Goal: Task Accomplishment & Management: Use online tool/utility

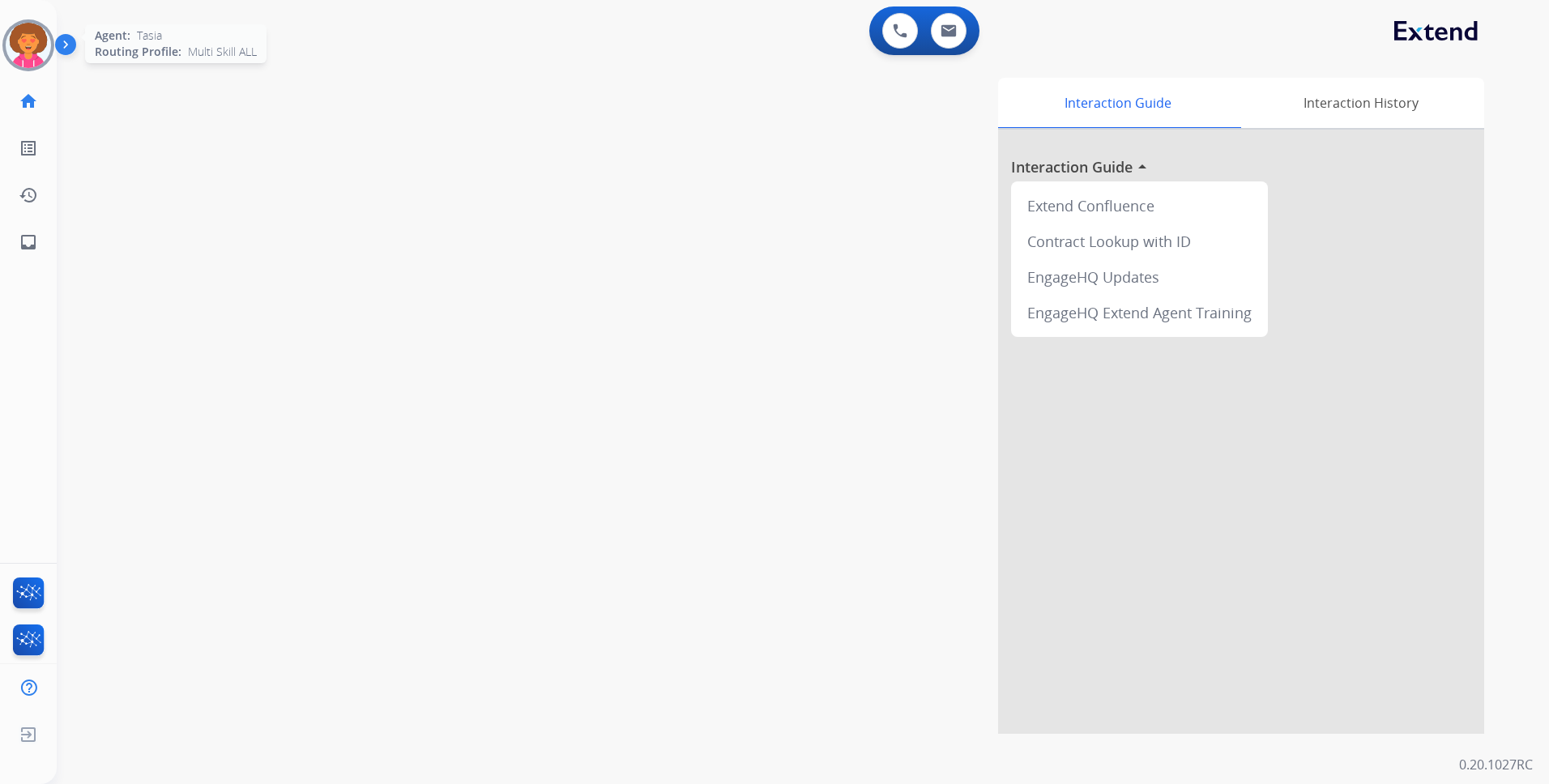
click at [13, 30] on img at bounding box center [28, 45] width 45 height 45
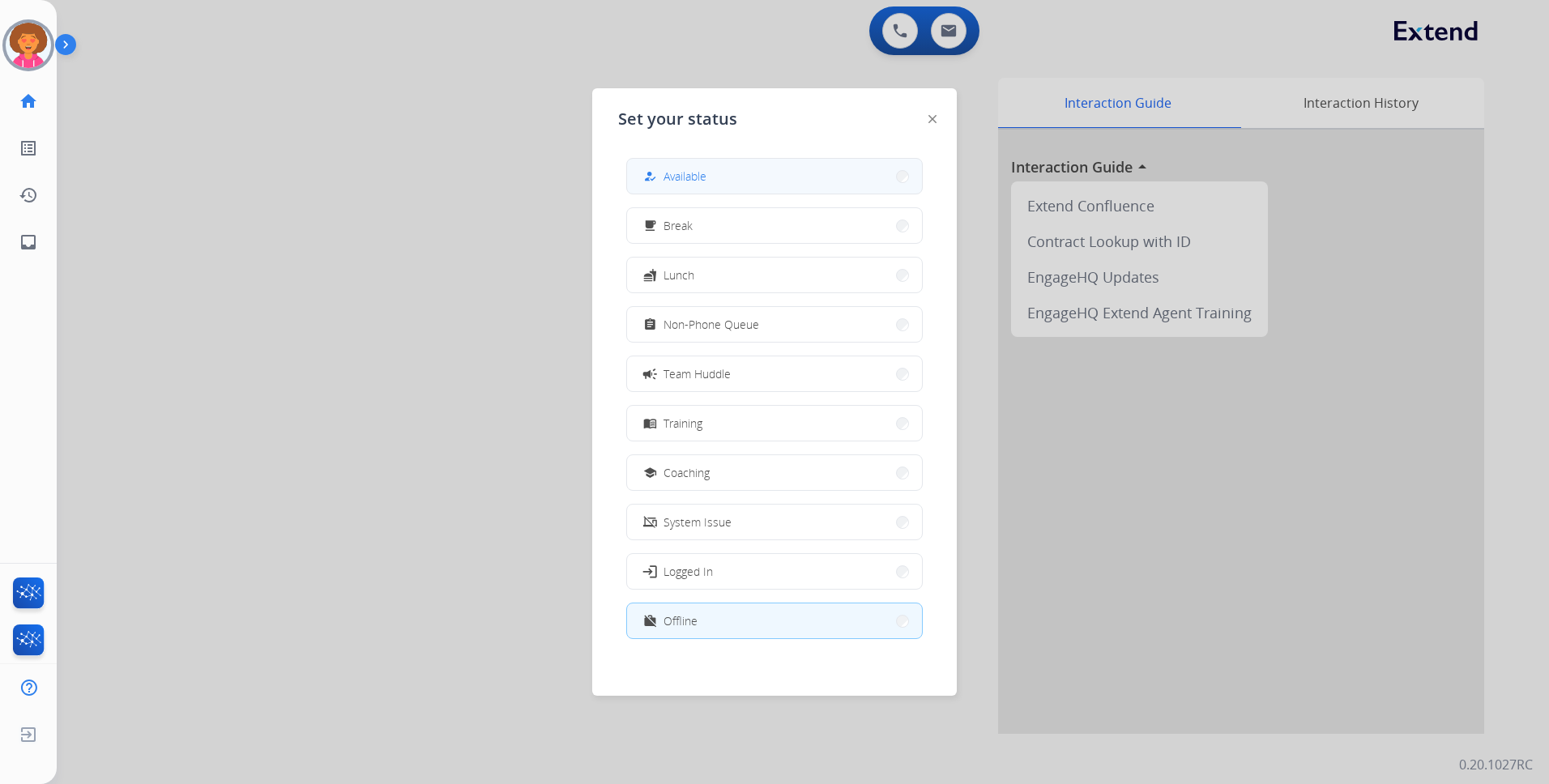
click at [744, 178] on button "how_to_reg Available" at bounding box center [774, 176] width 295 height 35
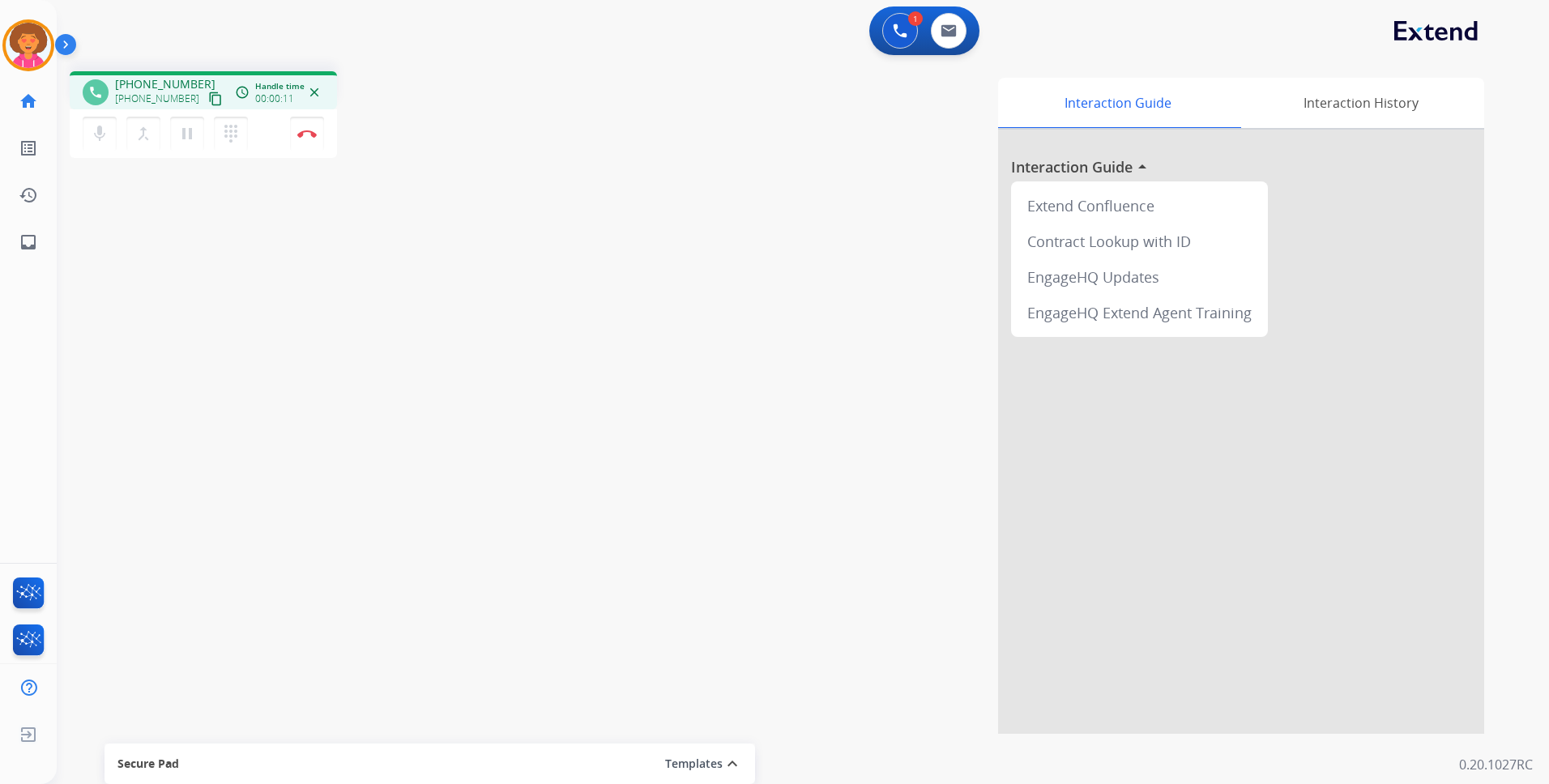
click at [208, 100] on mat-icon "content_copy" at bounding box center [215, 99] width 14 height 14
click at [189, 126] on mat-icon "pause" at bounding box center [188, 133] width 20 height 20
click at [184, 137] on mat-icon "play_arrow" at bounding box center [188, 133] width 20 height 20
click at [306, 132] on img at bounding box center [307, 133] width 20 height 8
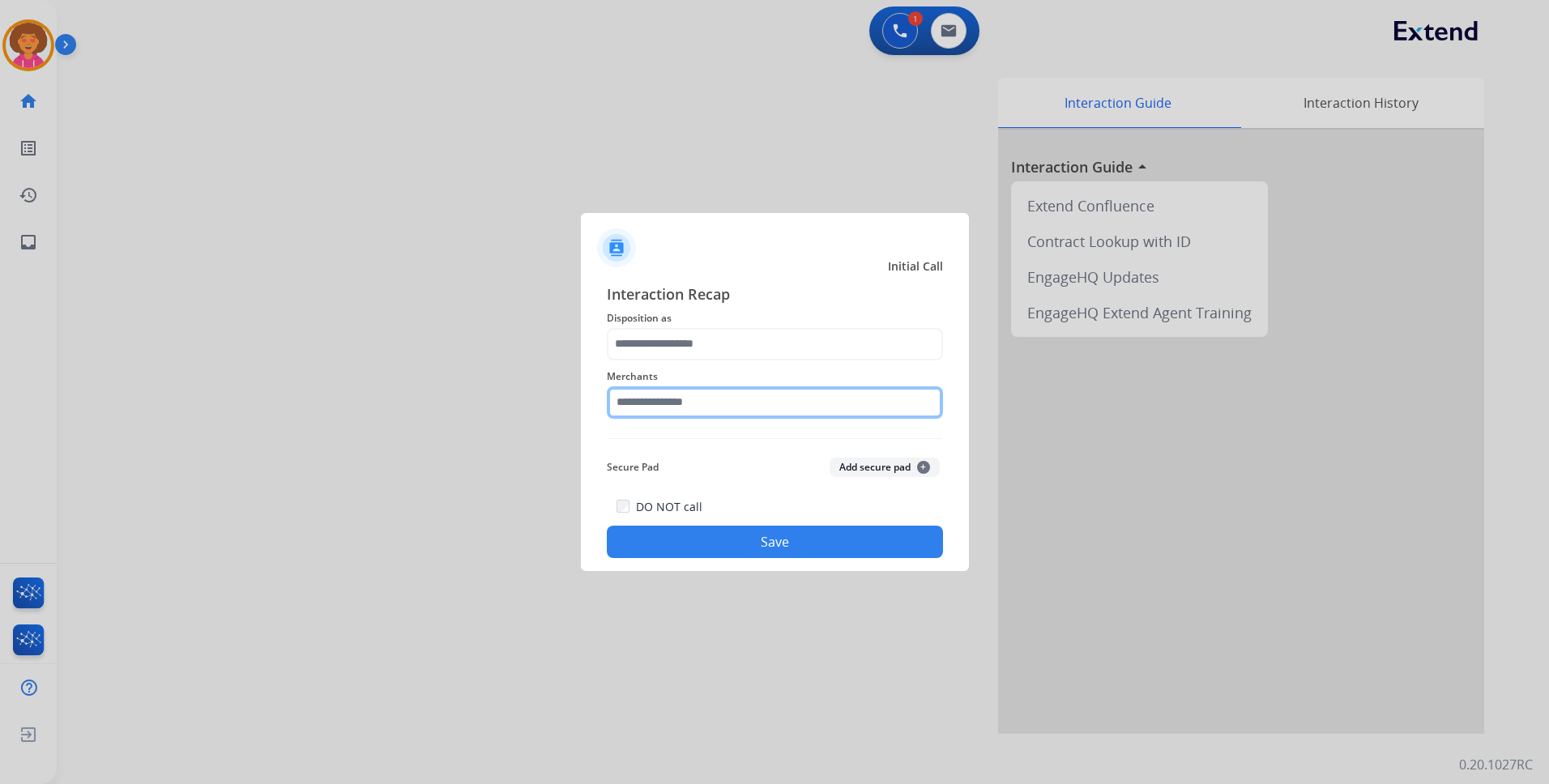
click at [679, 405] on input "text" at bounding box center [774, 403] width 336 height 32
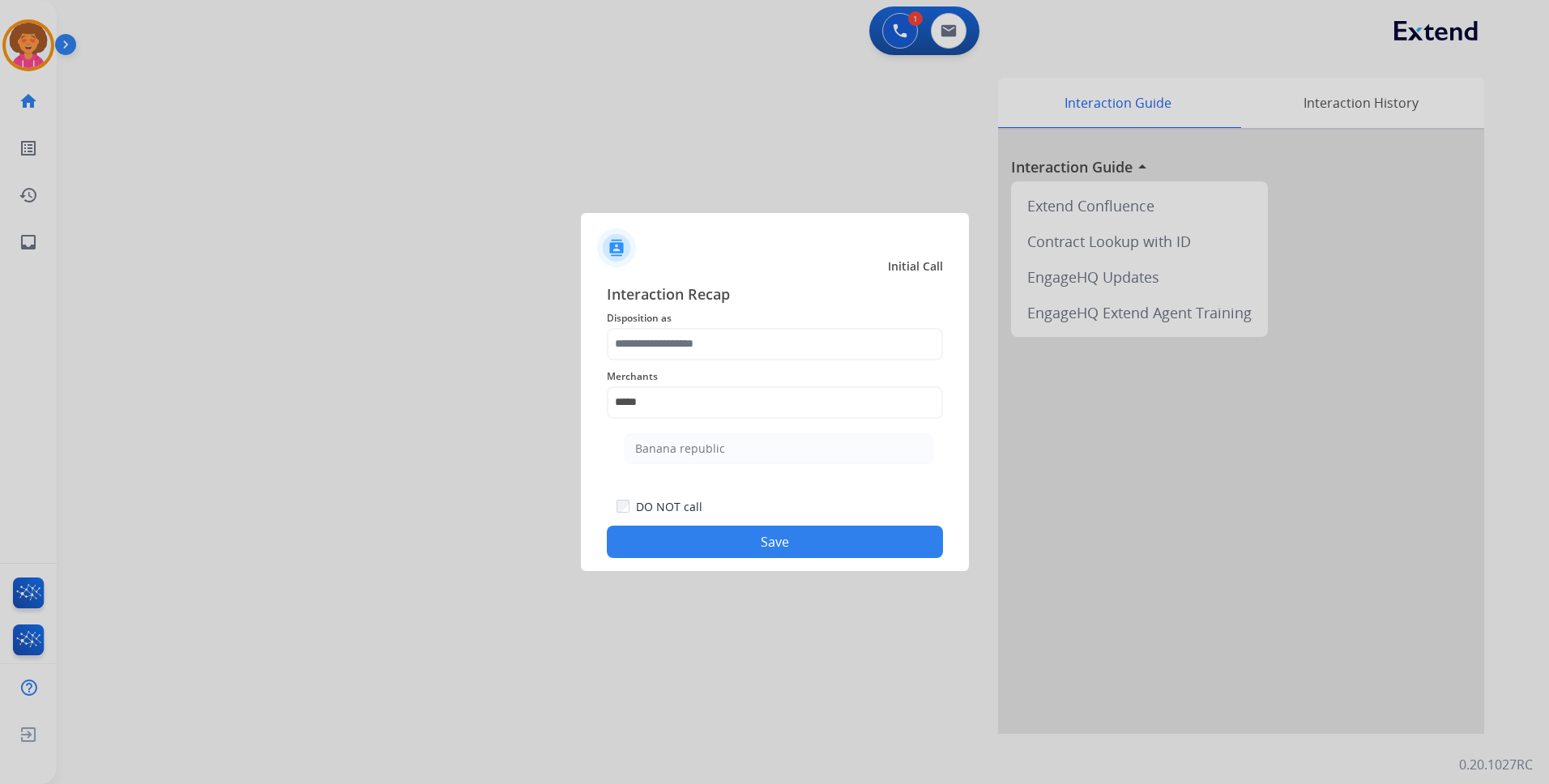
click at [707, 443] on div "Banana republic" at bounding box center [679, 449] width 90 height 16
type input "**********"
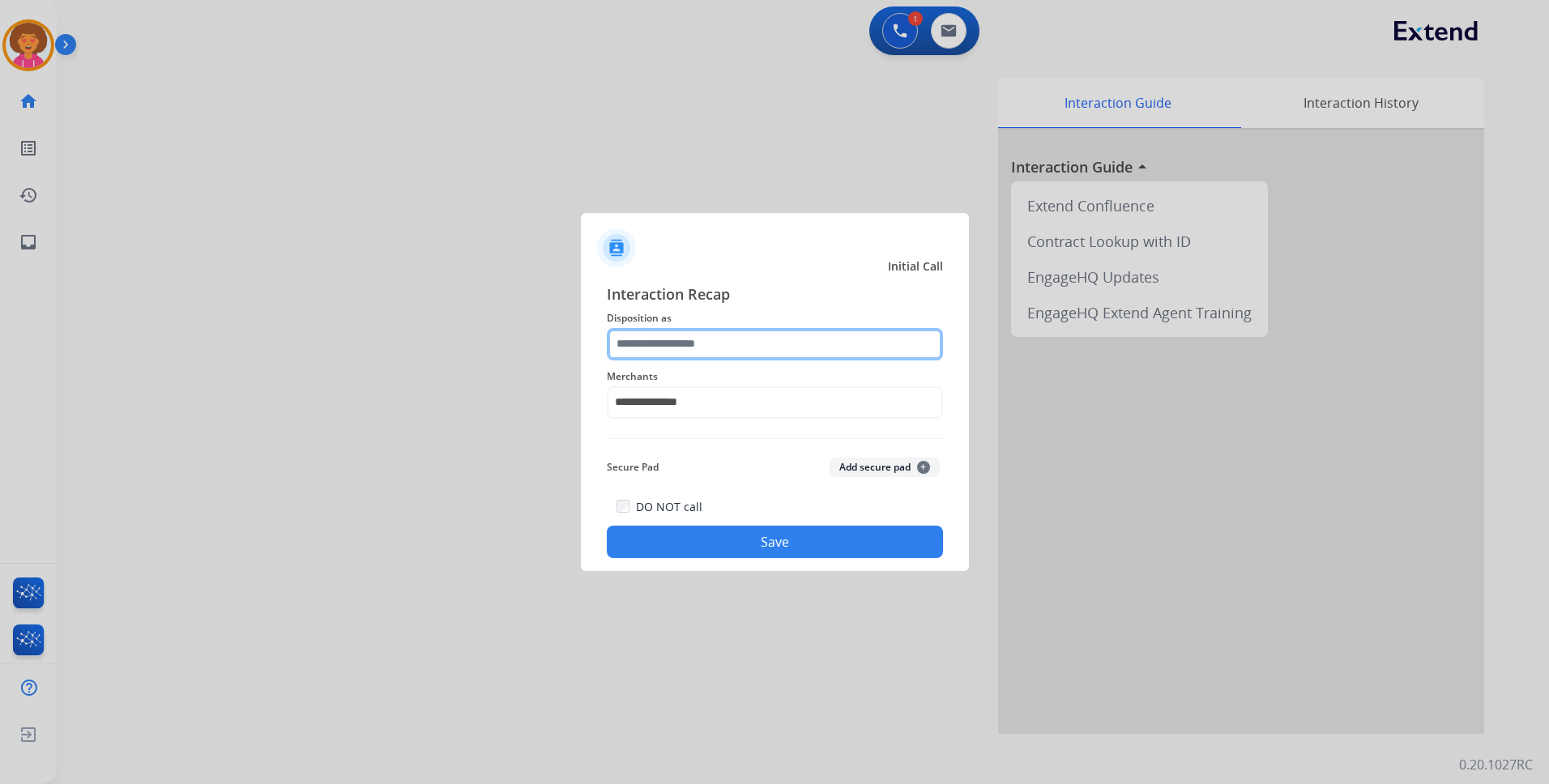
click at [726, 353] on input "text" at bounding box center [774, 344] width 336 height 32
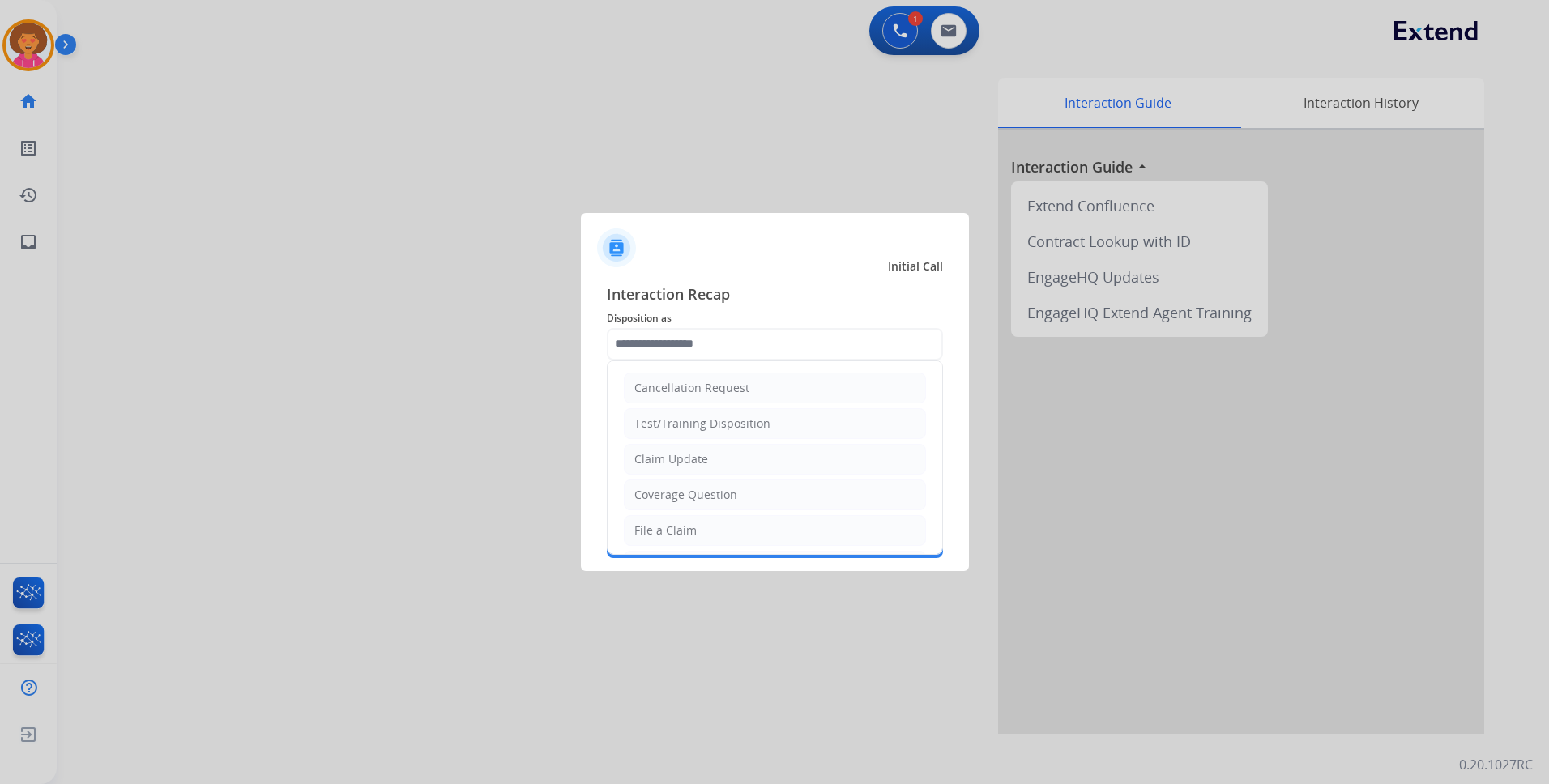
click at [734, 530] on li "File a Claim" at bounding box center [775, 531] width 302 height 31
type input "**********"
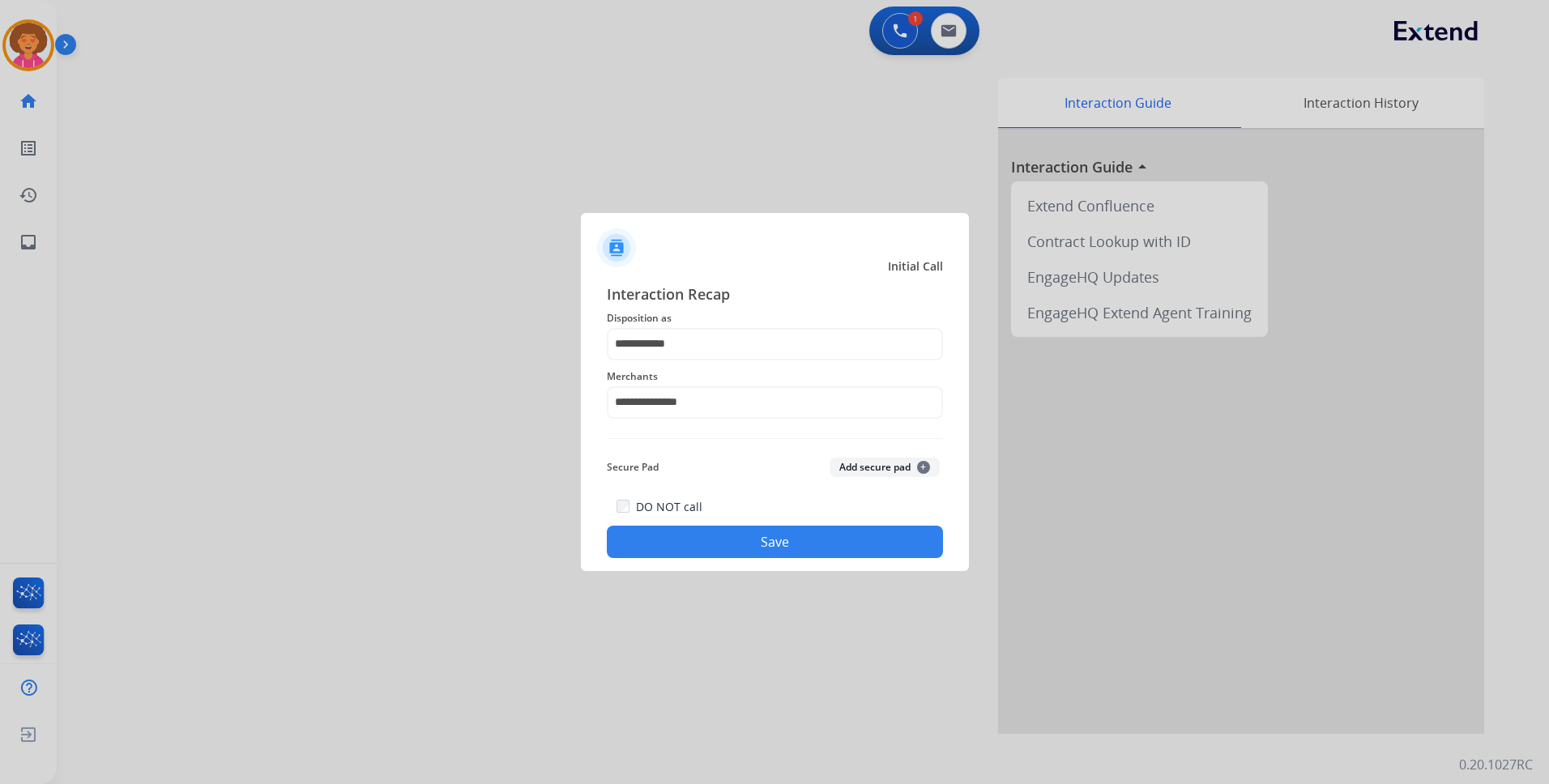
click at [743, 540] on button "Save" at bounding box center [774, 541] width 336 height 32
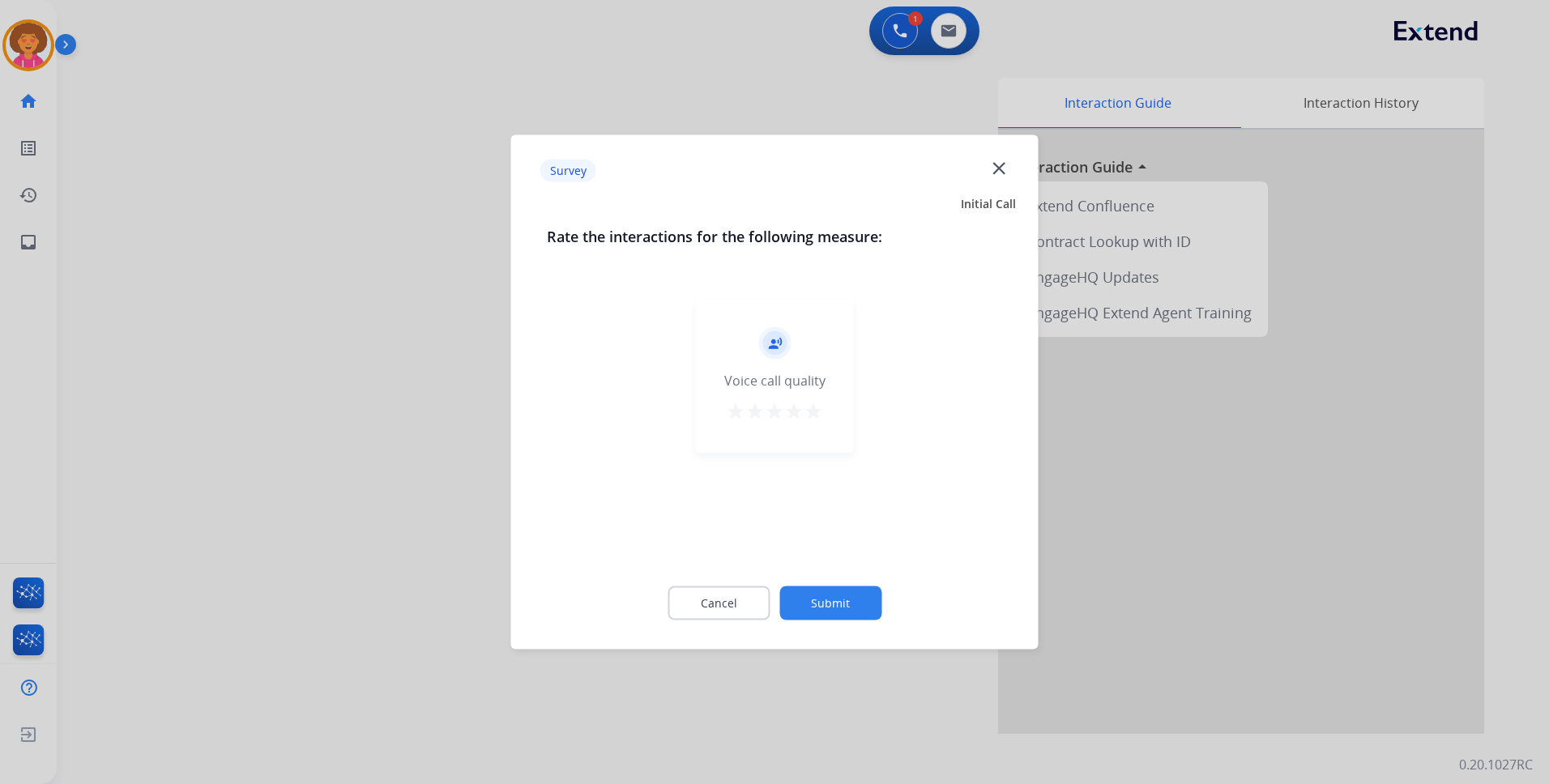
click at [815, 415] on mat-icon "star" at bounding box center [814, 412] width 20 height 20
click at [848, 597] on button "Submit" at bounding box center [831, 604] width 102 height 34
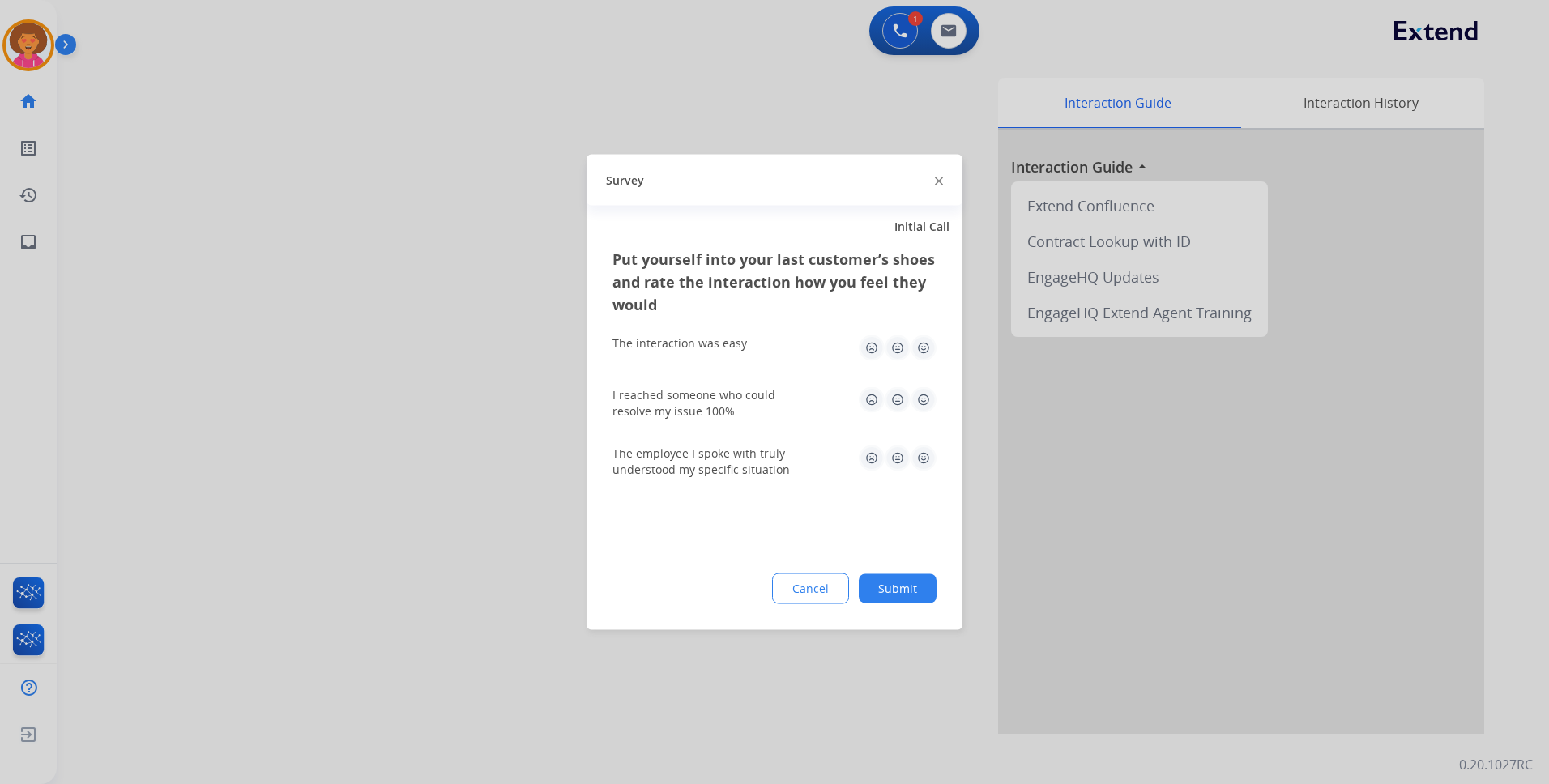
drag, startPoint x: 926, startPoint y: 345, endPoint x: 926, endPoint y: 354, distance: 9.0
click at [927, 345] on img at bounding box center [923, 348] width 26 height 26
click at [925, 396] on img at bounding box center [923, 400] width 26 height 26
click at [927, 466] on img at bounding box center [923, 458] width 26 height 26
click at [922, 580] on button "Submit" at bounding box center [897, 588] width 77 height 29
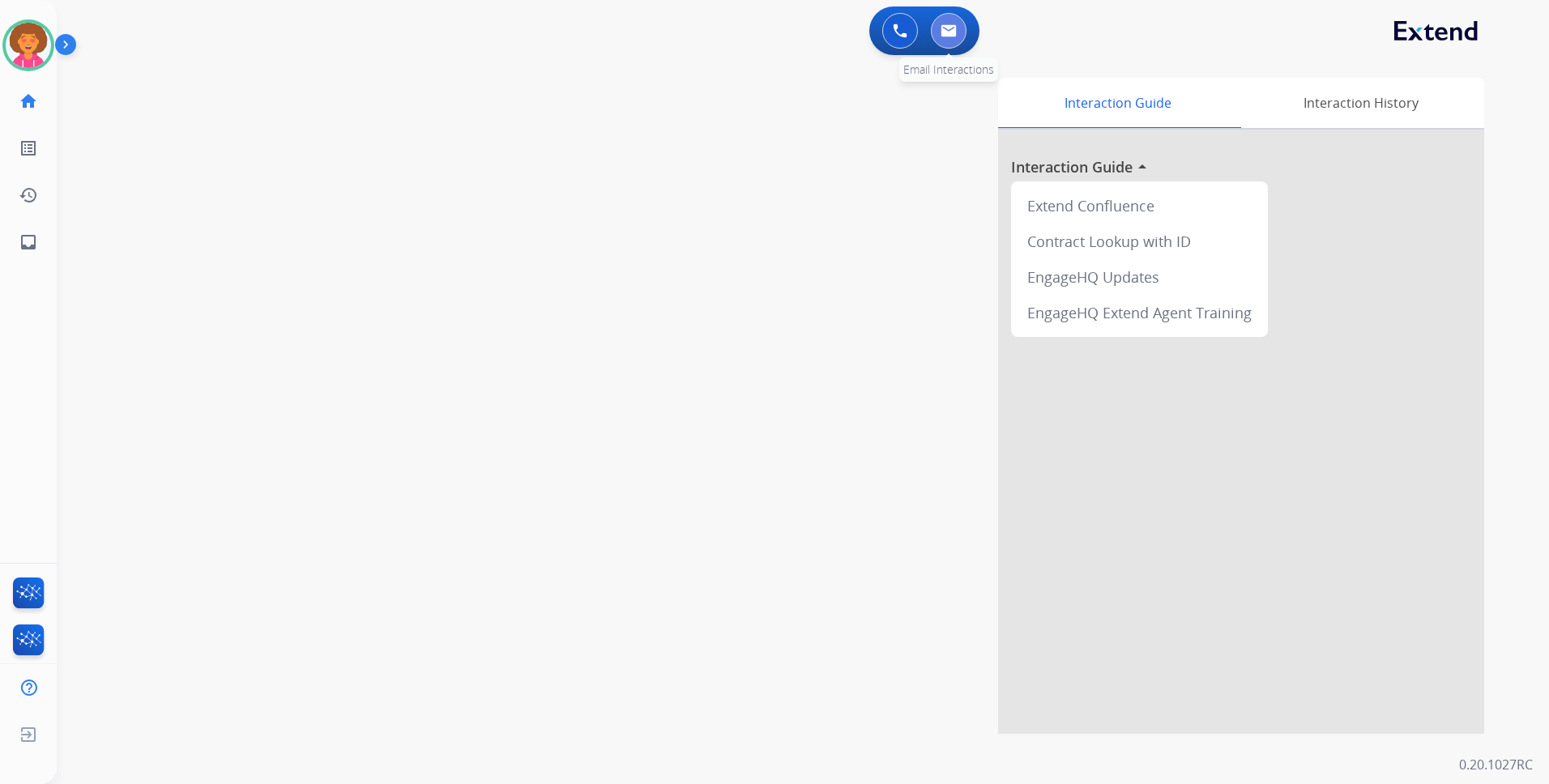
click at [947, 33] on img at bounding box center [949, 30] width 16 height 13
select select "**********"
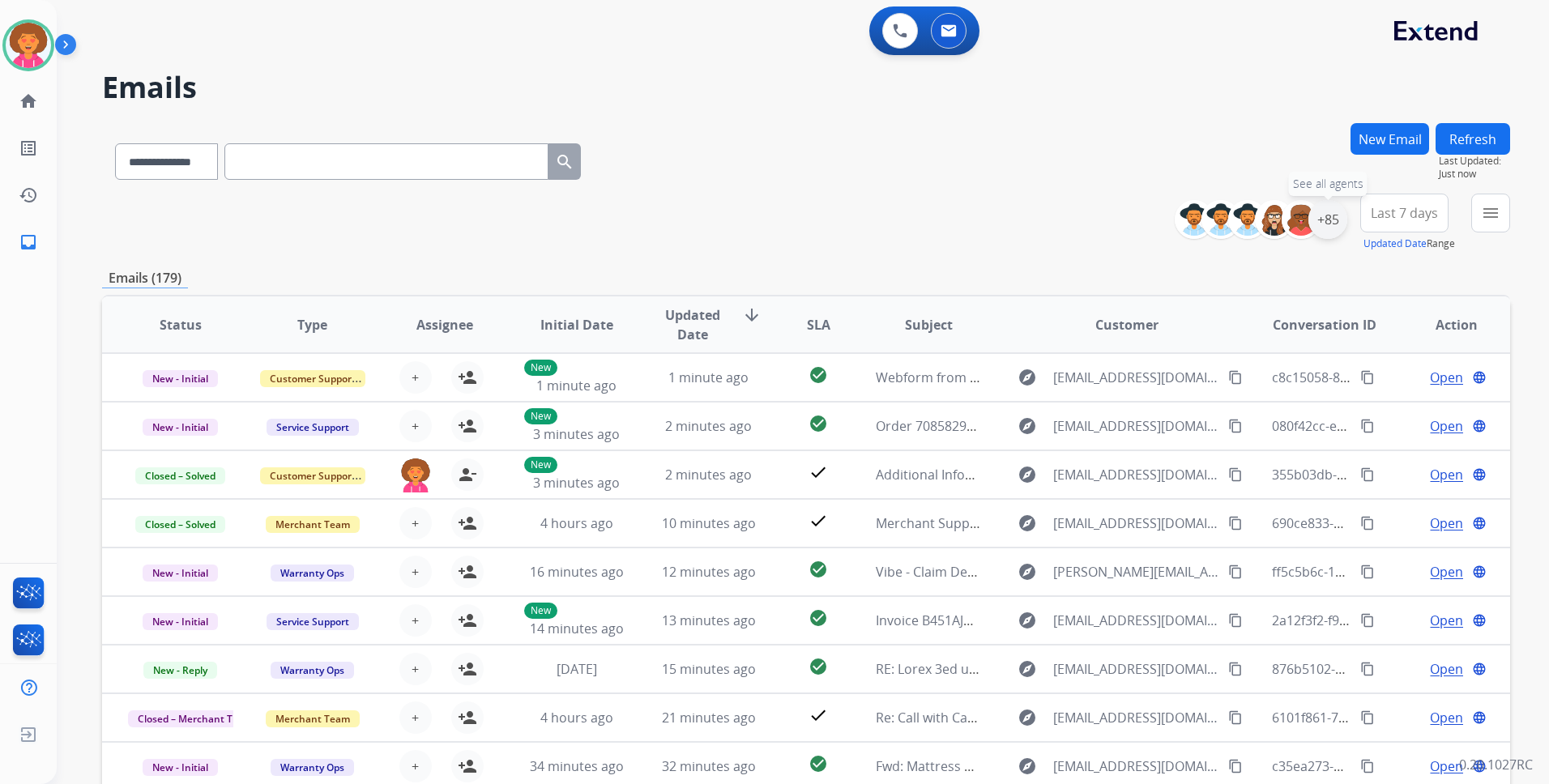
click at [1320, 217] on div "+85" at bounding box center [1328, 220] width 39 height 39
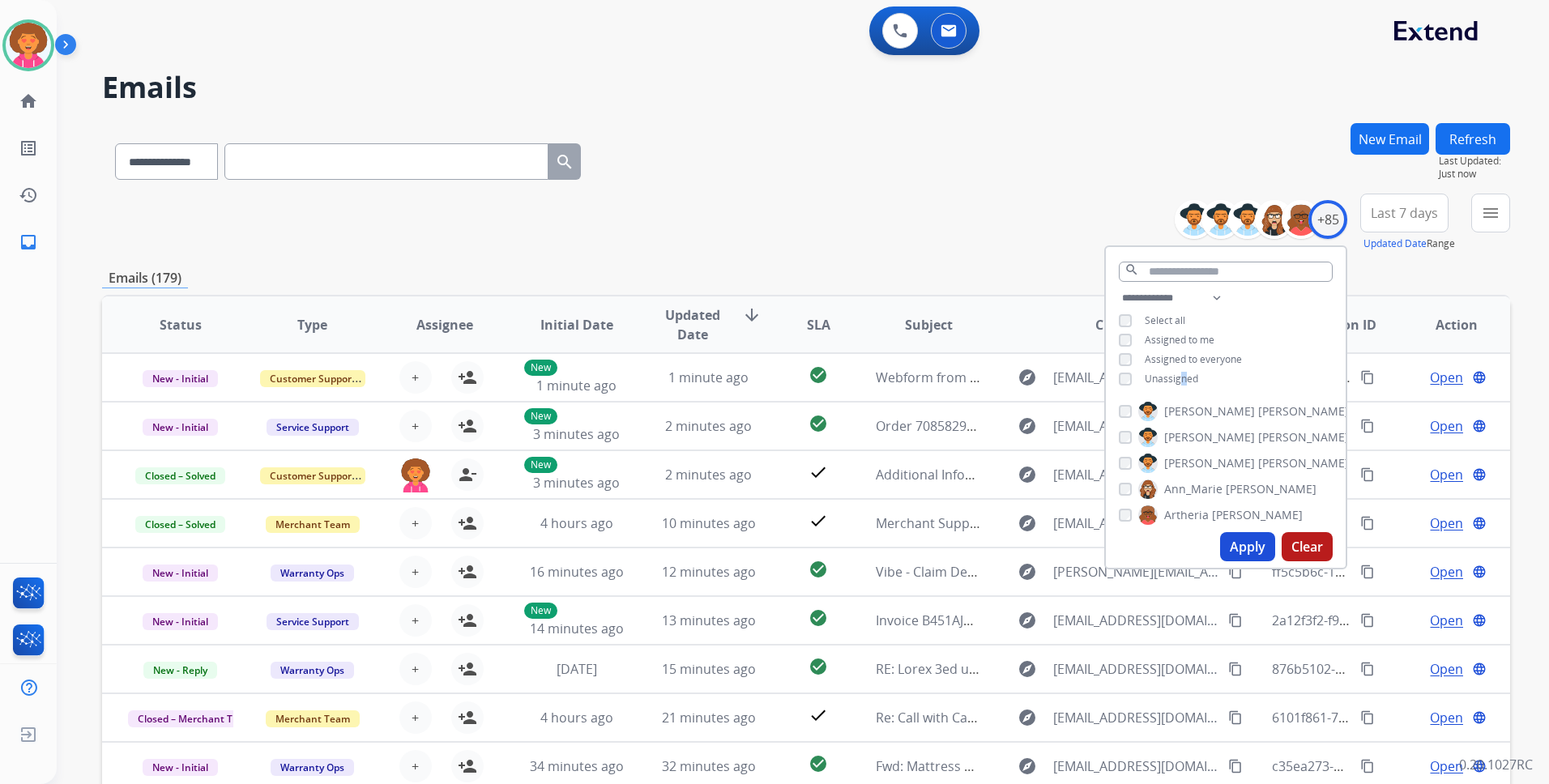
click at [1177, 370] on div "**********" at bounding box center [1226, 340] width 240 height 104
click at [1251, 554] on button "Apply" at bounding box center [1248, 547] width 55 height 29
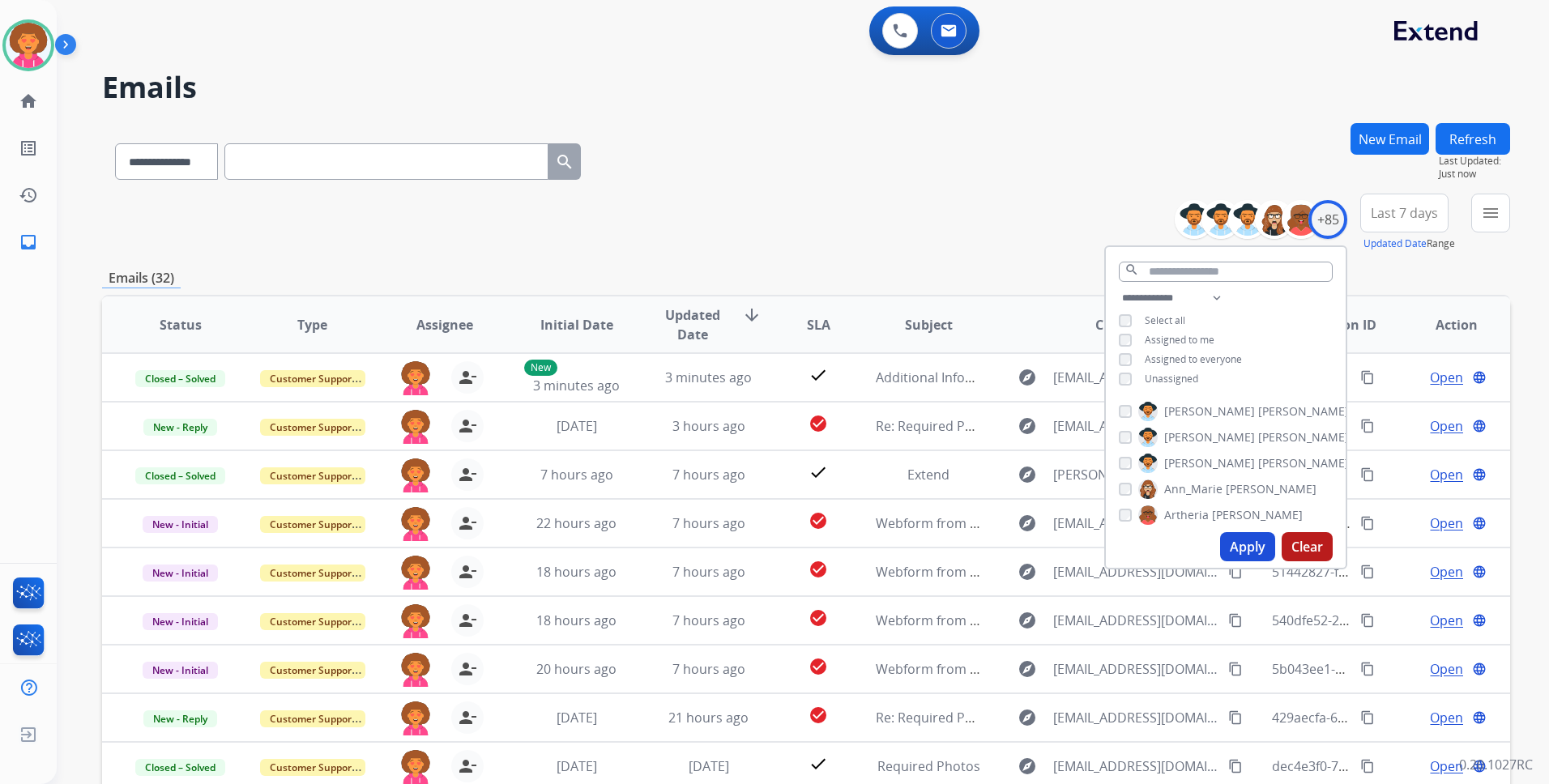
click at [1035, 202] on div "**********" at bounding box center [807, 223] width 1409 height 59
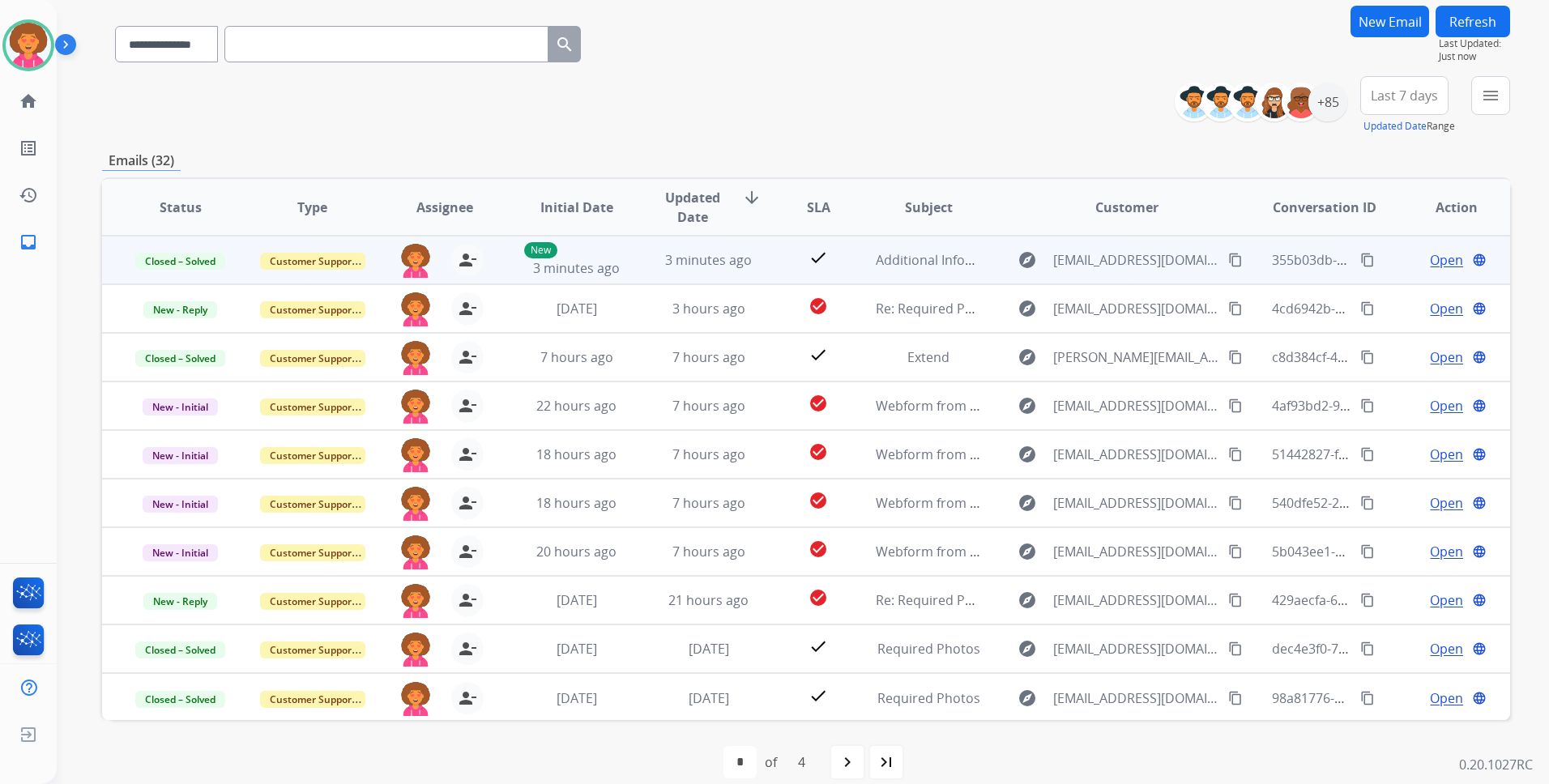
scroll to position [138, 0]
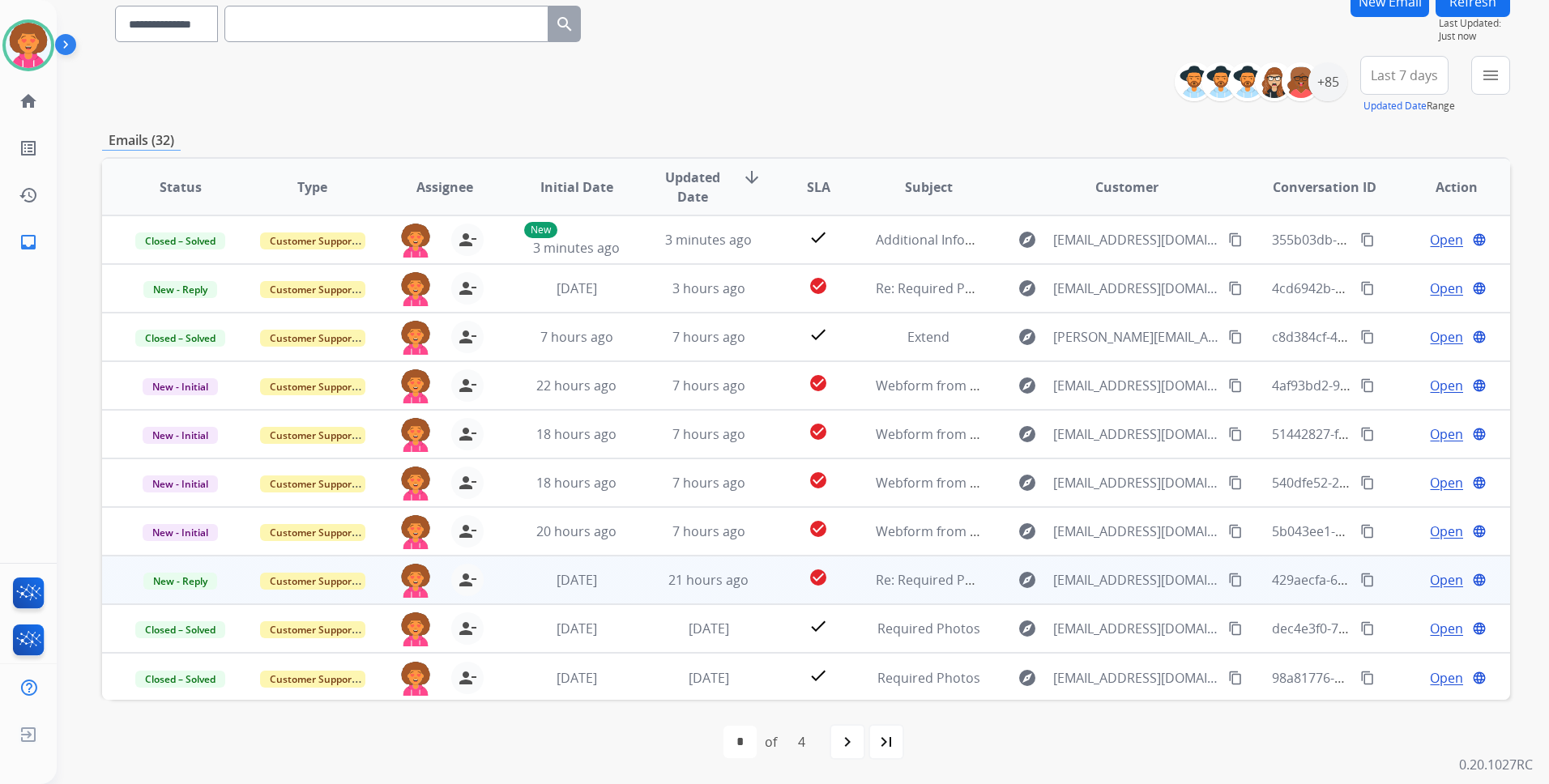
click at [1432, 585] on span "Open" at bounding box center [1446, 580] width 33 height 20
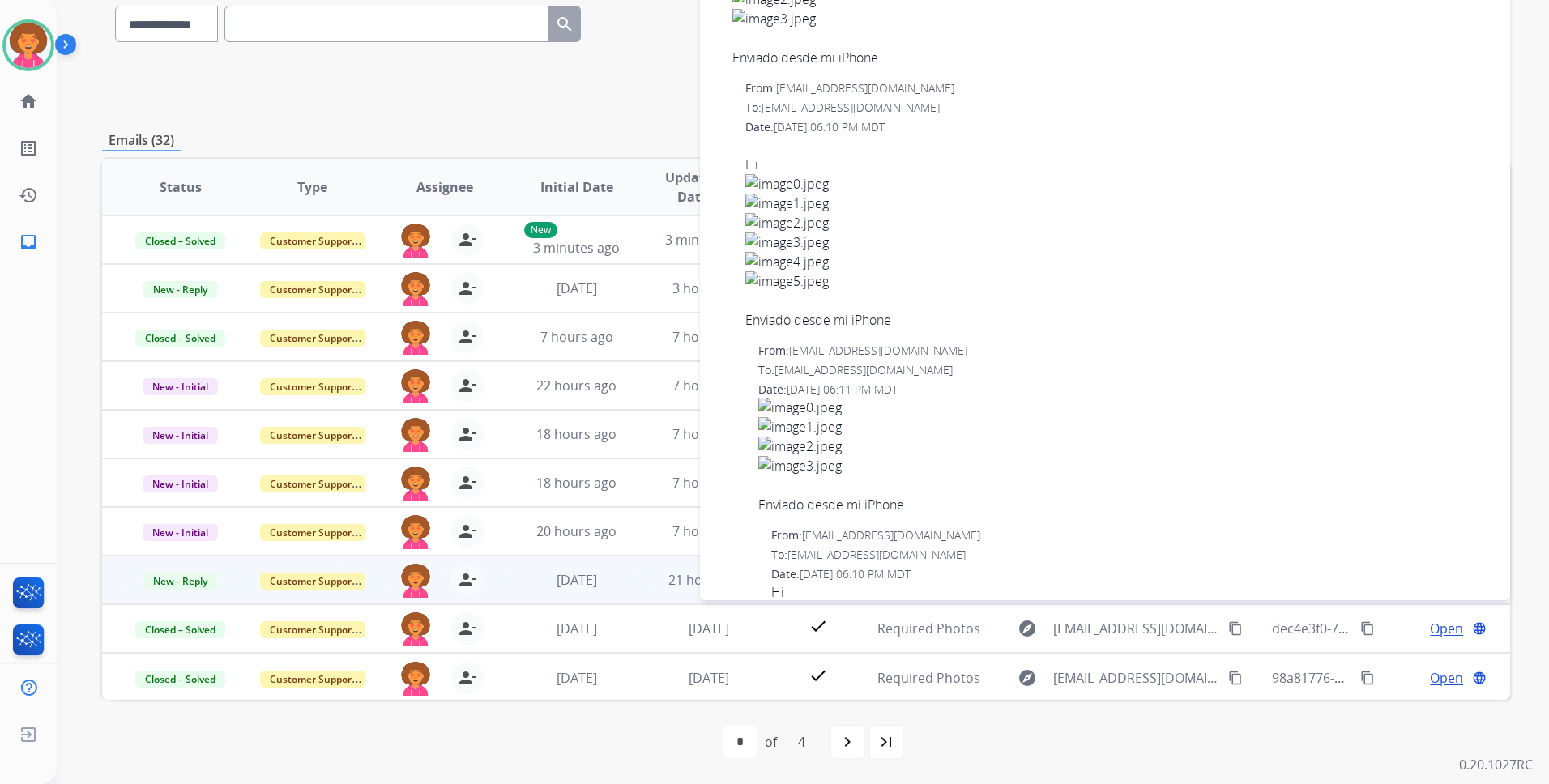
scroll to position [0, 0]
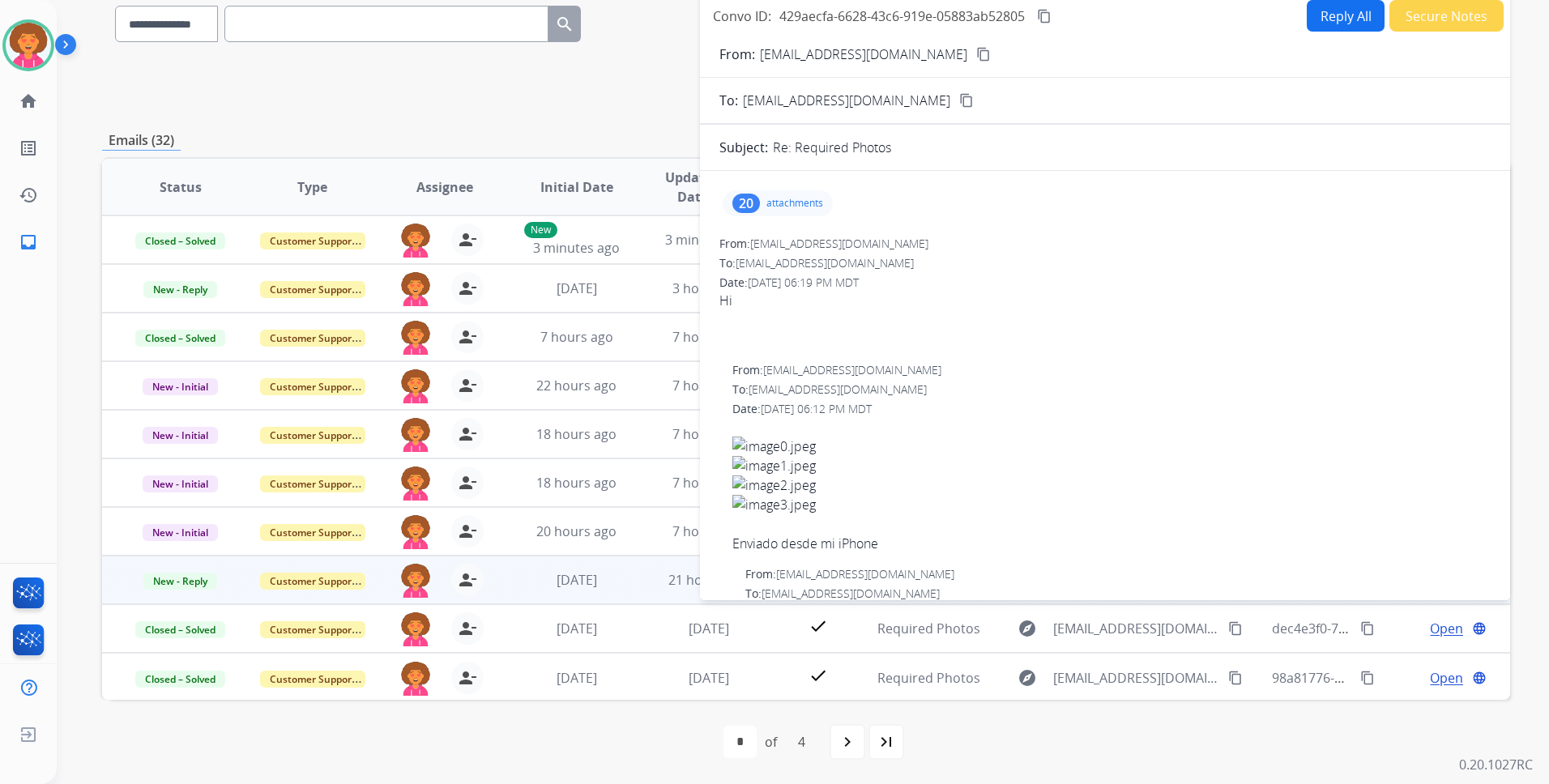
click at [976, 59] on mat-icon "content_copy" at bounding box center [983, 54] width 14 height 14
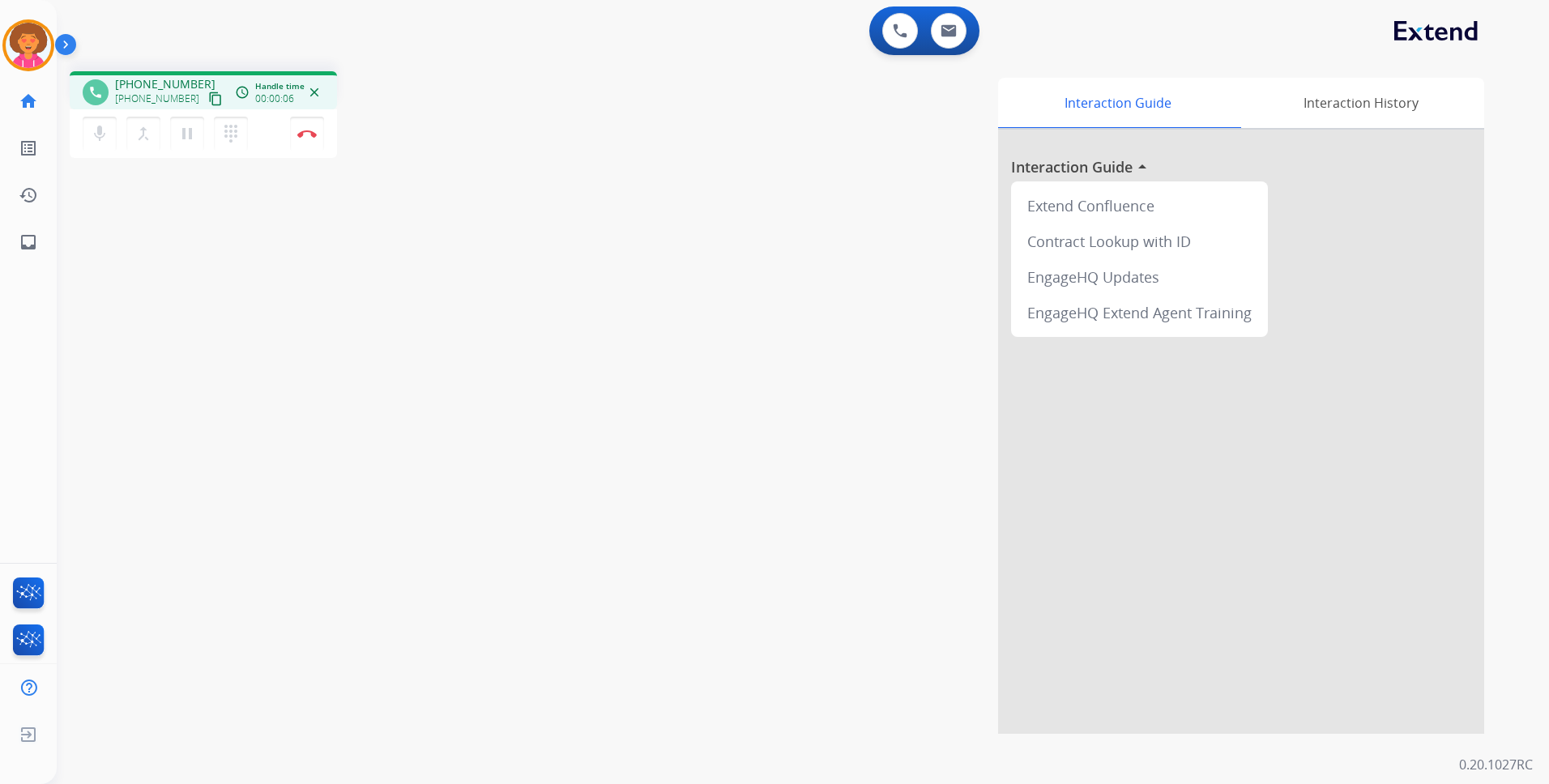
click at [208, 101] on mat-icon "content_copy" at bounding box center [215, 99] width 14 height 14
click at [311, 132] on img at bounding box center [307, 133] width 20 height 8
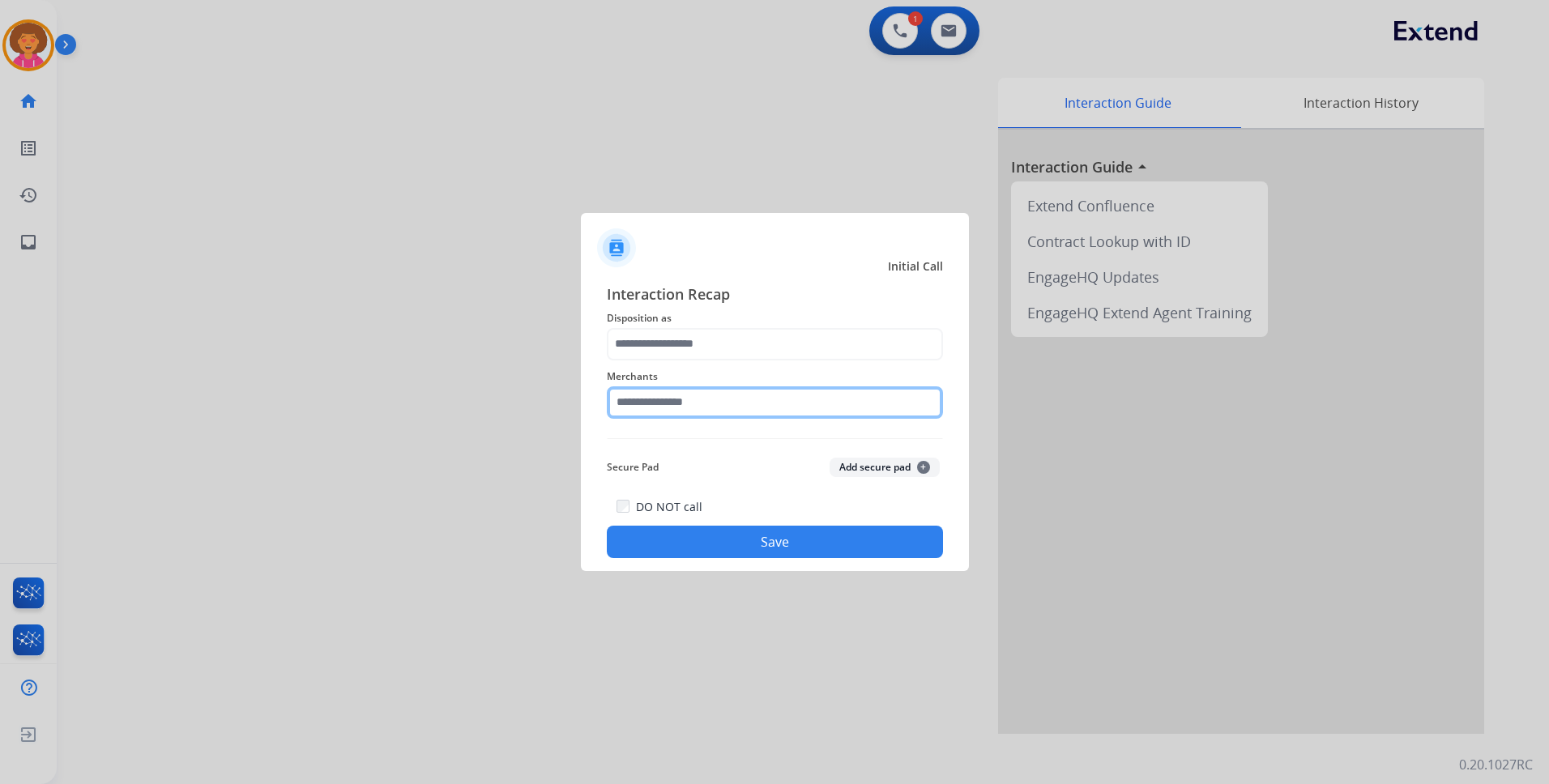
click at [662, 410] on input "text" at bounding box center [774, 403] width 336 height 32
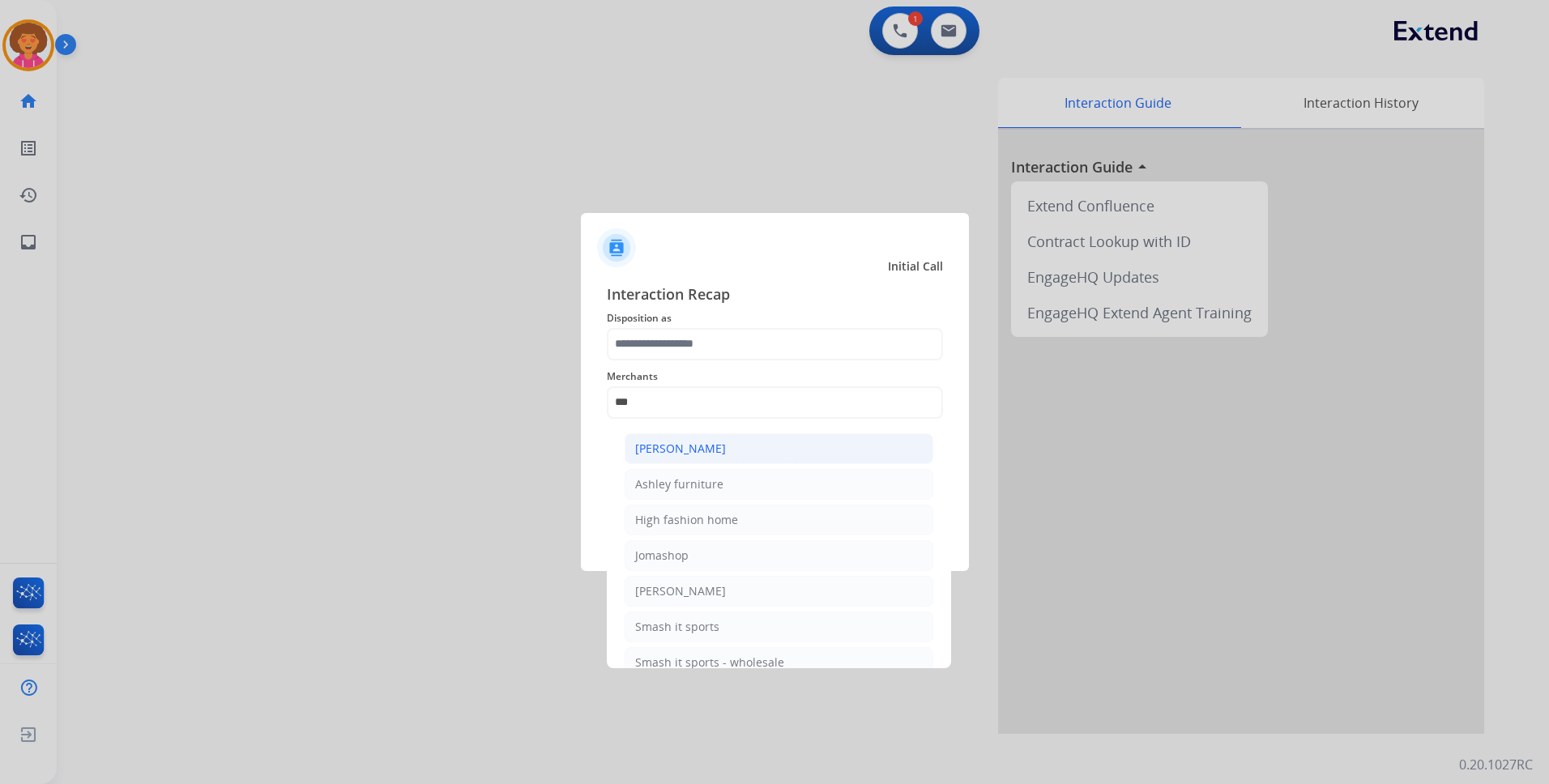
click at [719, 451] on div "[PERSON_NAME]" at bounding box center [680, 449] width 91 height 16
type input "**********"
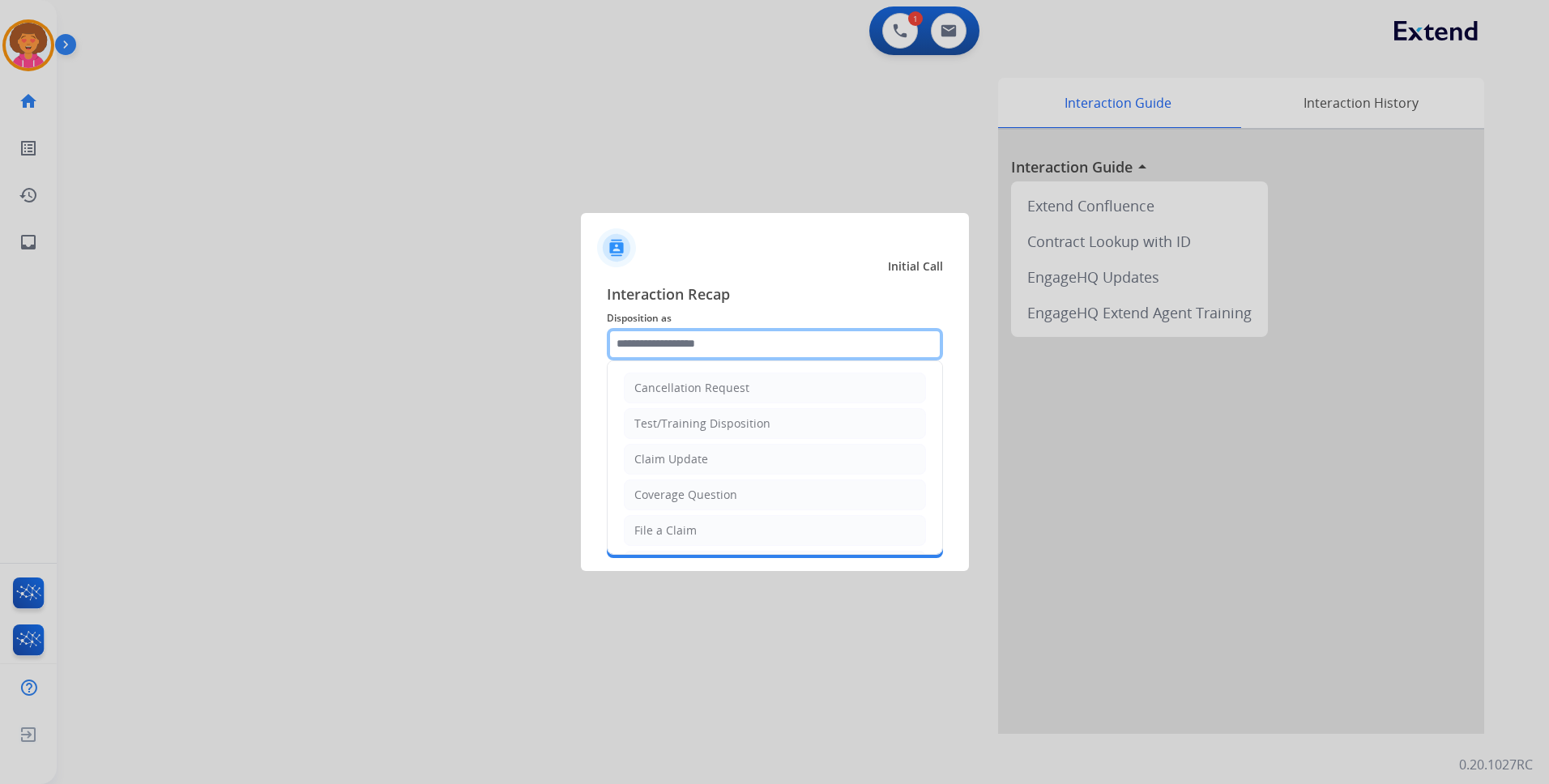
click at [688, 340] on input "text" at bounding box center [774, 344] width 336 height 32
click at [696, 526] on li "File a Claim" at bounding box center [775, 531] width 302 height 31
type input "**********"
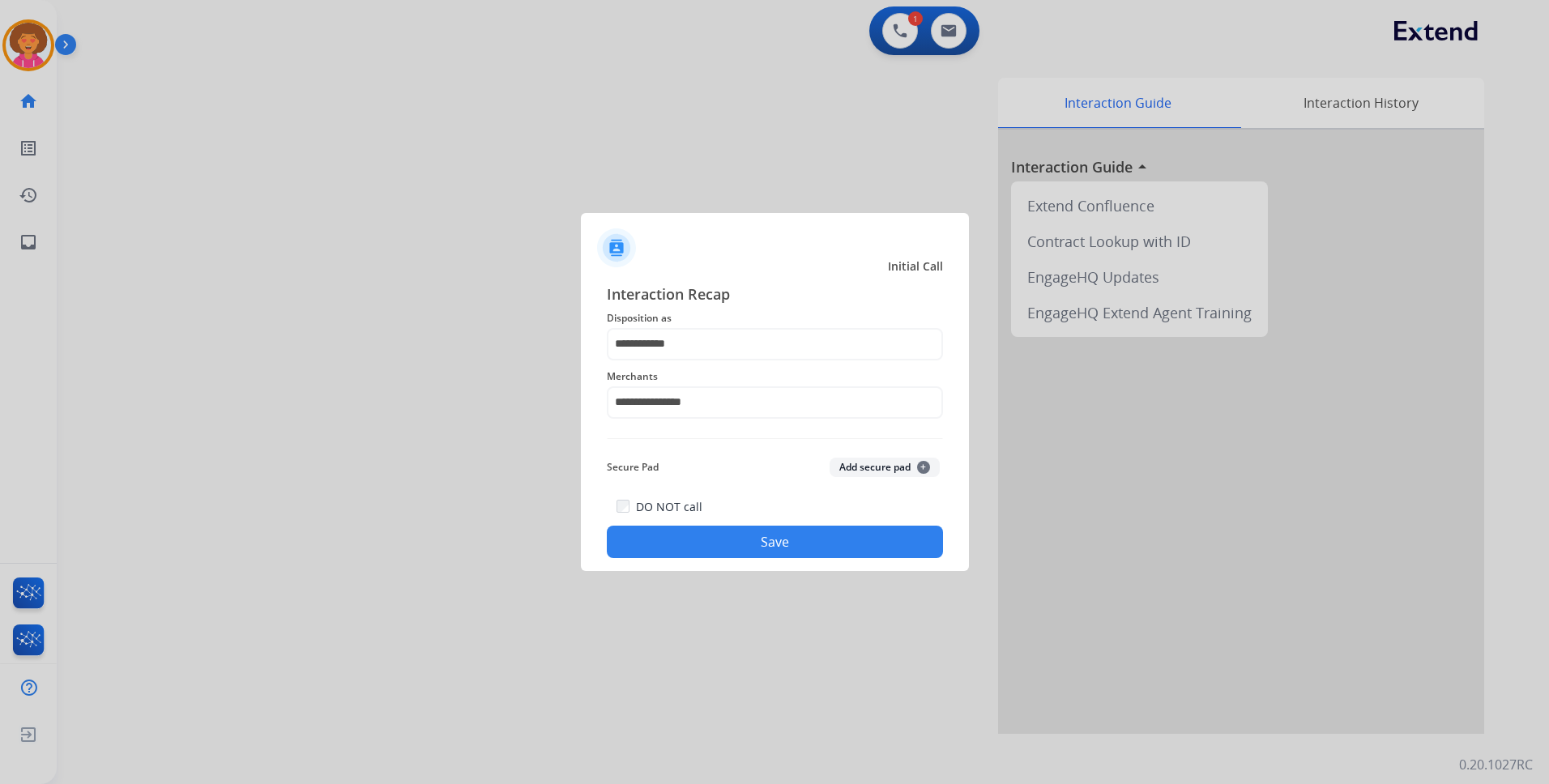
click at [762, 540] on button "Save" at bounding box center [774, 541] width 336 height 32
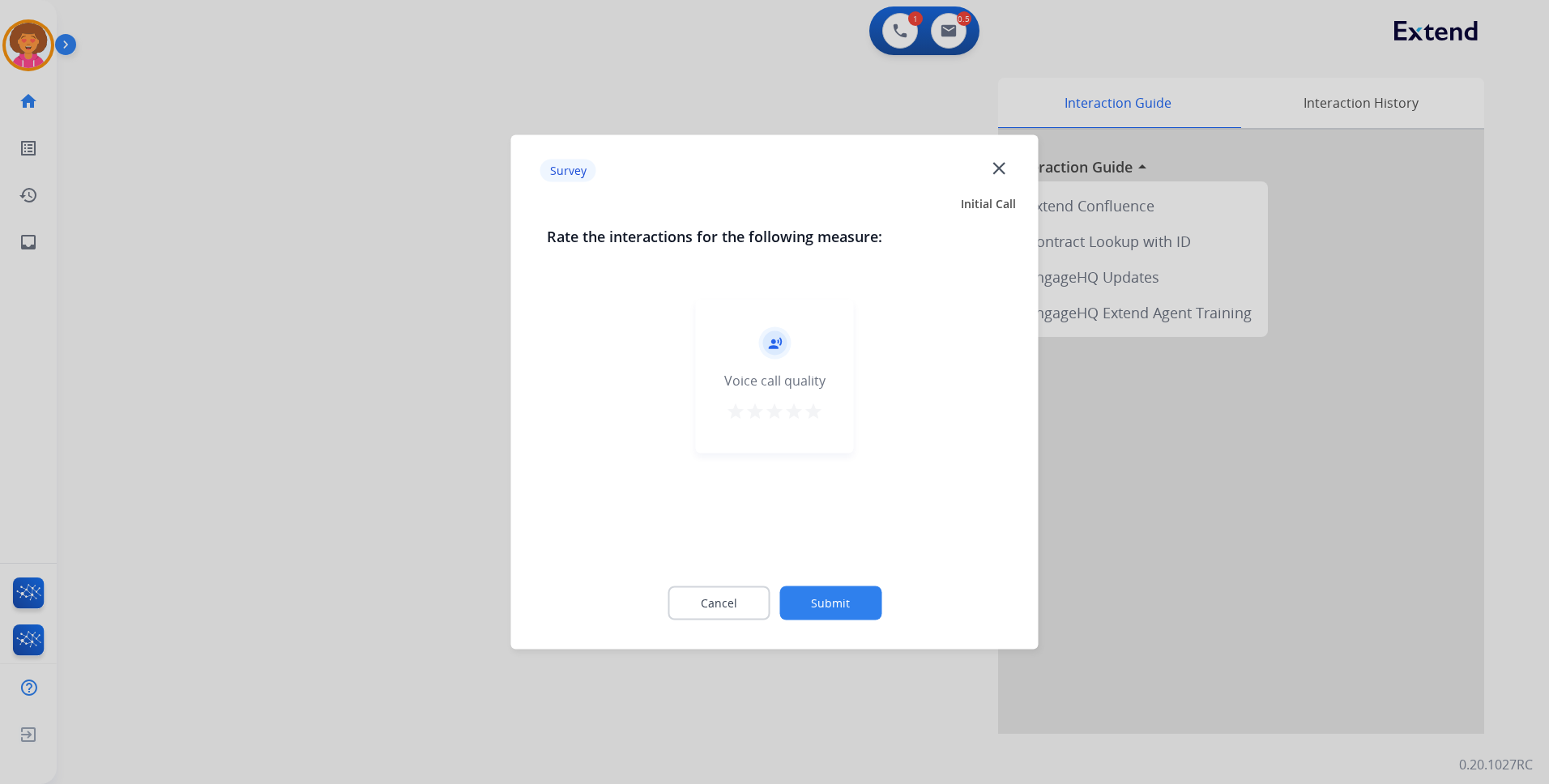
click at [815, 407] on mat-icon "star" at bounding box center [814, 412] width 20 height 20
click at [846, 594] on button "Submit" at bounding box center [831, 604] width 102 height 34
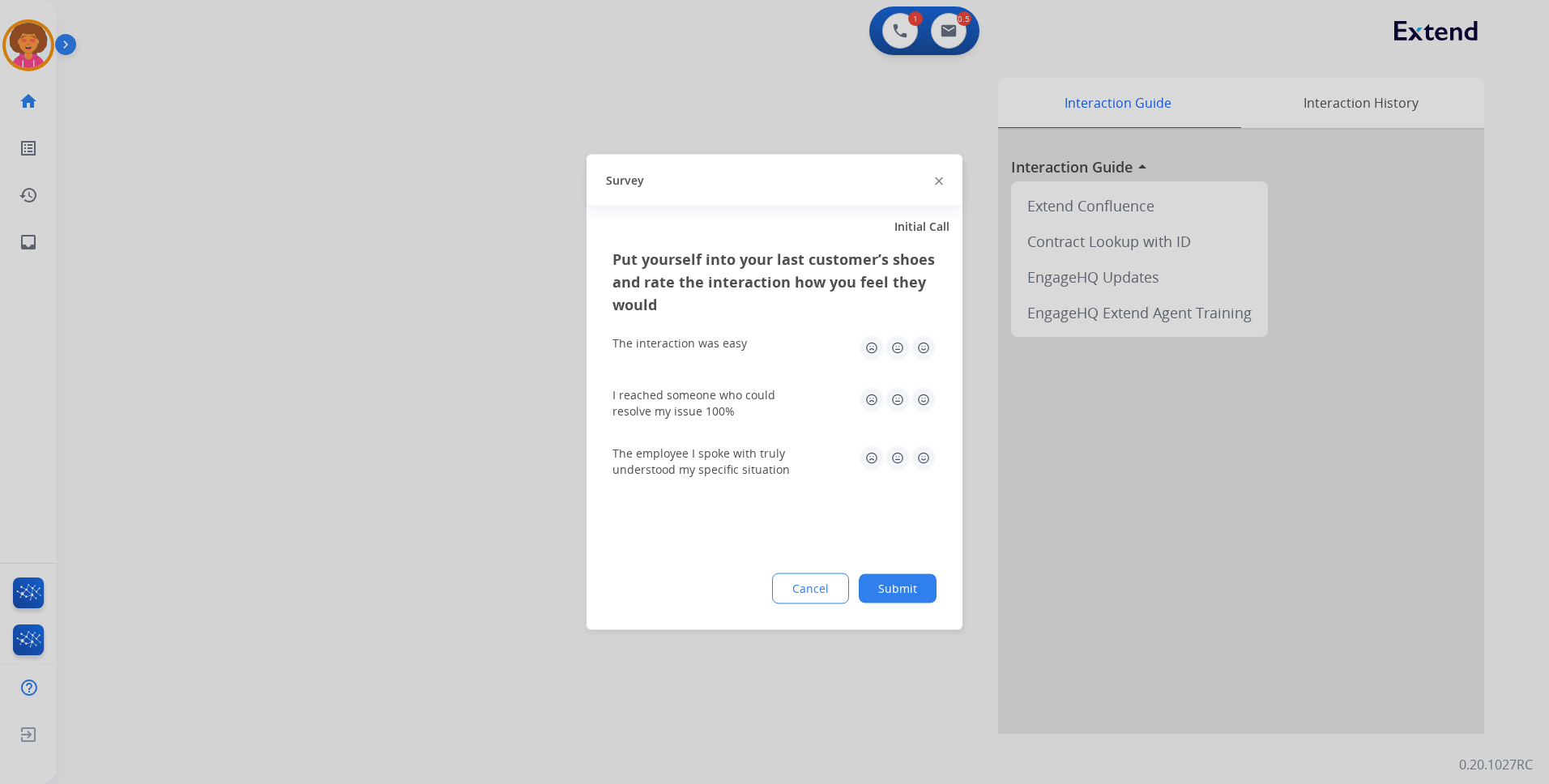
click at [917, 352] on img at bounding box center [923, 348] width 26 height 26
click at [917, 403] on img at bounding box center [923, 400] width 26 height 26
click at [922, 456] on img at bounding box center [923, 458] width 26 height 26
click at [915, 583] on button "Submit" at bounding box center [897, 588] width 77 height 29
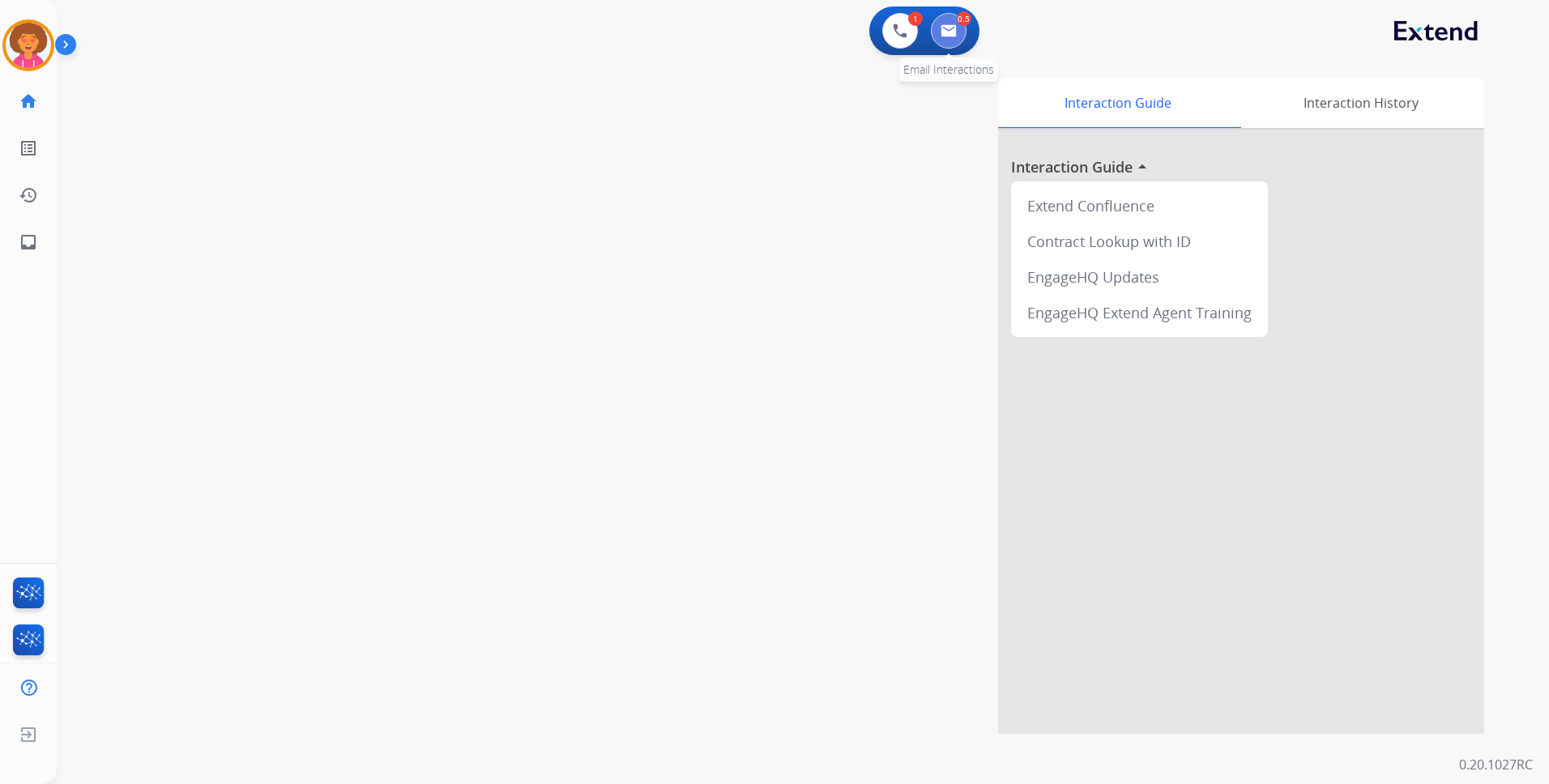
click at [952, 29] on img at bounding box center [949, 30] width 16 height 13
select select "**********"
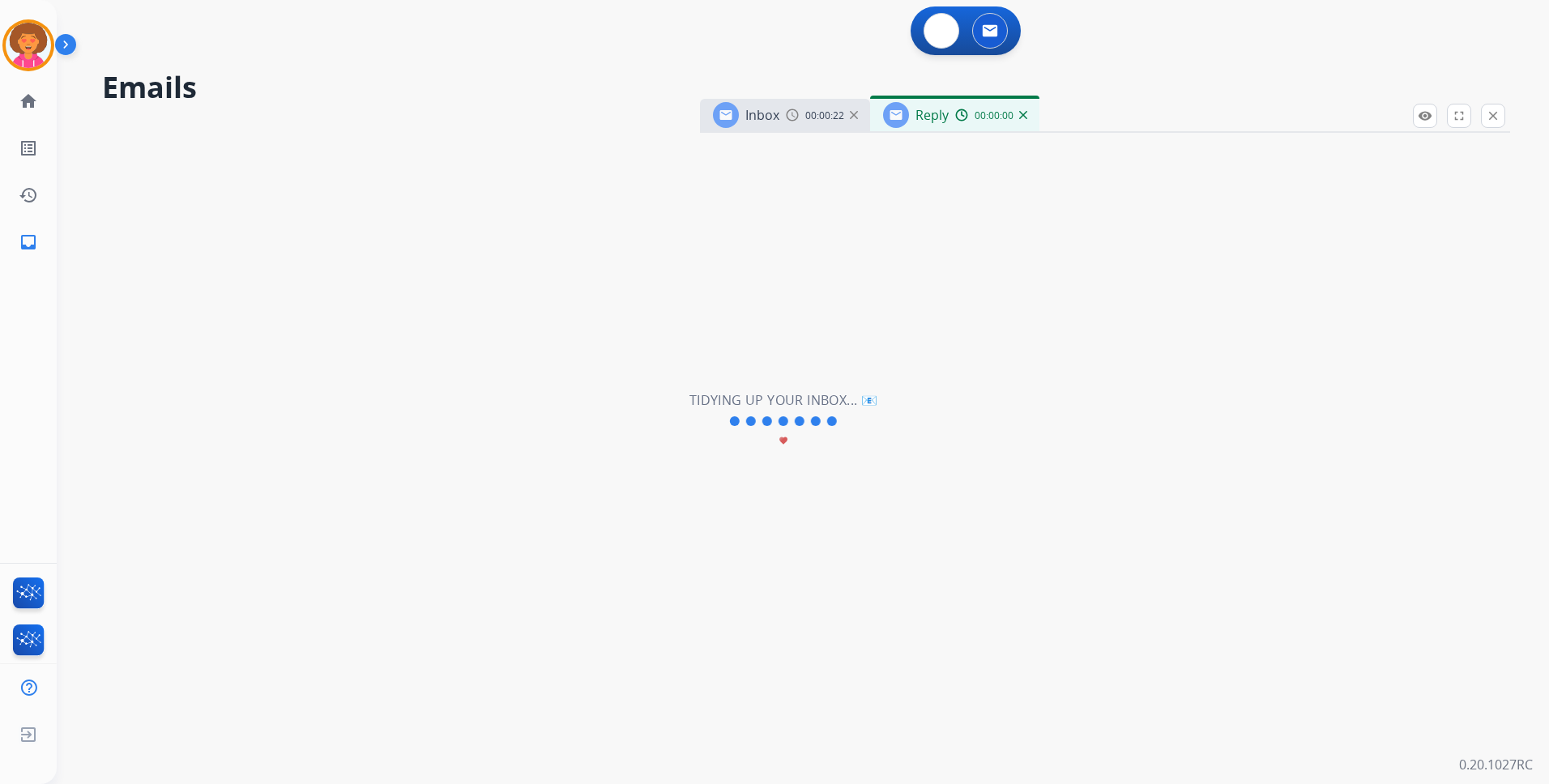
select select "**********"
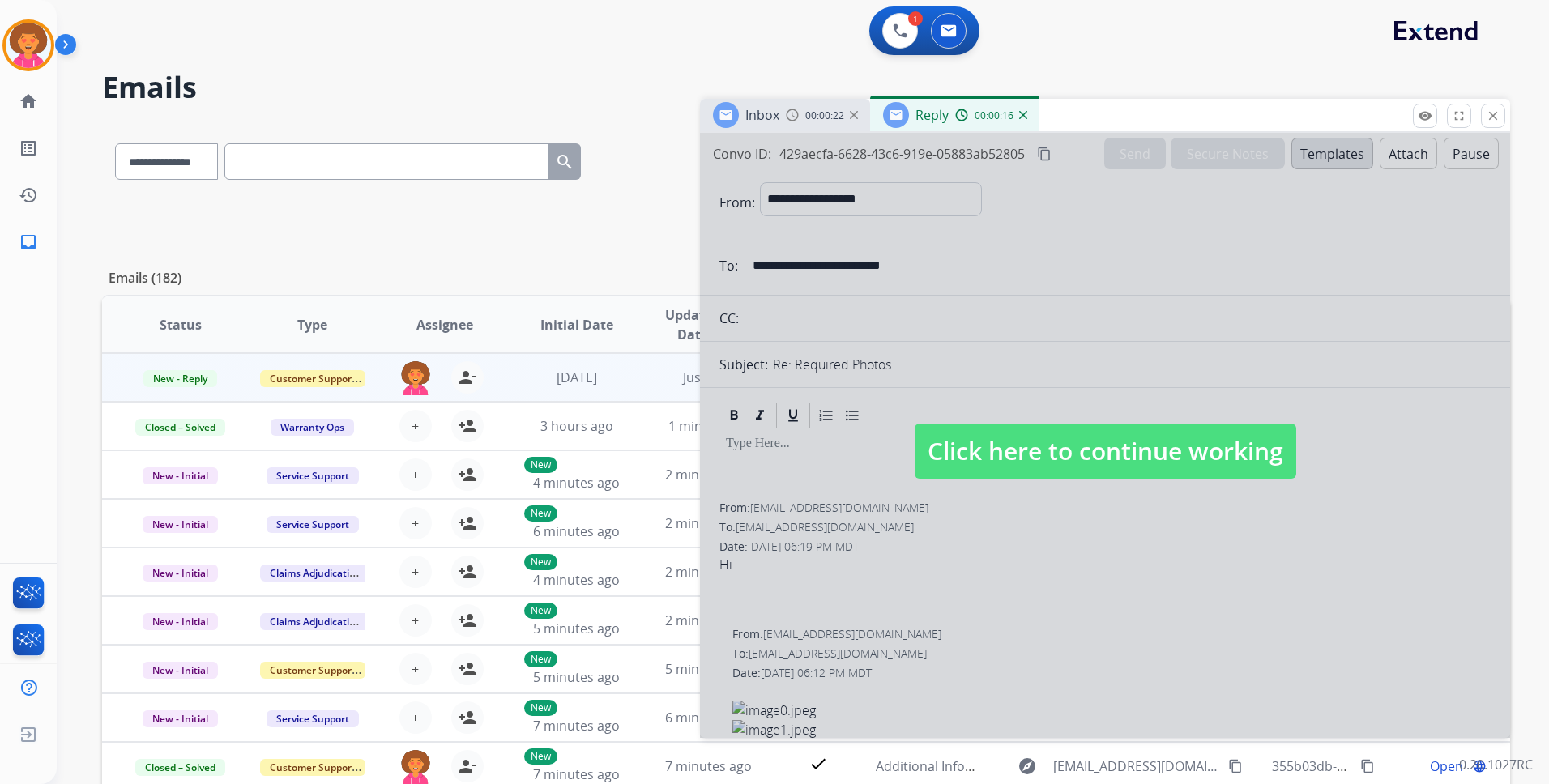
click at [1045, 452] on span "Click here to continue working" at bounding box center [1105, 452] width 381 height 55
select select
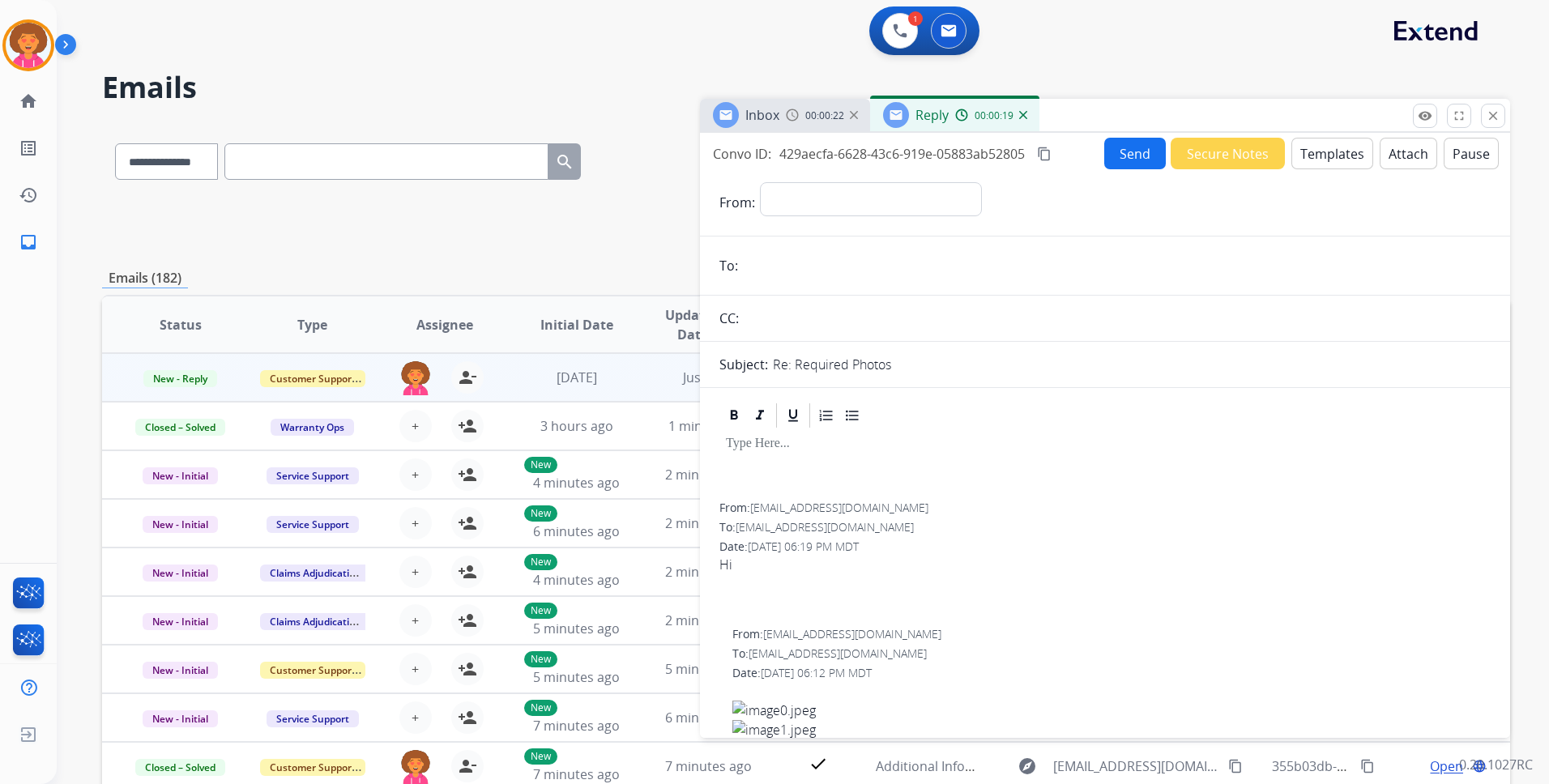
click at [1026, 111] on div "Reply 00:00:19" at bounding box center [955, 115] width 169 height 32
click at [1023, 114] on img at bounding box center [1023, 115] width 8 height 8
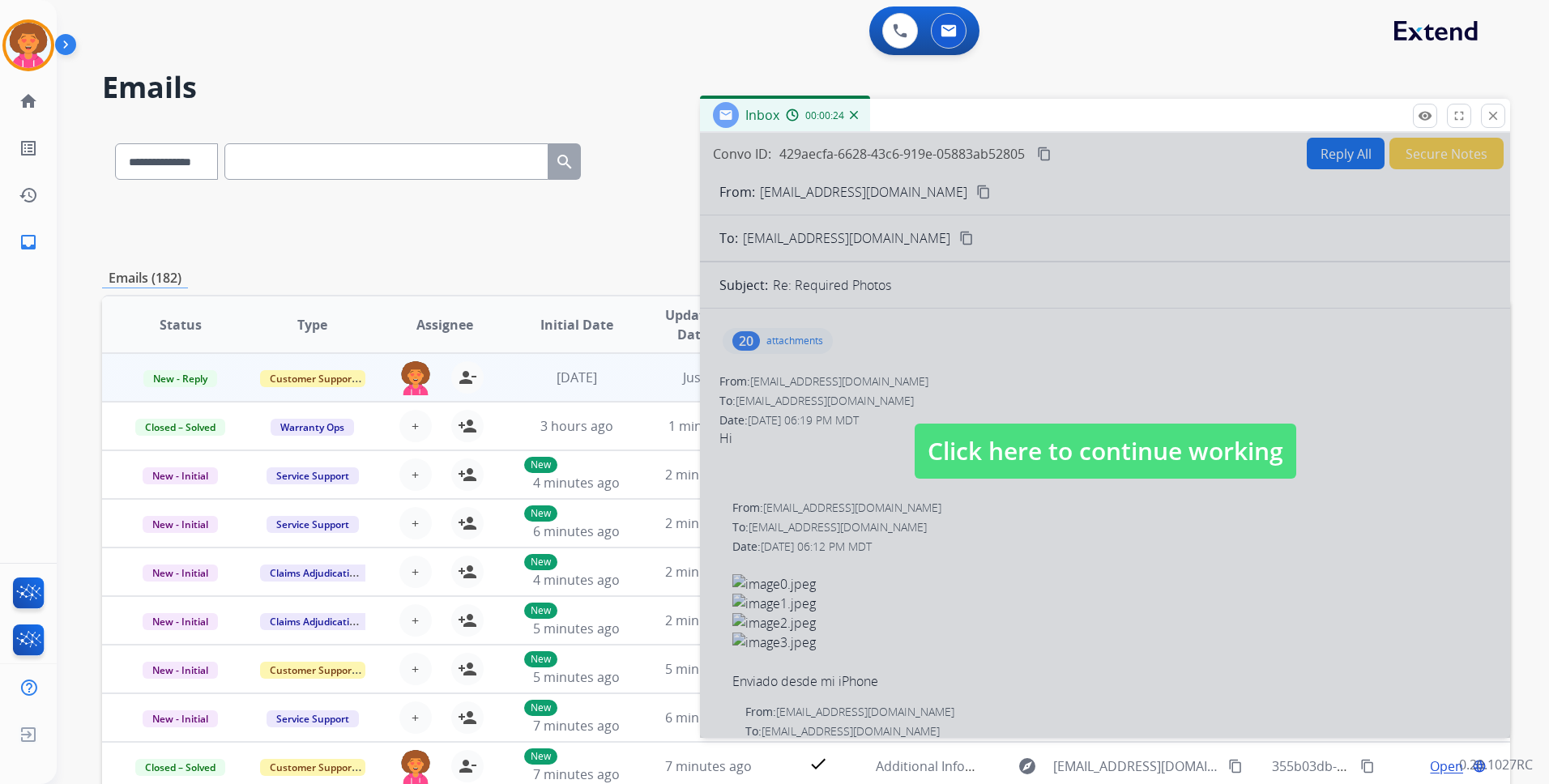
click at [999, 458] on span "Click here to continue working" at bounding box center [1105, 452] width 381 height 55
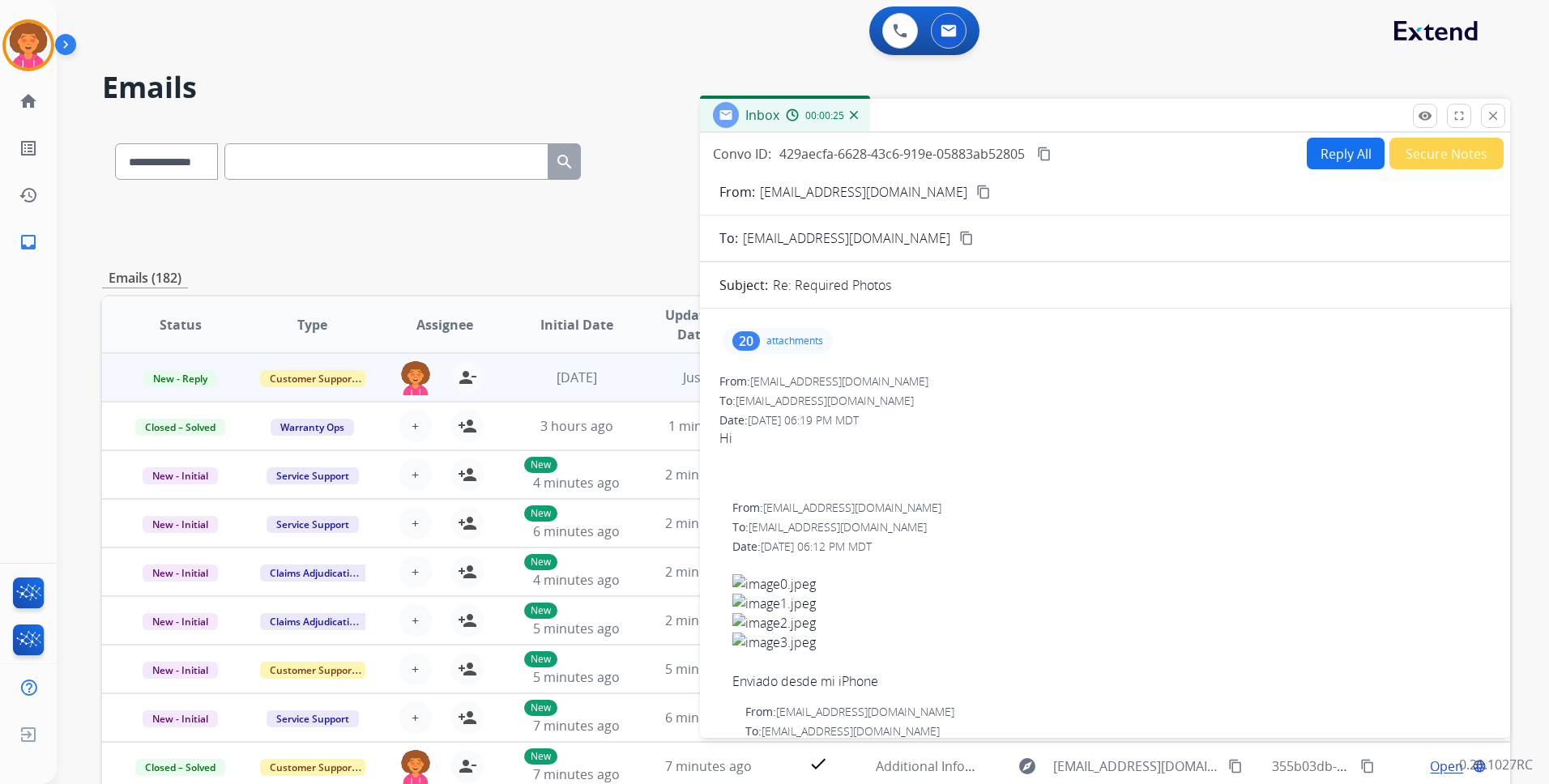
click at [786, 334] on p "attachments" at bounding box center [795, 340] width 57 height 13
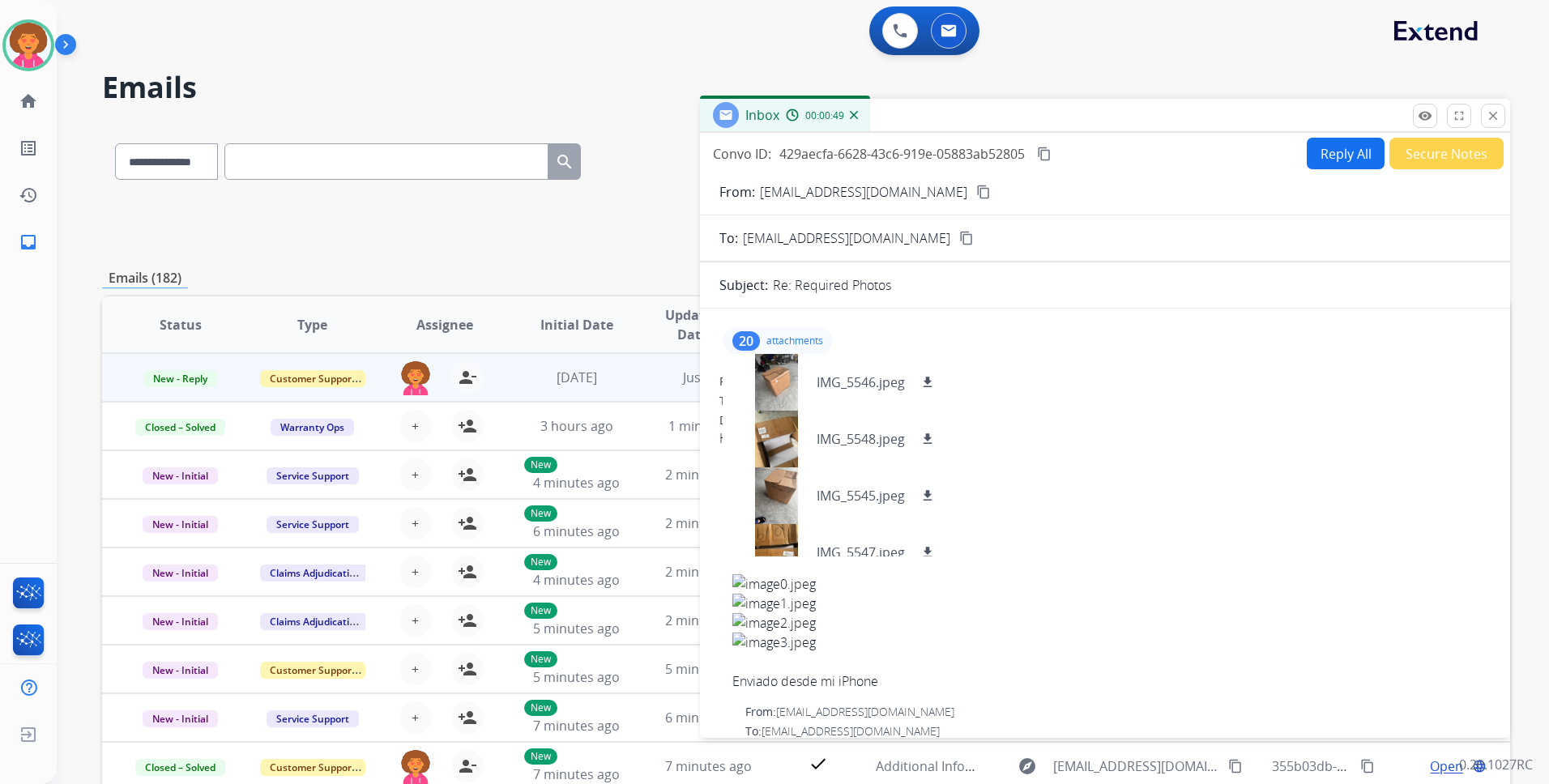
click at [1089, 475] on div at bounding box center [1104, 477] width 771 height 20
click at [926, 381] on mat-icon "download" at bounding box center [927, 382] width 14 height 14
click at [926, 437] on mat-icon "download" at bounding box center [927, 439] width 14 height 14
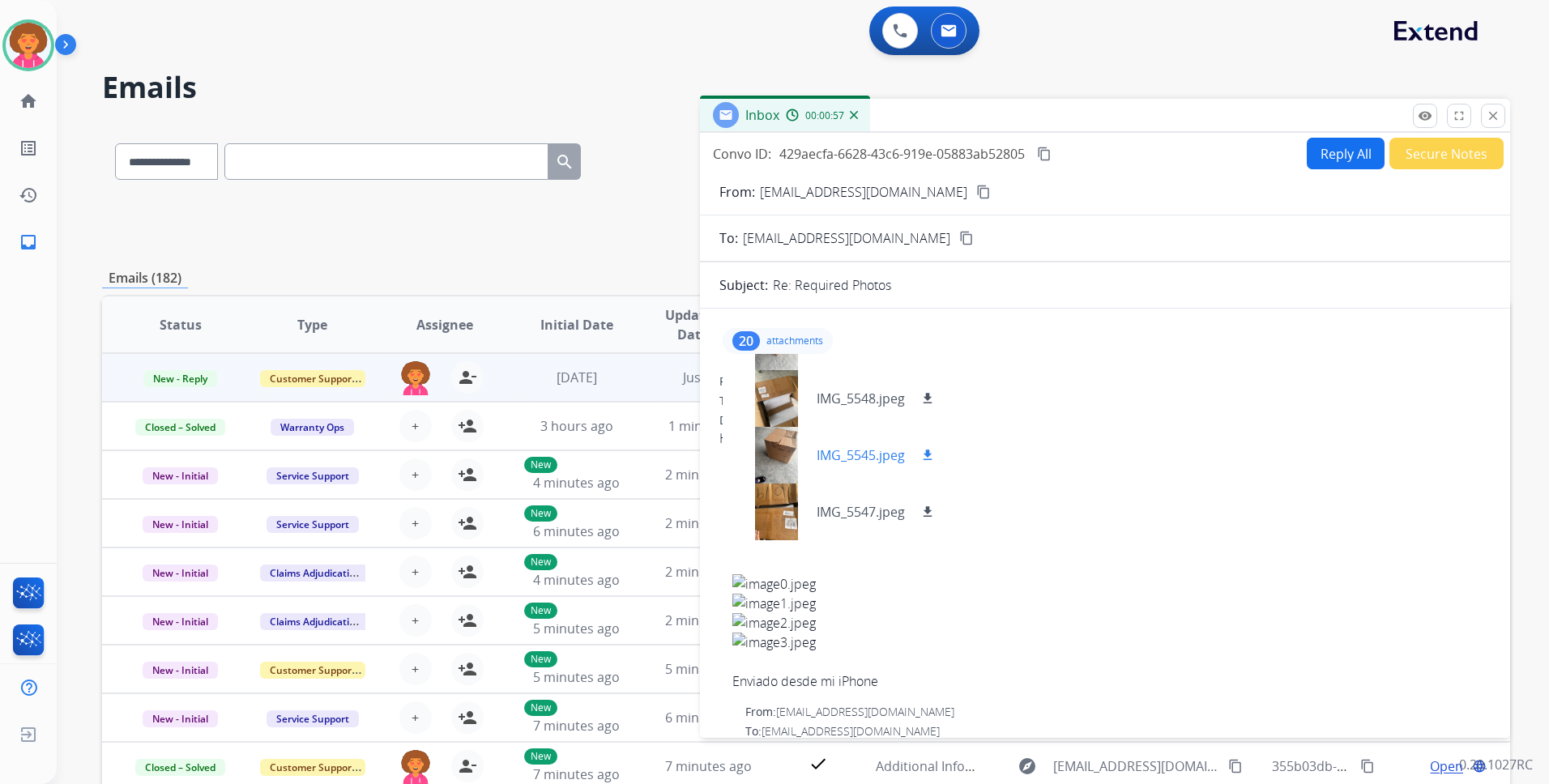
scroll to position [81, 0]
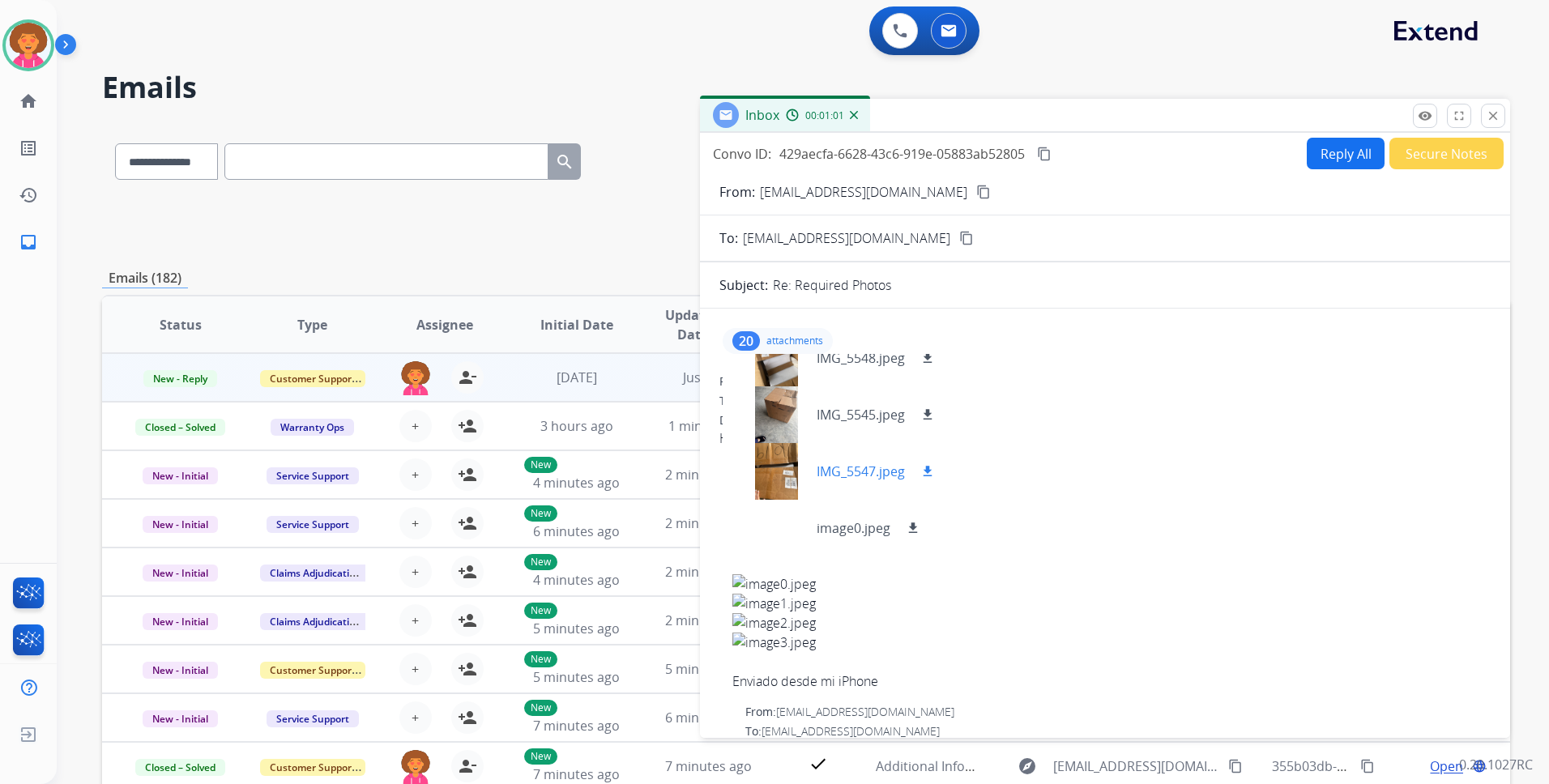
click at [928, 474] on mat-icon "download" at bounding box center [927, 471] width 14 height 14
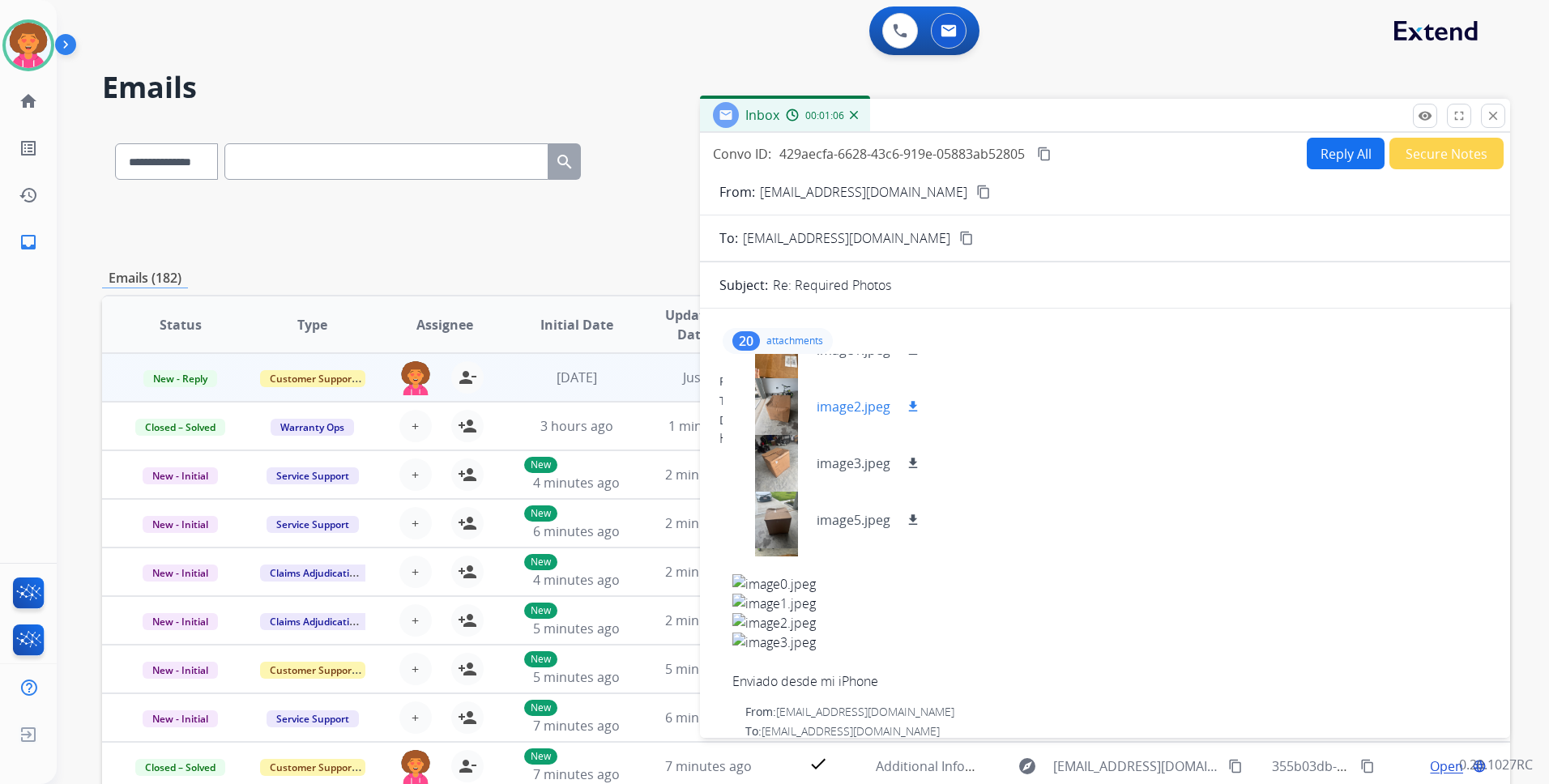
scroll to position [648, 0]
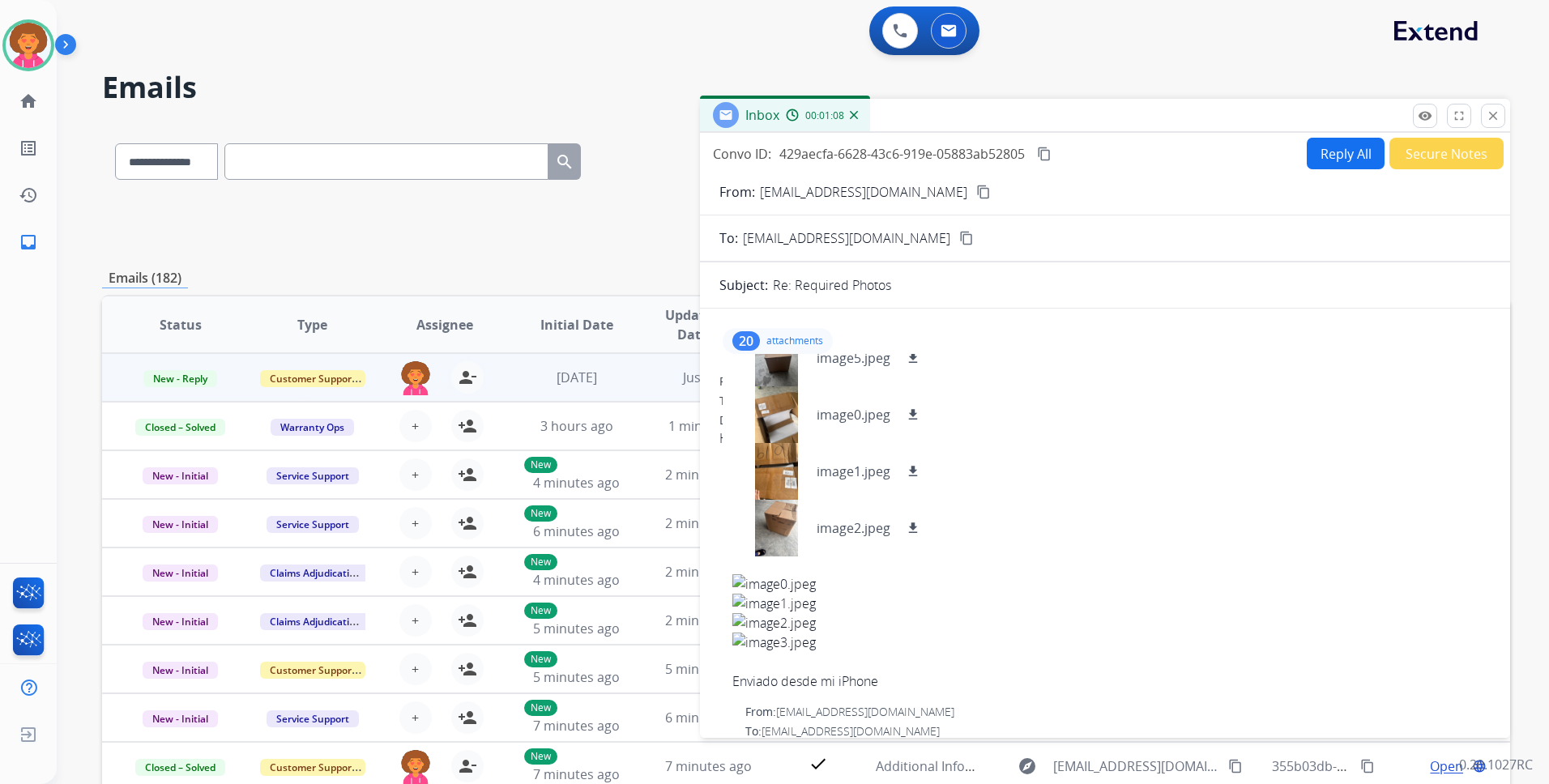
click at [771, 346] on p "attachments" at bounding box center [795, 340] width 57 height 13
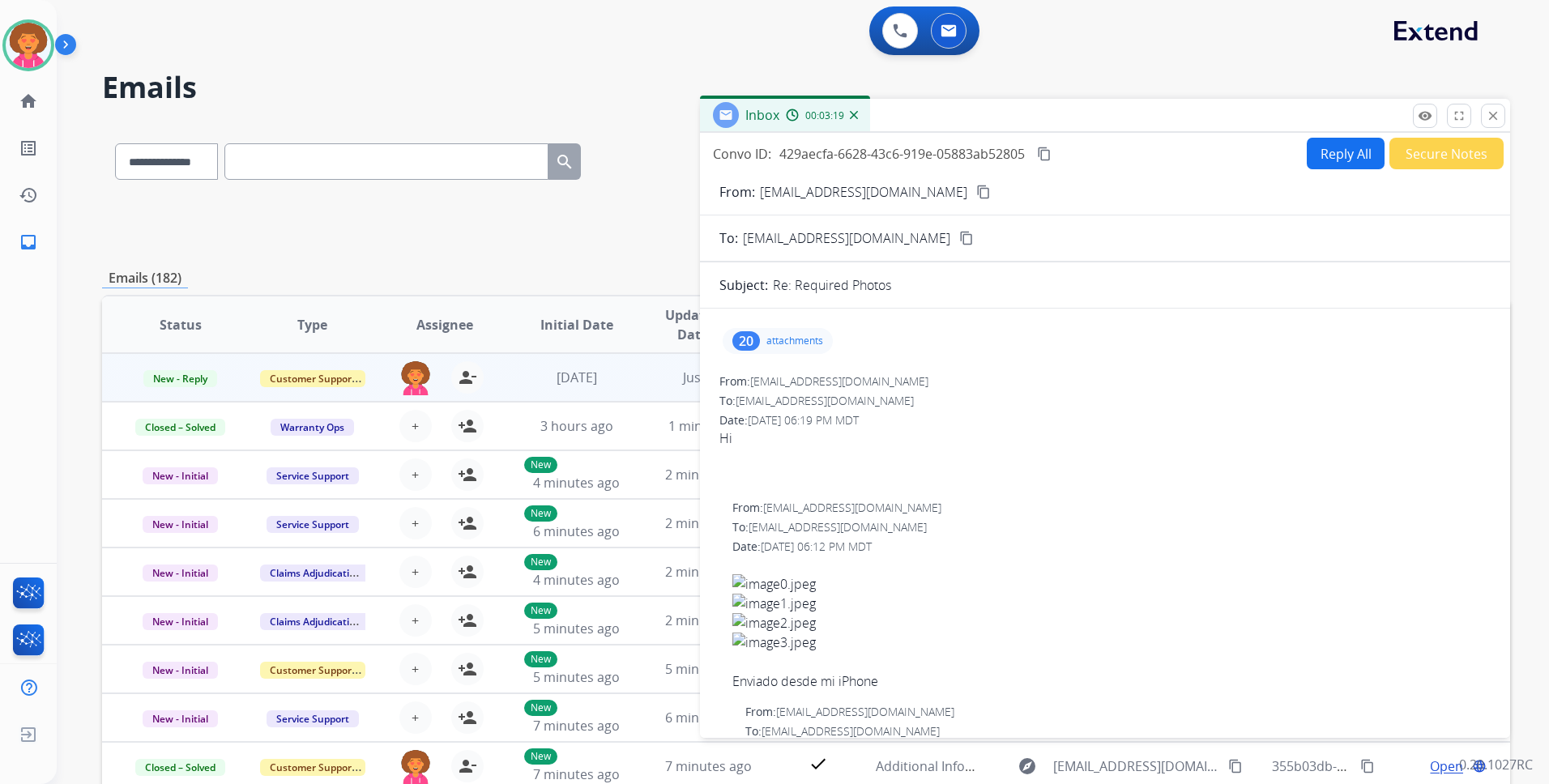
drag, startPoint x: 1500, startPoint y: 114, endPoint x: 1441, endPoint y: 157, distance: 73.0
click at [1499, 115] on mat-icon "close" at bounding box center [1493, 116] width 14 height 14
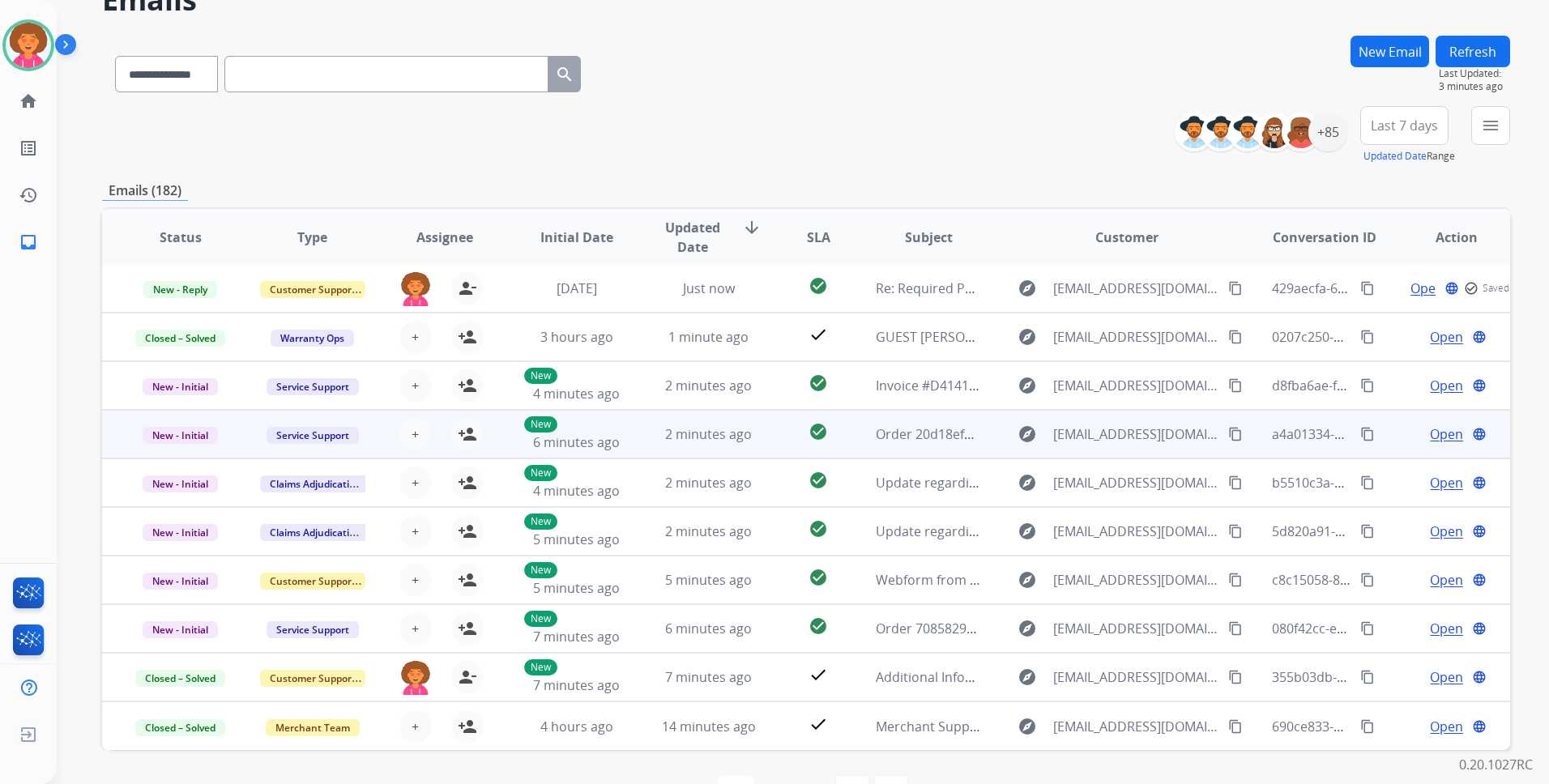
scroll to position [138, 0]
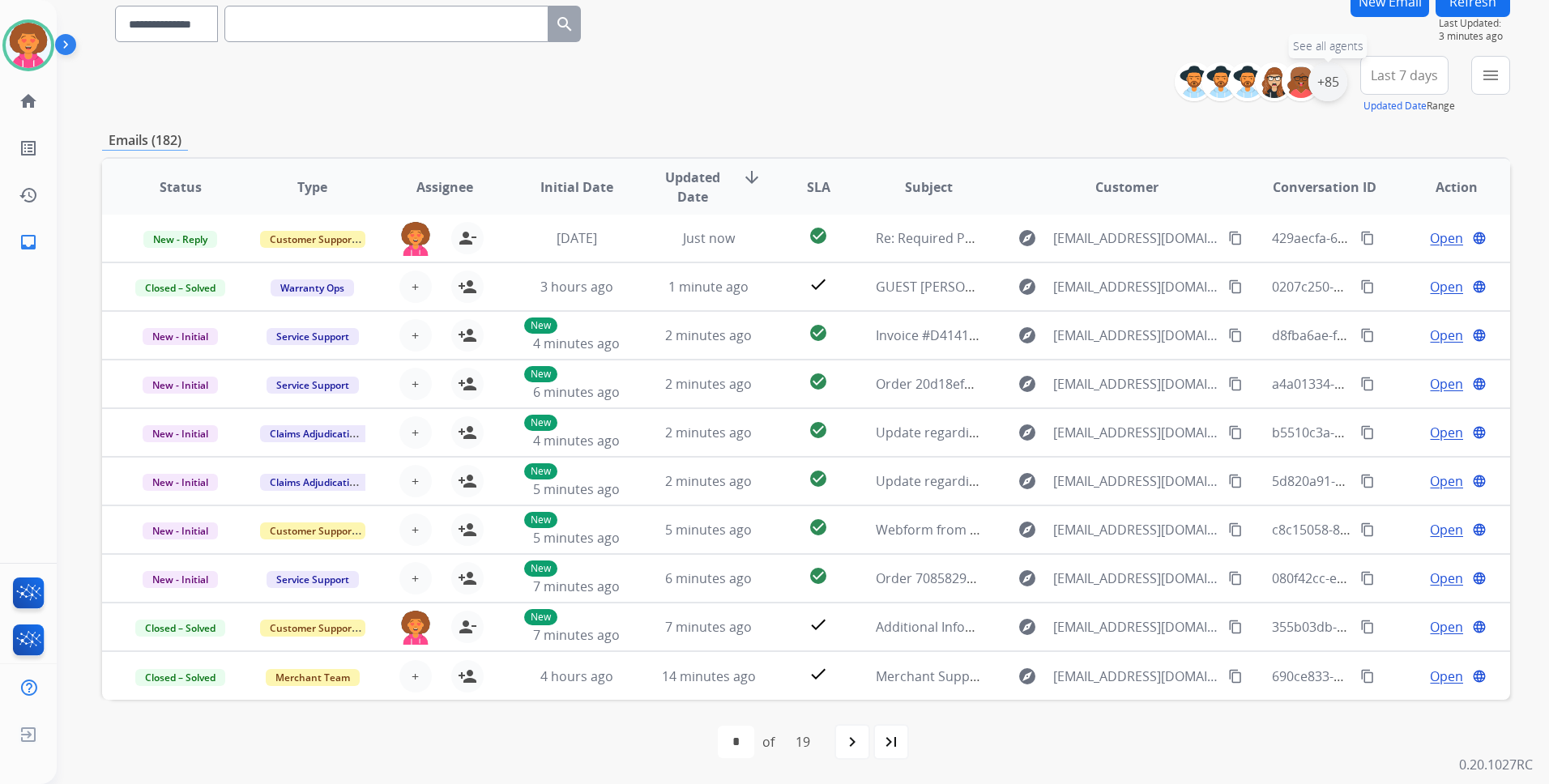
click at [1322, 84] on div "+85" at bounding box center [1328, 82] width 39 height 39
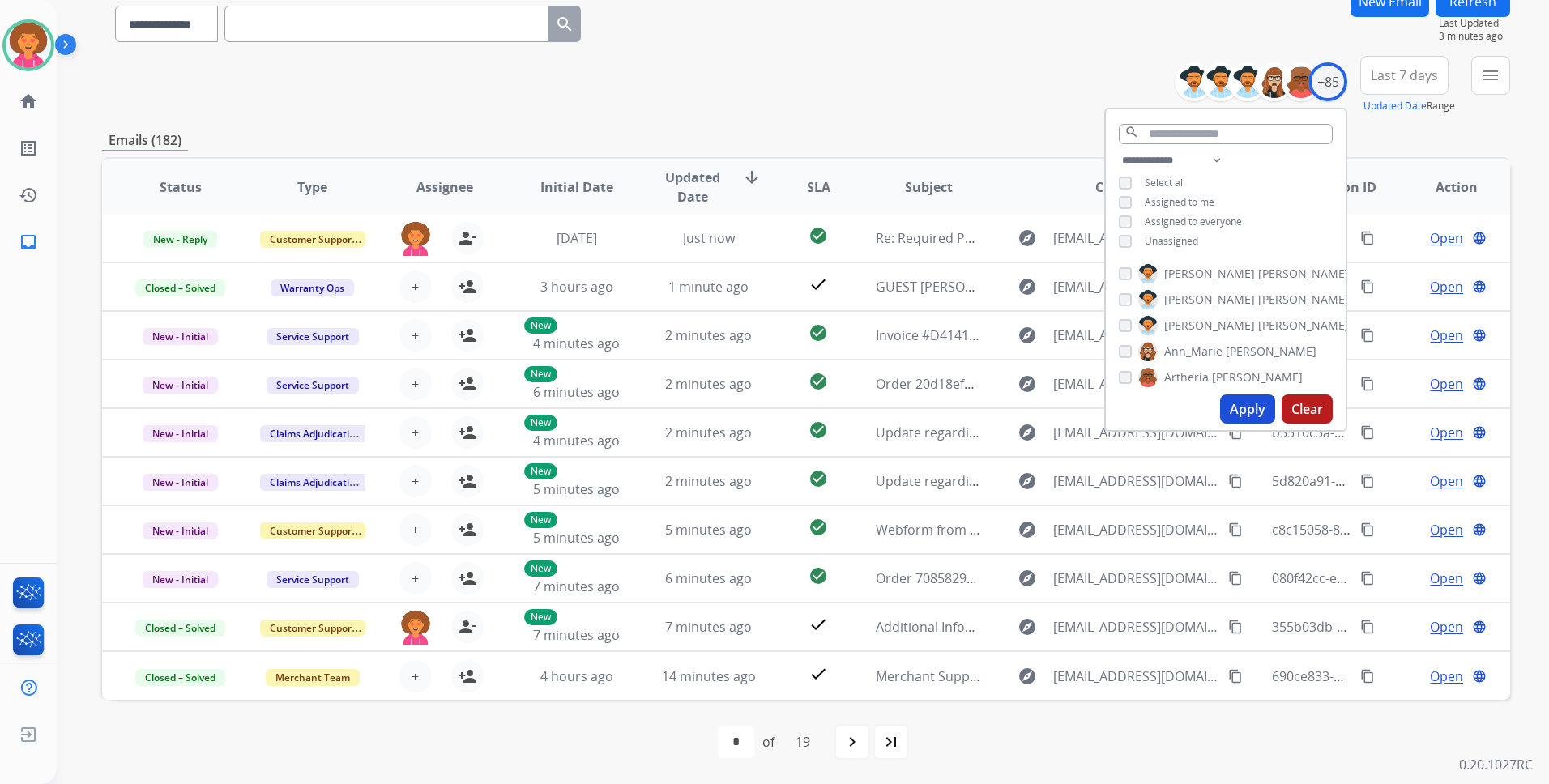
click at [1169, 237] on span "Unassigned" at bounding box center [1172, 240] width 53 height 13
click at [1245, 407] on button "Apply" at bounding box center [1248, 409] width 55 height 29
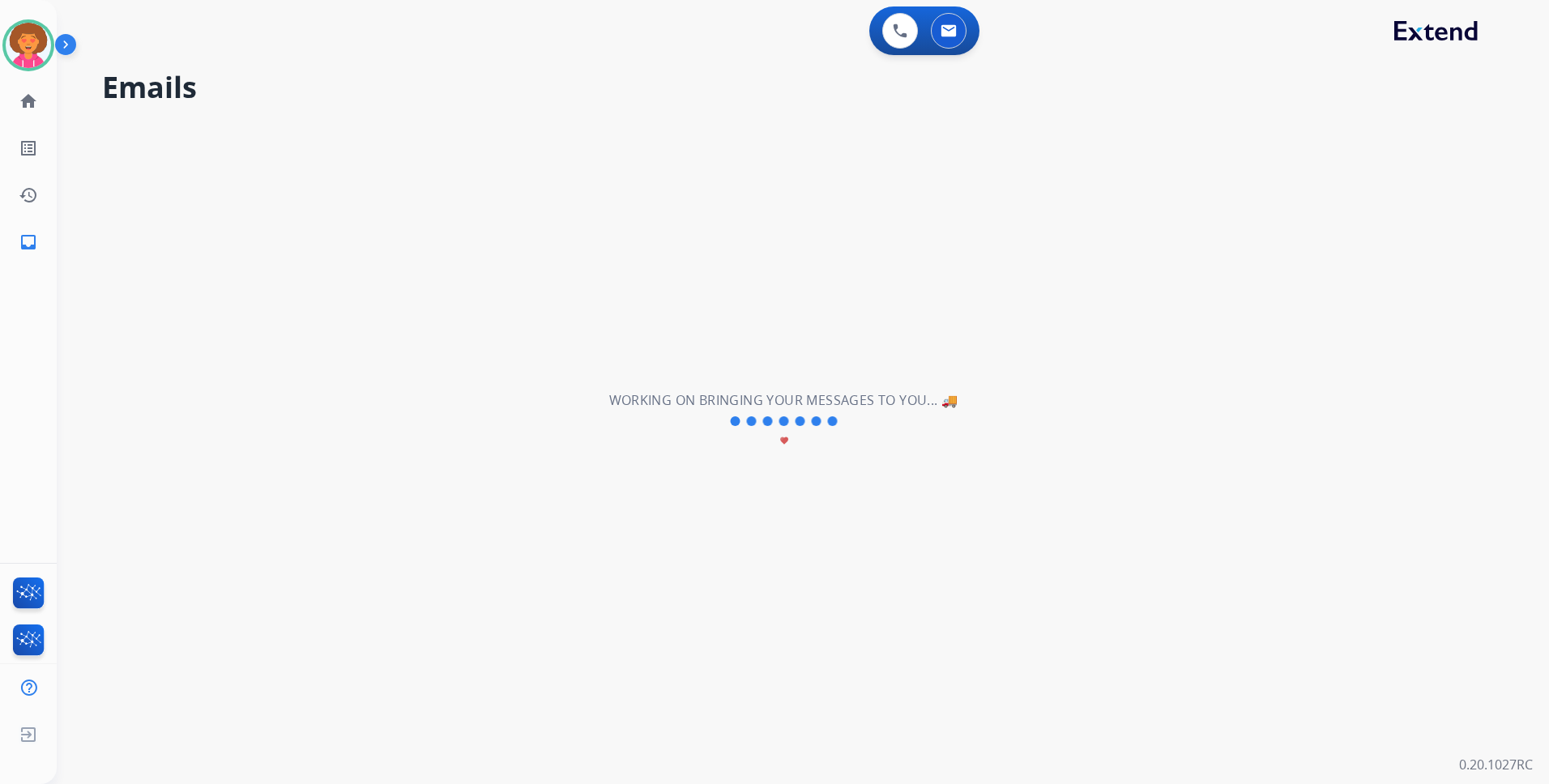
scroll to position [0, 0]
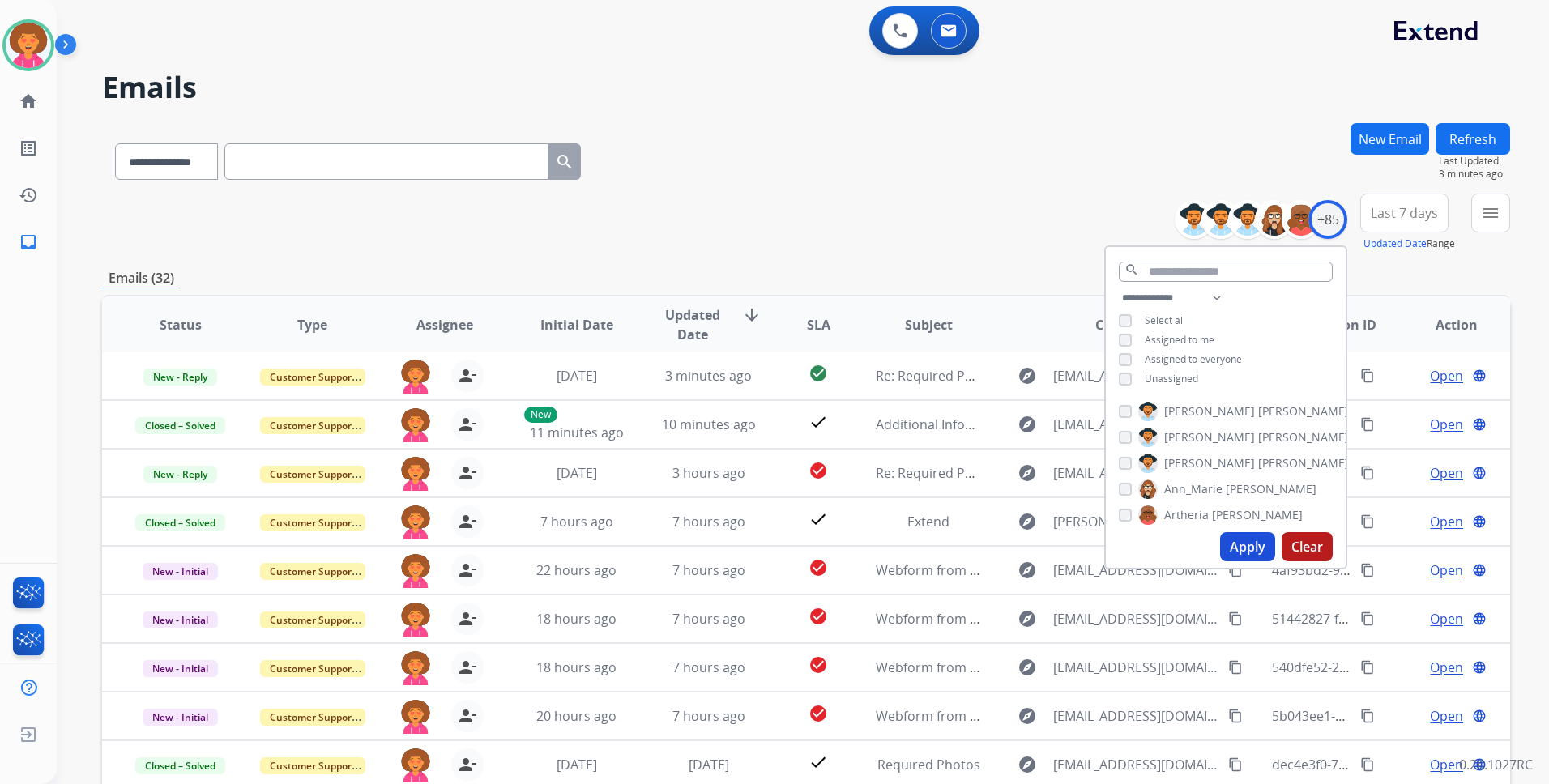
click at [887, 128] on div "**********" at bounding box center [807, 158] width 1409 height 70
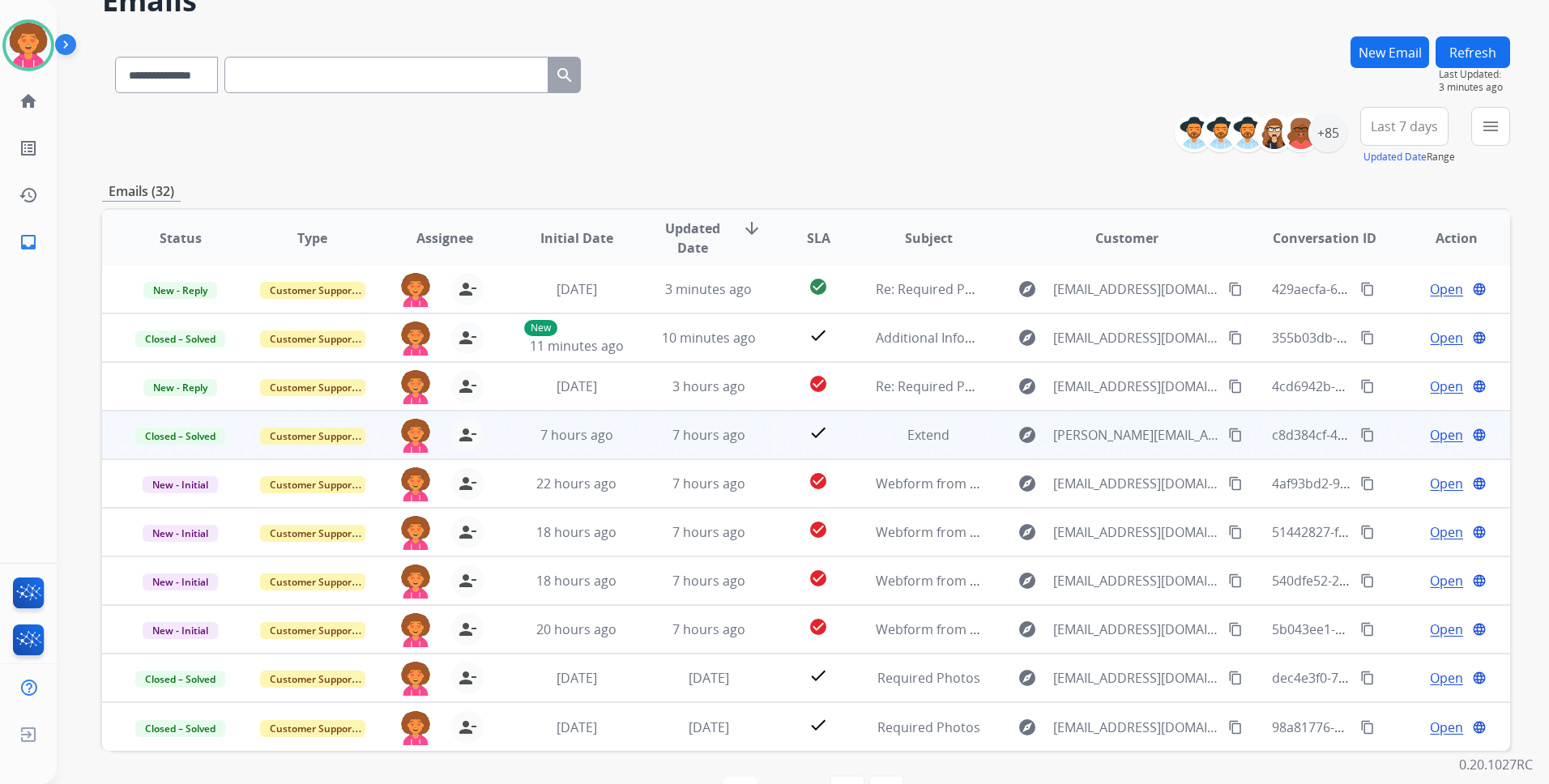
scroll to position [138, 0]
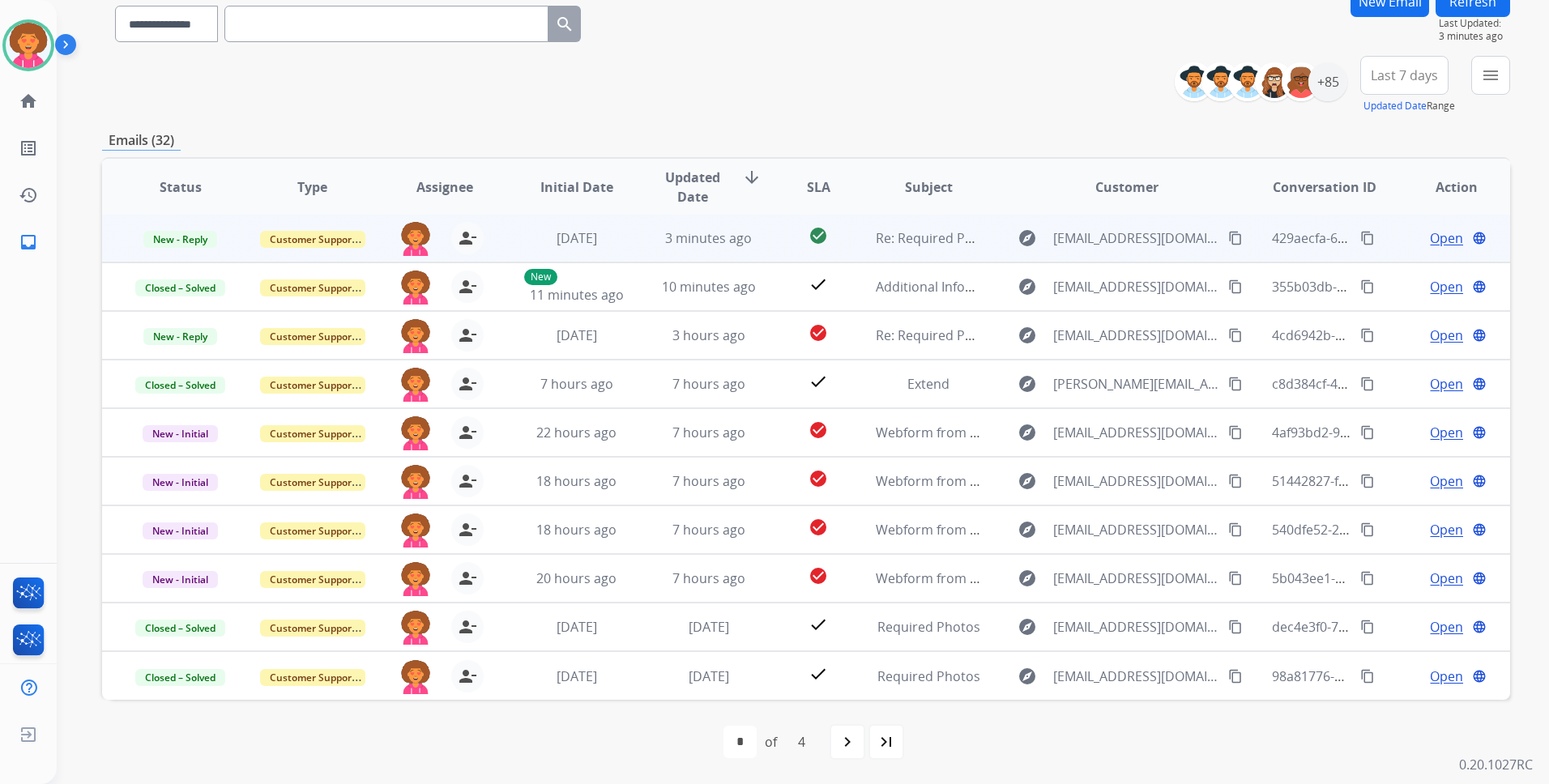
click at [1437, 242] on span "Open" at bounding box center [1446, 238] width 33 height 20
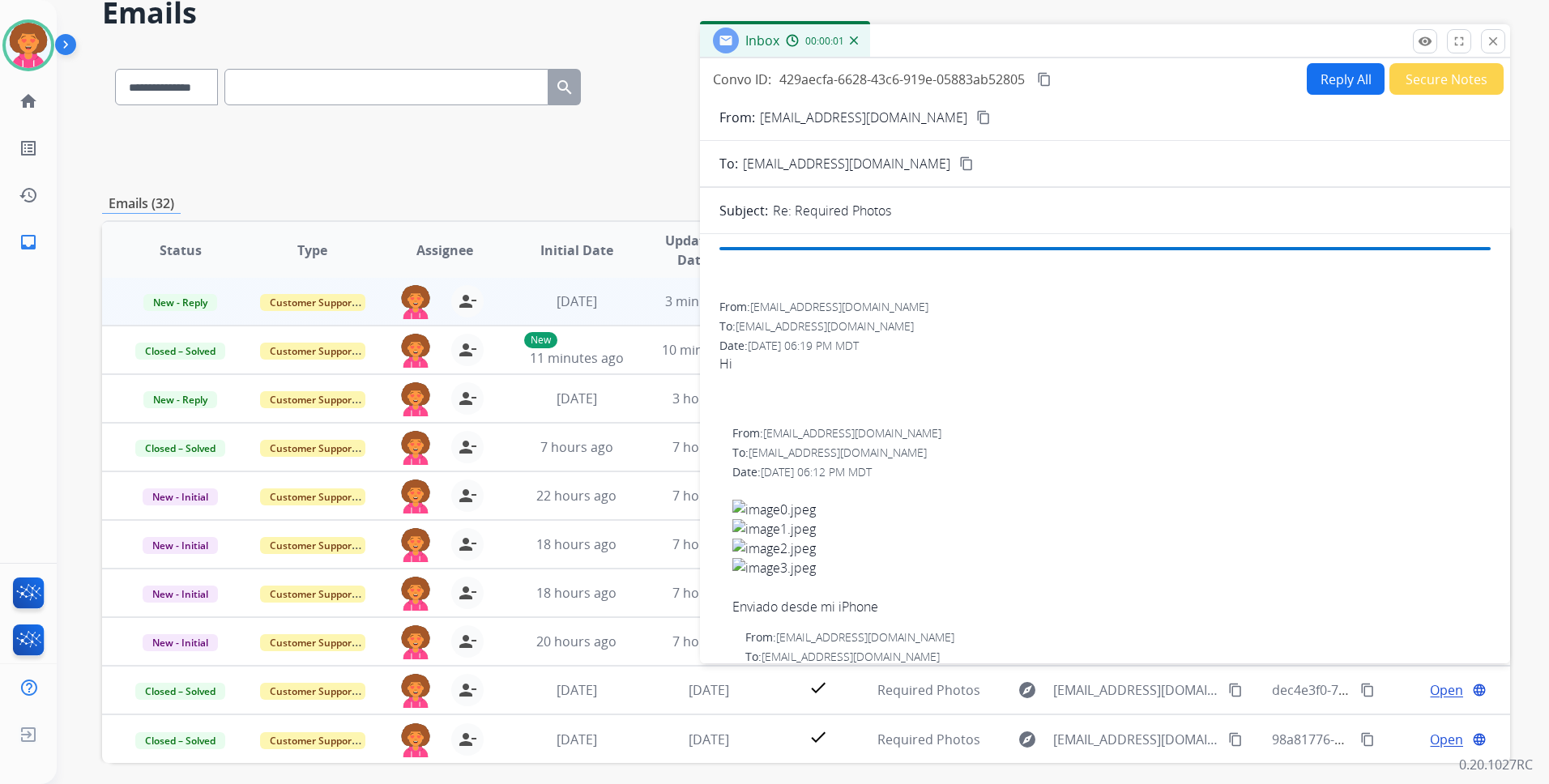
scroll to position [0, 0]
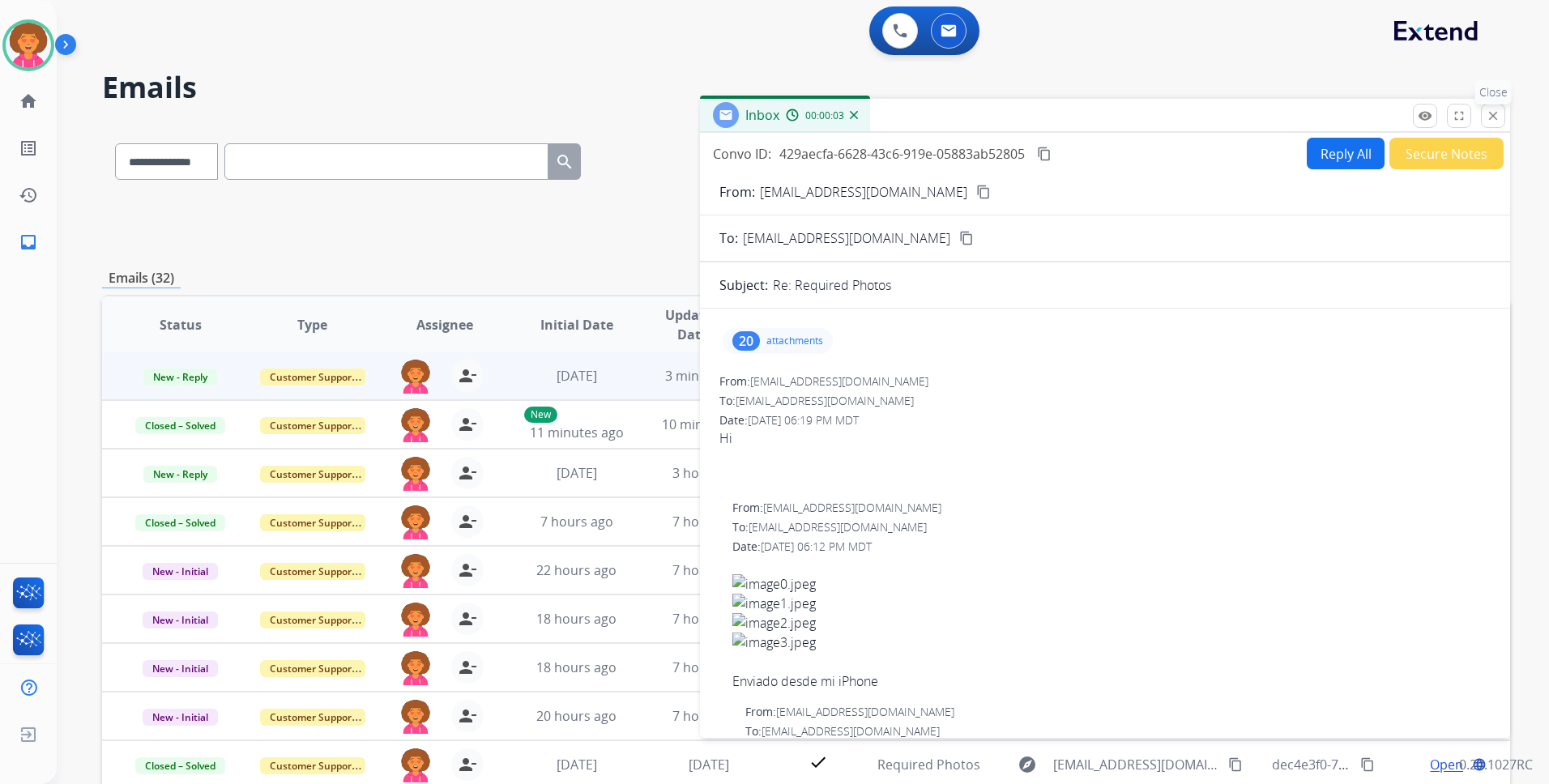
click at [1494, 109] on mat-icon "close" at bounding box center [1493, 116] width 14 height 14
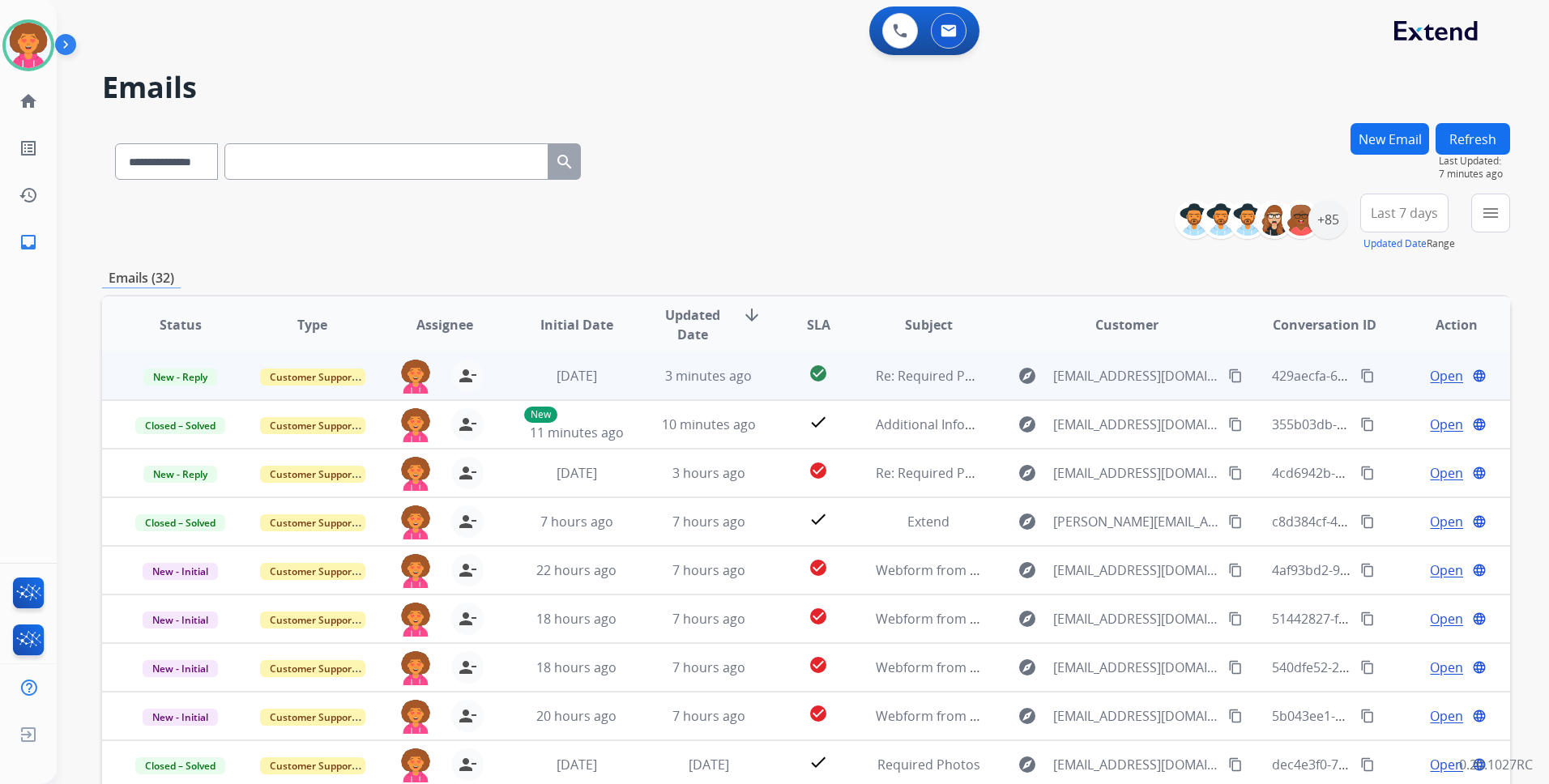
click at [1437, 379] on span "Open" at bounding box center [1446, 376] width 33 height 20
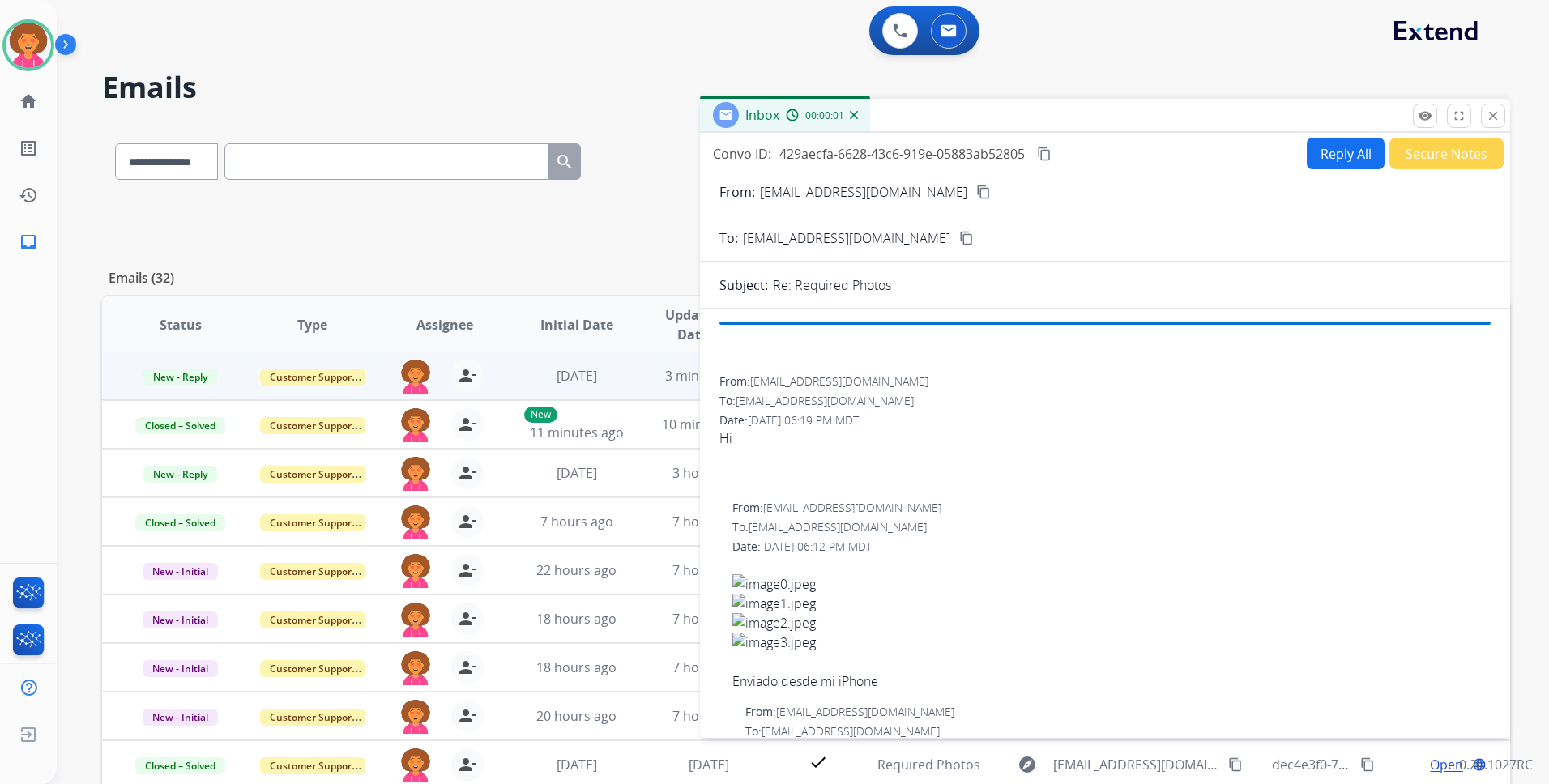
click at [1433, 149] on button "Secure Notes" at bounding box center [1447, 154] width 114 height 32
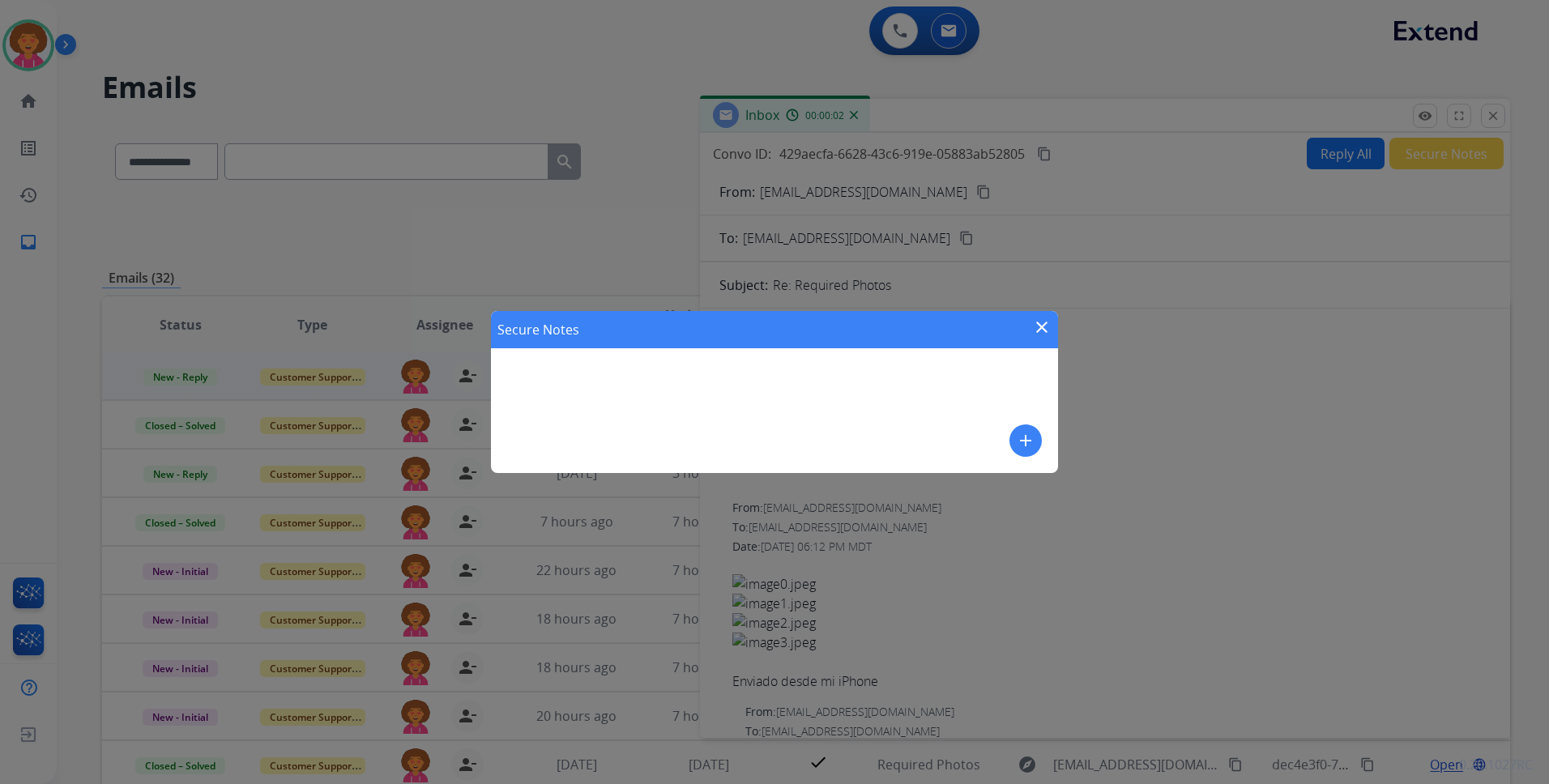
click at [1024, 433] on mat-icon "add" at bounding box center [1026, 441] width 20 height 20
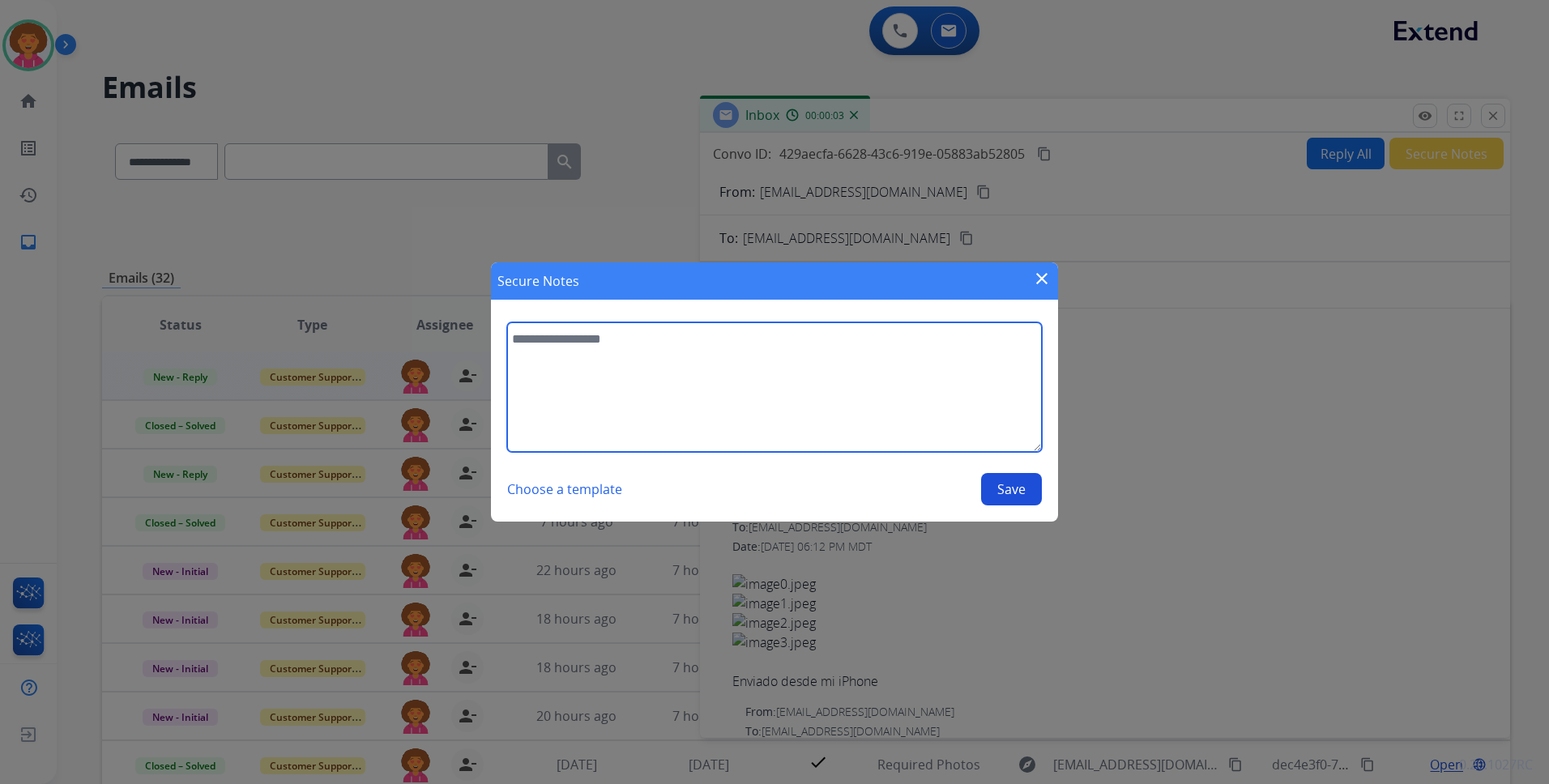
drag, startPoint x: 947, startPoint y: 335, endPoint x: 968, endPoint y: 281, distance: 57.9
click at [949, 332] on textarea at bounding box center [774, 388] width 534 height 130
type textarea "**********"
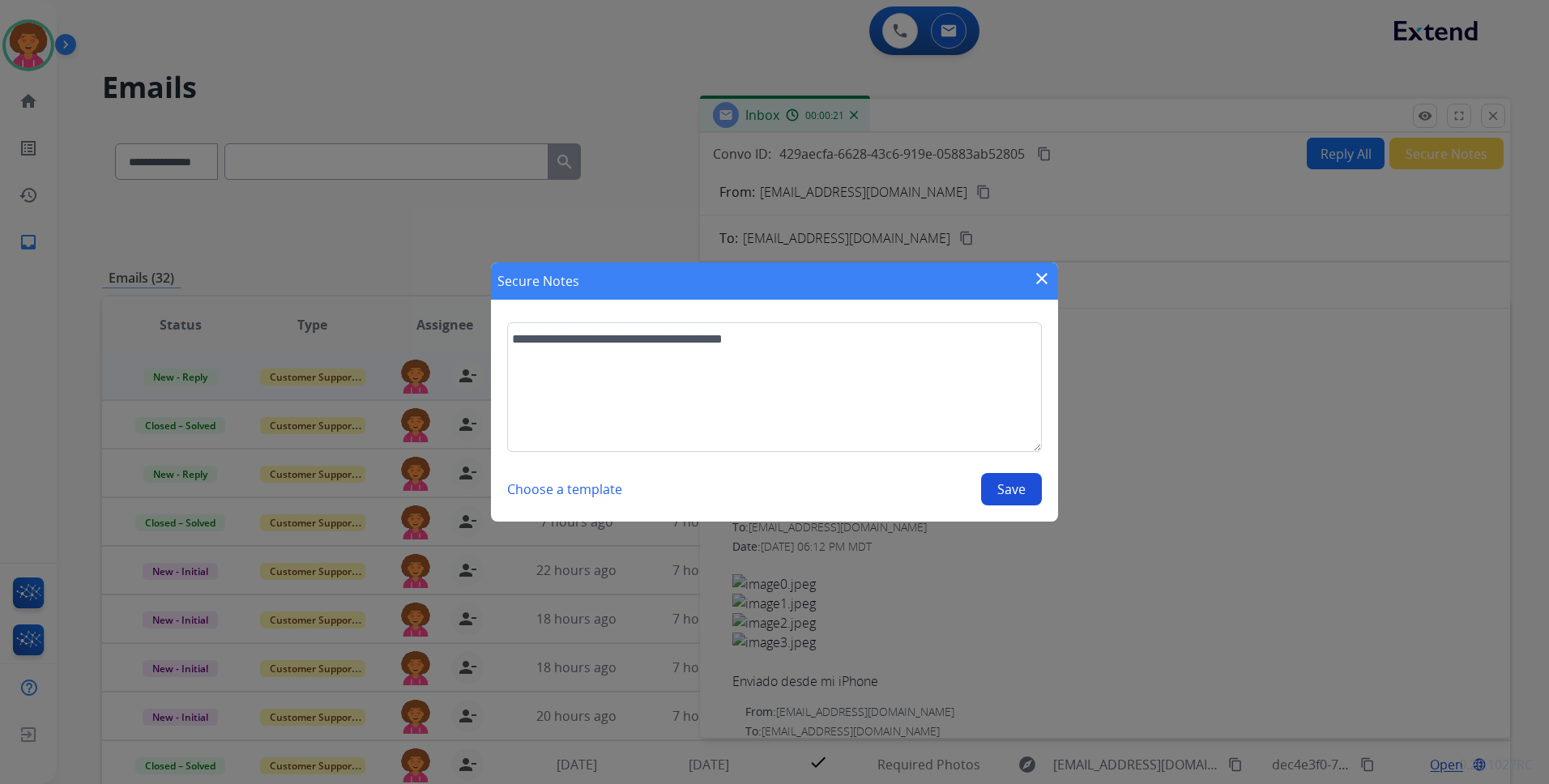
drag, startPoint x: 1013, startPoint y: 497, endPoint x: 1008, endPoint y: 484, distance: 13.9
click at [1012, 497] on button "Save" at bounding box center [1011, 489] width 60 height 32
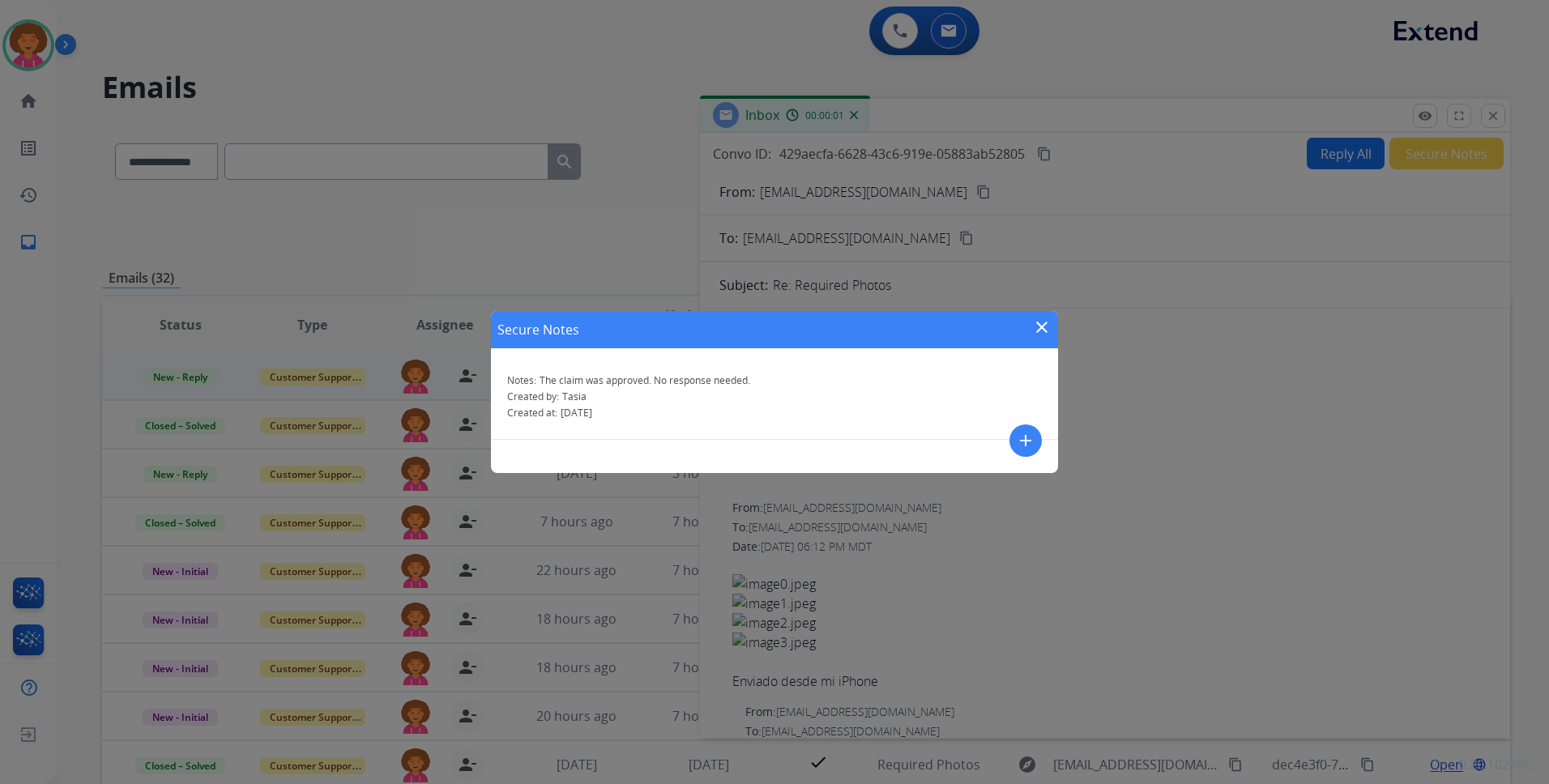
drag, startPoint x: 1041, startPoint y: 327, endPoint x: 1083, endPoint y: 300, distance: 49.9
click at [1041, 326] on mat-icon "close" at bounding box center [1042, 327] width 20 height 20
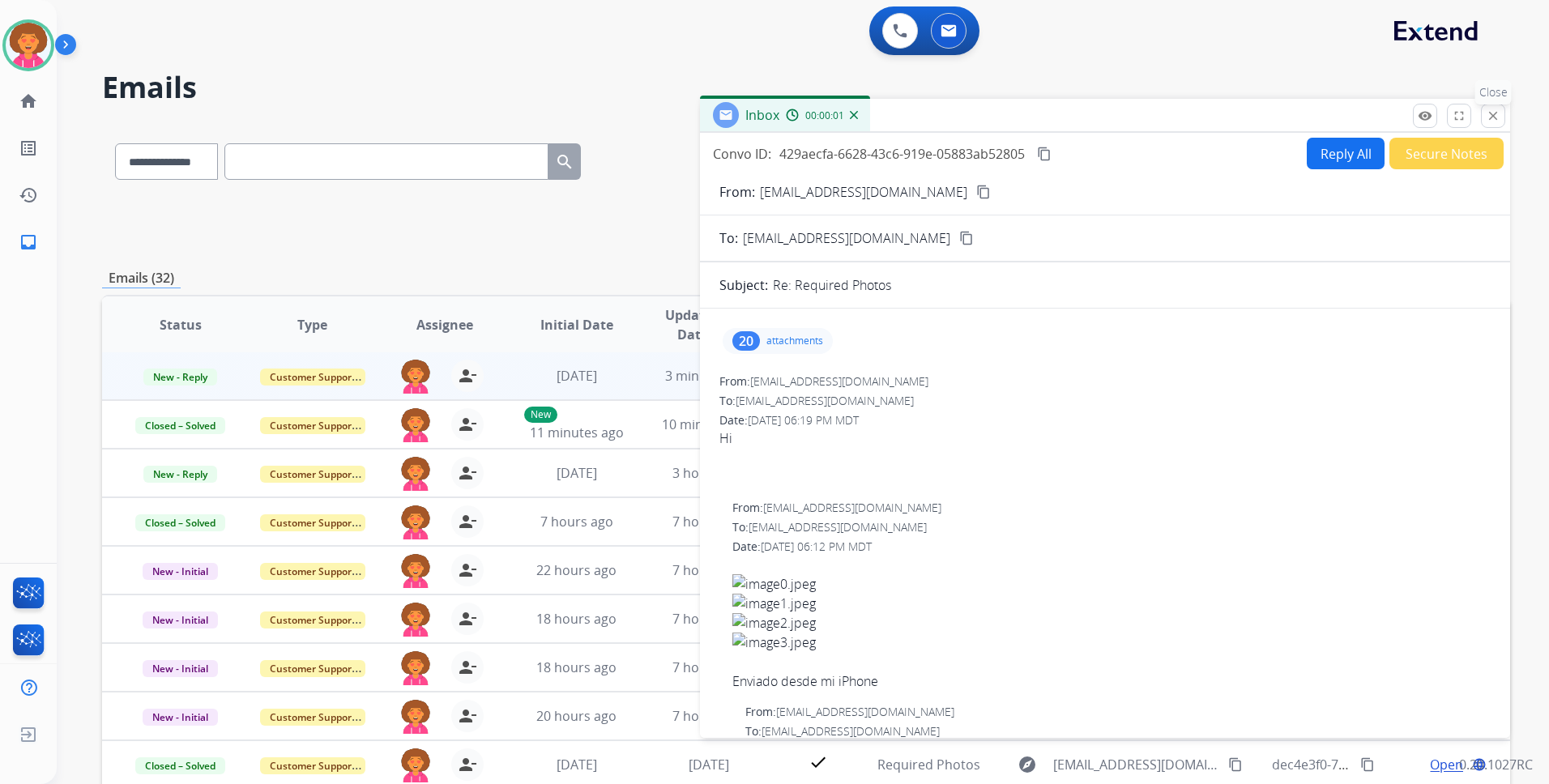
click at [1489, 120] on mat-icon "close" at bounding box center [1493, 116] width 14 height 14
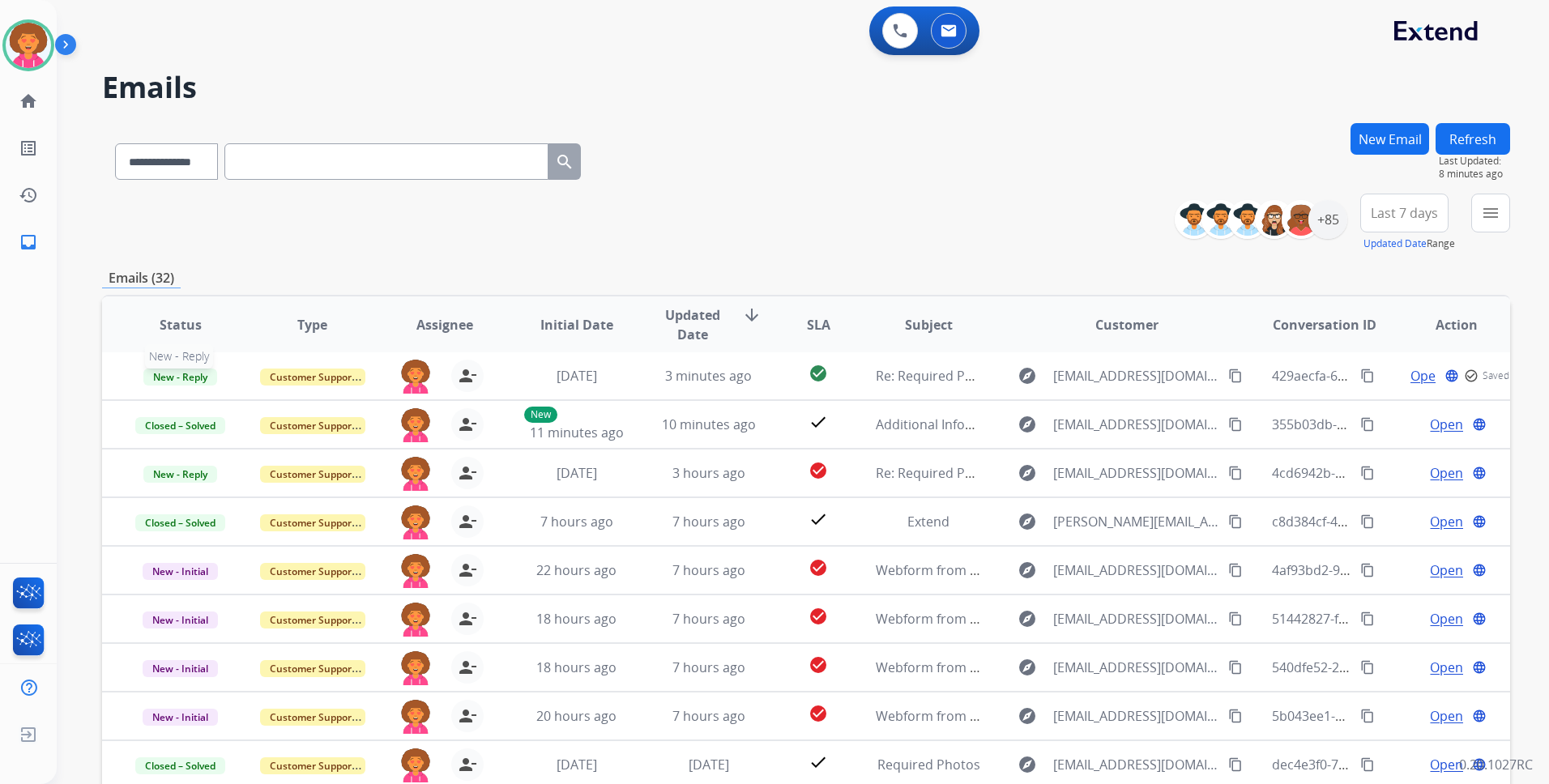
drag, startPoint x: 206, startPoint y: 373, endPoint x: 204, endPoint y: 346, distance: 27.1
click at [205, 373] on span "New - Reply" at bounding box center [180, 377] width 74 height 17
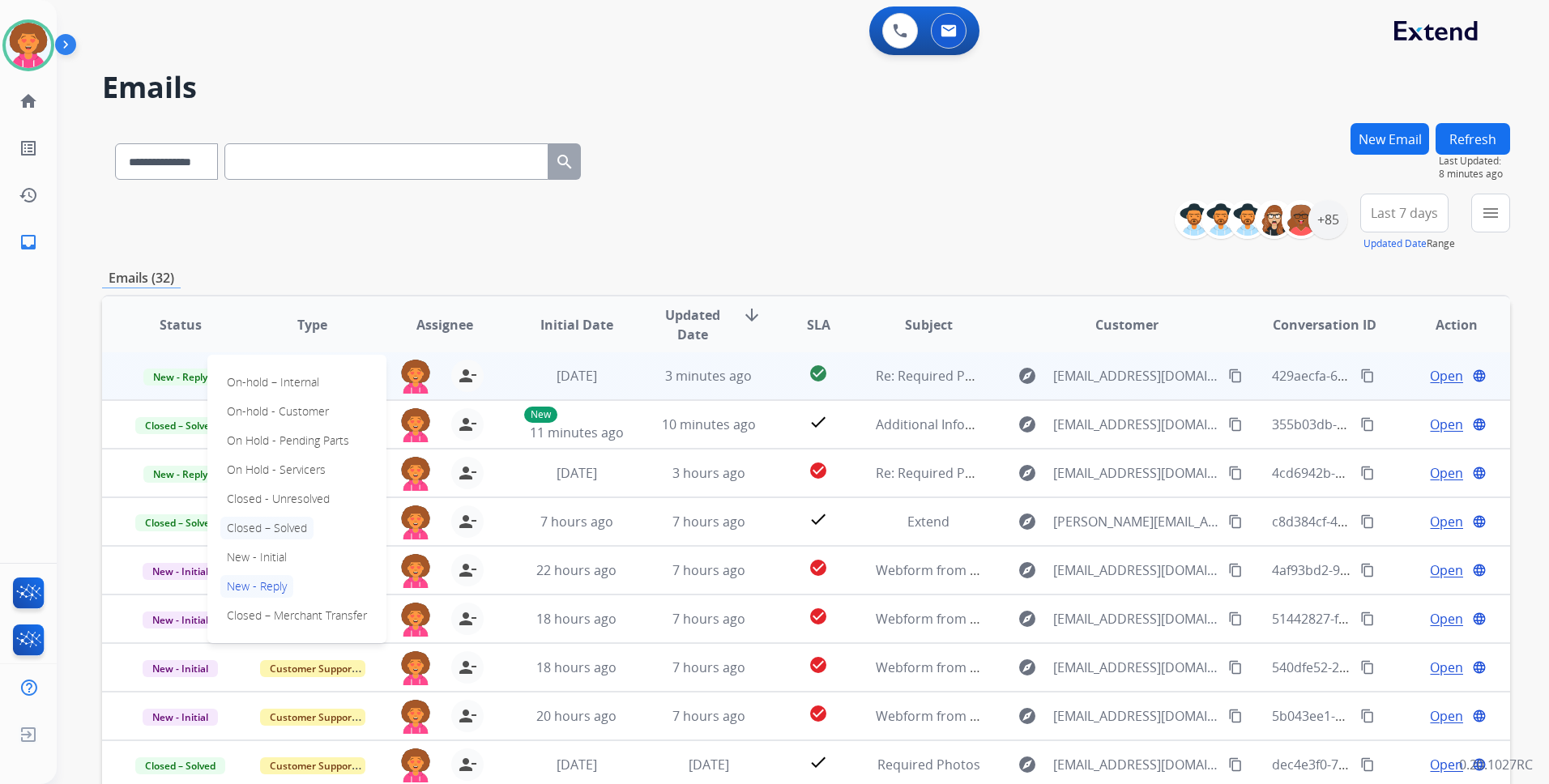
click at [265, 525] on p "Closed – Solved" at bounding box center [267, 528] width 93 height 23
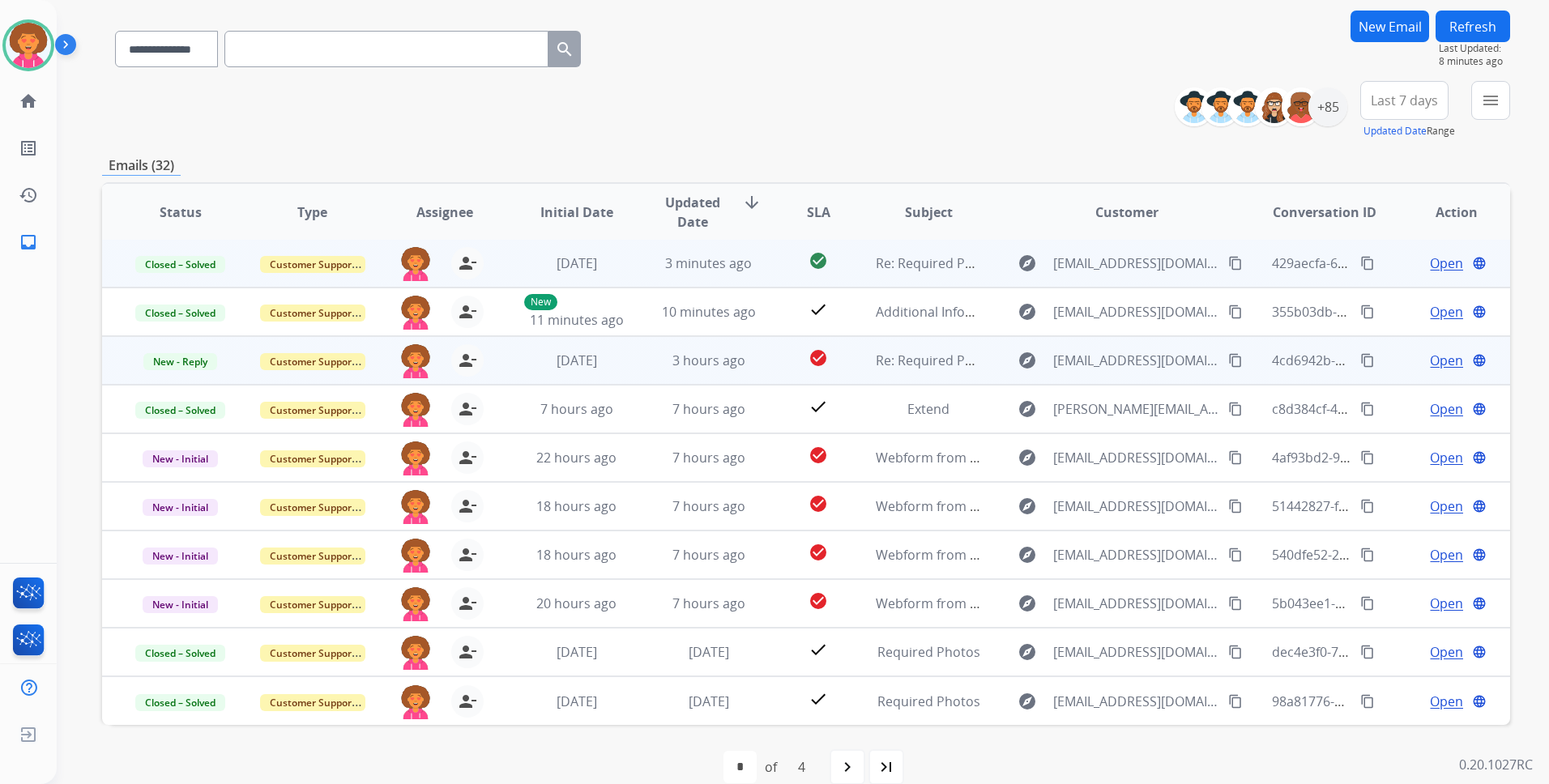
scroll to position [138, 0]
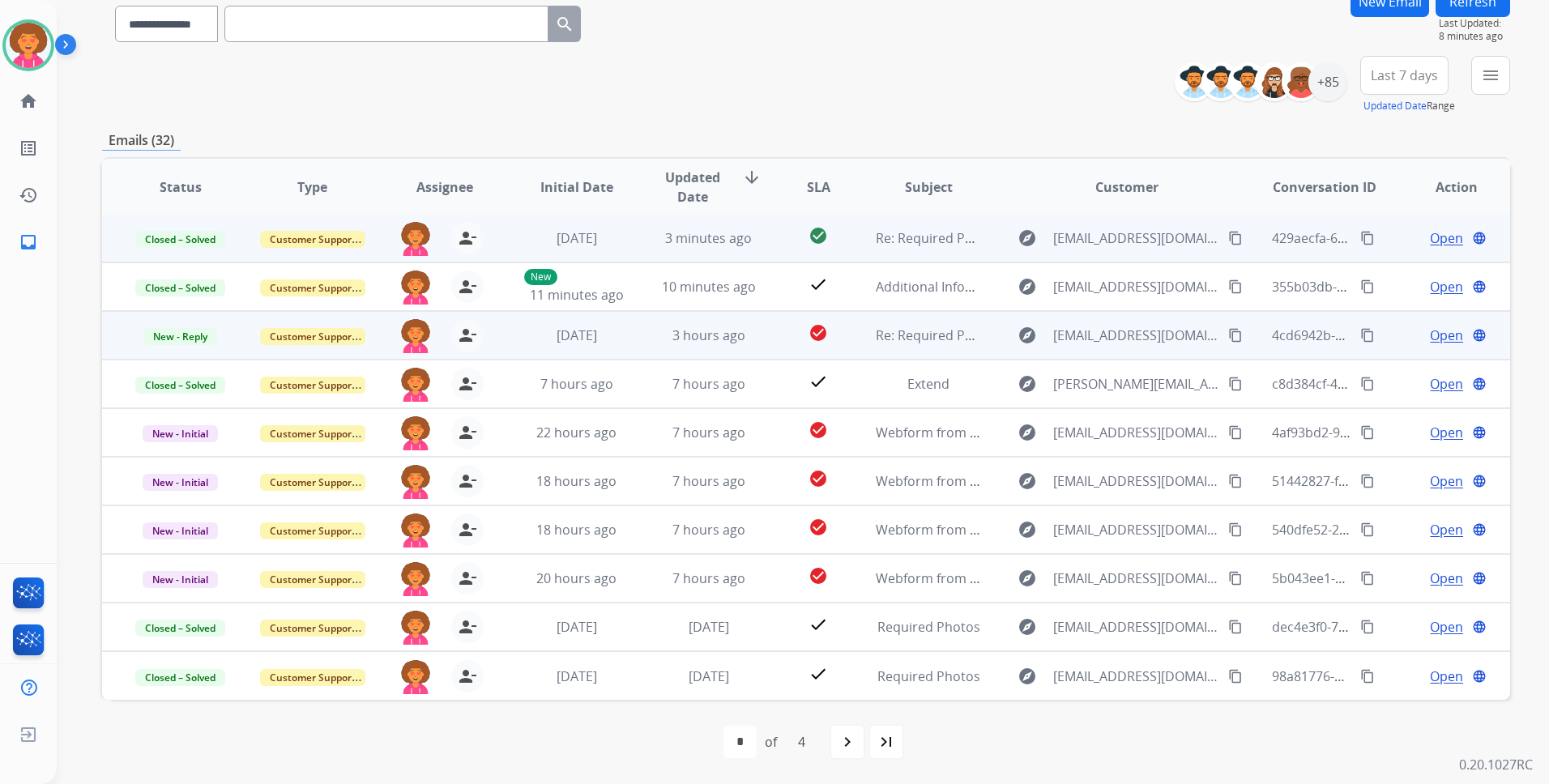
click at [1430, 340] on span "Open" at bounding box center [1446, 335] width 33 height 20
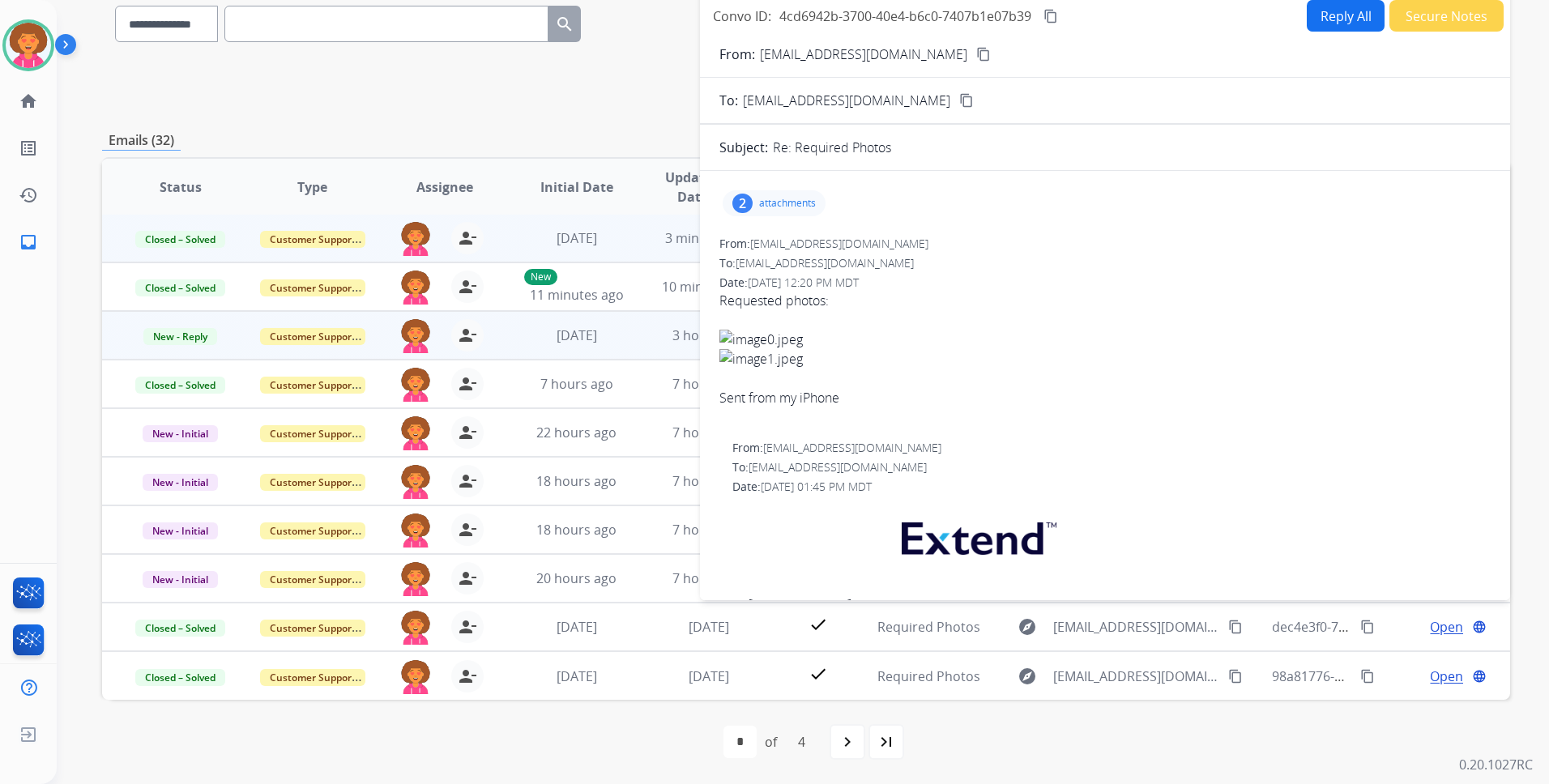
click at [783, 192] on div "2 attachments" at bounding box center [774, 203] width 103 height 26
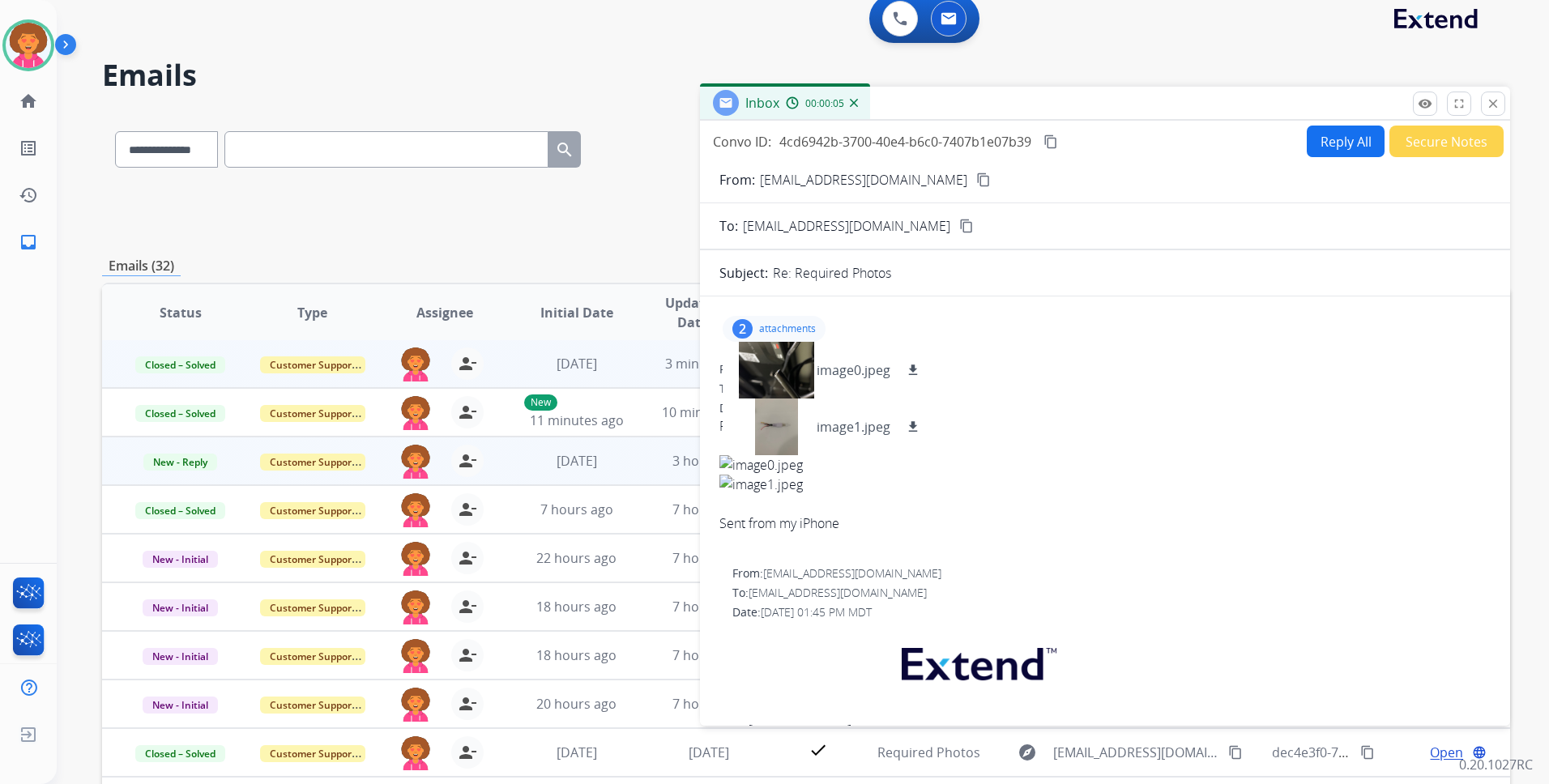
scroll to position [0, 0]
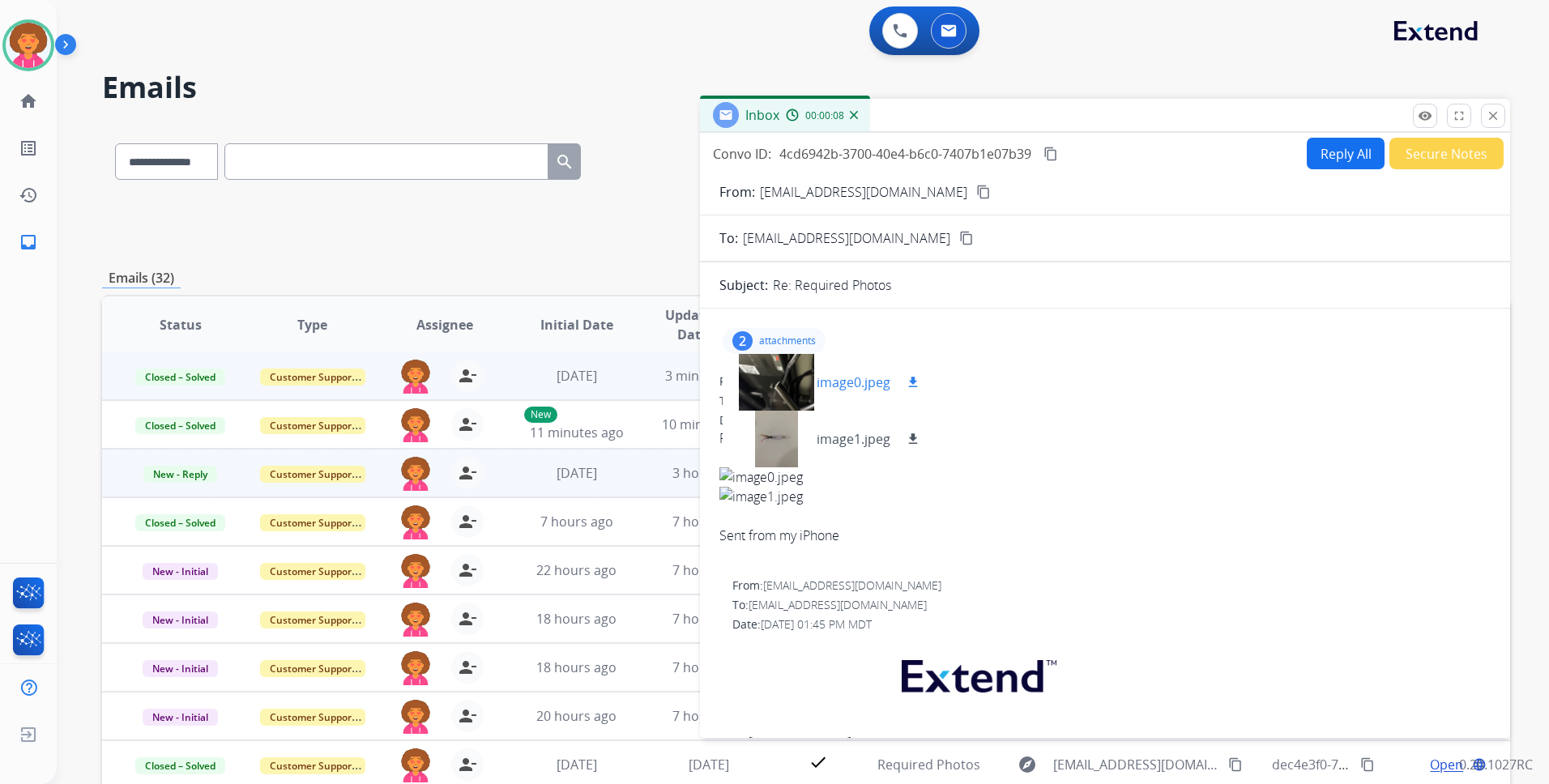
click at [760, 383] on div at bounding box center [775, 382] width 81 height 57
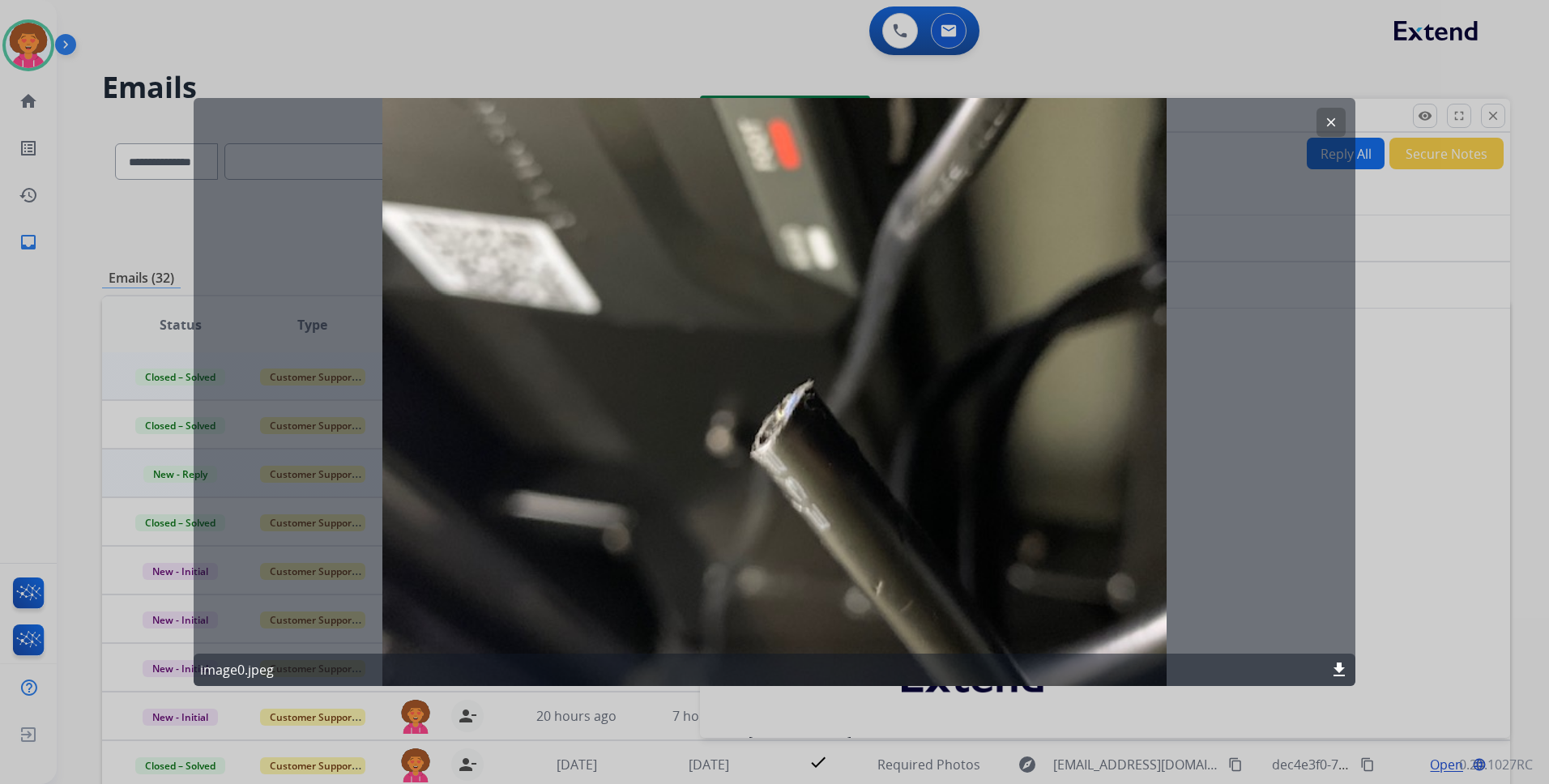
click at [1340, 116] on button "clear" at bounding box center [1331, 122] width 29 height 29
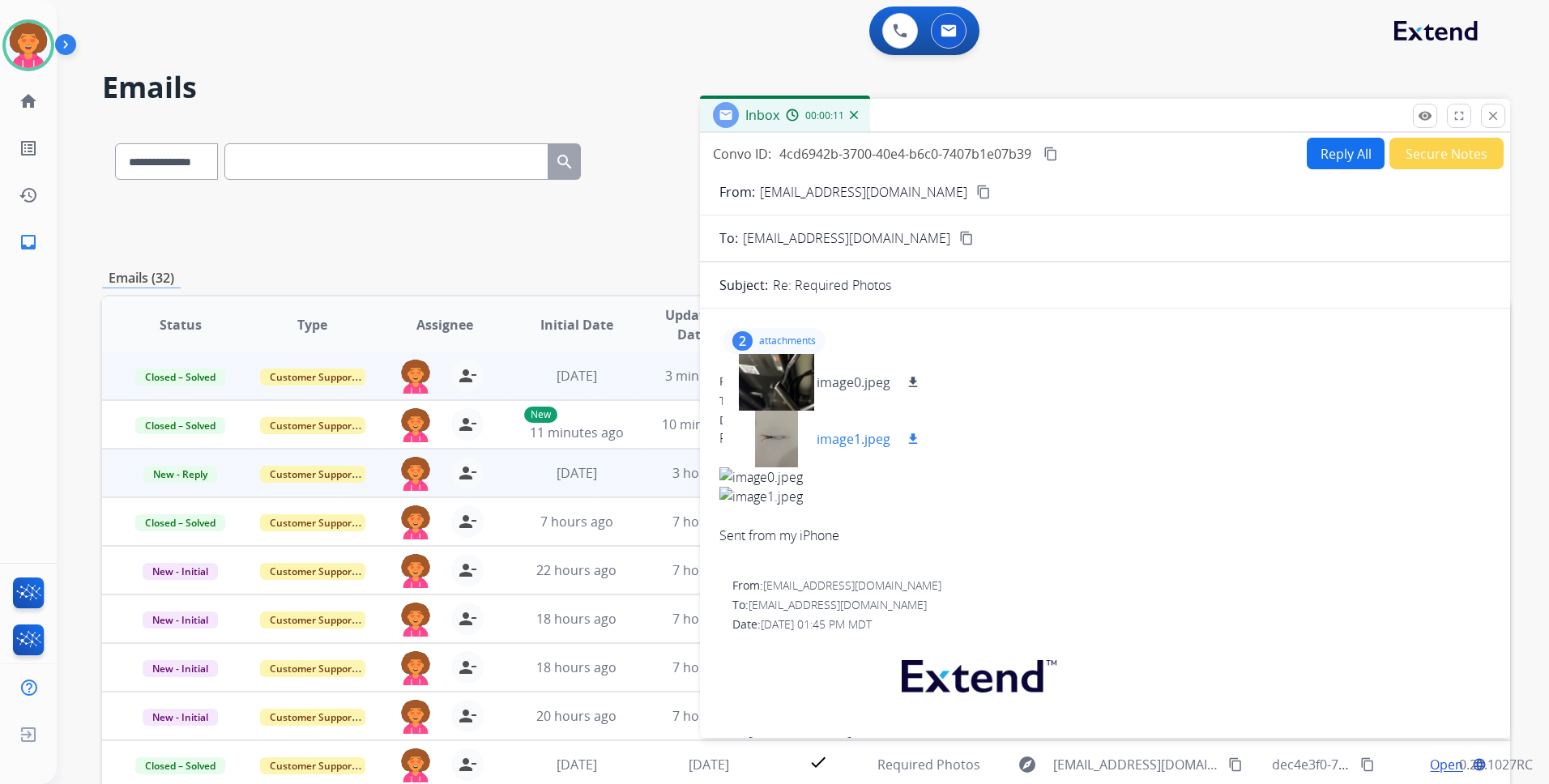
click at [792, 442] on div at bounding box center [775, 439] width 81 height 57
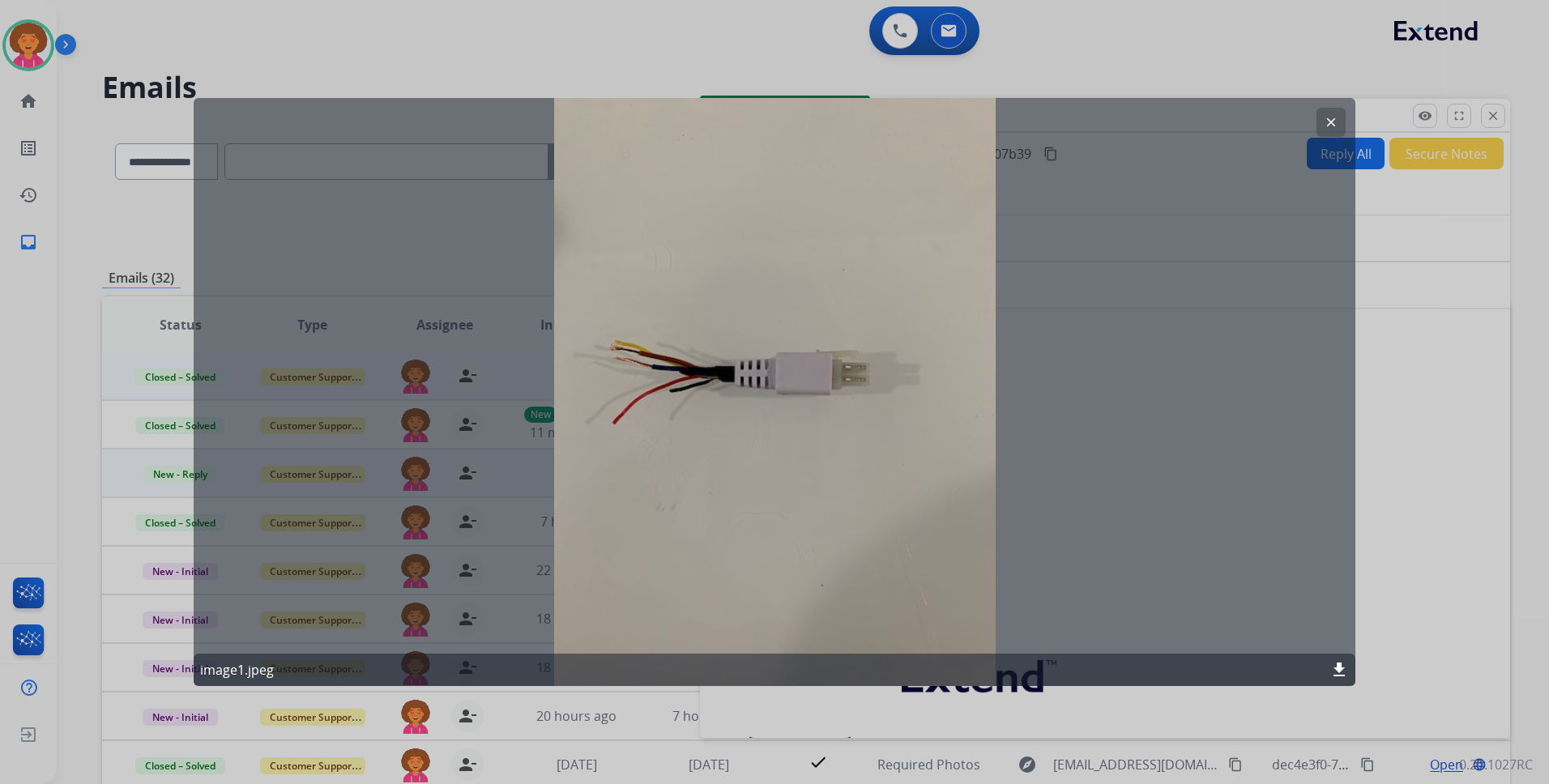
click at [1319, 118] on button "clear" at bounding box center [1331, 122] width 29 height 29
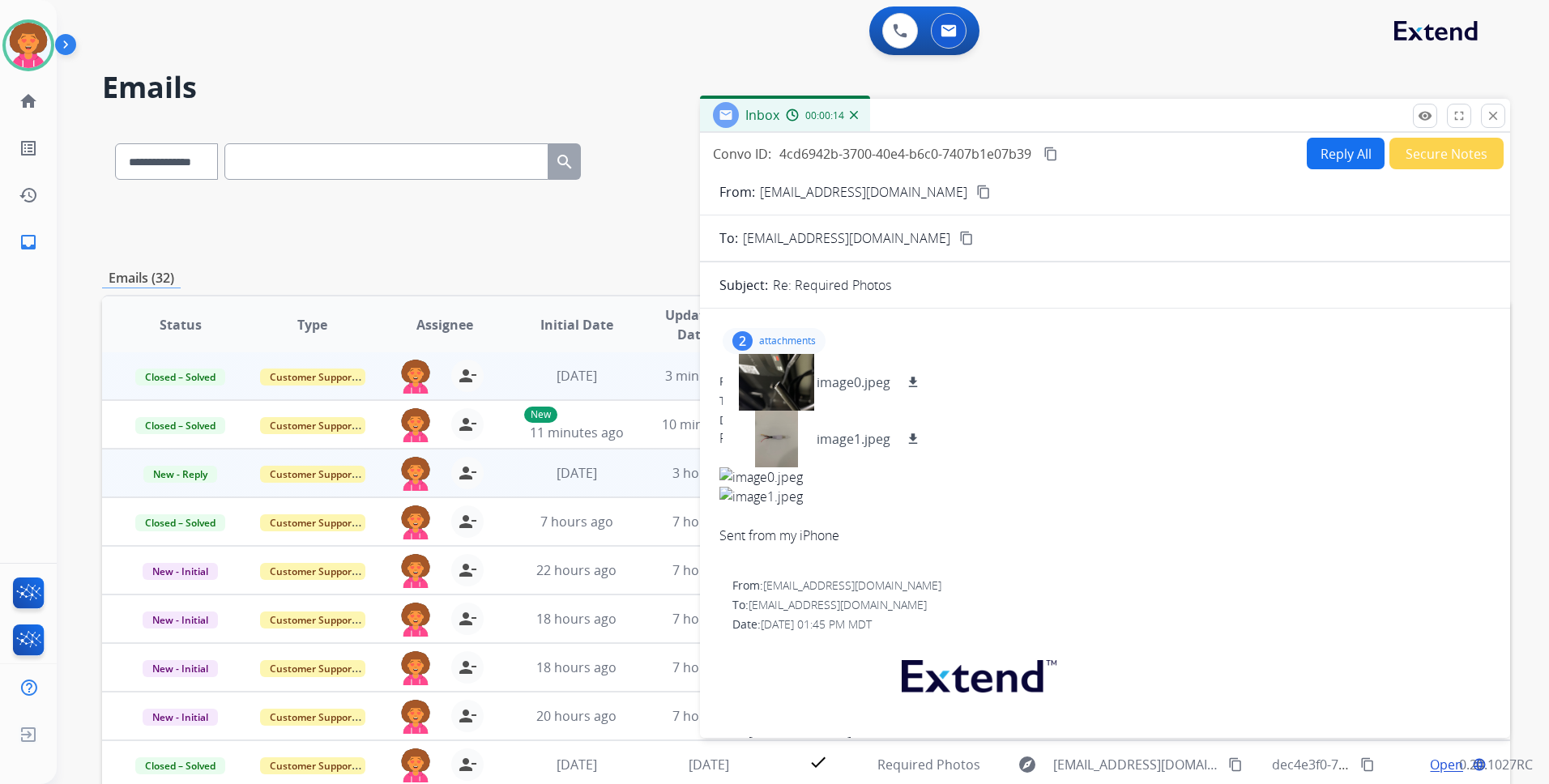
click at [976, 188] on mat-icon "content_copy" at bounding box center [983, 192] width 14 height 14
click at [788, 337] on p "attachments" at bounding box center [788, 340] width 57 height 13
click at [976, 187] on mat-icon "content_copy" at bounding box center [983, 192] width 14 height 14
click at [791, 338] on p "attachments" at bounding box center [788, 340] width 57 height 13
drag, startPoint x: 671, startPoint y: 24, endPoint x: 679, endPoint y: 36, distance: 14.4
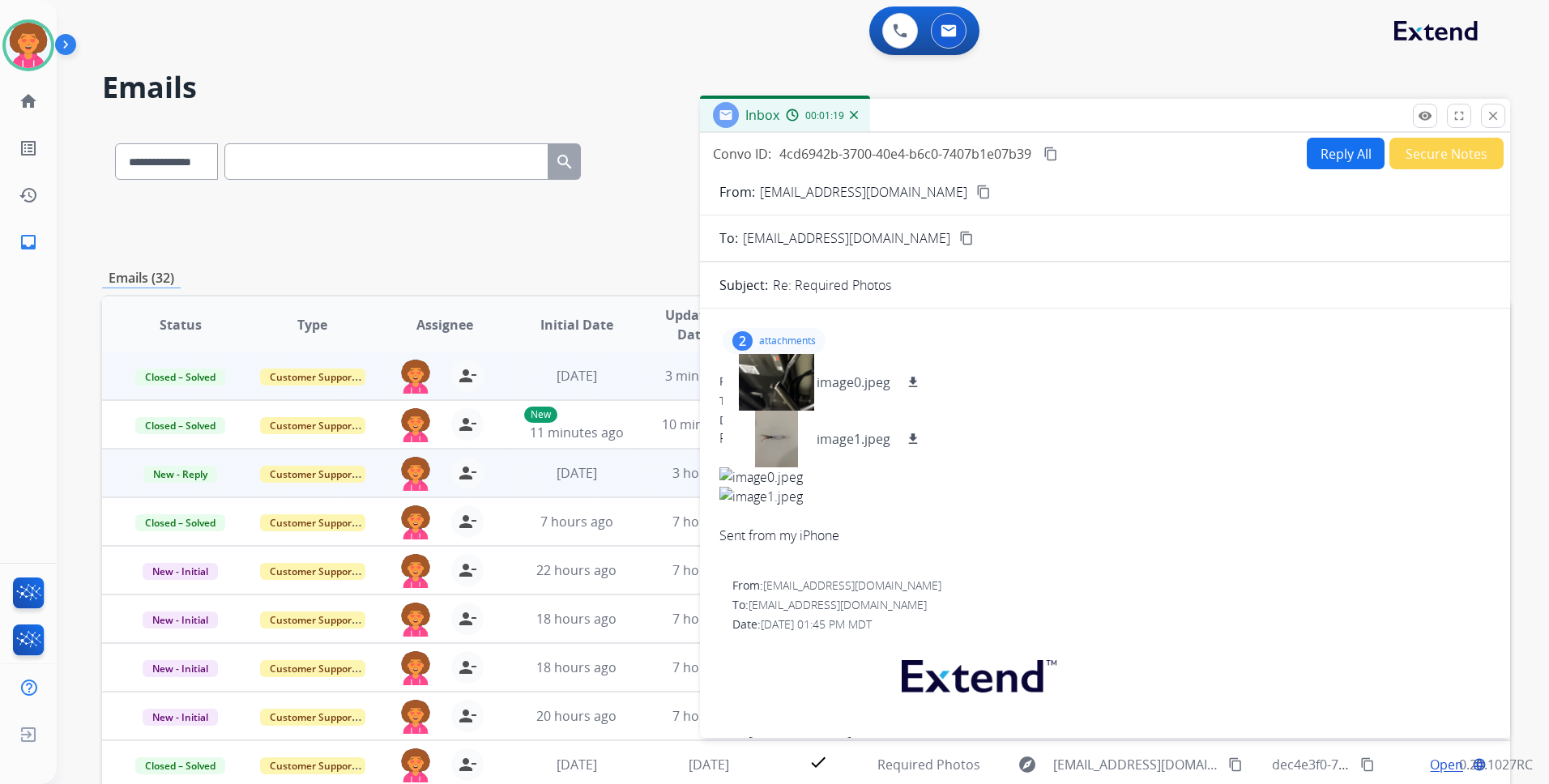
click at [671, 24] on div "0 Voice Interactions 0 Email Interactions" at bounding box center [793, 32] width 1434 height 52
click at [909, 438] on mat-icon "download" at bounding box center [913, 439] width 14 height 14
click at [918, 378] on mat-icon "download" at bounding box center [913, 382] width 14 height 14
click at [774, 340] on p "attachments" at bounding box center [788, 340] width 57 height 13
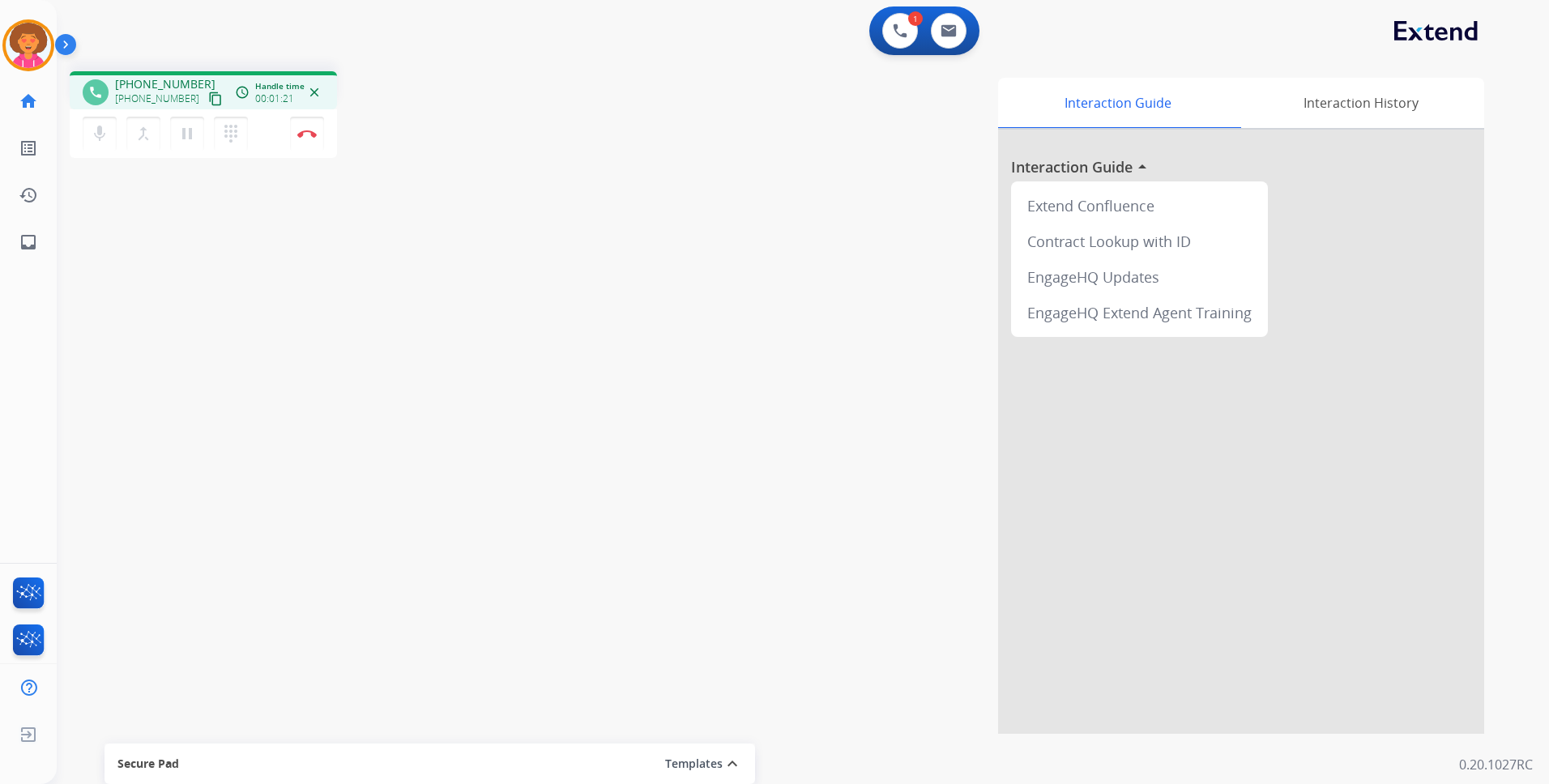
click at [208, 93] on mat-icon "content_copy" at bounding box center [215, 99] width 14 height 14
click at [179, 132] on mat-icon "pause" at bounding box center [188, 133] width 20 height 20
click at [189, 128] on mat-icon "play_arrow" at bounding box center [188, 133] width 20 height 20
click at [303, 134] on img at bounding box center [307, 133] width 20 height 8
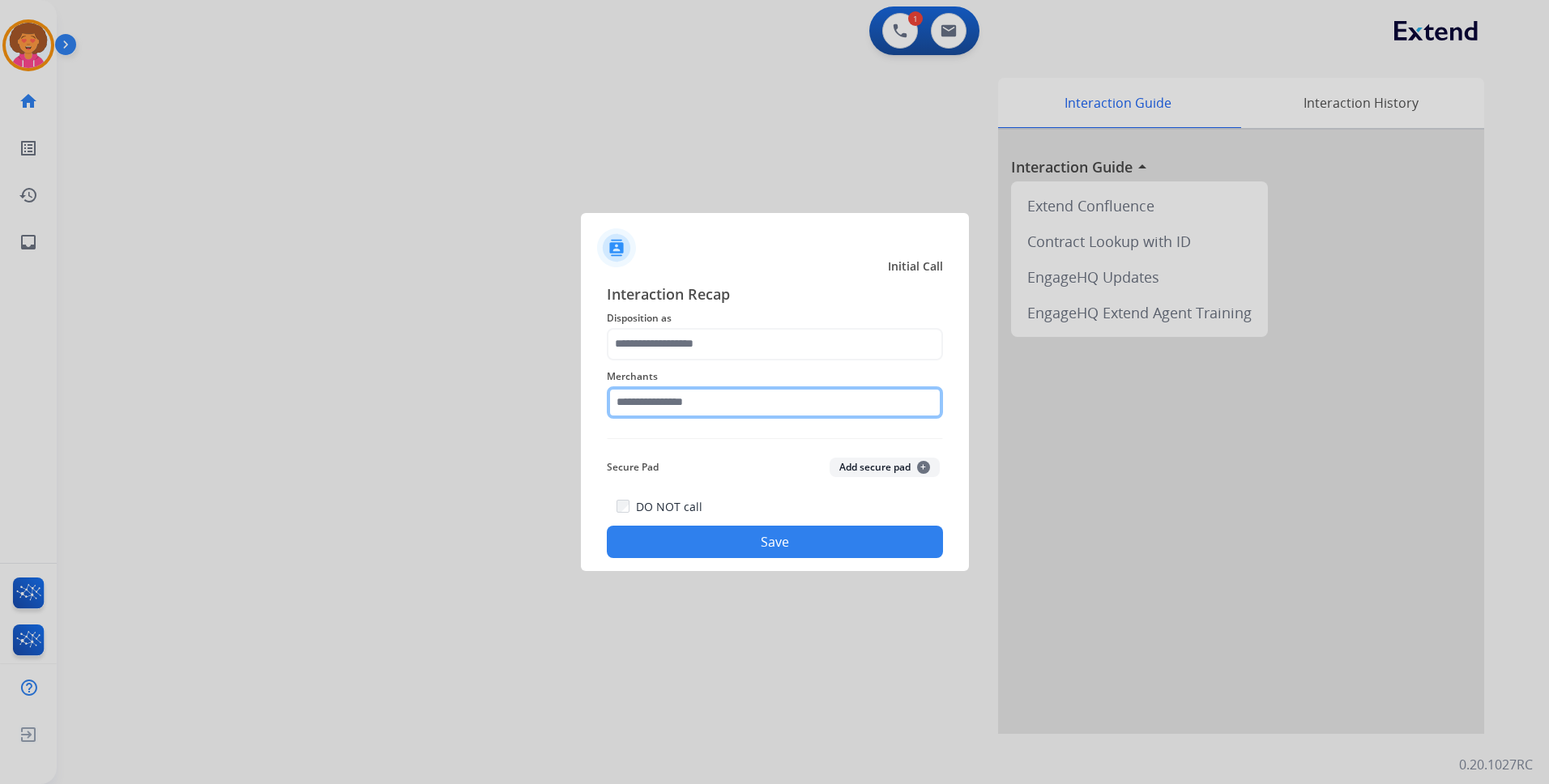
click at [658, 396] on input "text" at bounding box center [774, 403] width 336 height 32
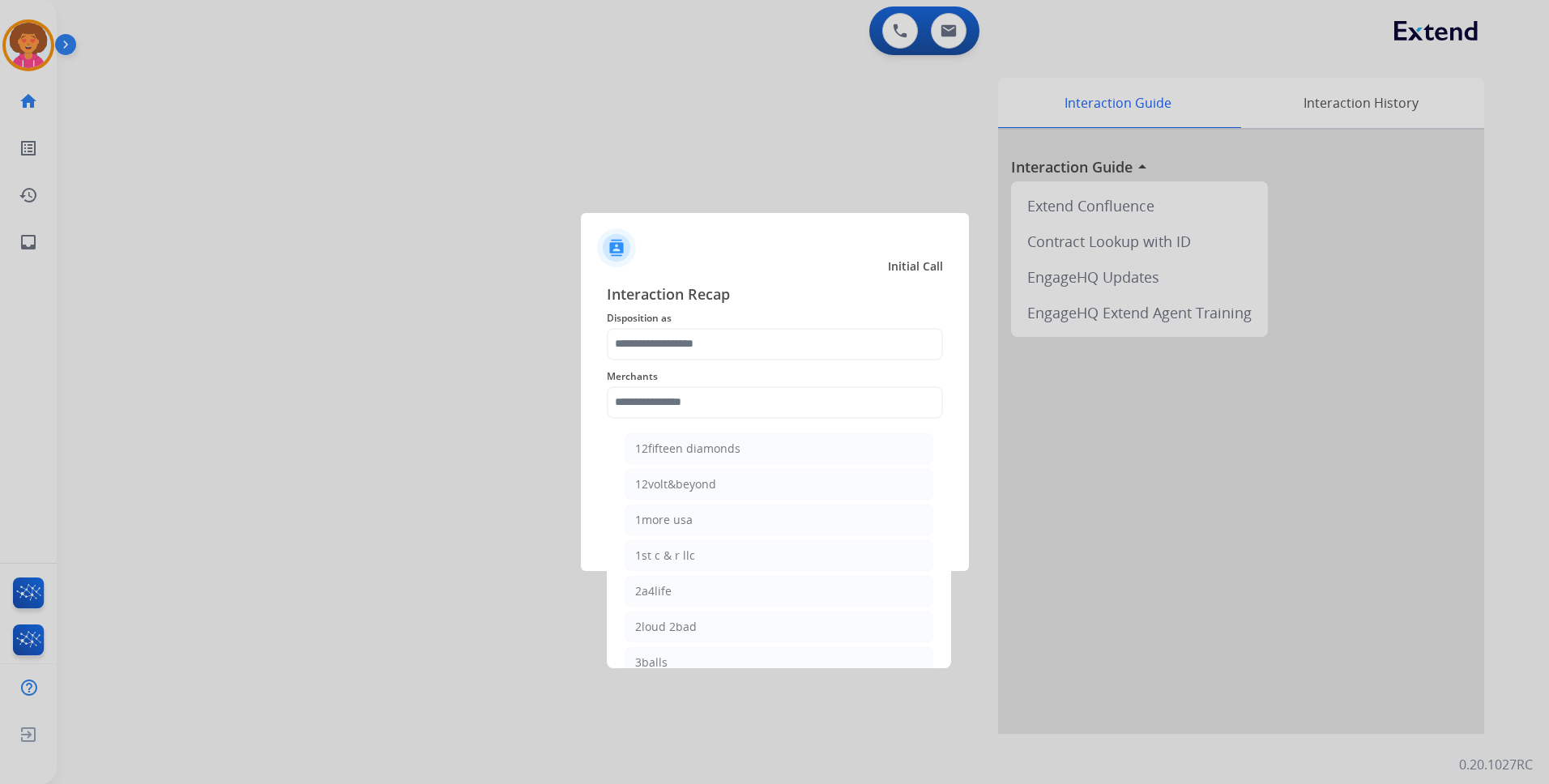
click at [792, 283] on span "Interaction Recap" at bounding box center [774, 295] width 336 height 26
click at [700, 403] on input "text" at bounding box center [774, 403] width 336 height 32
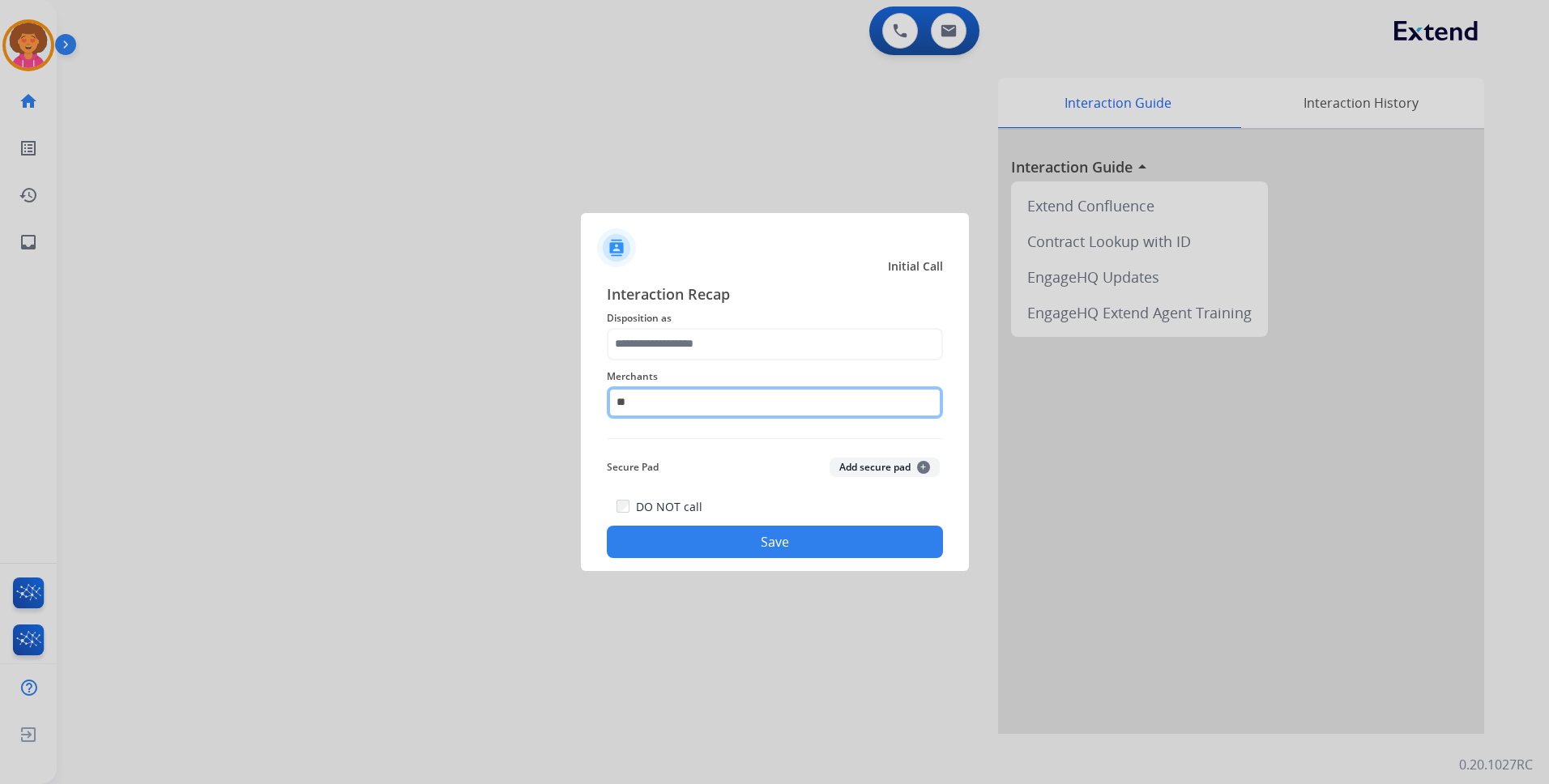
type input "*"
type input "****"
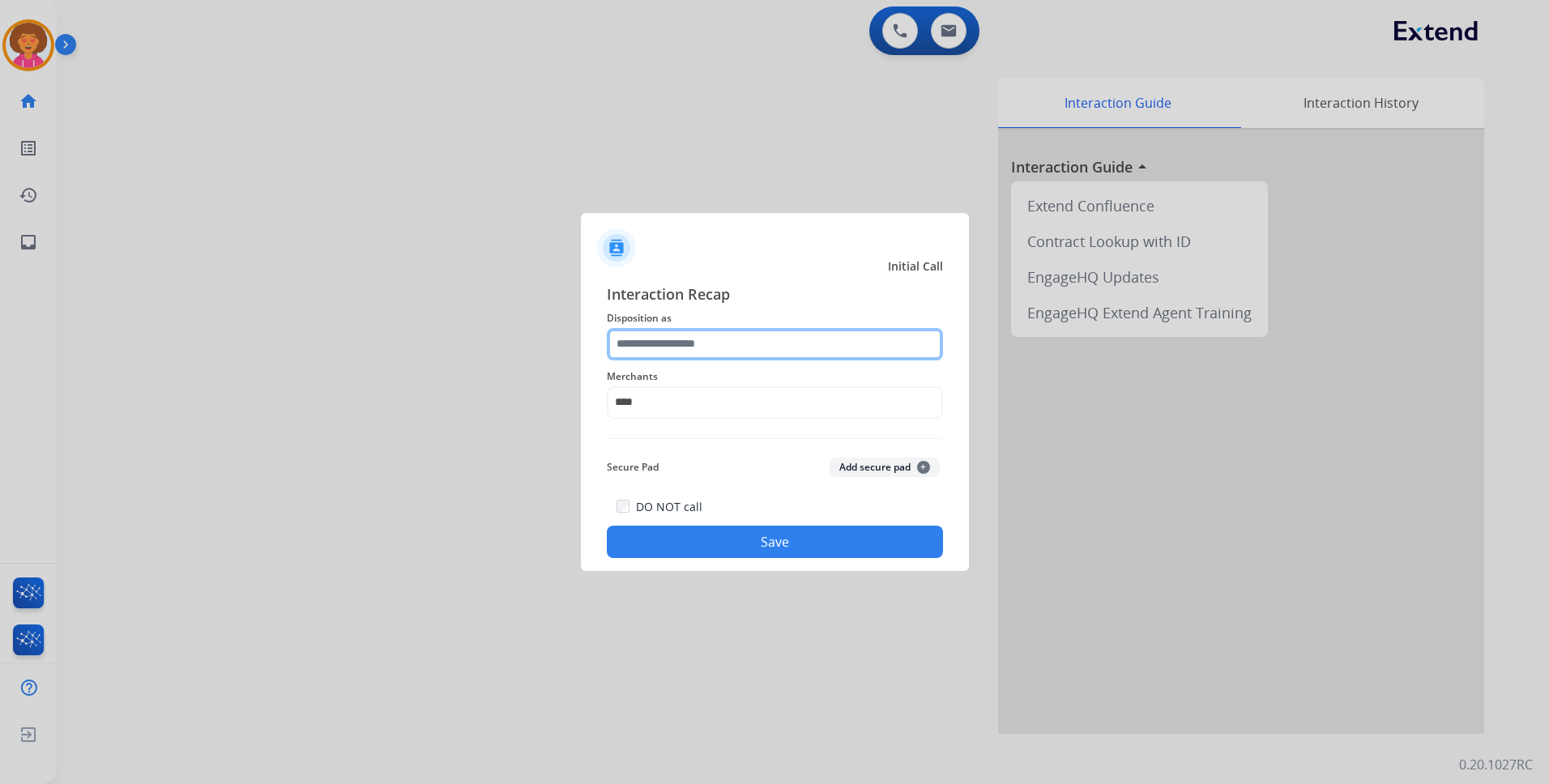
click at [668, 342] on input "text" at bounding box center [774, 344] width 336 height 32
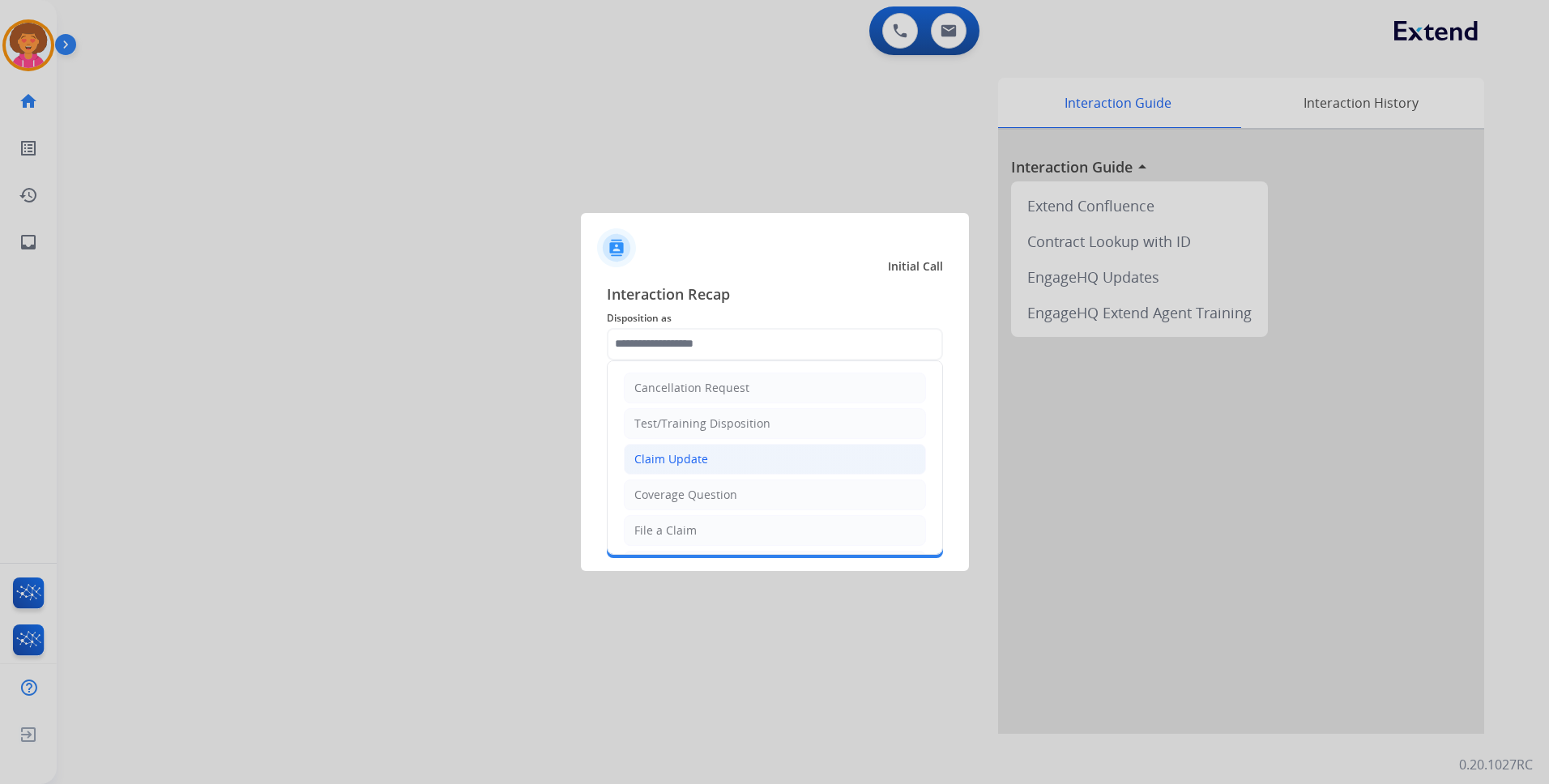
click at [709, 452] on li "Claim Update" at bounding box center [775, 459] width 302 height 31
type input "**********"
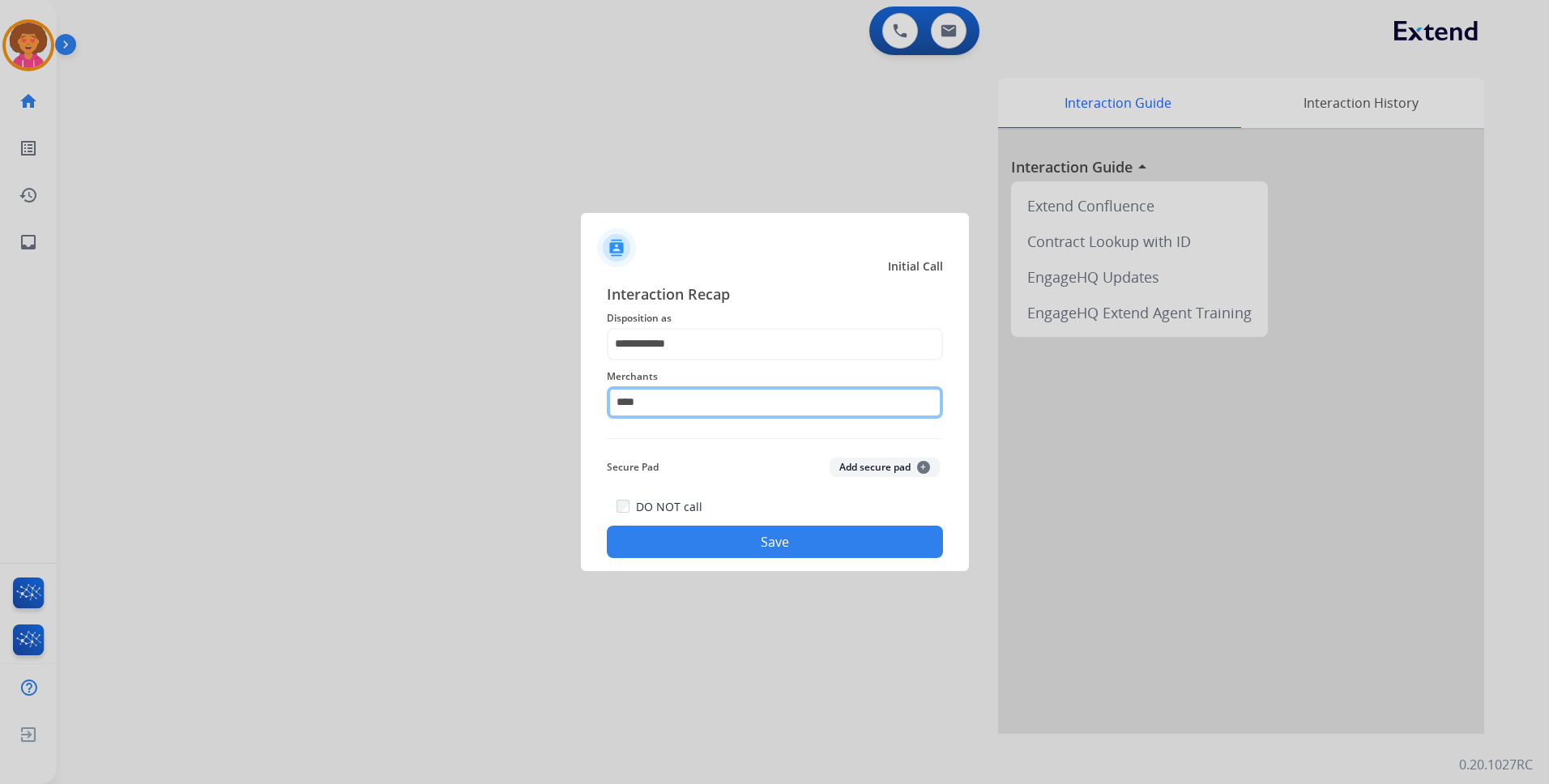
click at [729, 411] on input "****" at bounding box center [774, 403] width 336 height 32
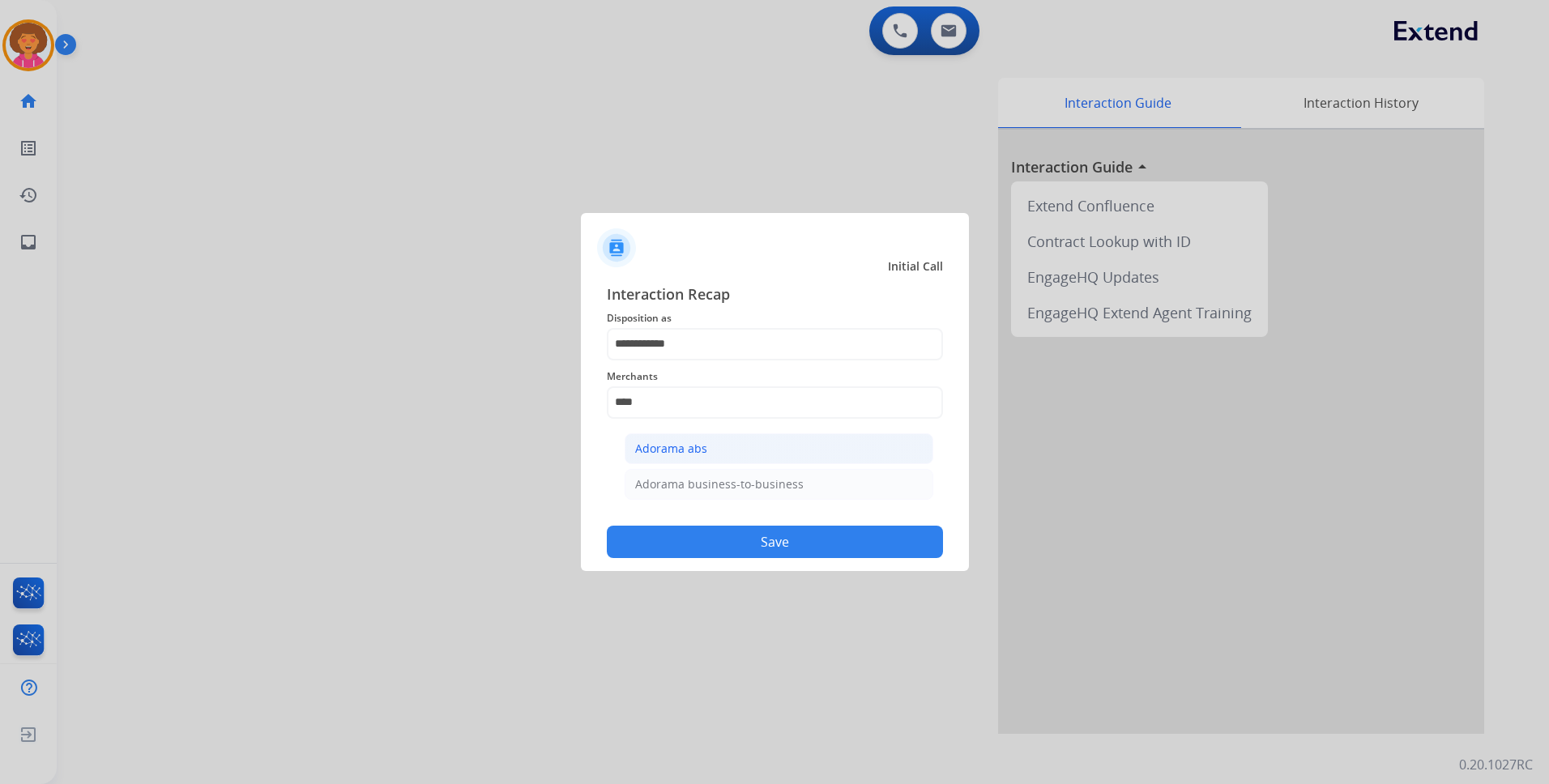
click at [720, 448] on li "Adorama abs" at bounding box center [779, 448] width 309 height 31
type input "**********"
click at [750, 538] on button "Save" at bounding box center [774, 541] width 336 height 32
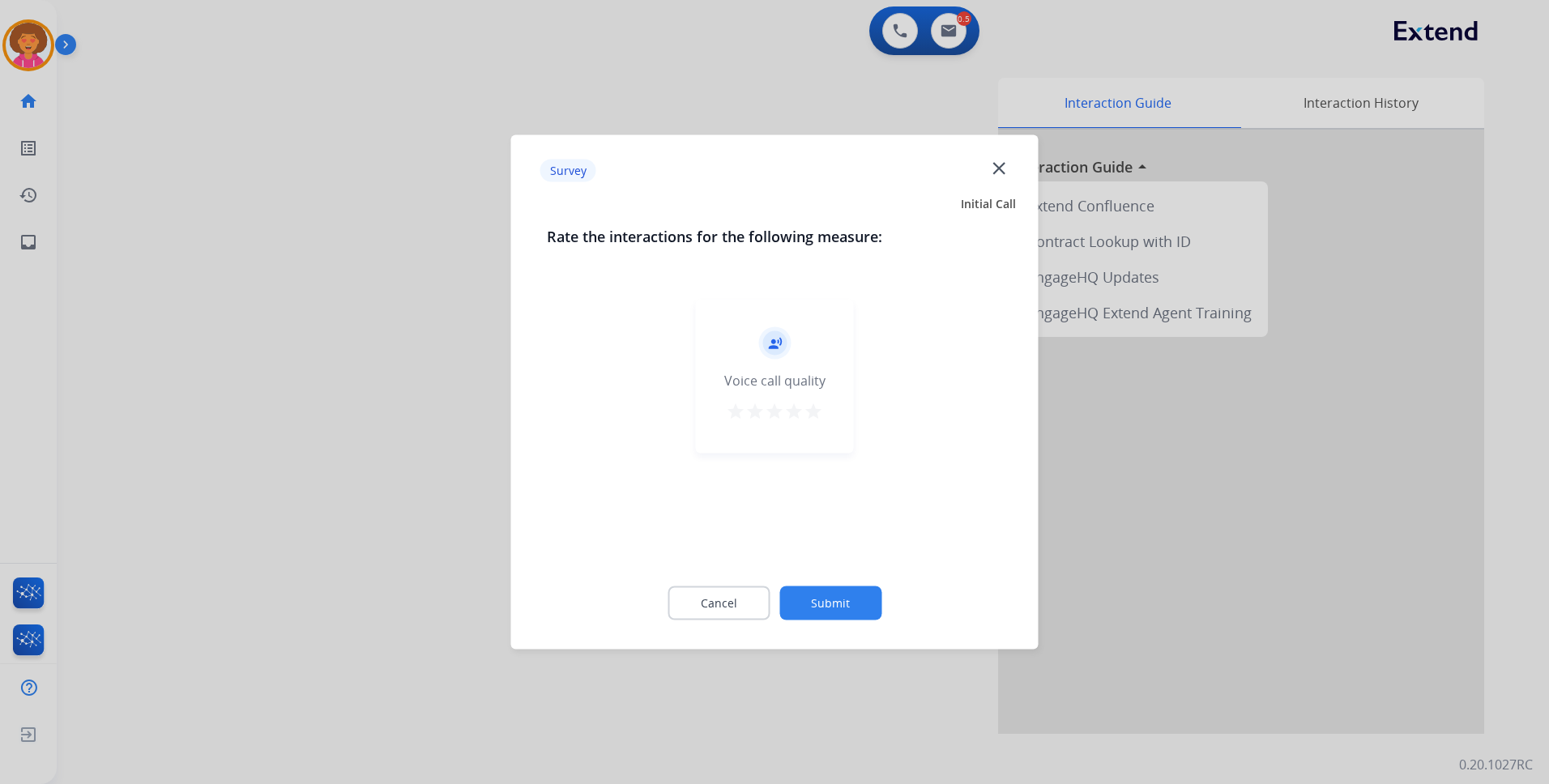
click at [817, 406] on mat-icon "star" at bounding box center [814, 412] width 20 height 20
click at [848, 598] on button "Submit" at bounding box center [831, 604] width 102 height 34
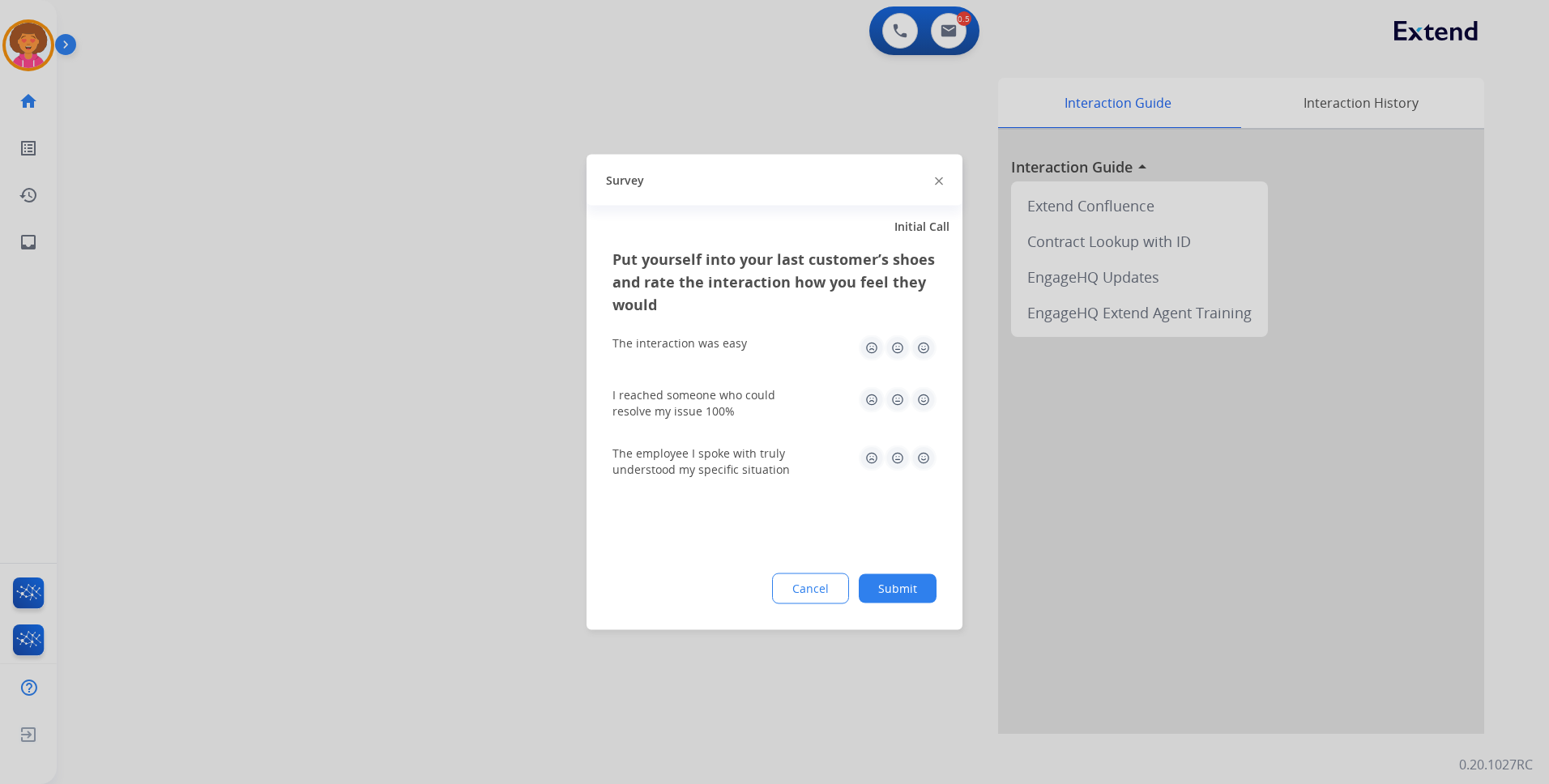
click at [928, 351] on img at bounding box center [923, 348] width 26 height 26
click at [926, 397] on img at bounding box center [923, 400] width 26 height 26
click at [929, 445] on img at bounding box center [923, 458] width 26 height 26
click at [889, 585] on button "Submit" at bounding box center [897, 588] width 77 height 29
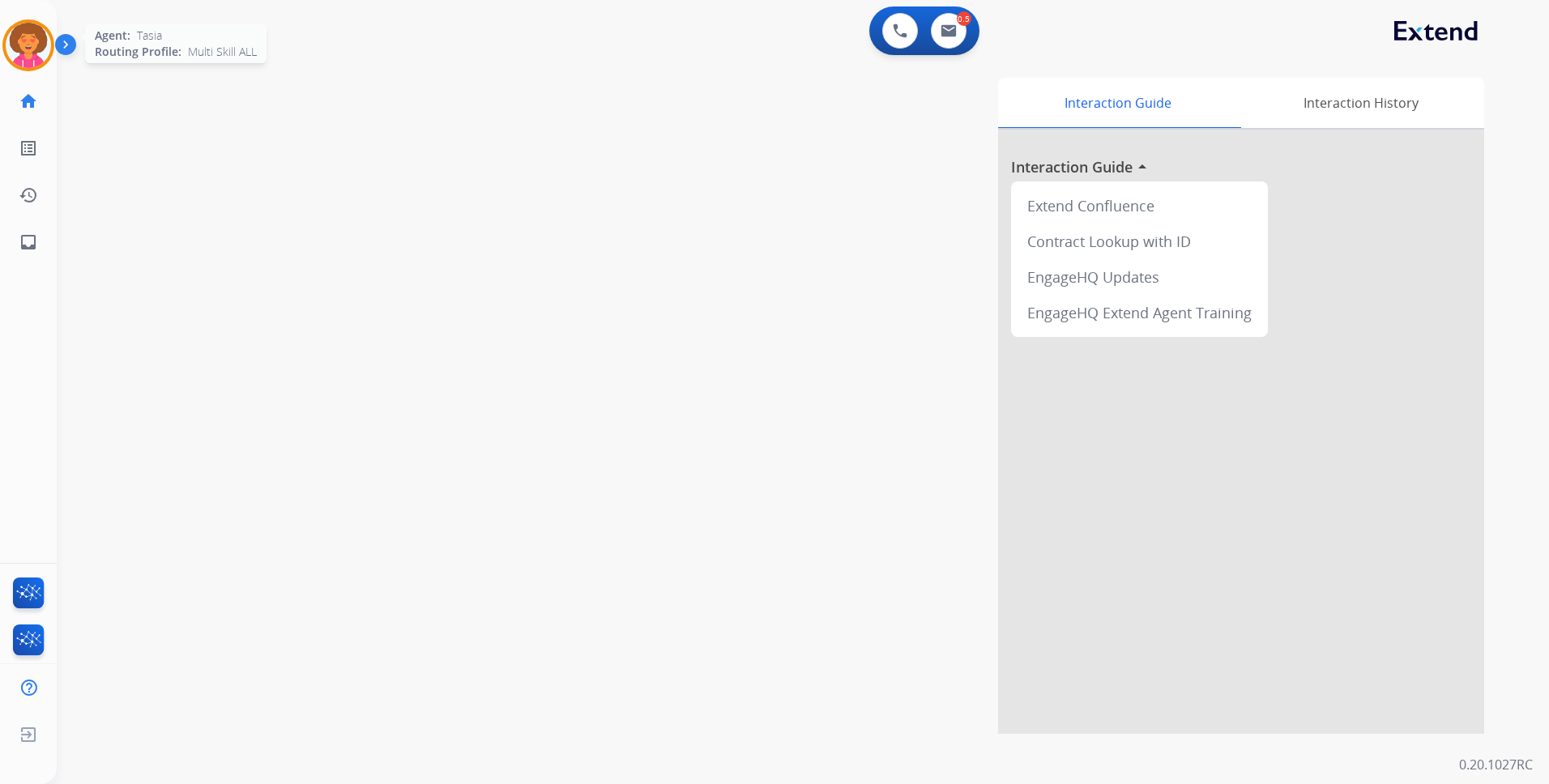
click at [32, 50] on img at bounding box center [28, 45] width 45 height 45
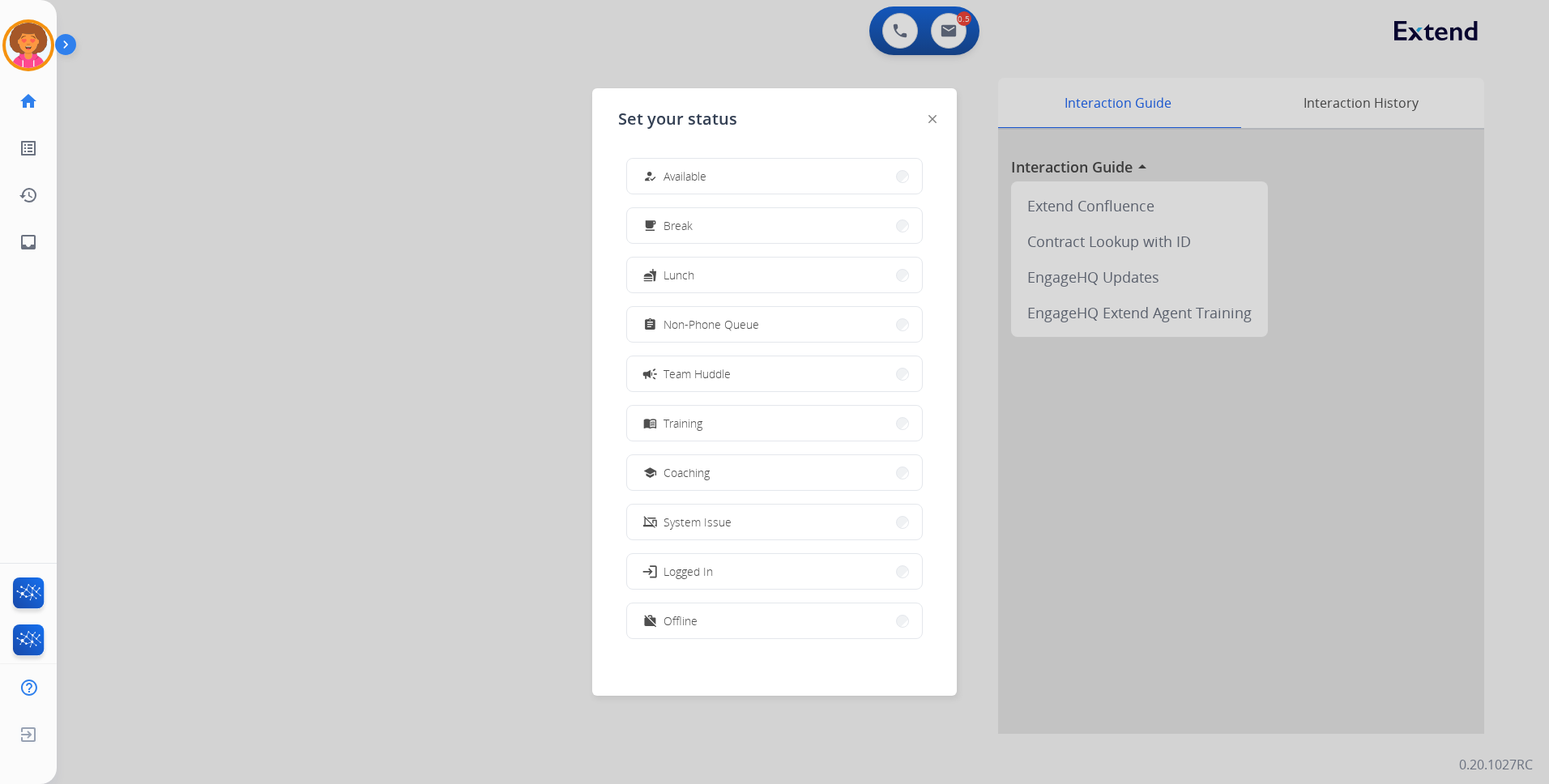
click at [702, 634] on button "work_off Offline" at bounding box center [774, 620] width 295 height 35
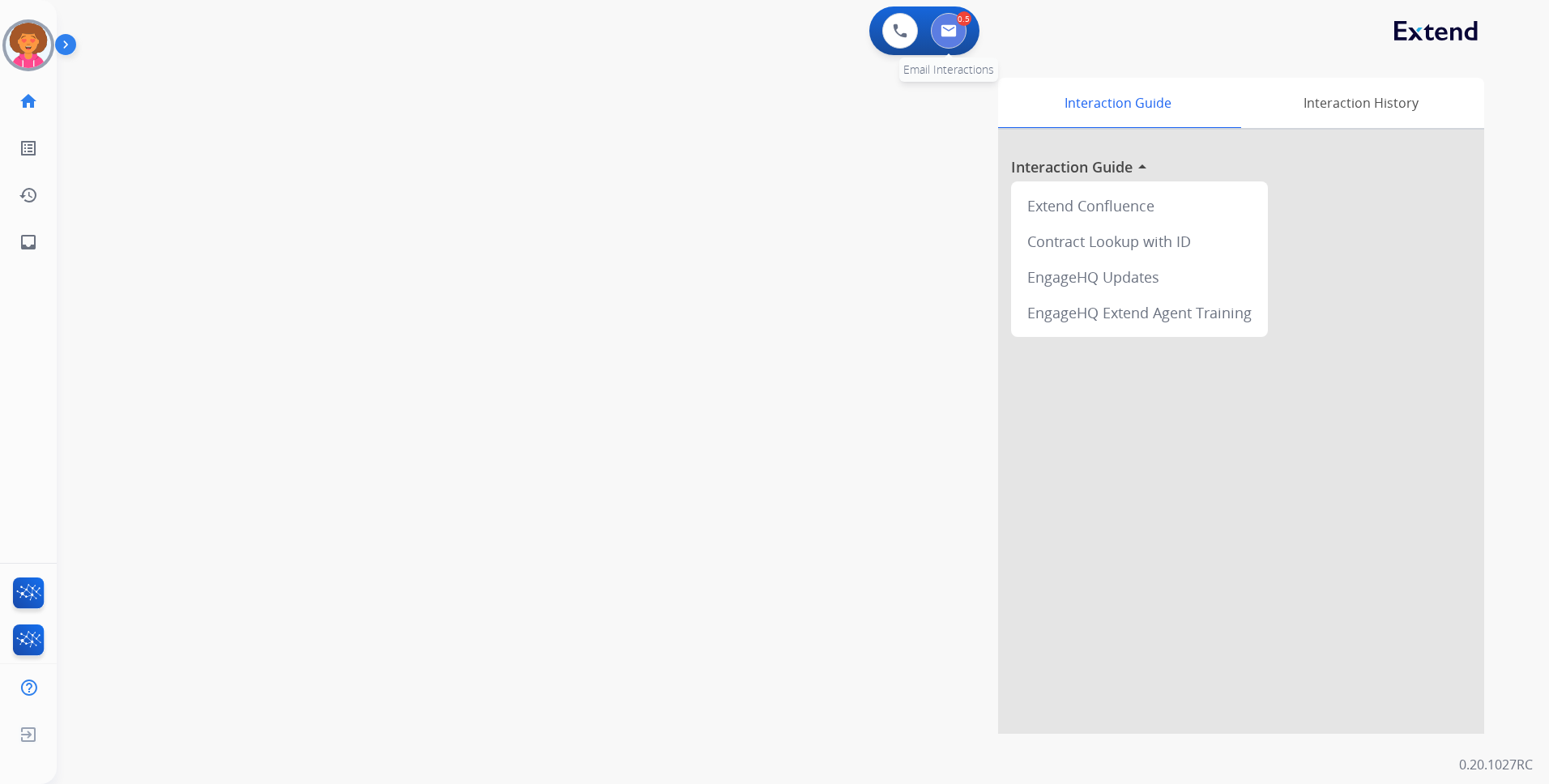
click at [960, 31] on button at bounding box center [949, 31] width 36 height 36
select select "**********"
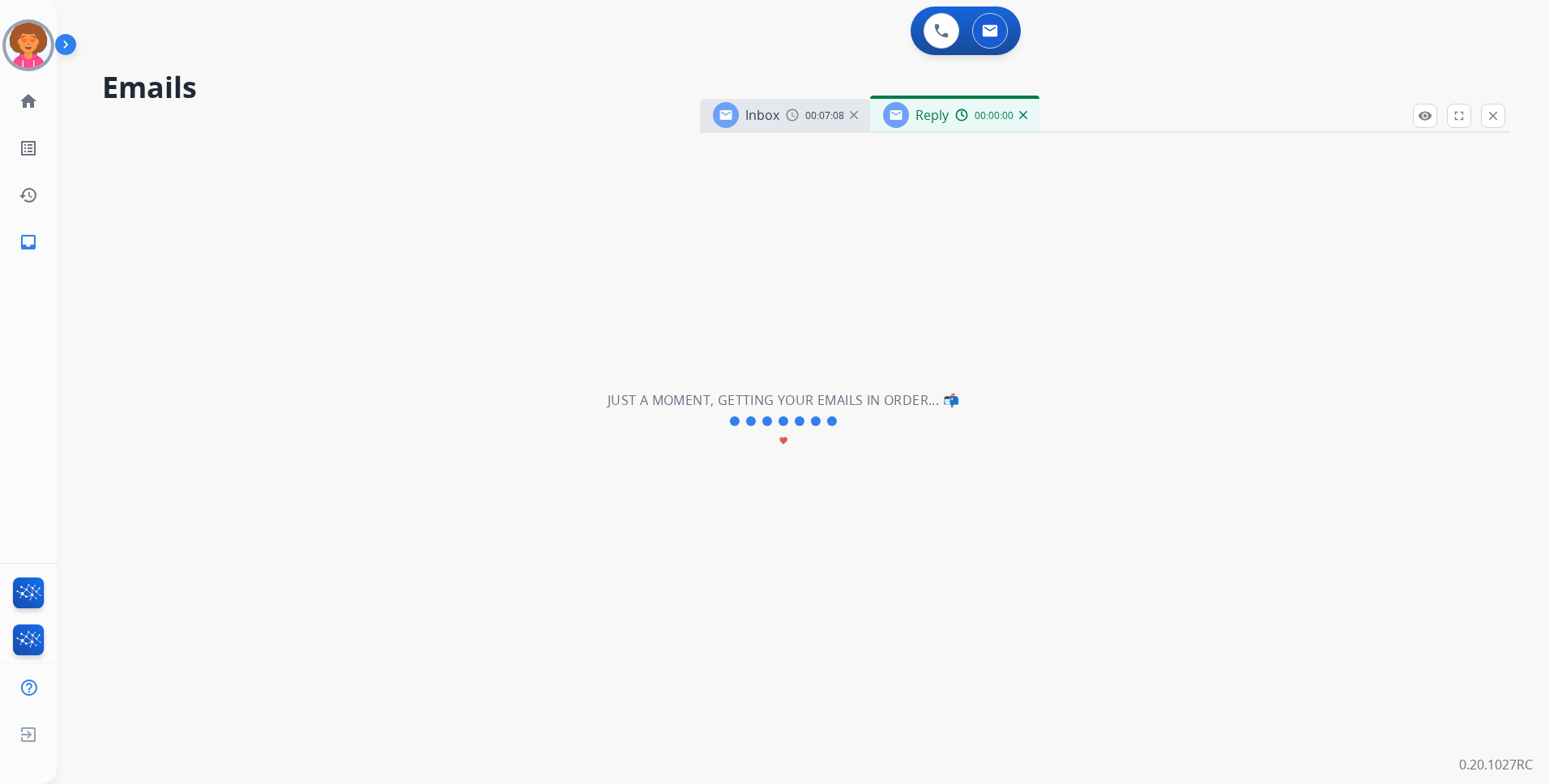
select select "**********"
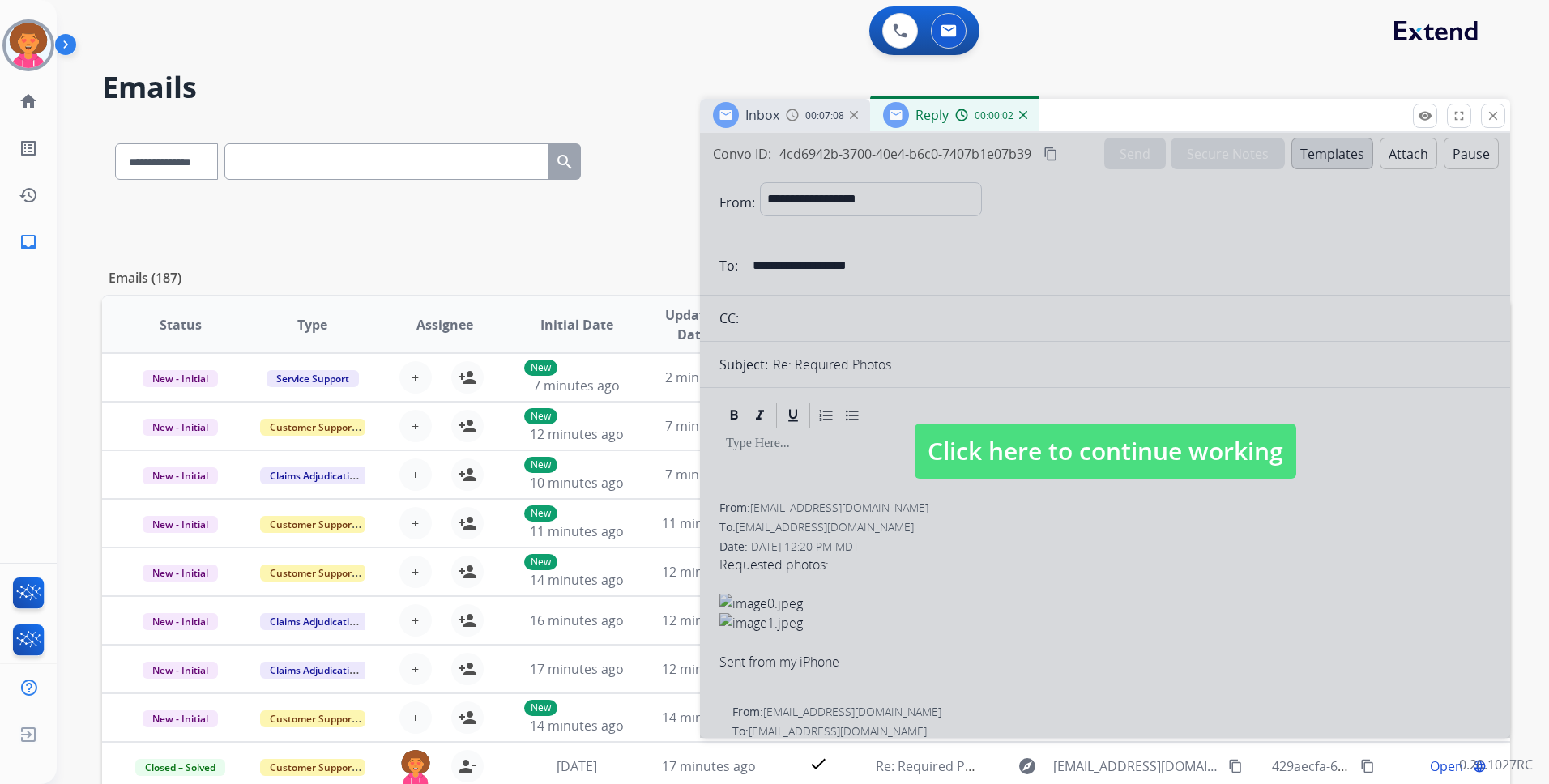
click at [1081, 443] on span "Click here to continue working" at bounding box center [1105, 452] width 381 height 55
select select
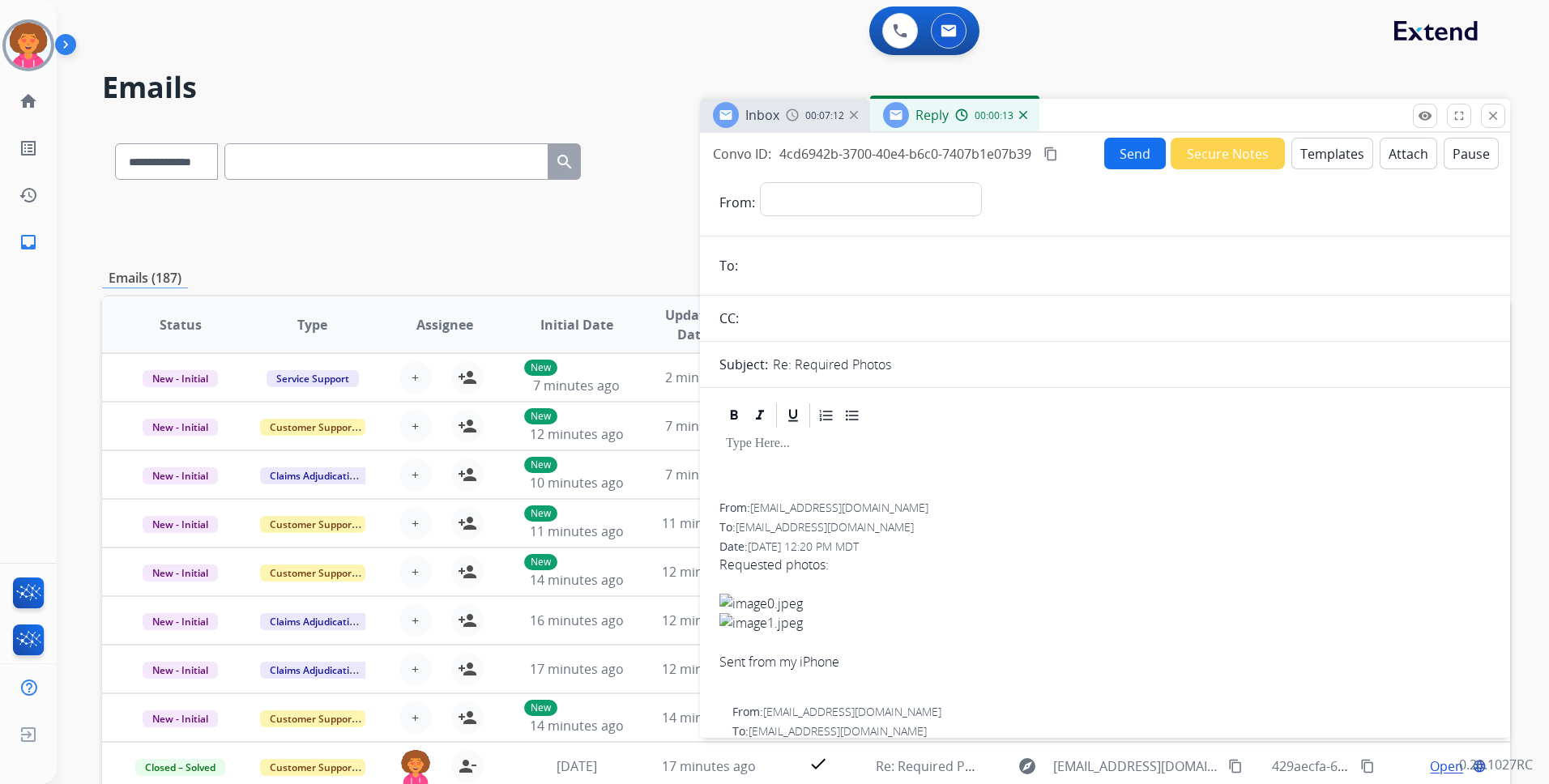
click at [1022, 114] on img at bounding box center [1023, 115] width 8 height 8
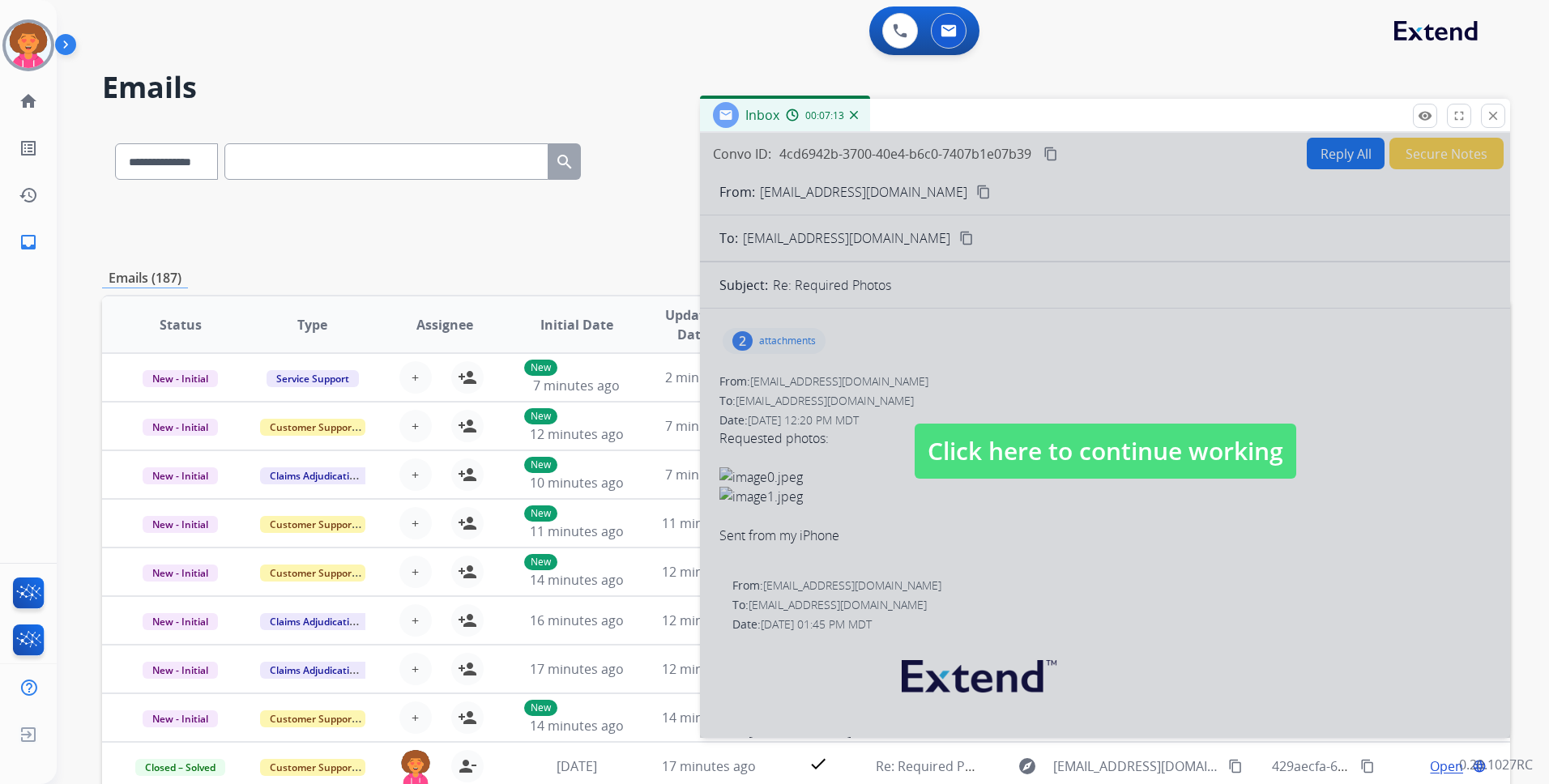
click at [1110, 437] on span "Click here to continue working" at bounding box center [1105, 452] width 381 height 55
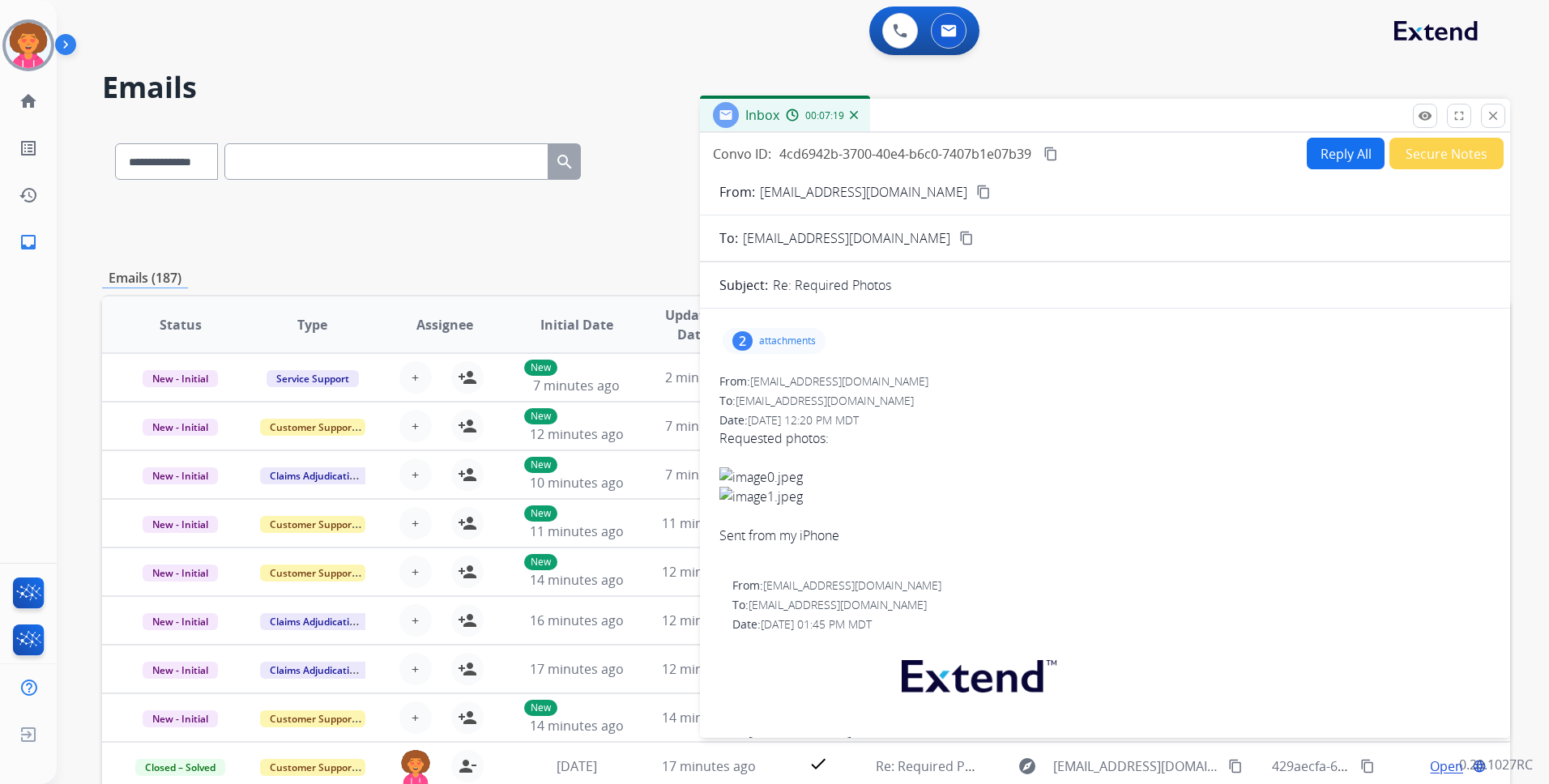
click at [782, 342] on p "attachments" at bounding box center [788, 340] width 57 height 13
click at [976, 191] on mat-icon "content_copy" at bounding box center [983, 192] width 14 height 14
click at [1441, 158] on button "Secure Notes" at bounding box center [1447, 154] width 114 height 32
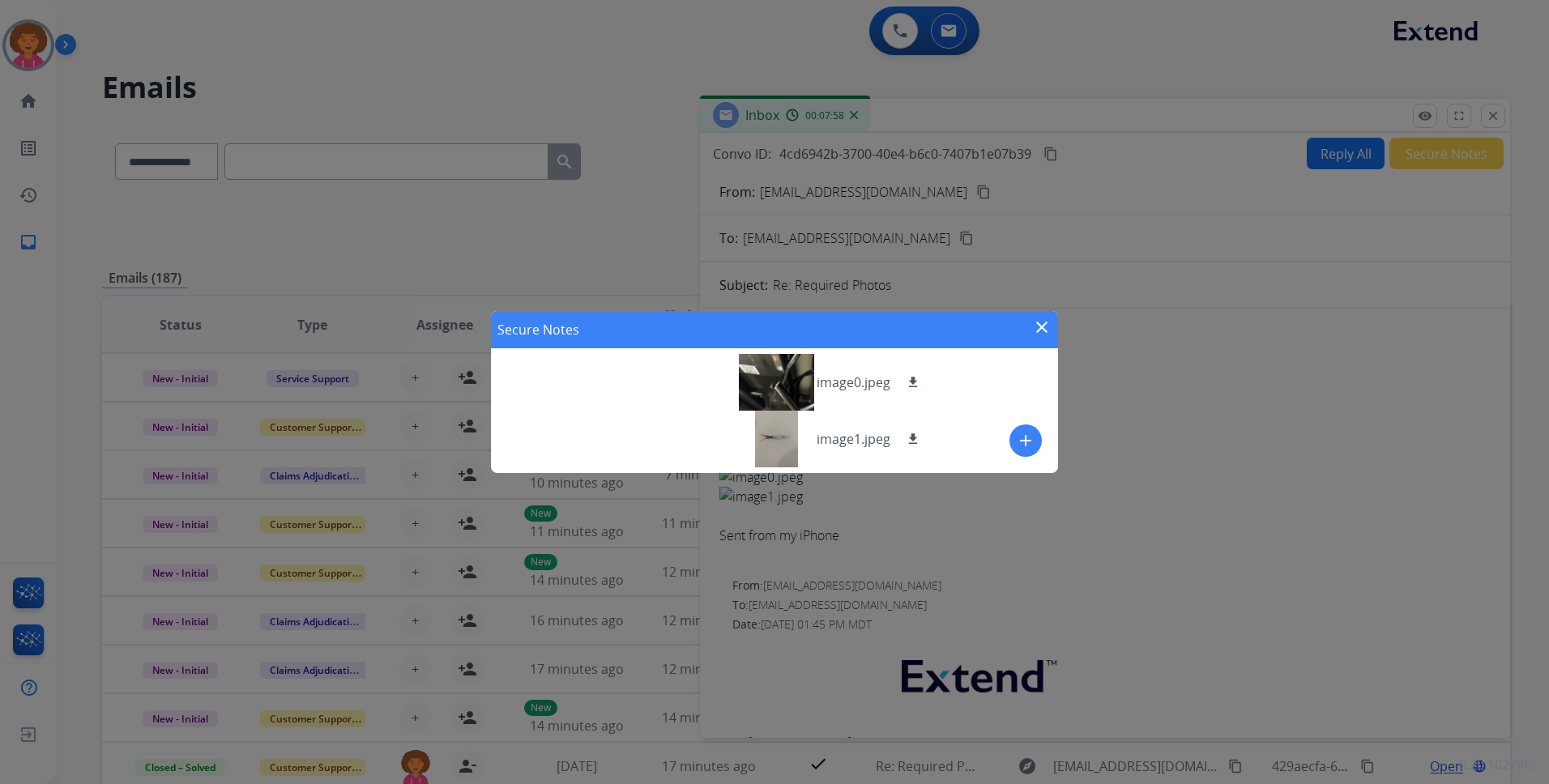
click at [1034, 325] on mat-icon "close" at bounding box center [1042, 327] width 20 height 20
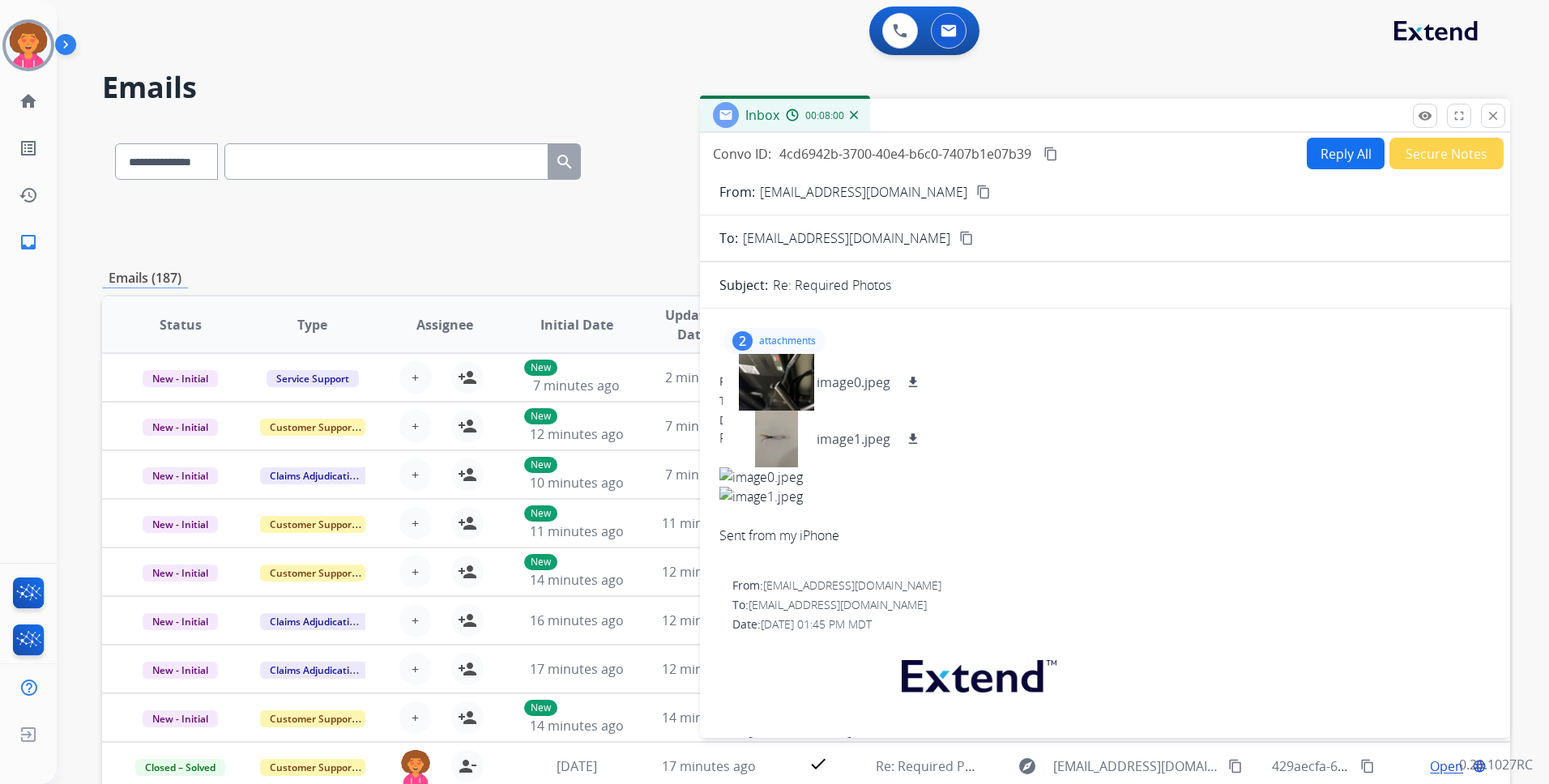
click at [765, 338] on p "attachments" at bounding box center [788, 340] width 57 height 13
click at [1314, 152] on button "Reply All" at bounding box center [1345, 154] width 77 height 32
select select "**********"
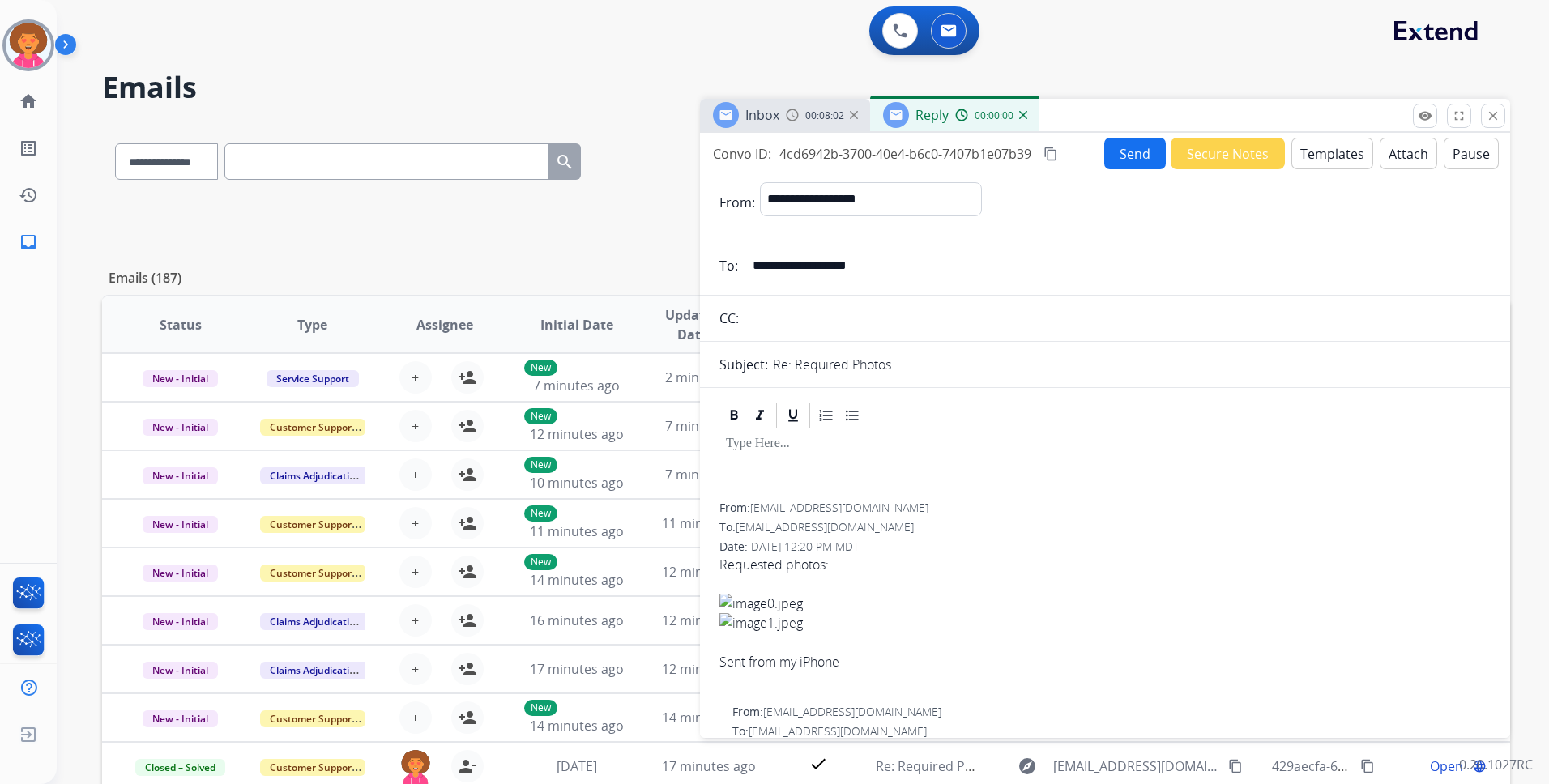
click at [1327, 154] on button "Templates" at bounding box center [1332, 154] width 82 height 32
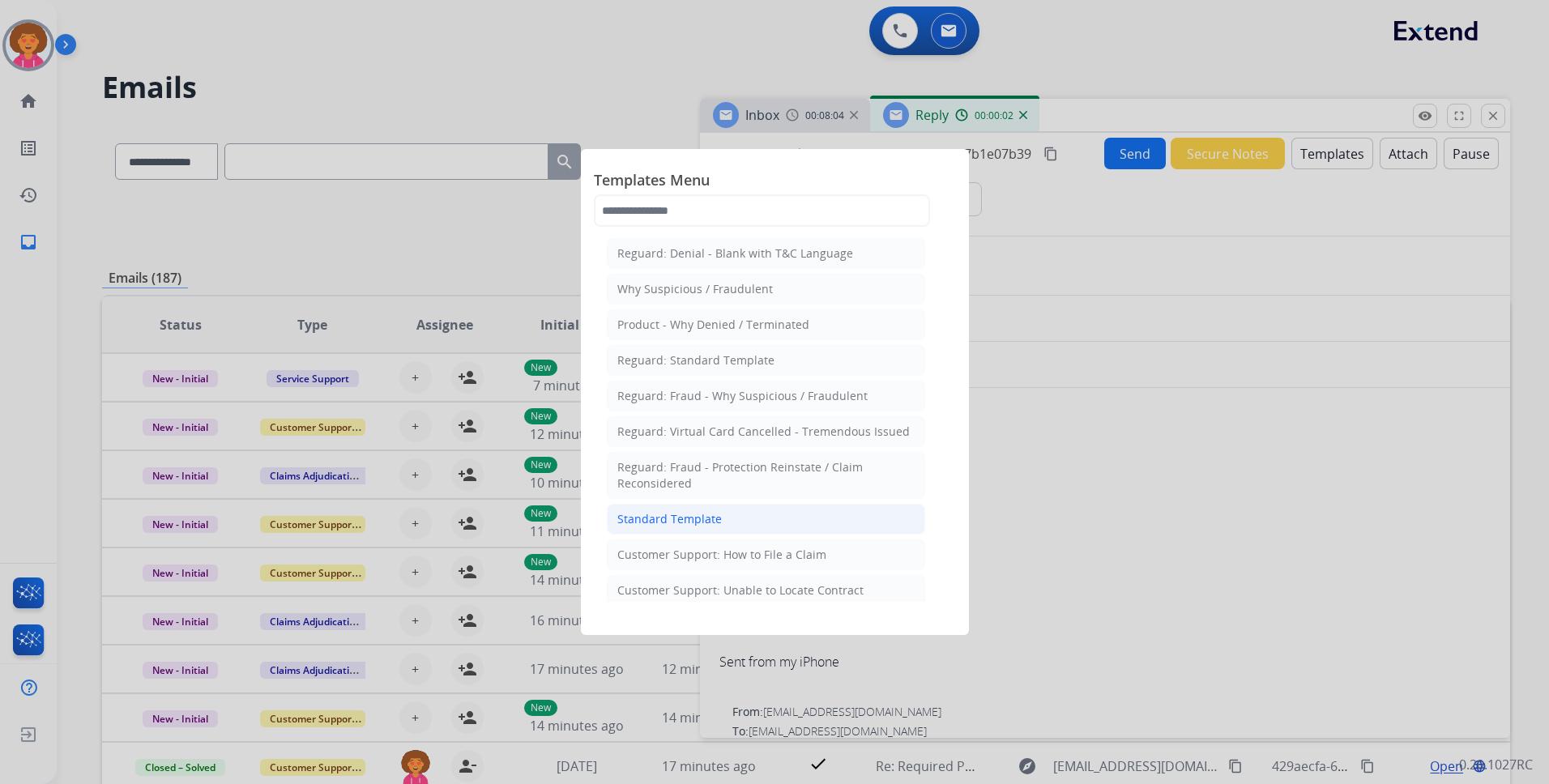
click at [671, 513] on div "Standard Template" at bounding box center [670, 519] width 105 height 16
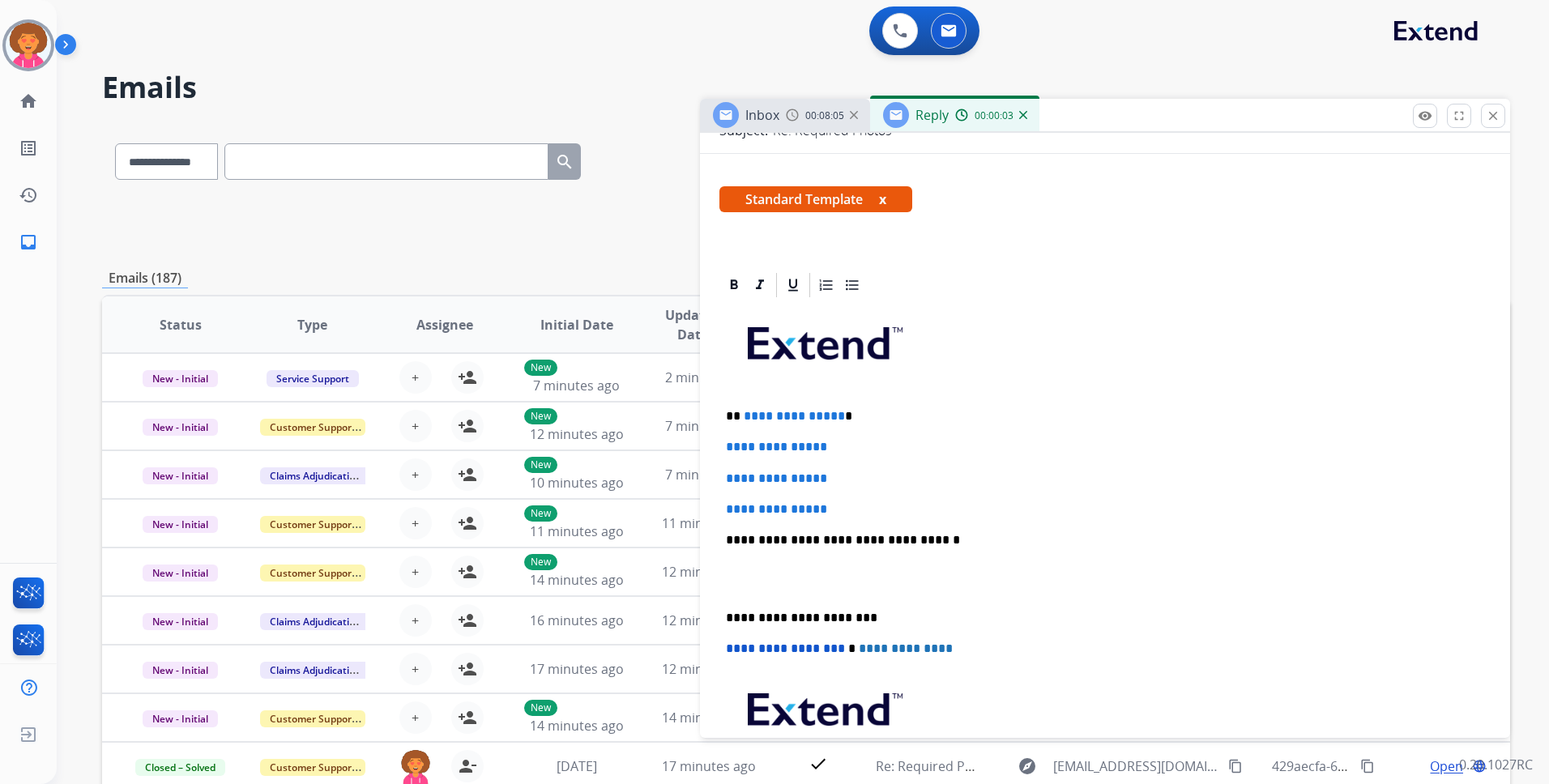
scroll to position [243, 0]
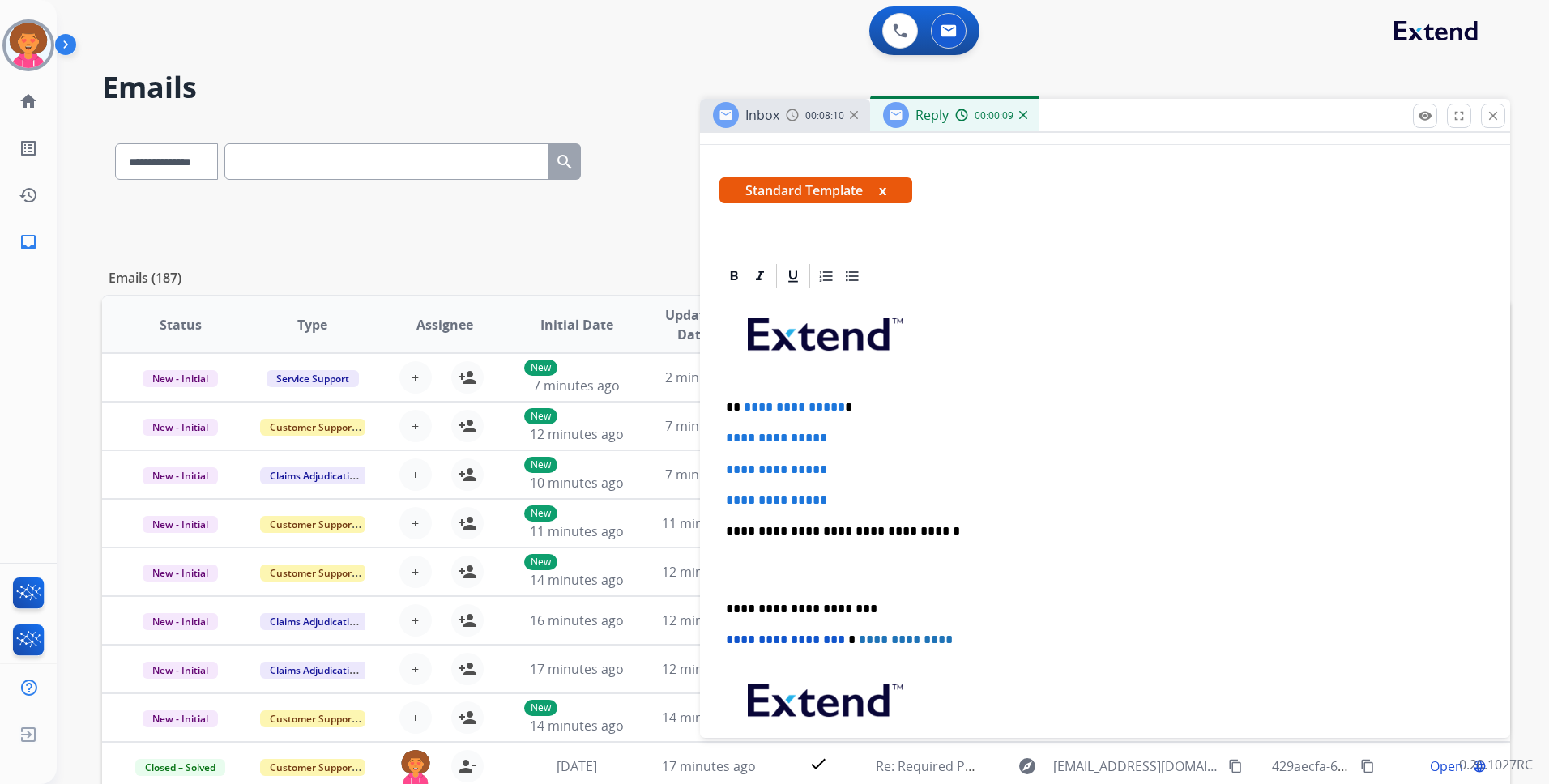
click at [835, 412] on p "**********" at bounding box center [1098, 407] width 745 height 14
drag, startPoint x: 850, startPoint y: 489, endPoint x: 711, endPoint y: 428, distance: 151.8
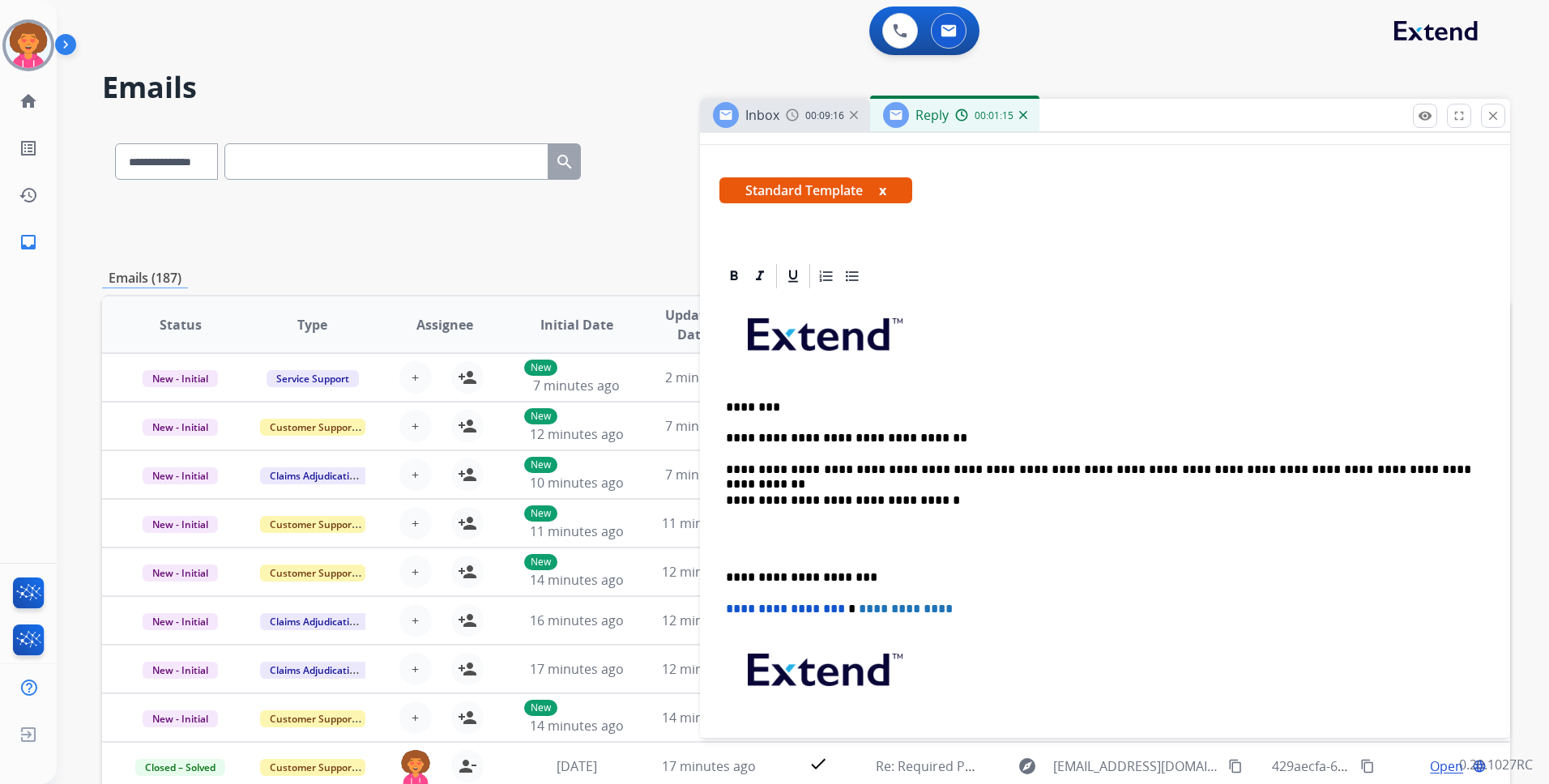
click at [724, 576] on div "**********" at bounding box center [1104, 554] width 771 height 526
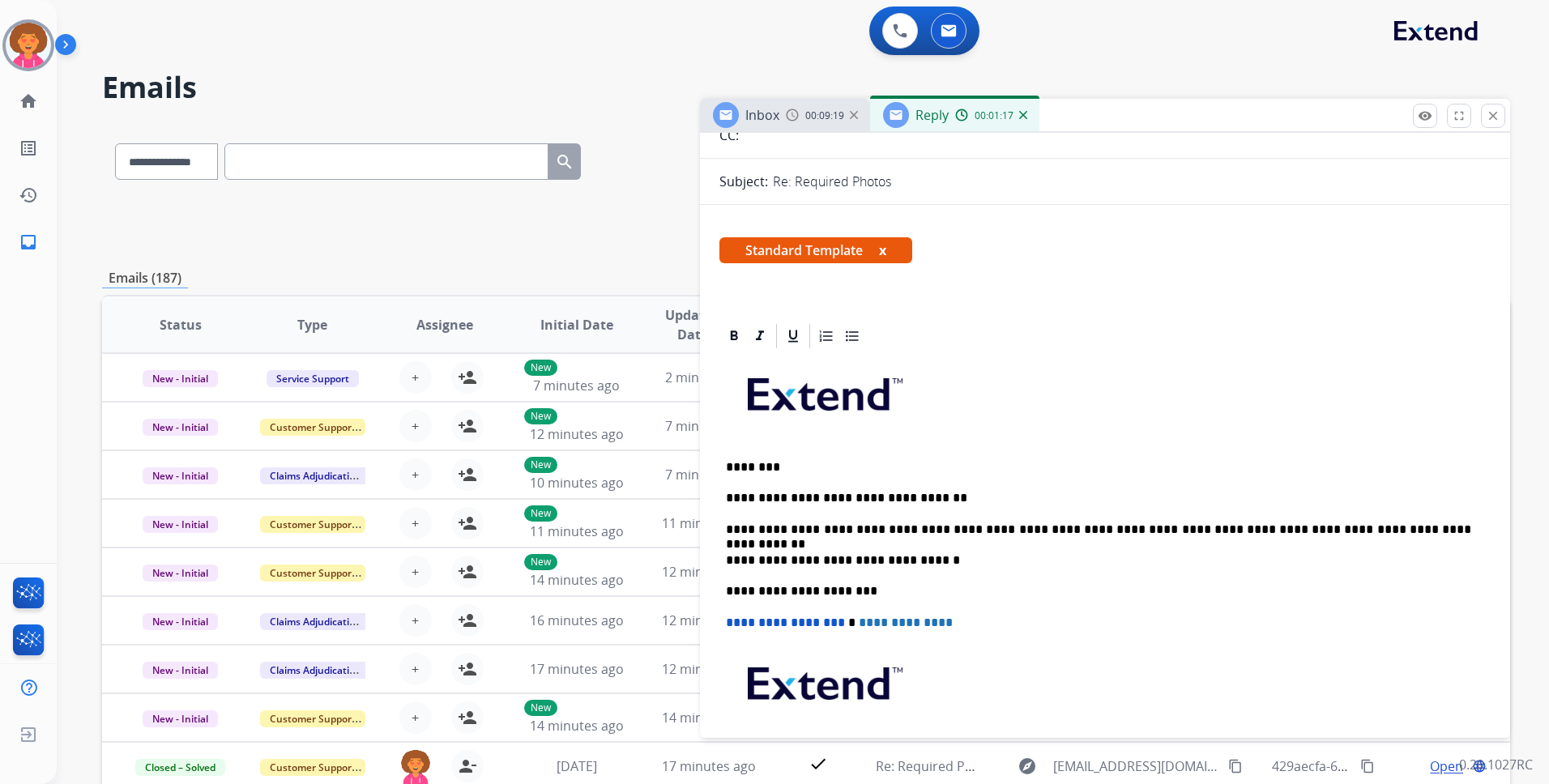
scroll to position [0, 0]
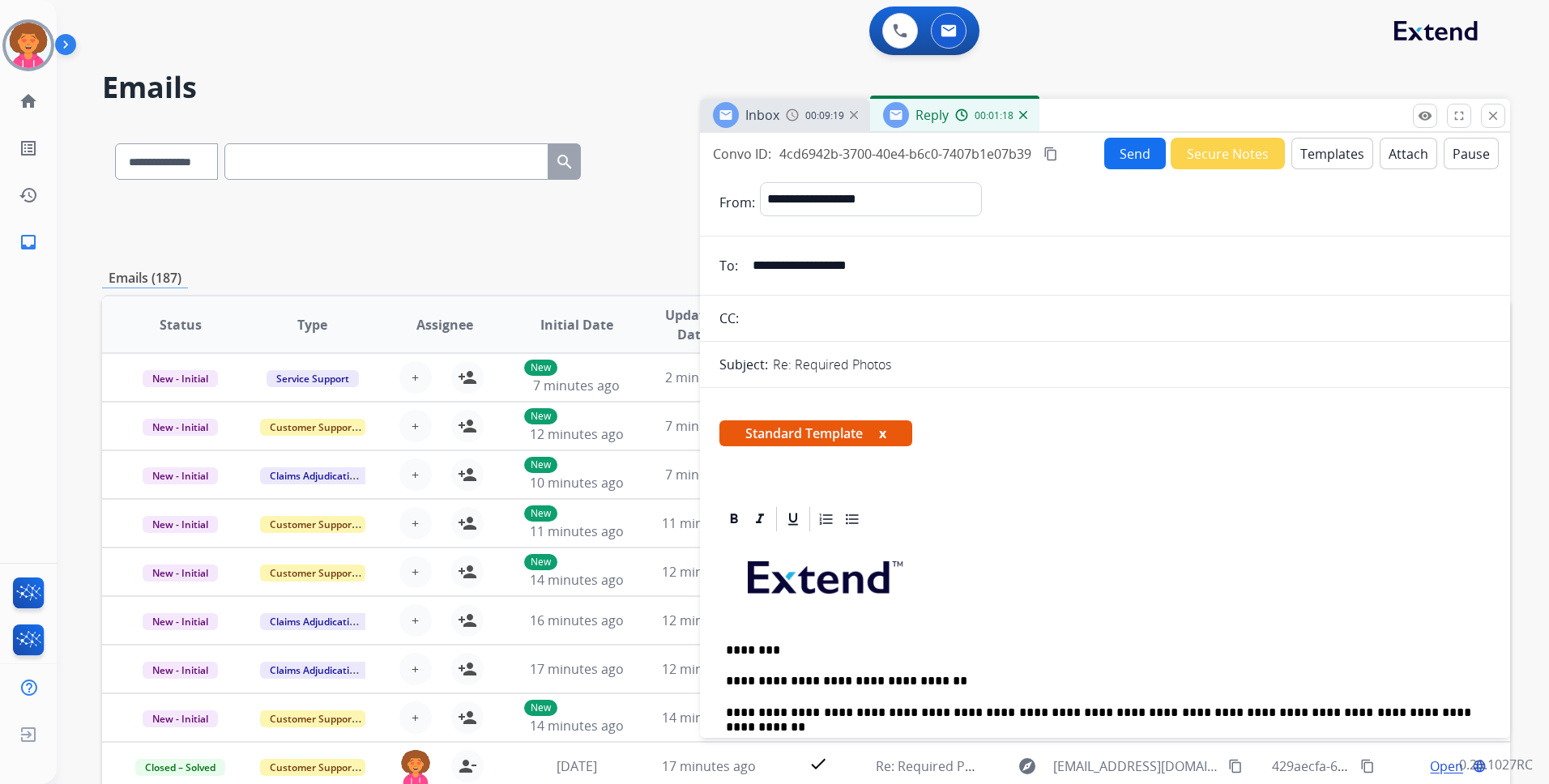
click at [1119, 144] on button "Send" at bounding box center [1135, 154] width 61 height 32
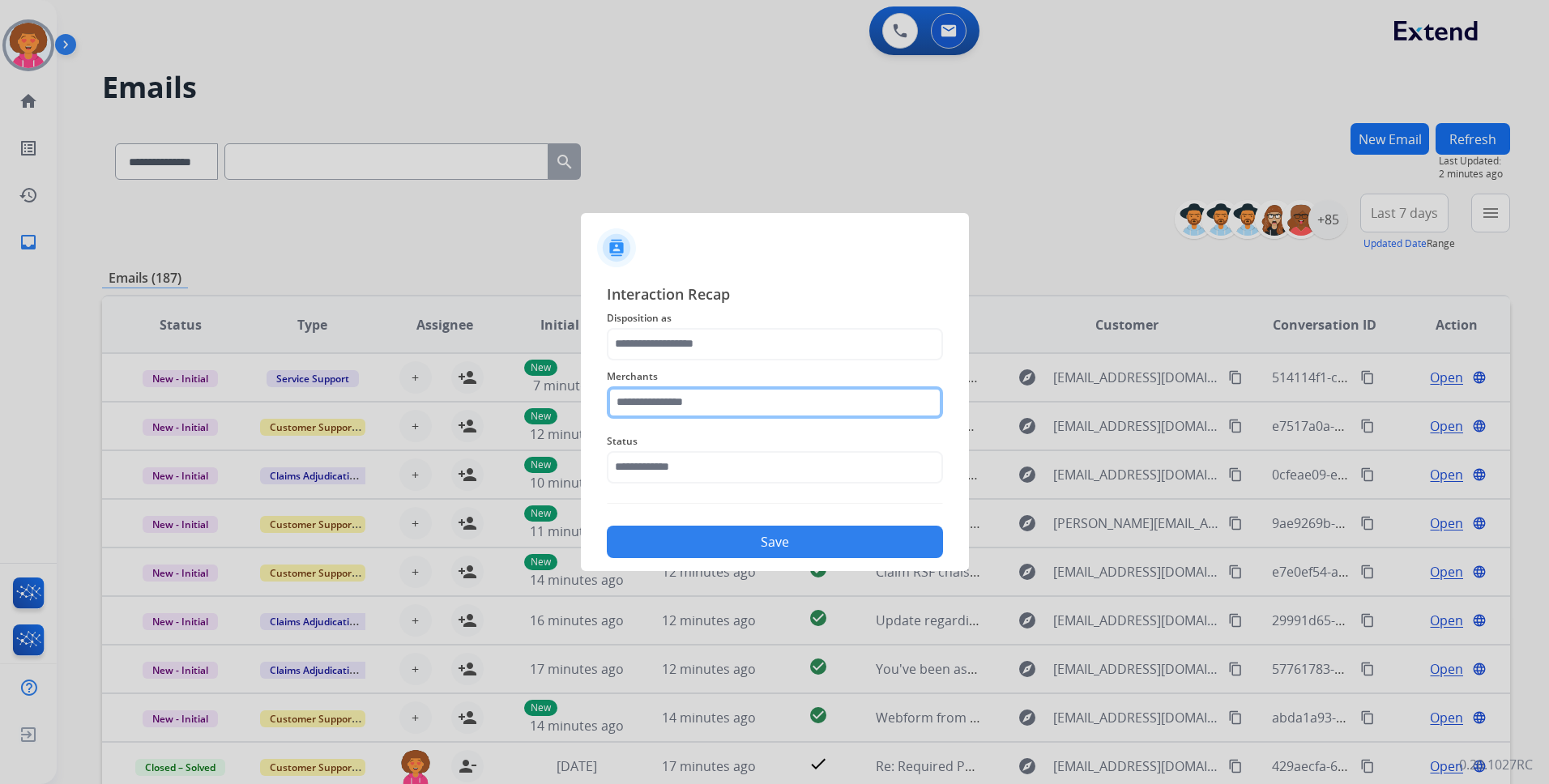
click at [686, 387] on input "text" at bounding box center [774, 403] width 336 height 32
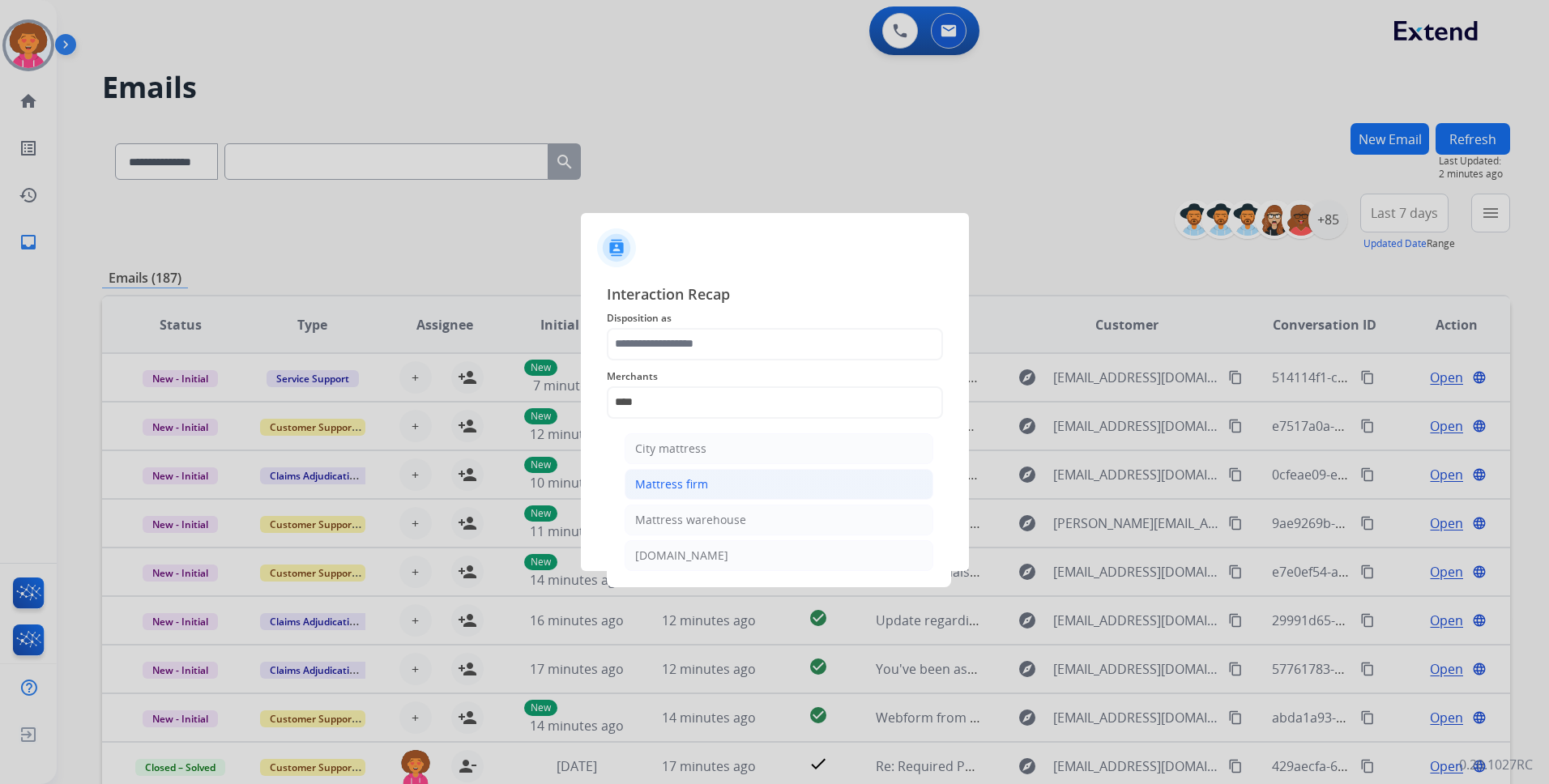
click at [700, 486] on div "Mattress firm" at bounding box center [671, 484] width 73 height 16
type input "**********"
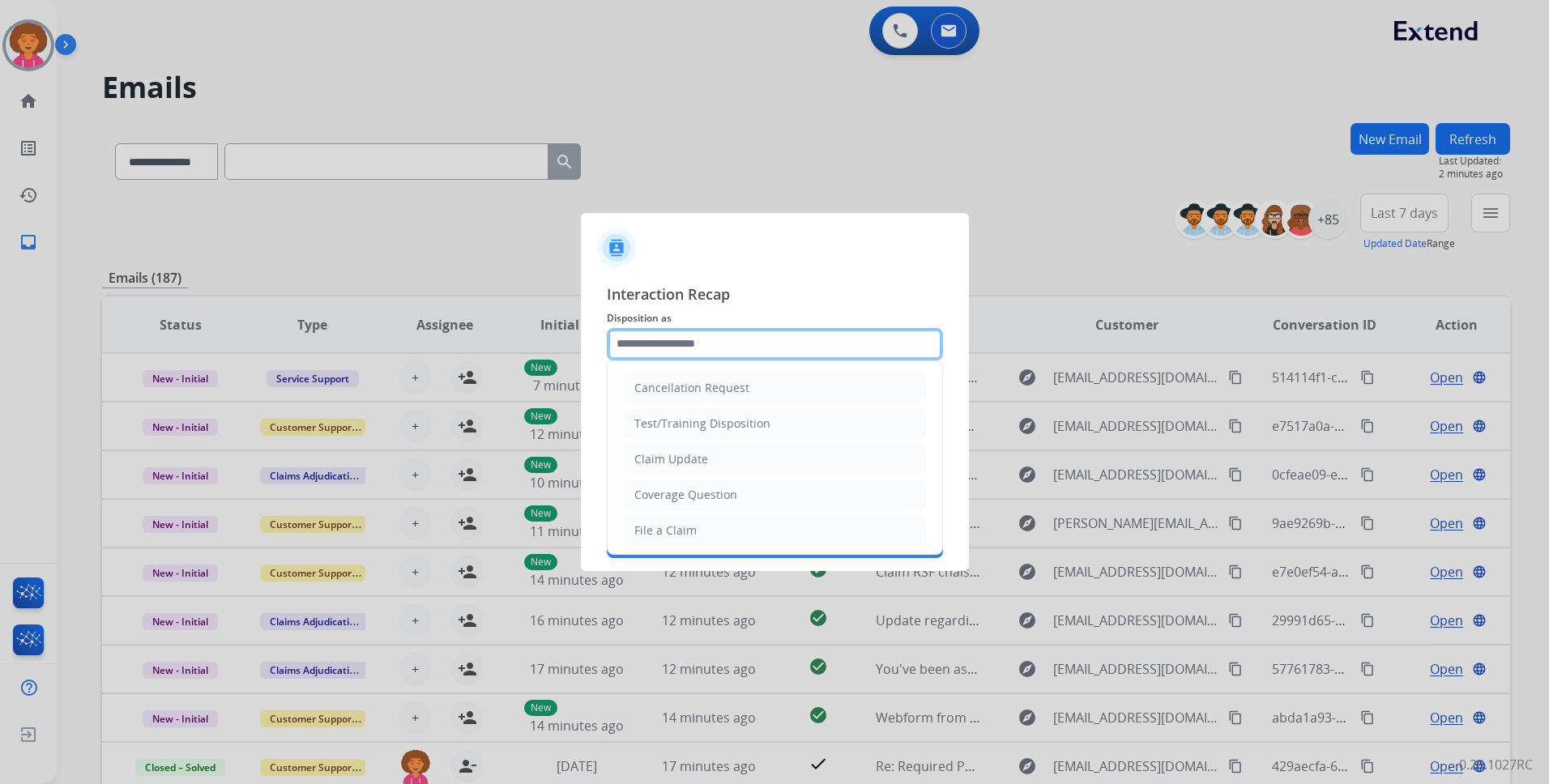
click at [716, 348] on input "text" at bounding box center [774, 344] width 336 height 32
click at [678, 462] on div "Claim Update" at bounding box center [670, 460] width 74 height 16
type input "**********"
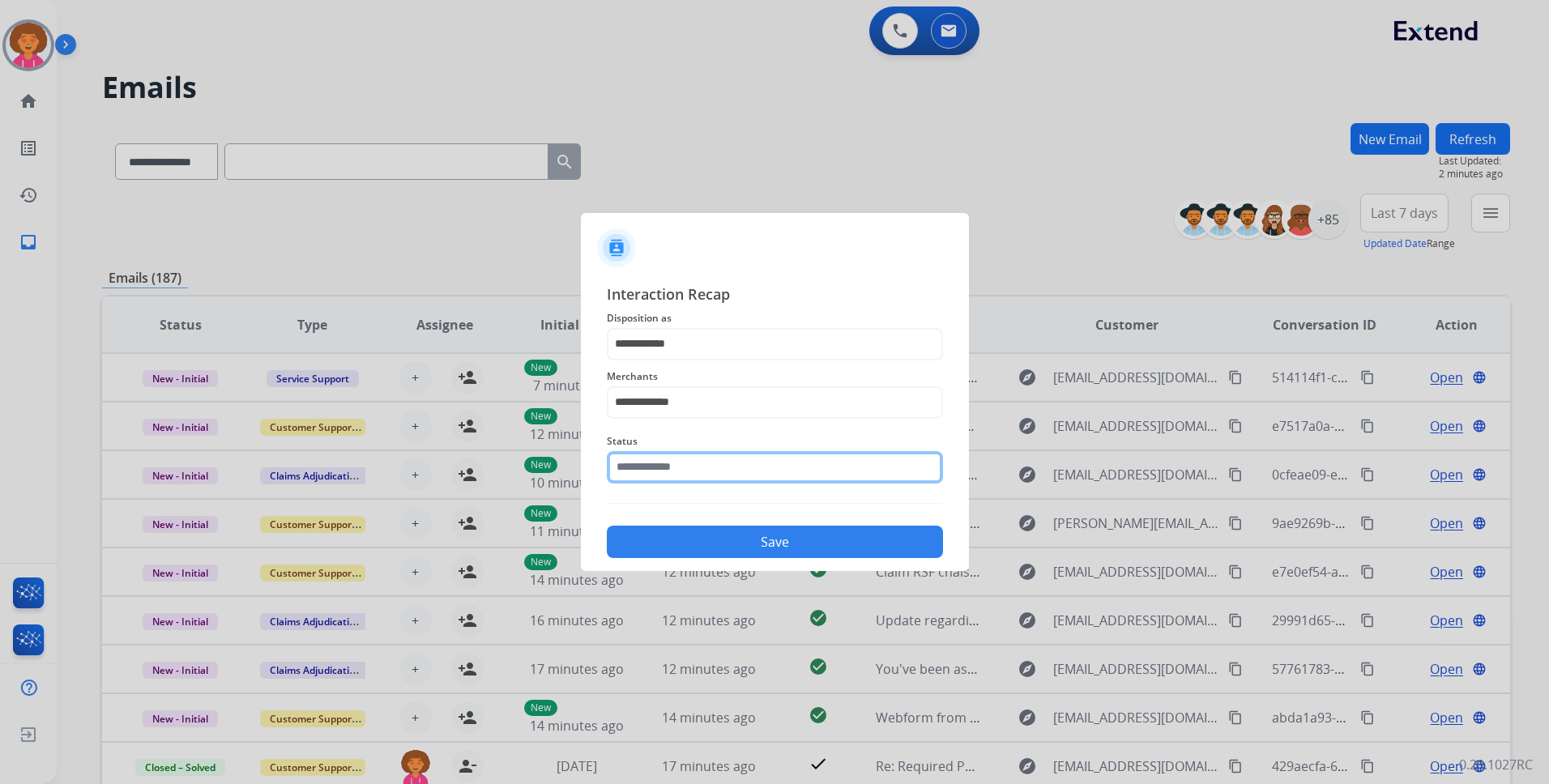
click at [678, 462] on input "text" at bounding box center [774, 468] width 336 height 32
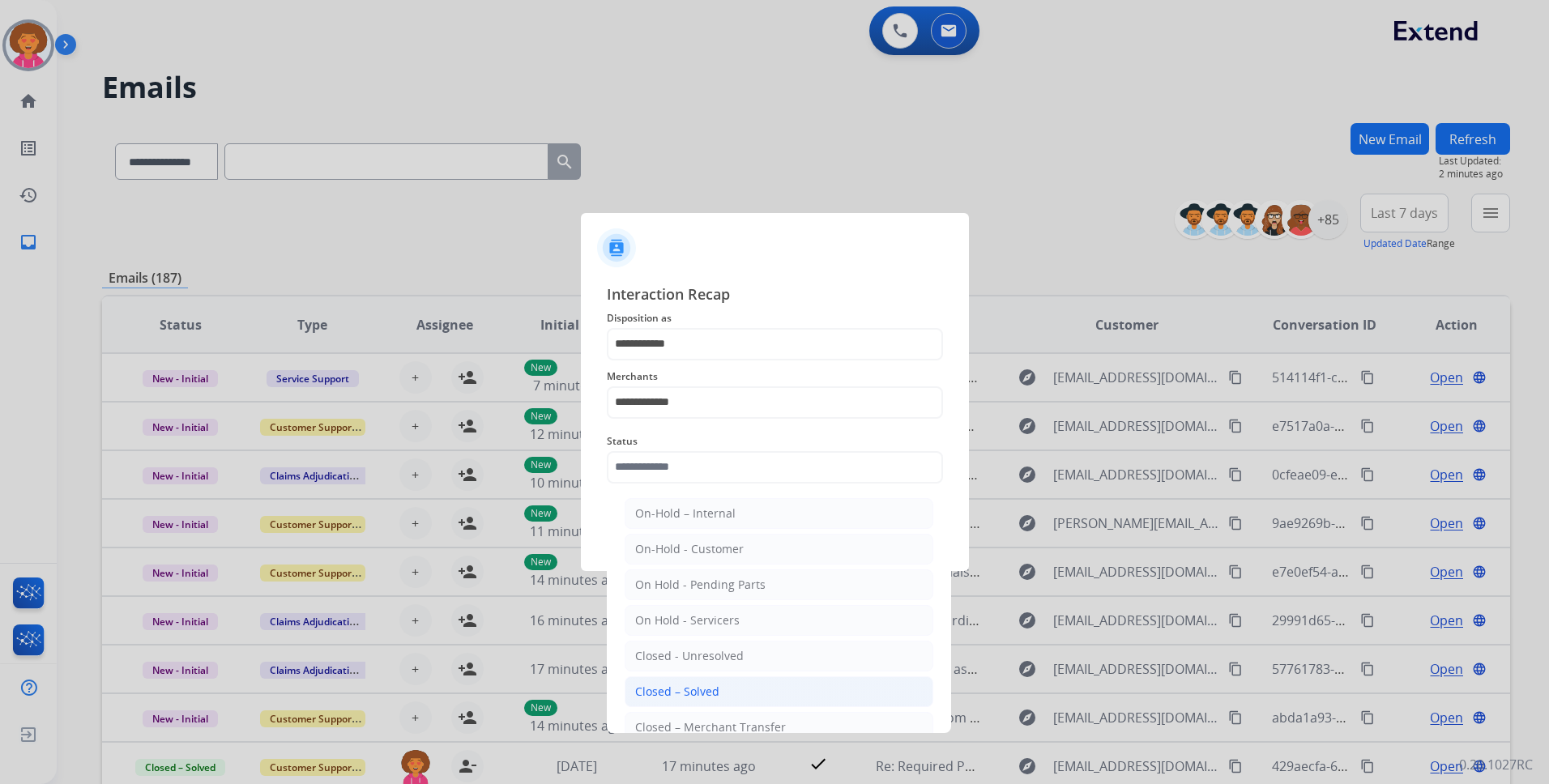
click at [670, 691] on div "Closed – Solved" at bounding box center [677, 692] width 84 height 16
type input "**********"
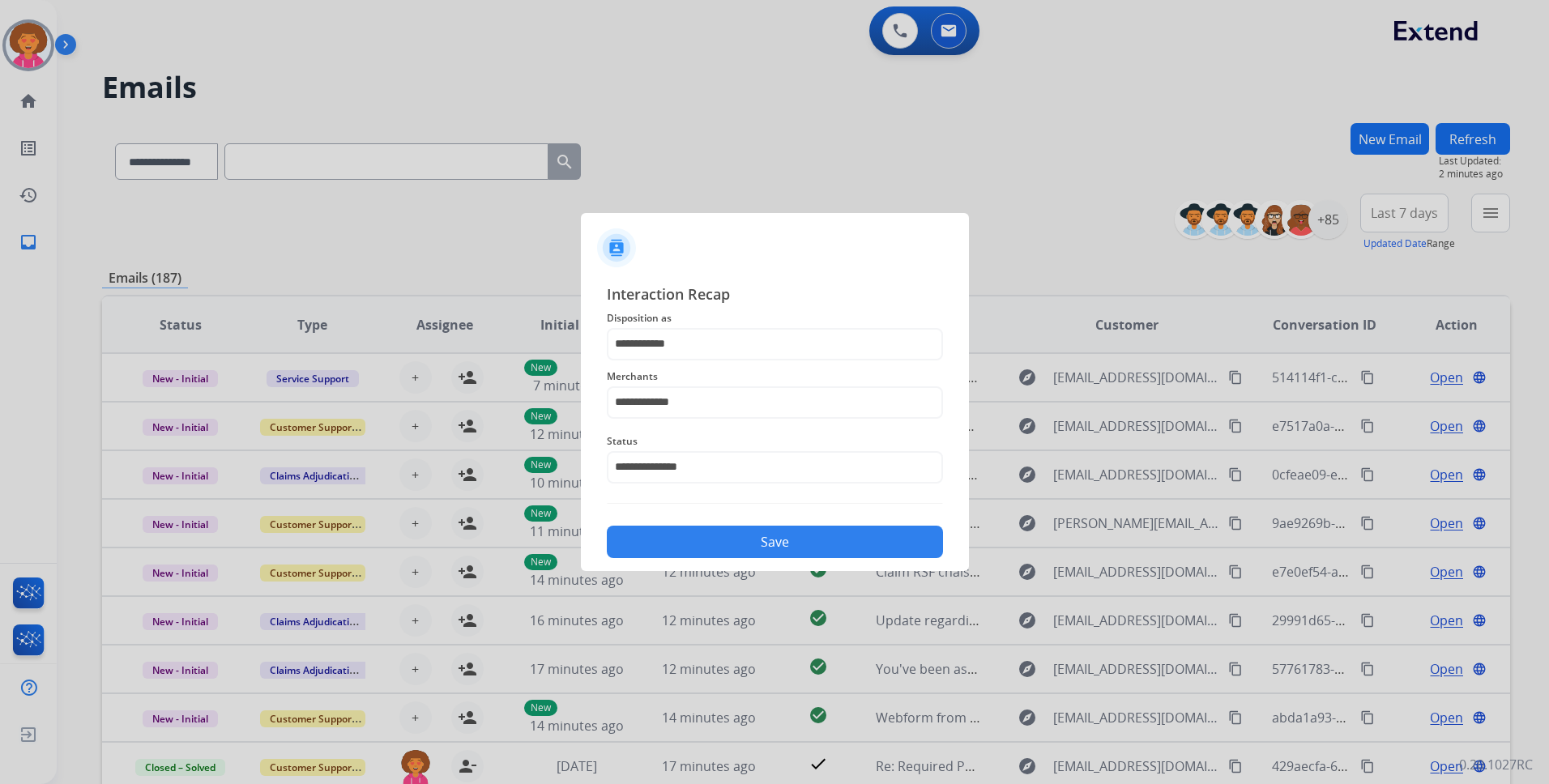
click at [734, 552] on button "Save" at bounding box center [774, 541] width 336 height 32
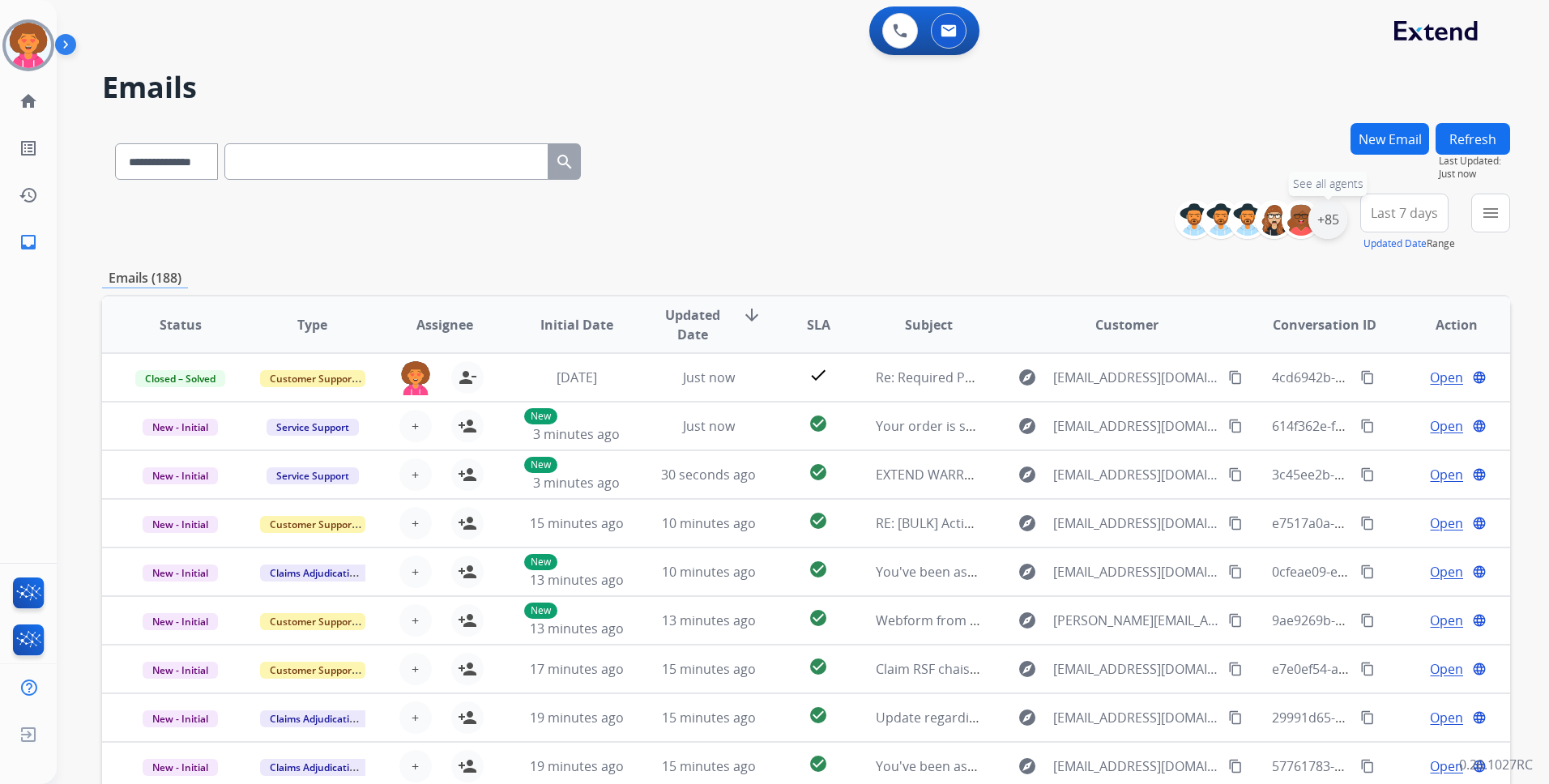
click at [1324, 220] on div "+85" at bounding box center [1328, 220] width 39 height 39
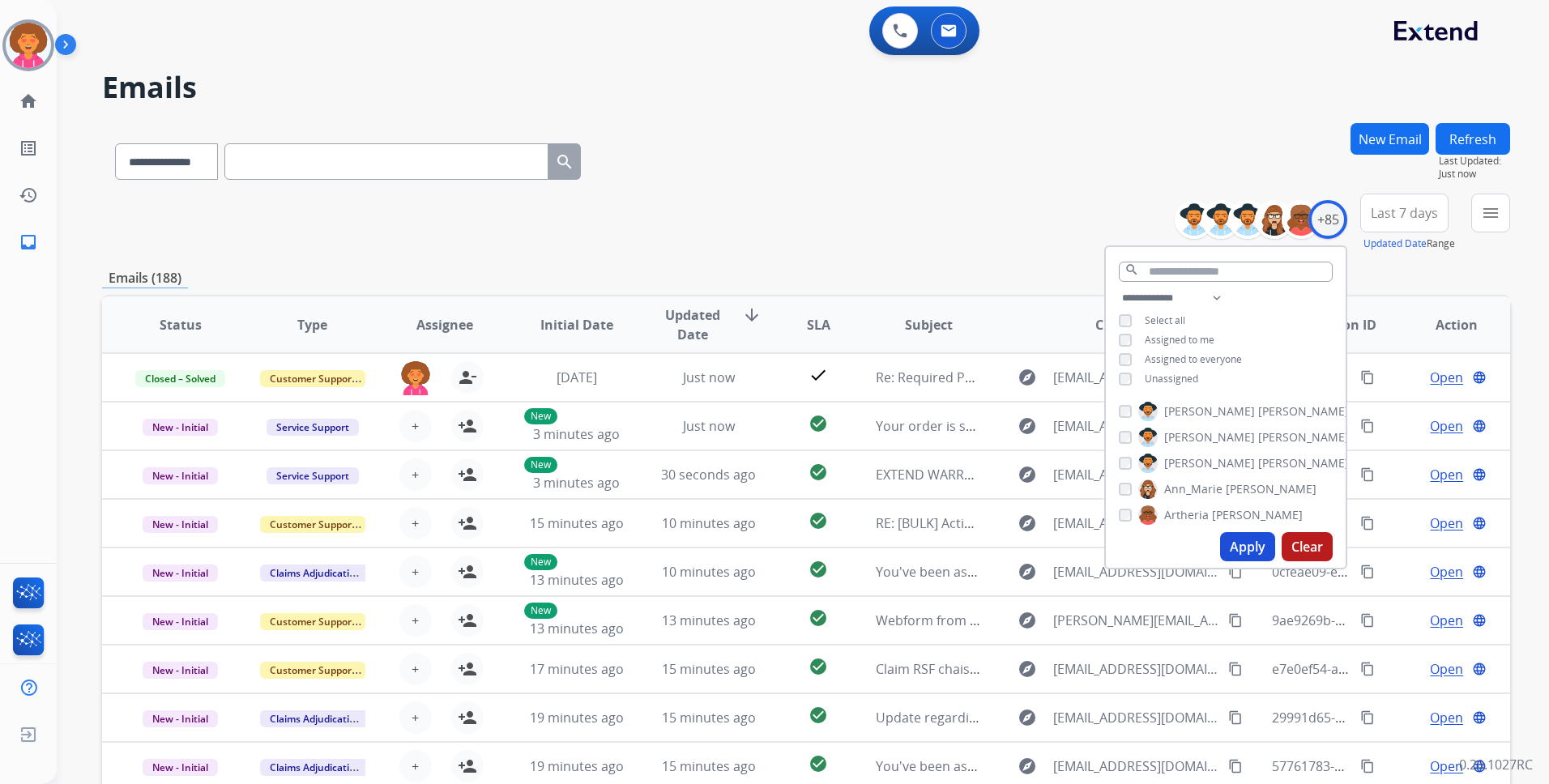
click at [1167, 379] on span "Unassigned" at bounding box center [1172, 378] width 53 height 13
click at [1247, 552] on button "Apply" at bounding box center [1248, 547] width 55 height 29
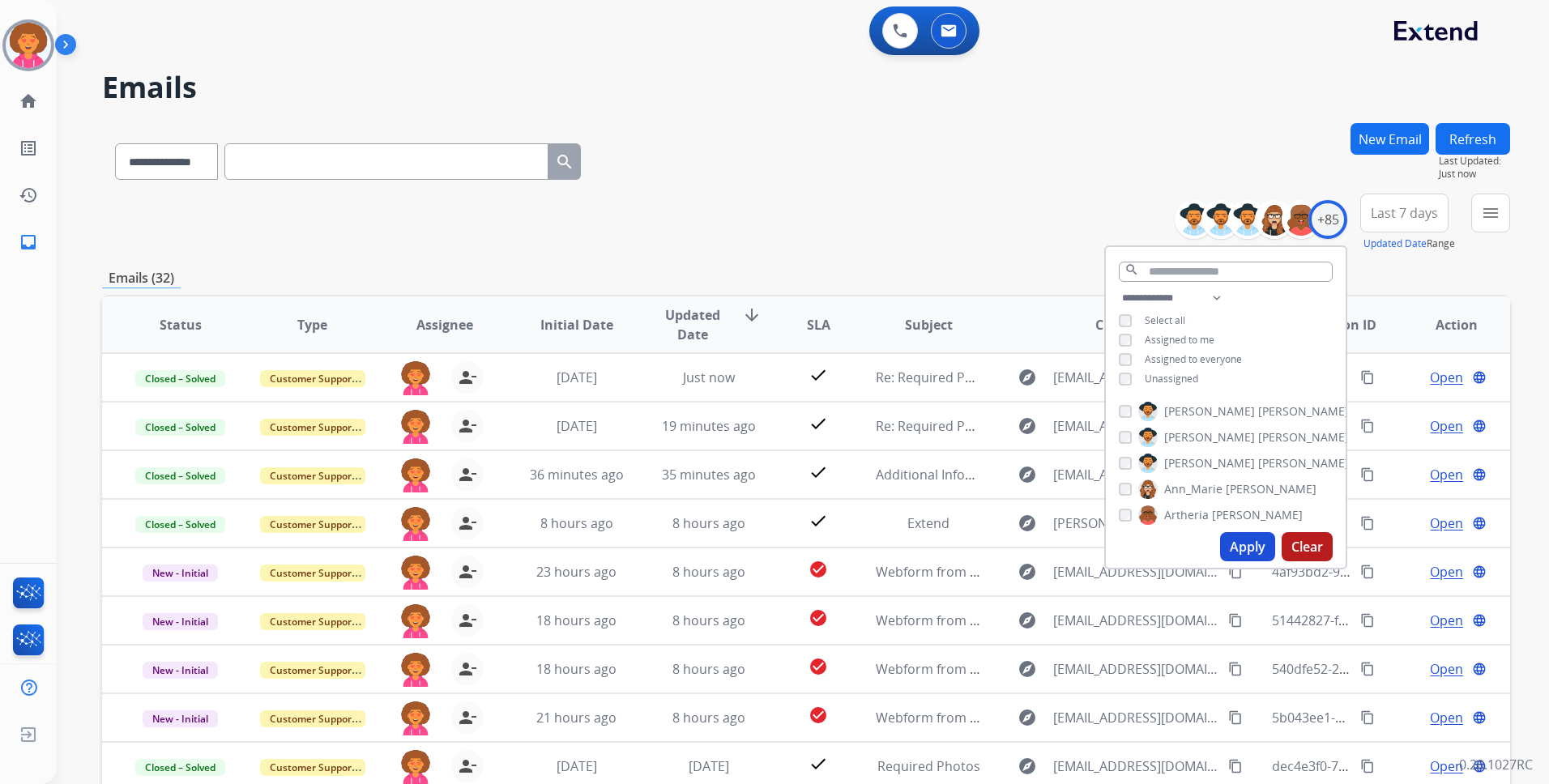
drag, startPoint x: 992, startPoint y: 106, endPoint x: 961, endPoint y: 159, distance: 61.4
click at [991, 106] on div "**********" at bounding box center [783, 451] width 1454 height 784
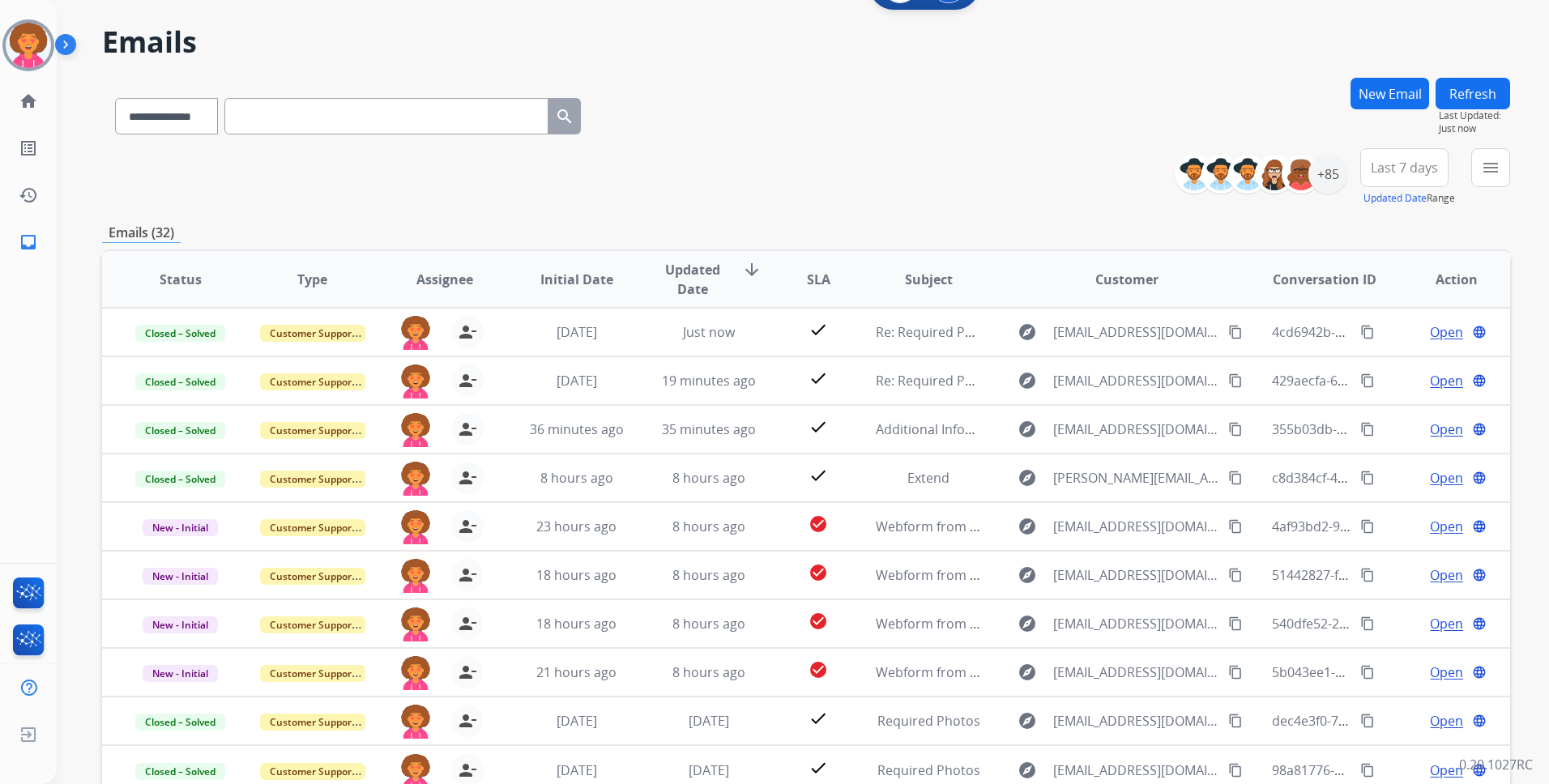
scroll to position [138, 0]
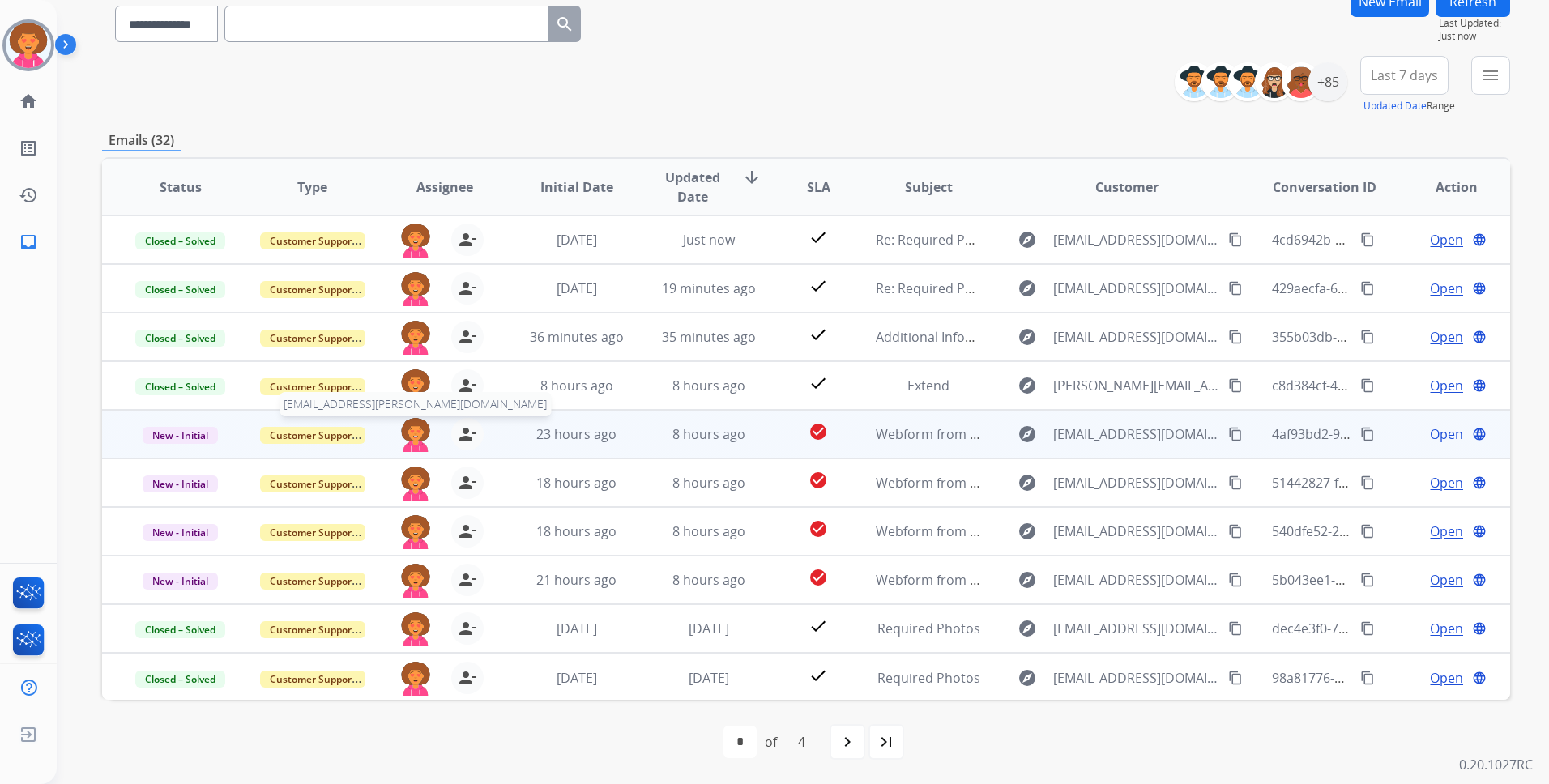
click at [402, 433] on img at bounding box center [415, 435] width 32 height 34
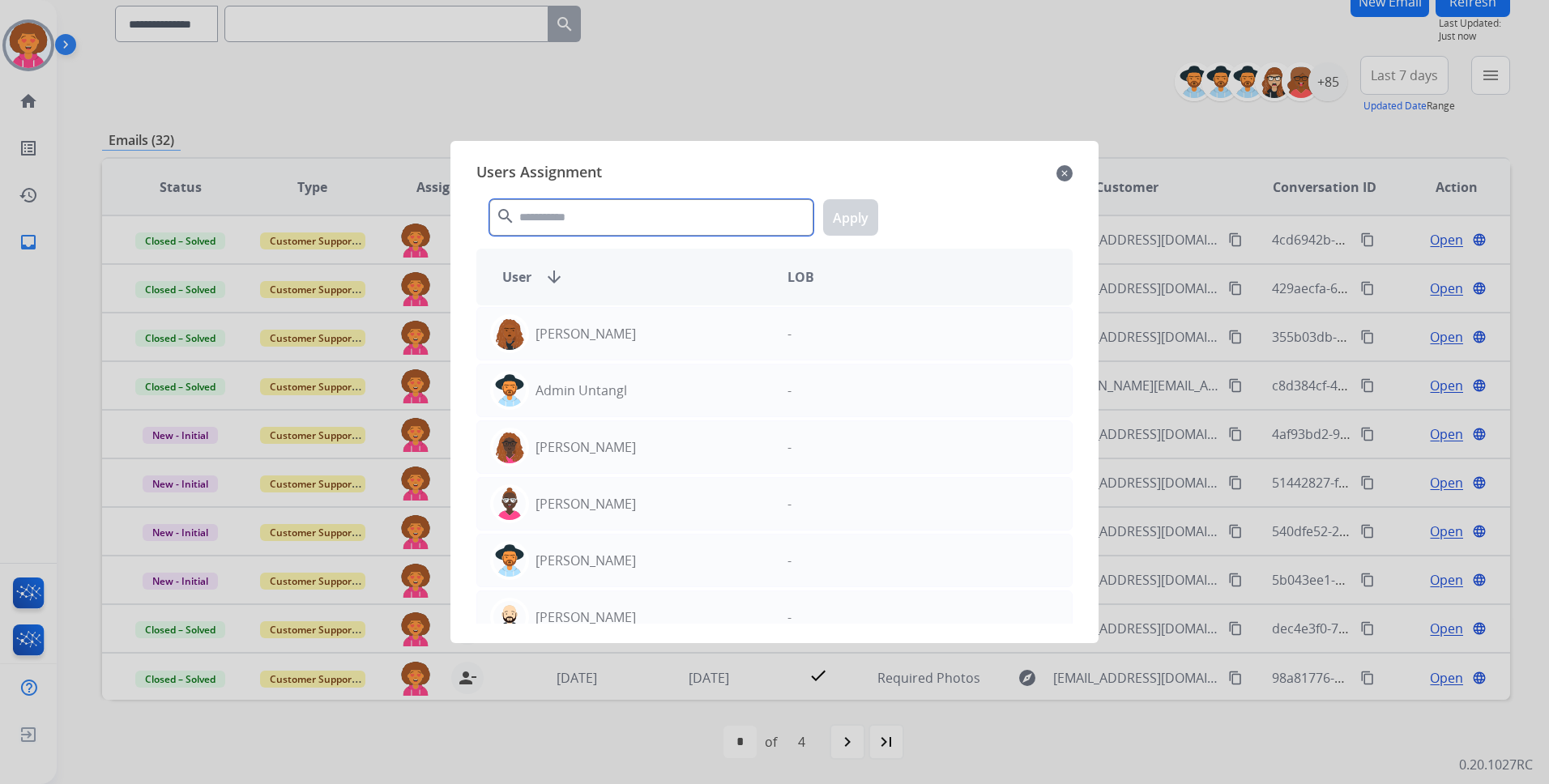
click at [609, 220] on input "text" at bounding box center [651, 217] width 324 height 36
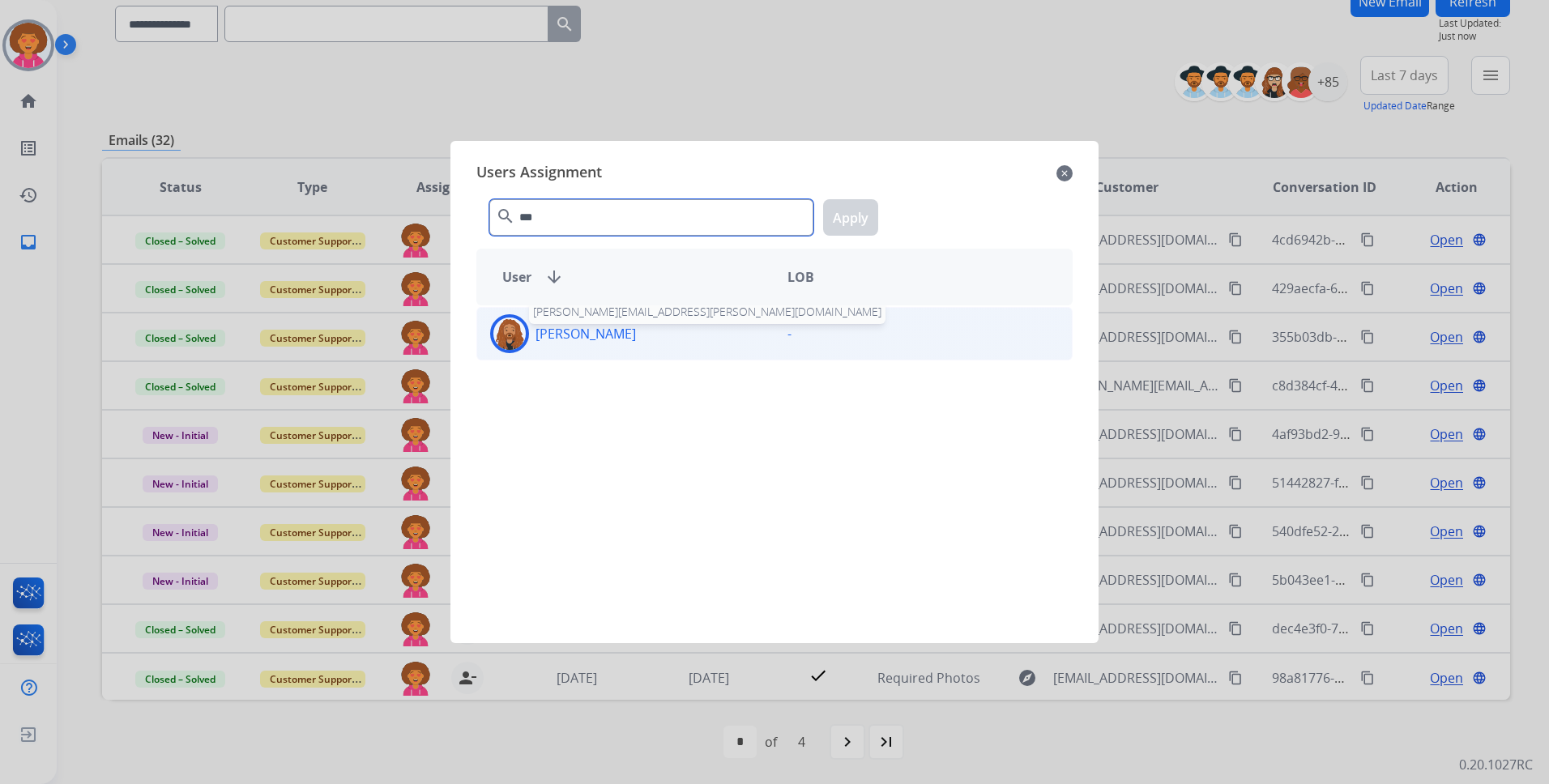
type input "***"
click at [633, 331] on p "[PERSON_NAME]" at bounding box center [585, 333] width 100 height 20
click at [834, 218] on button "Apply" at bounding box center [851, 217] width 55 height 36
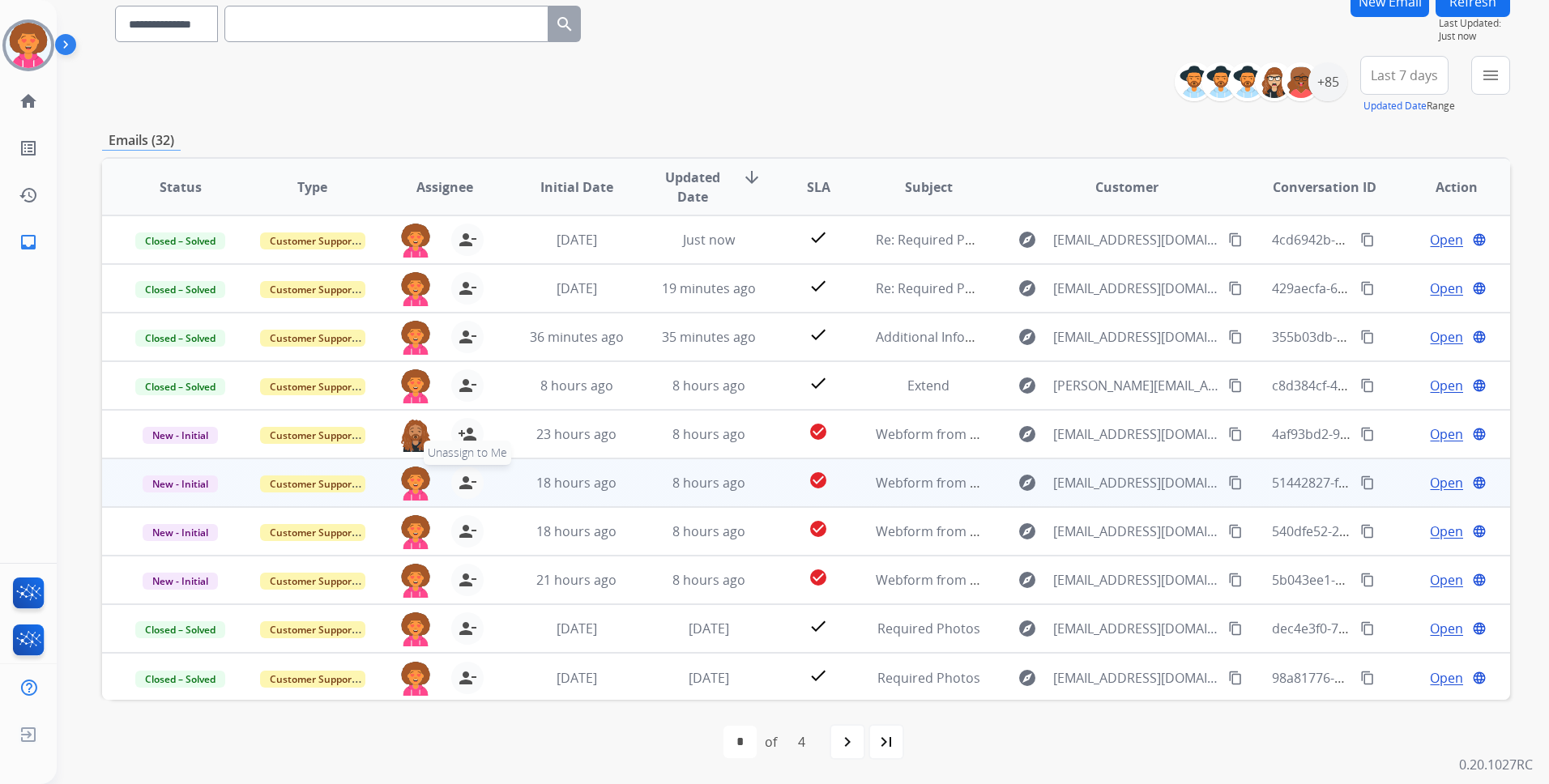
click at [465, 478] on mat-icon "person_remove" at bounding box center [468, 483] width 20 height 20
click at [463, 477] on mat-icon "person_add" at bounding box center [468, 483] width 20 height 20
click at [419, 486] on img at bounding box center [415, 484] width 32 height 34
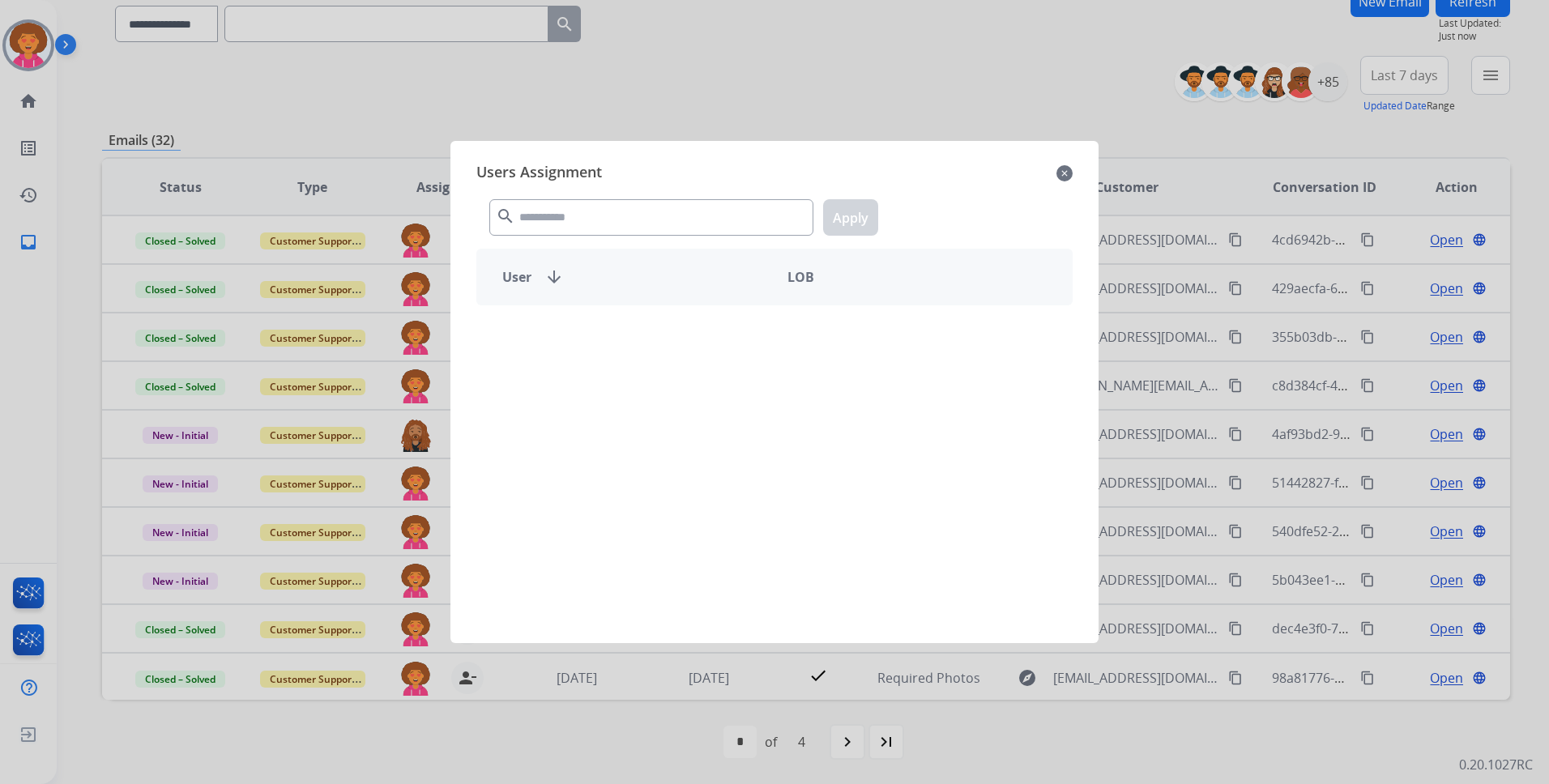
click at [598, 238] on div "search Apply" at bounding box center [774, 214] width 597 height 56
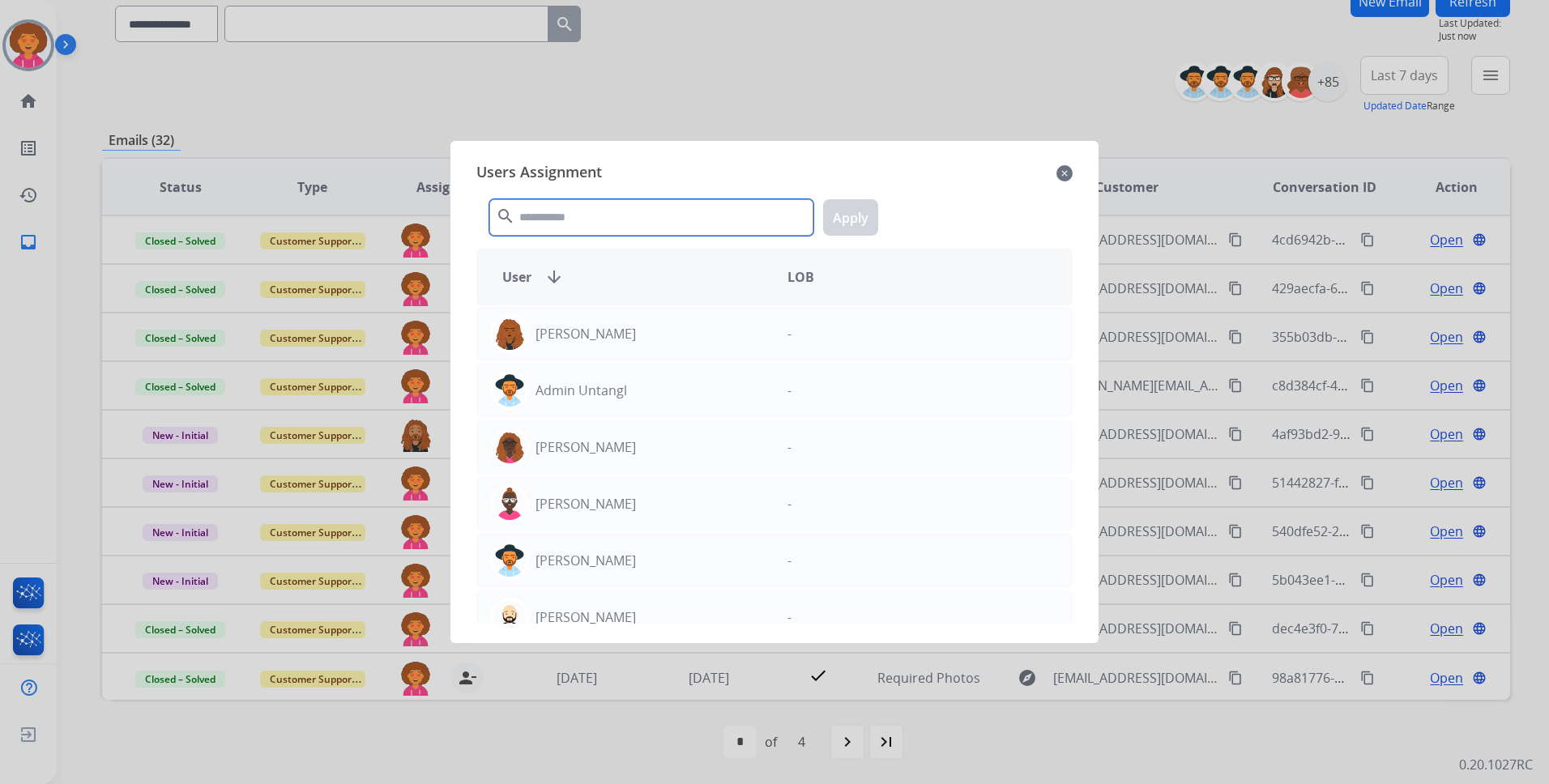
click at [616, 227] on input "text" at bounding box center [651, 217] width 324 height 36
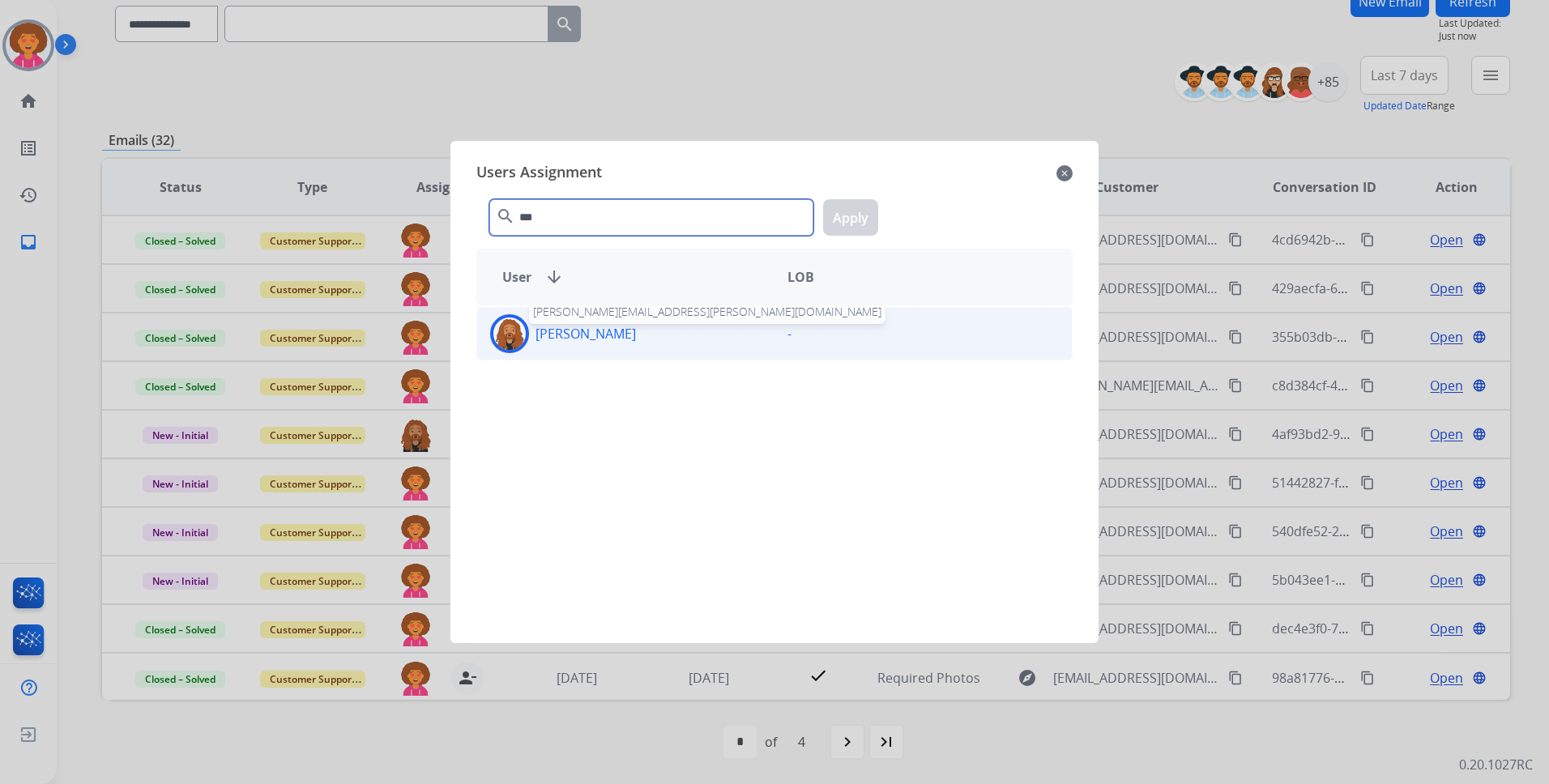
type input "***"
click at [626, 339] on p "[PERSON_NAME]" at bounding box center [585, 333] width 100 height 20
click at [859, 208] on button "Apply" at bounding box center [851, 217] width 55 height 36
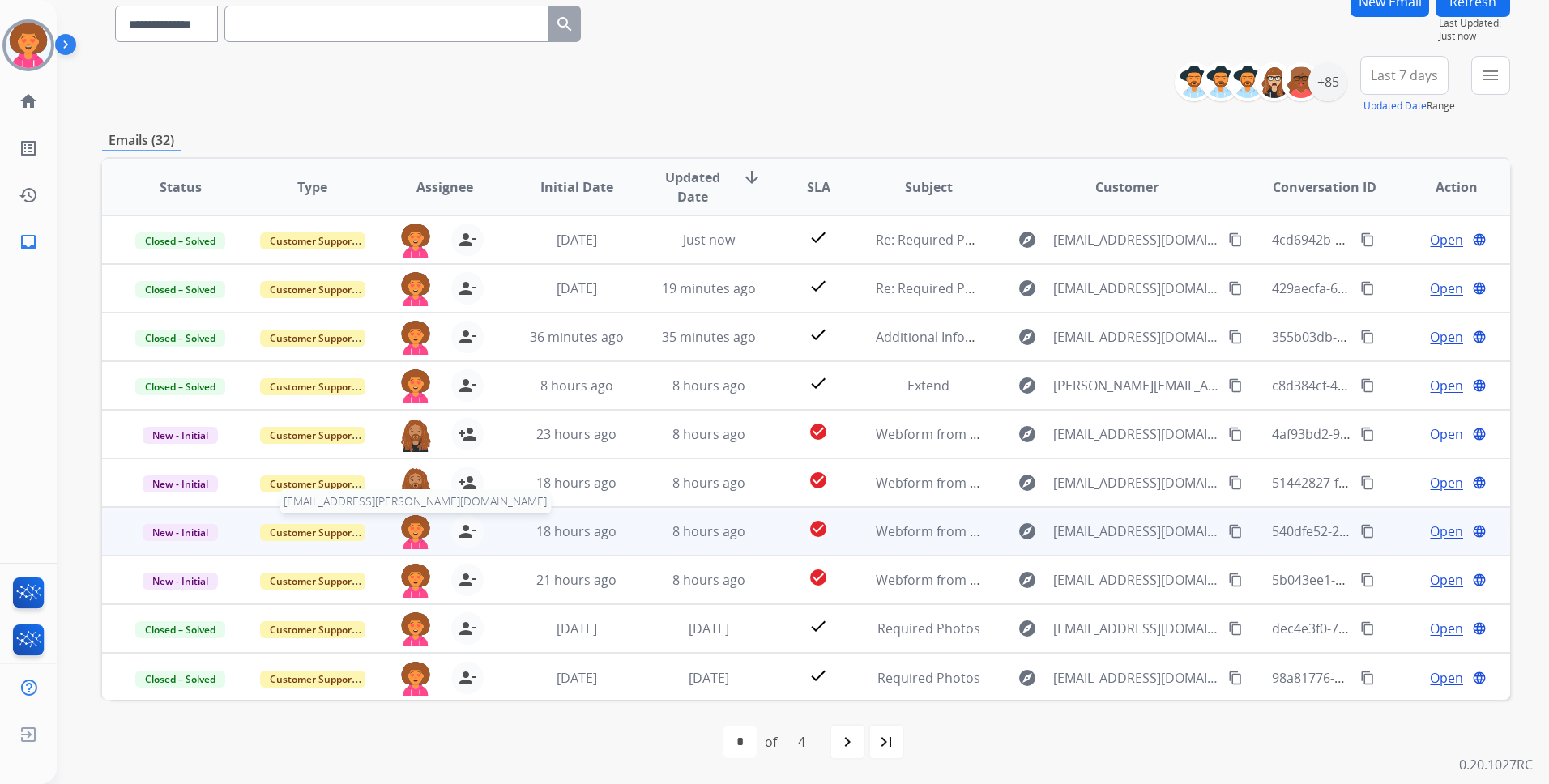
click at [420, 525] on img at bounding box center [415, 532] width 32 height 34
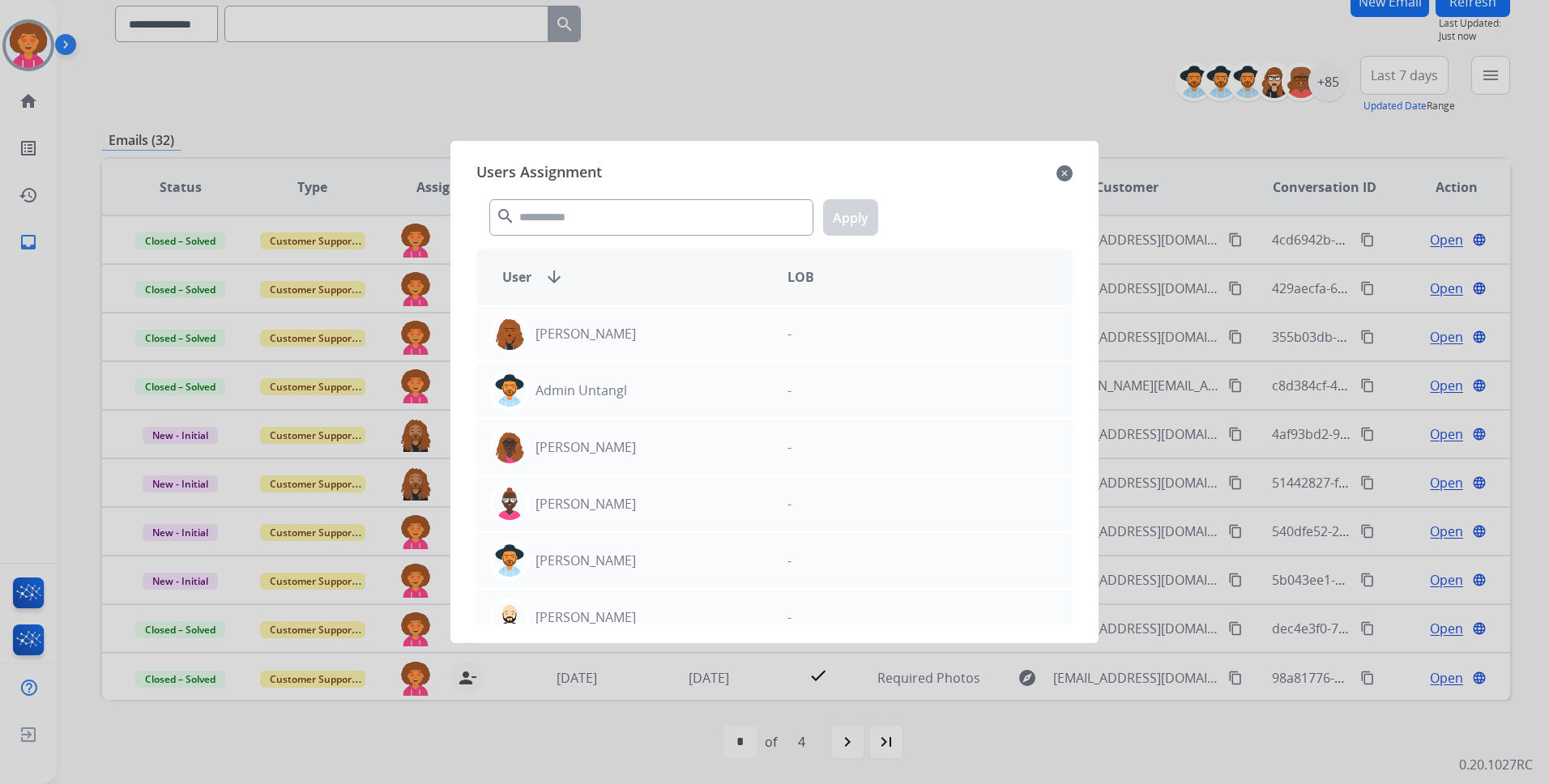
click at [592, 198] on div "search Apply" at bounding box center [774, 214] width 597 height 56
click at [591, 209] on input "text" at bounding box center [651, 217] width 324 height 36
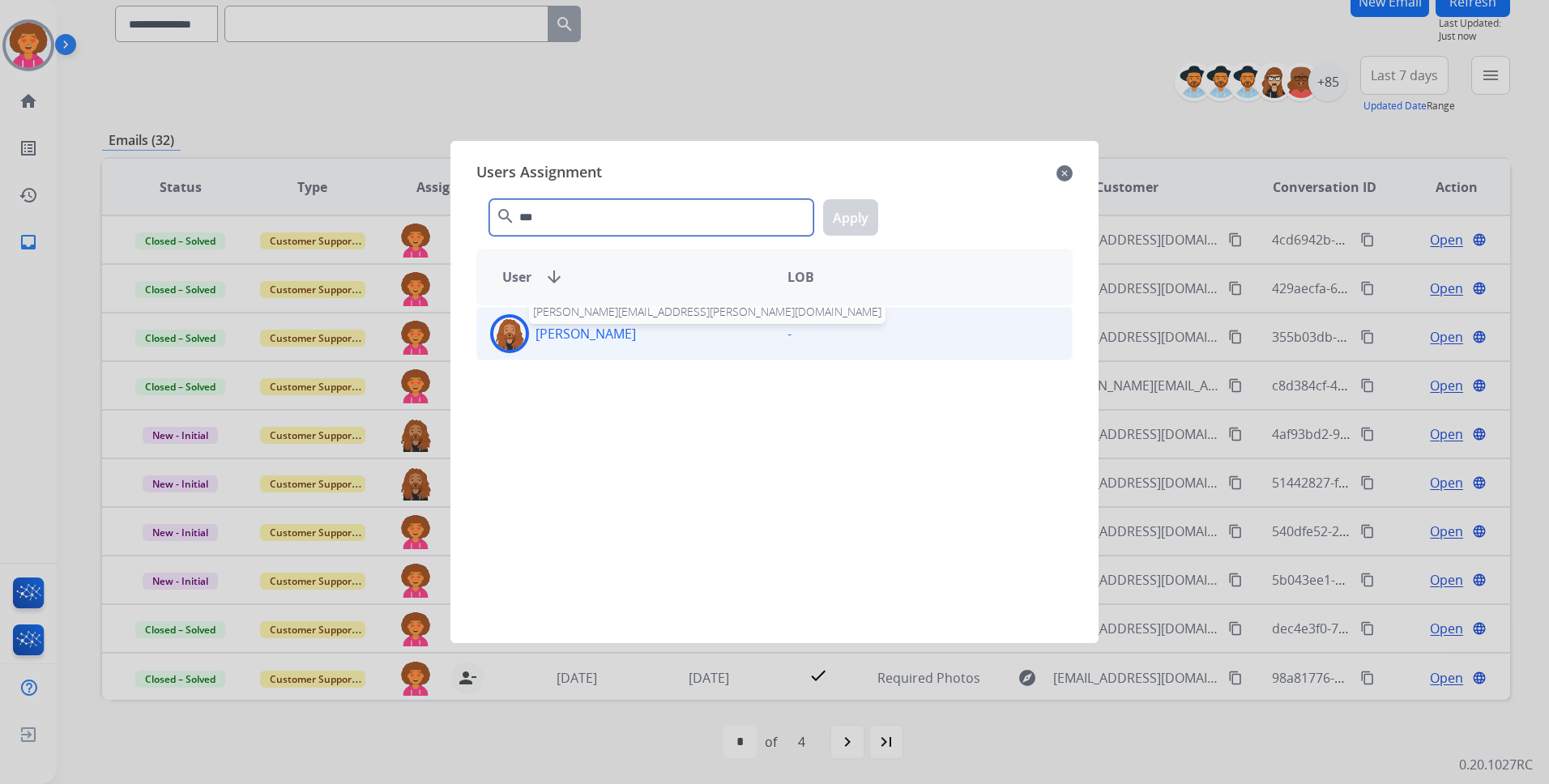
type input "***"
click at [614, 337] on p "[PERSON_NAME]" at bounding box center [585, 333] width 100 height 20
click at [834, 226] on button "Apply" at bounding box center [851, 217] width 55 height 36
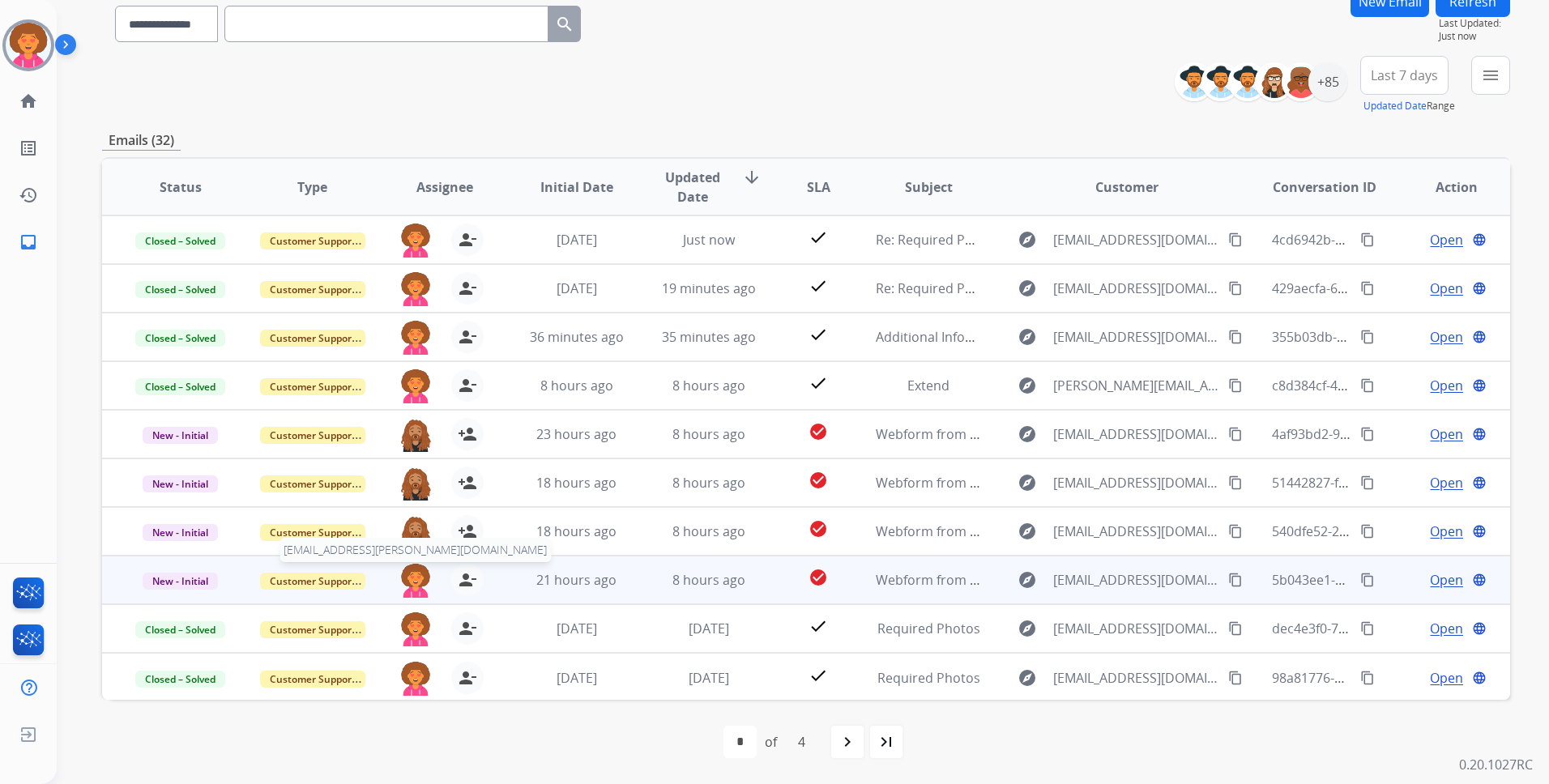
click at [399, 576] on img at bounding box center [415, 580] width 32 height 34
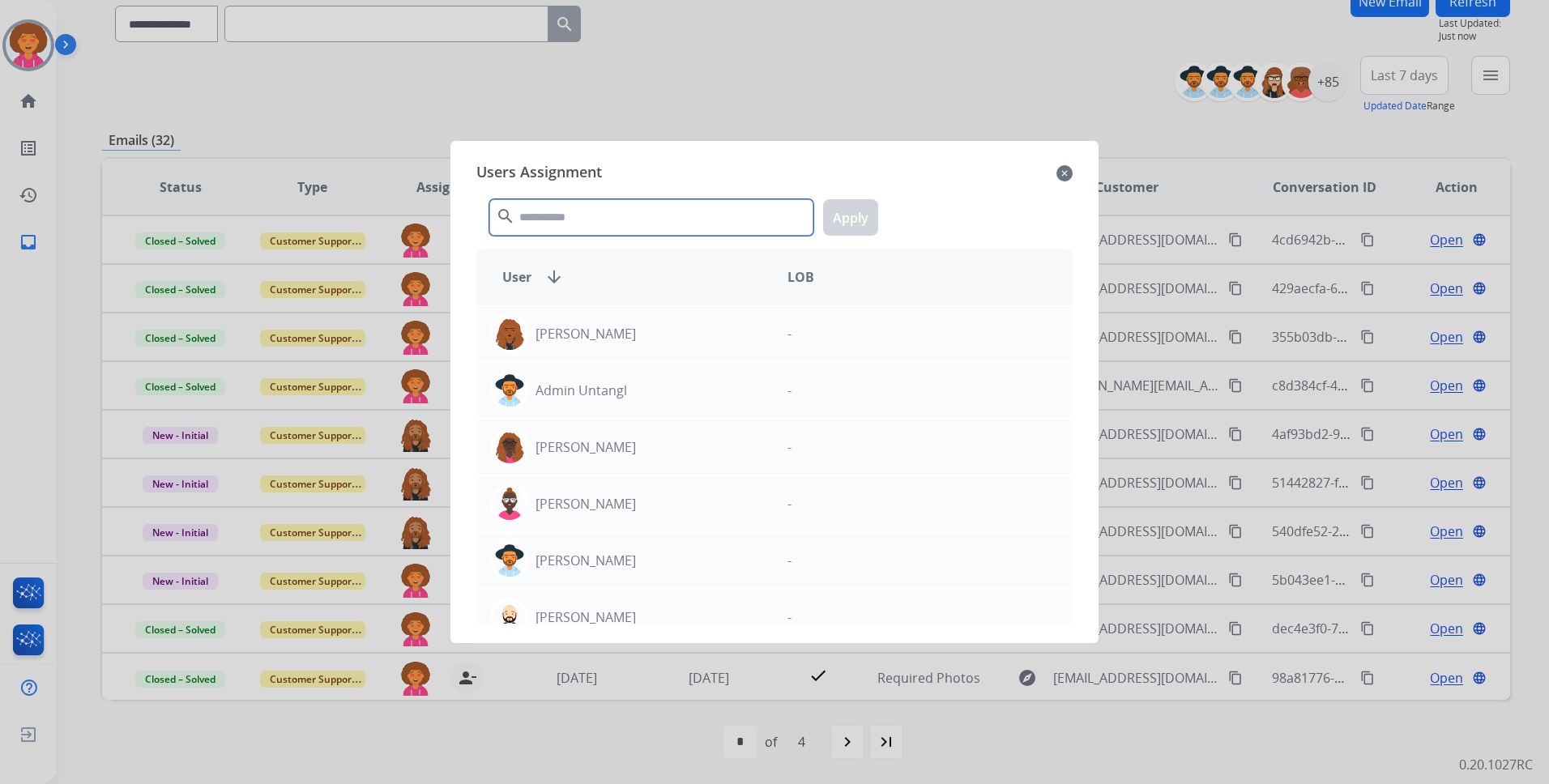
click at [654, 222] on input "text" at bounding box center [651, 217] width 324 height 36
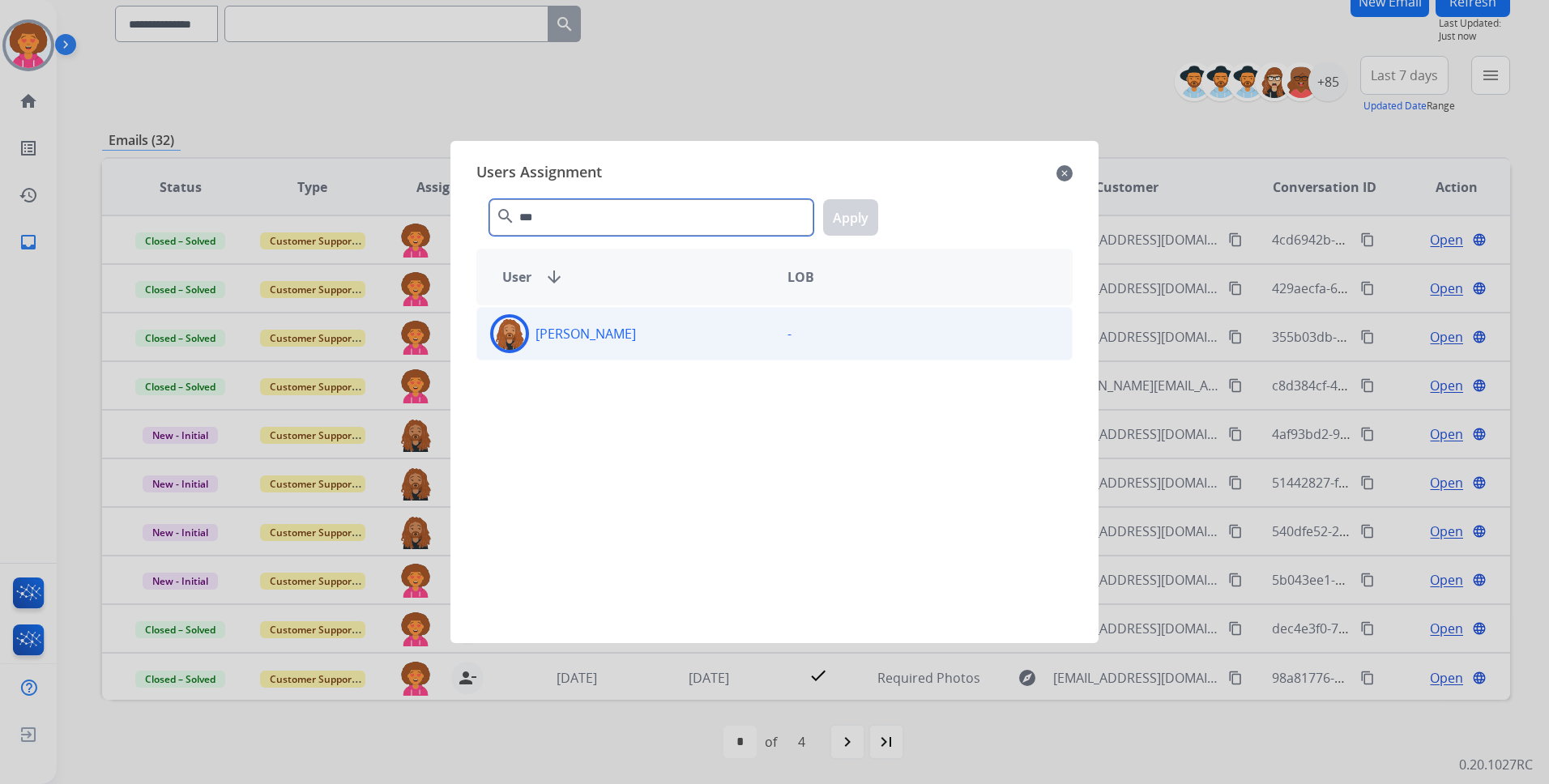
type input "***"
click at [654, 336] on div "[PERSON_NAME]" at bounding box center [626, 334] width 297 height 39
click at [848, 210] on button "Apply" at bounding box center [851, 217] width 55 height 36
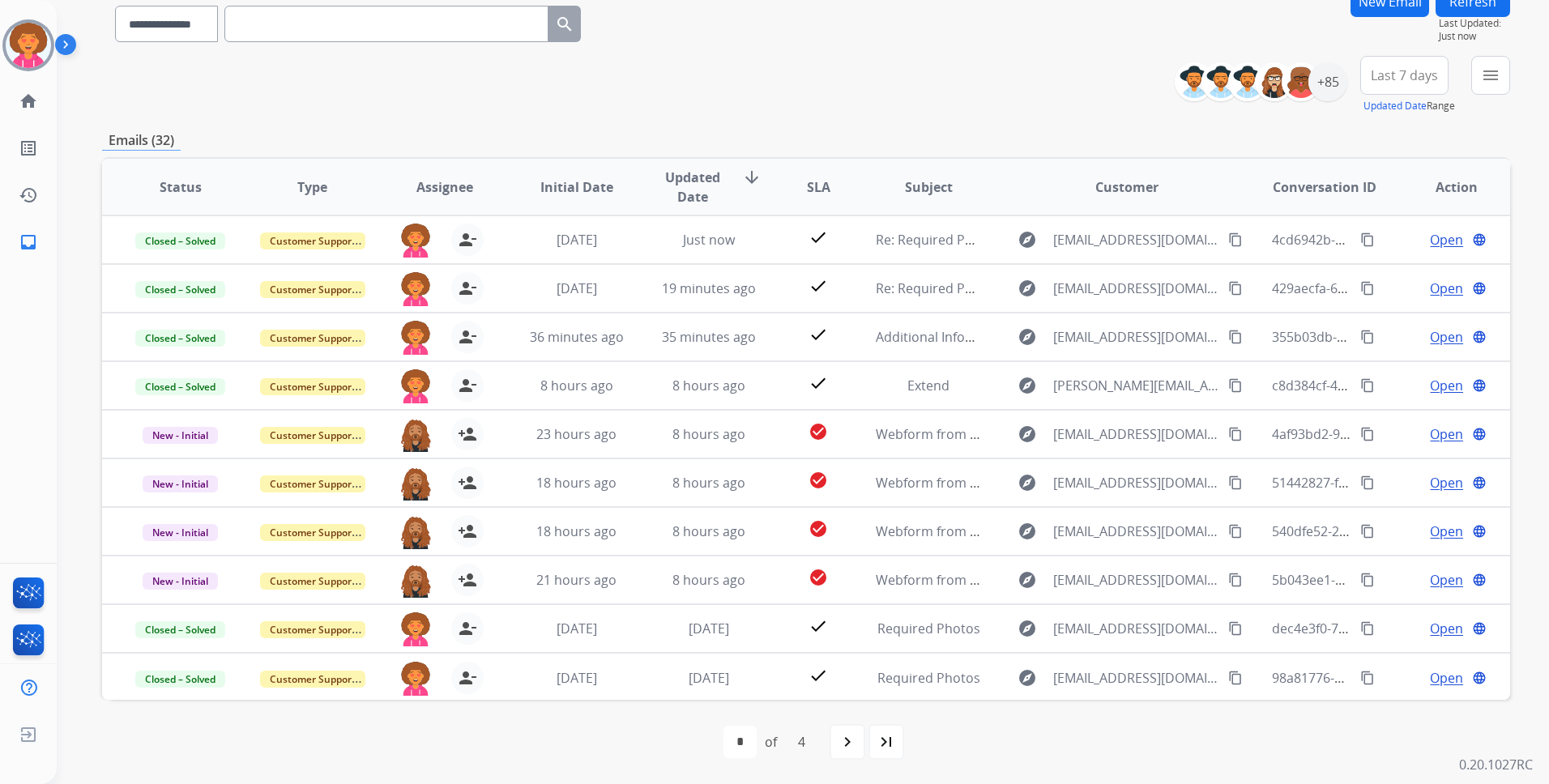
click at [1475, 5] on button "Refresh" at bounding box center [1473, 2] width 75 height 32
